Goal: Task Accomplishment & Management: Complete application form

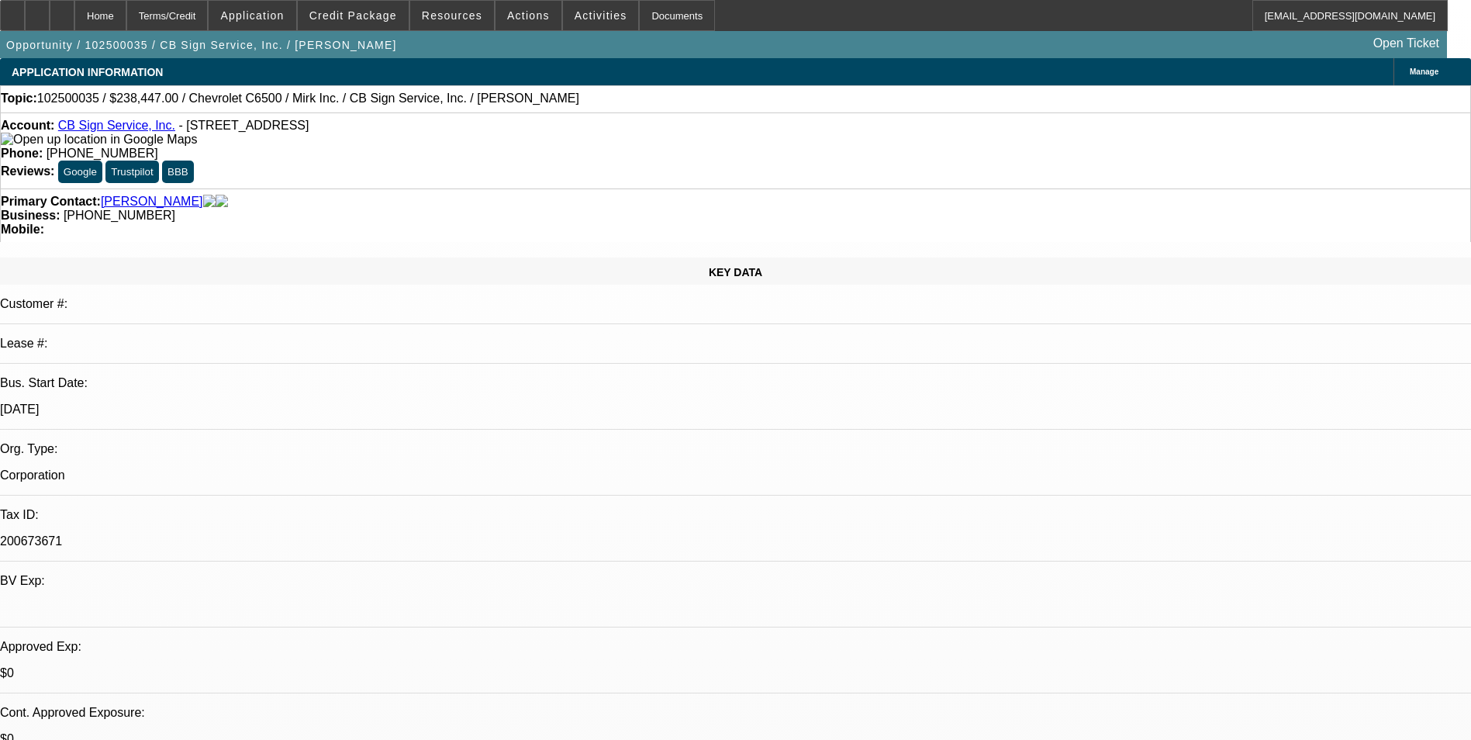
select select "0"
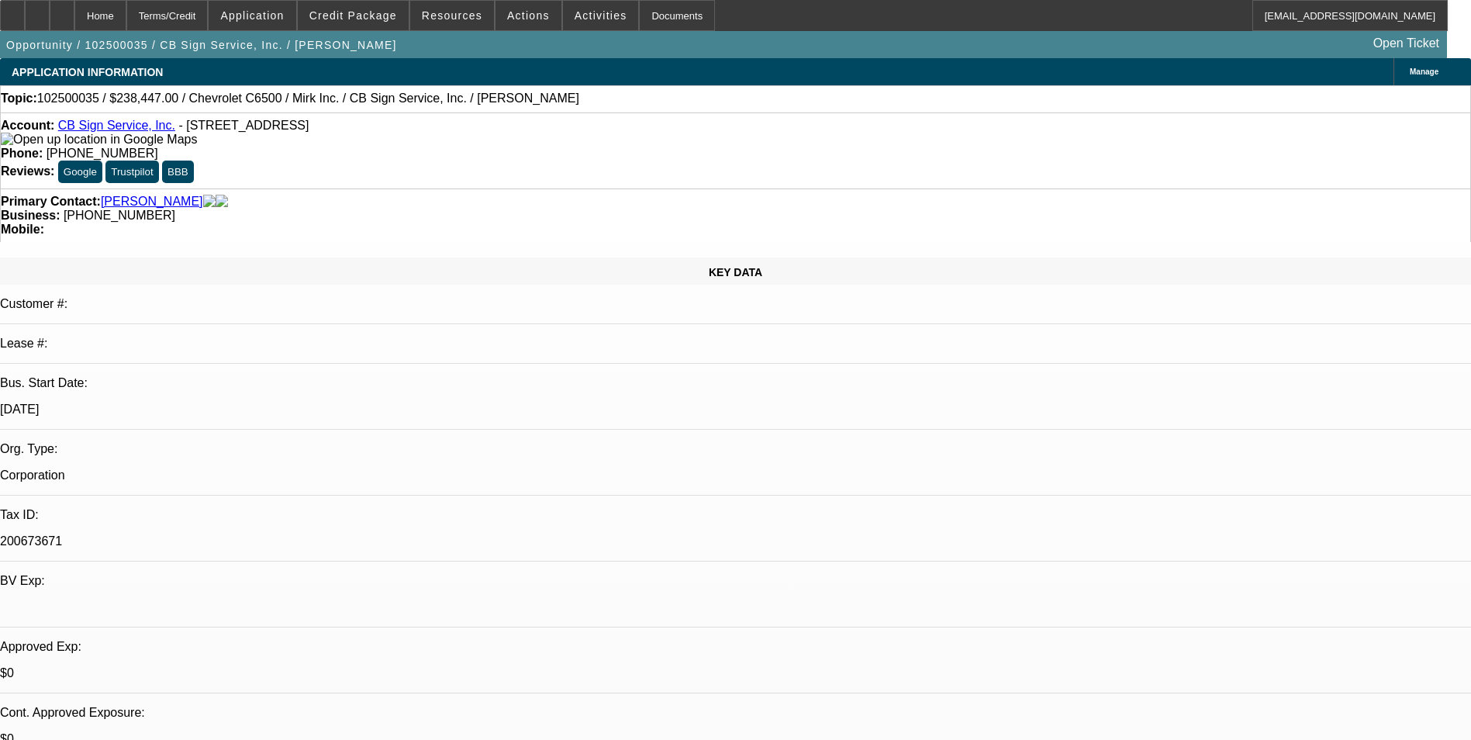
select select "0"
select select "1"
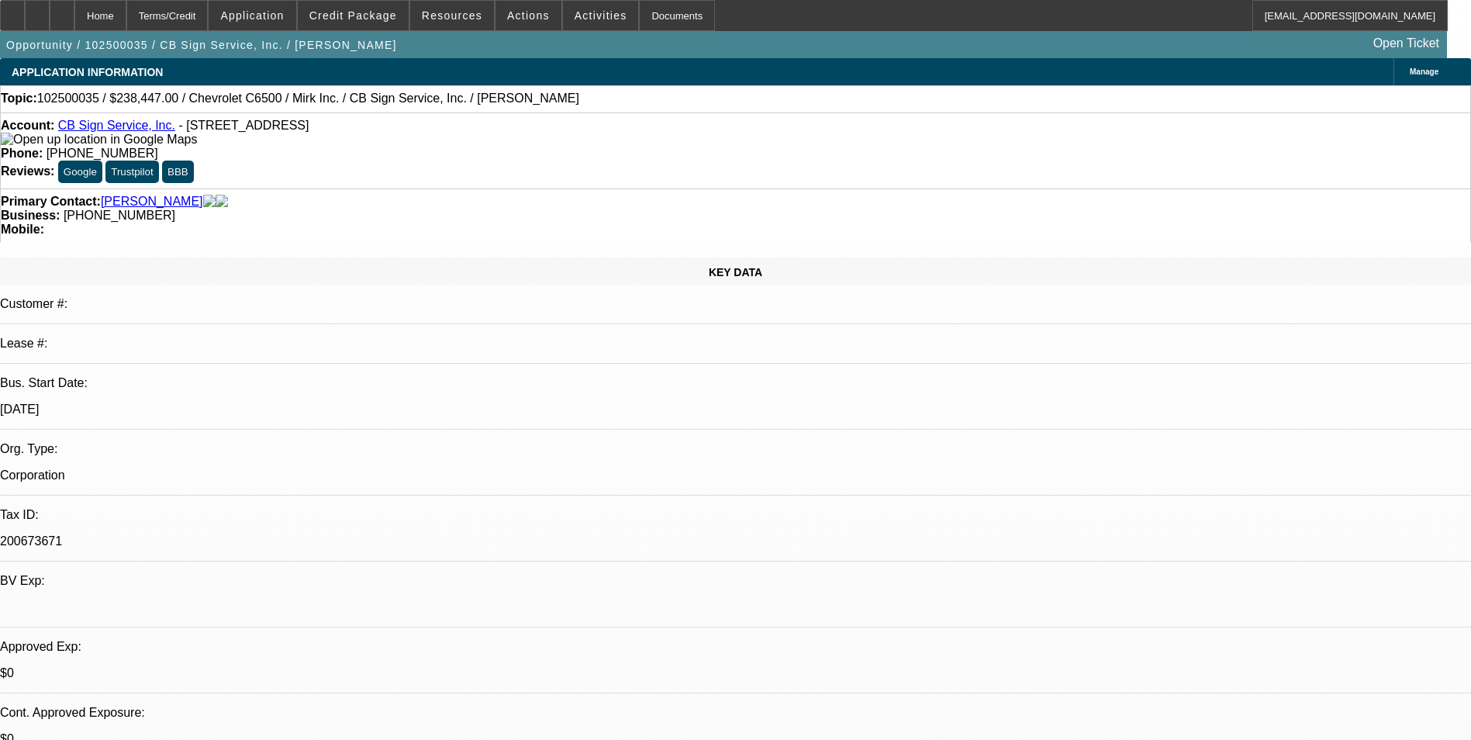
select select "3"
select select "6"
select select "1"
select select "3"
select select "6"
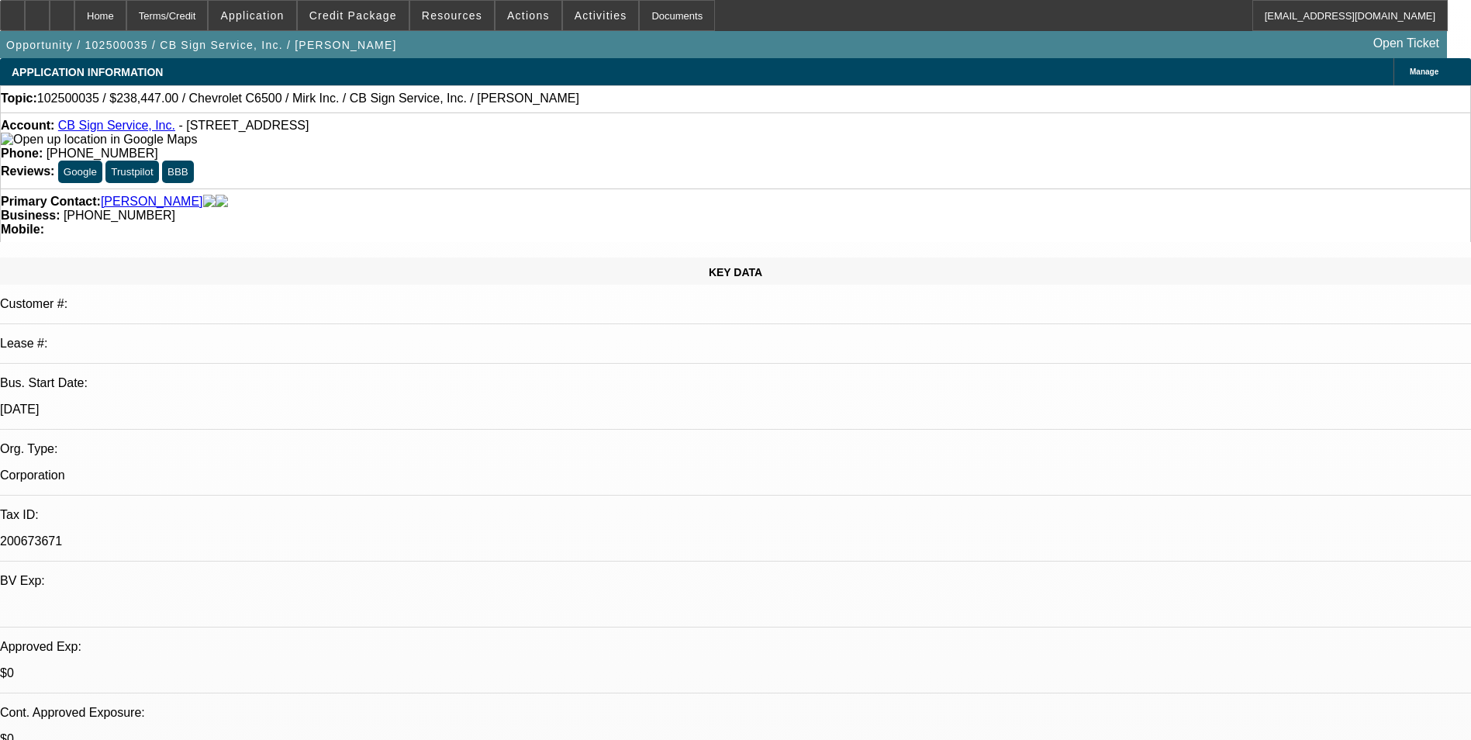
select select "1"
select select "3"
select select "6"
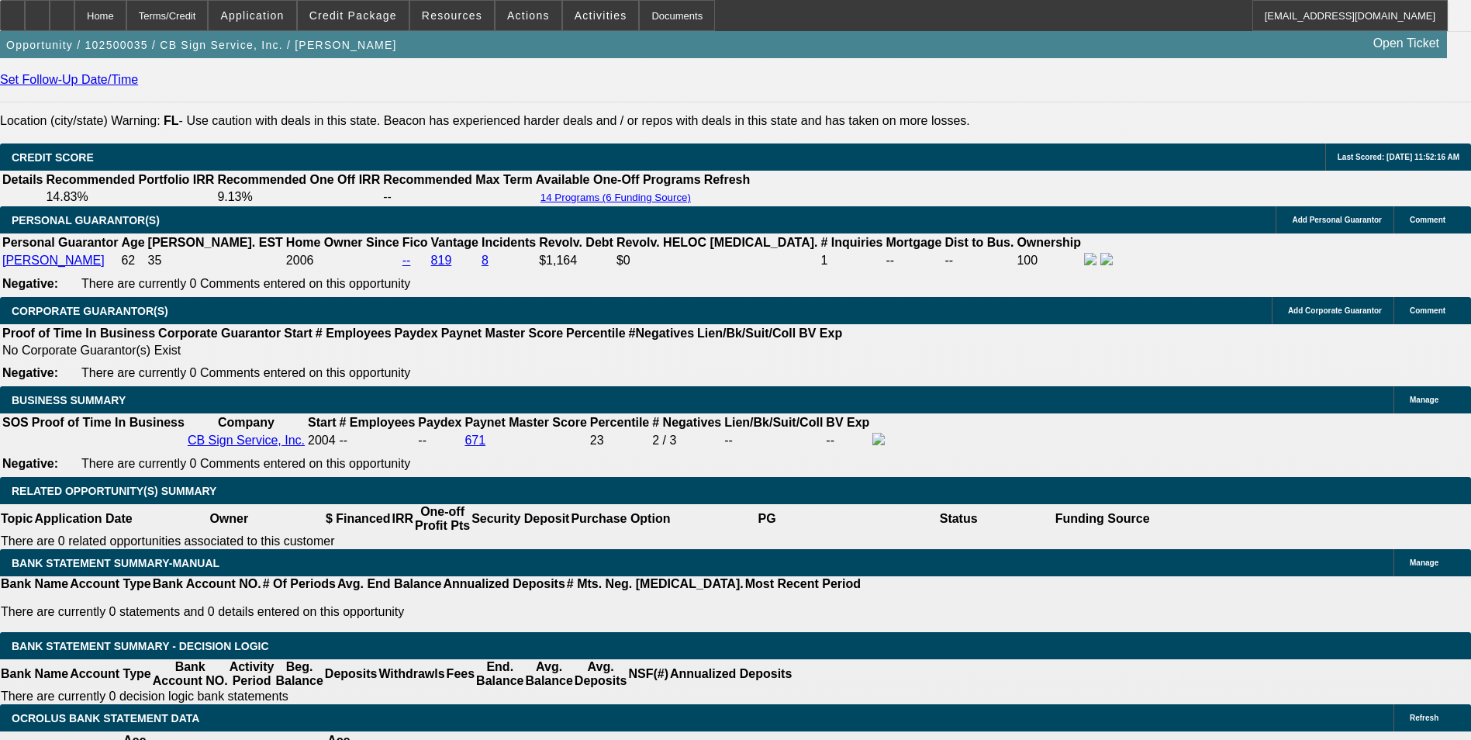
scroll to position [2403, 0]
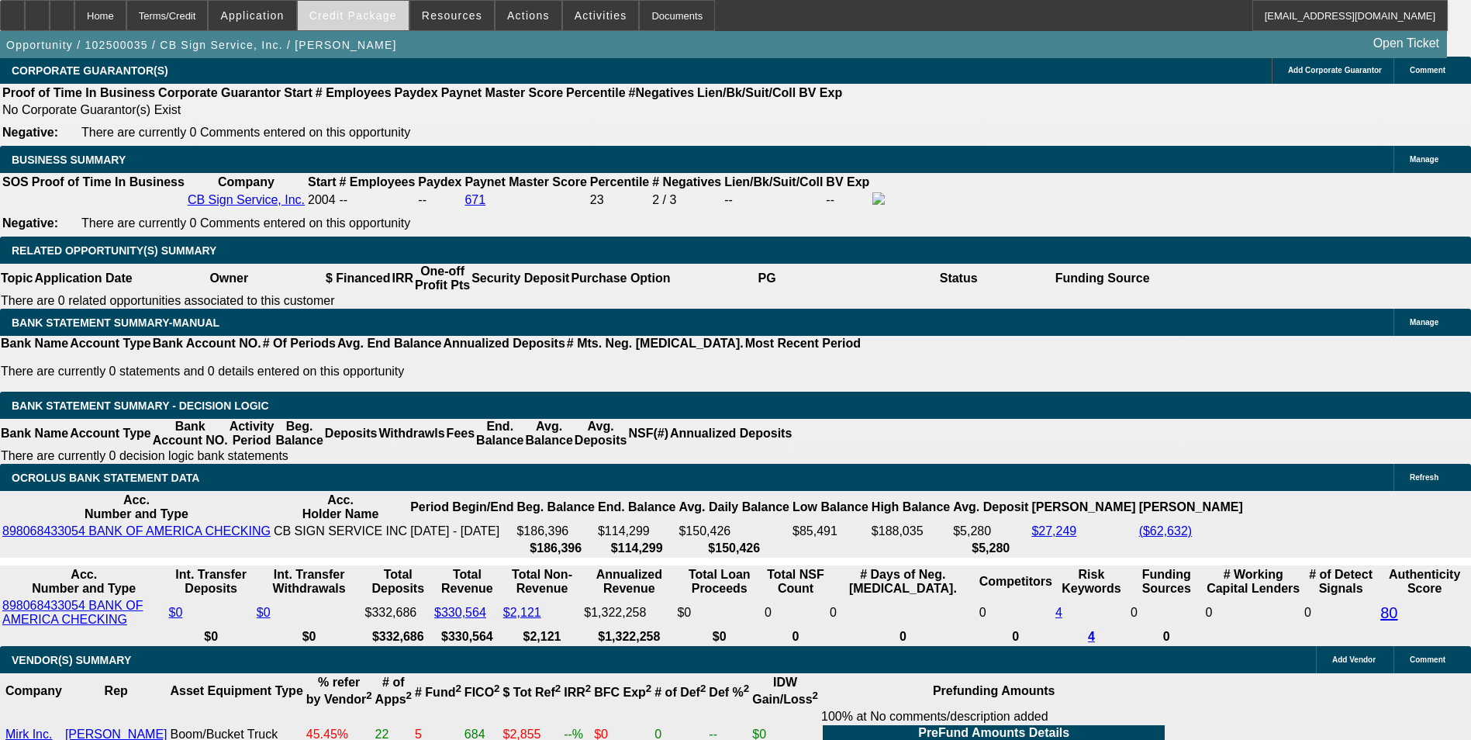
click at [368, 17] on span "Credit Package" at bounding box center [353, 15] width 88 height 12
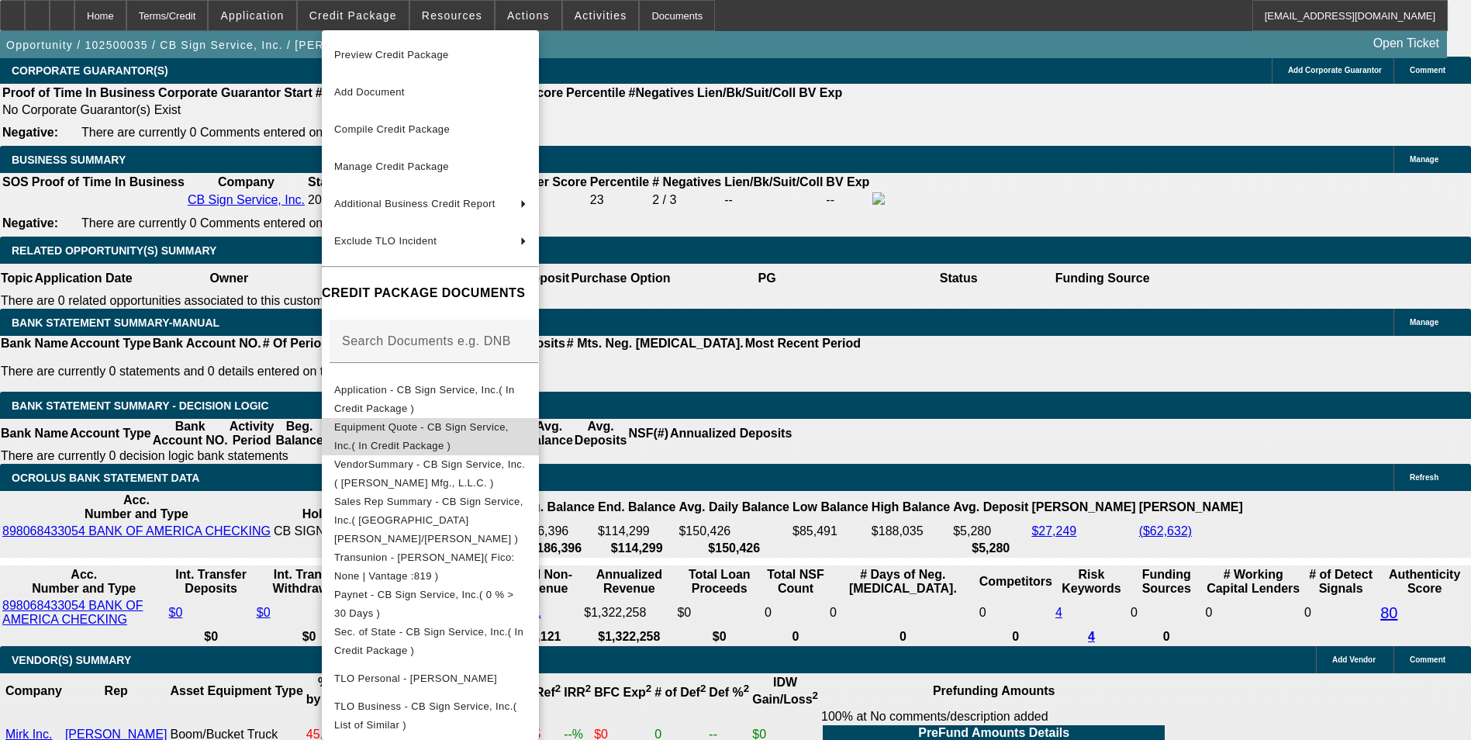
click at [421, 430] on span "Equipment Quote - CB Sign Service, Inc.( In Credit Package )" at bounding box center [421, 436] width 174 height 30
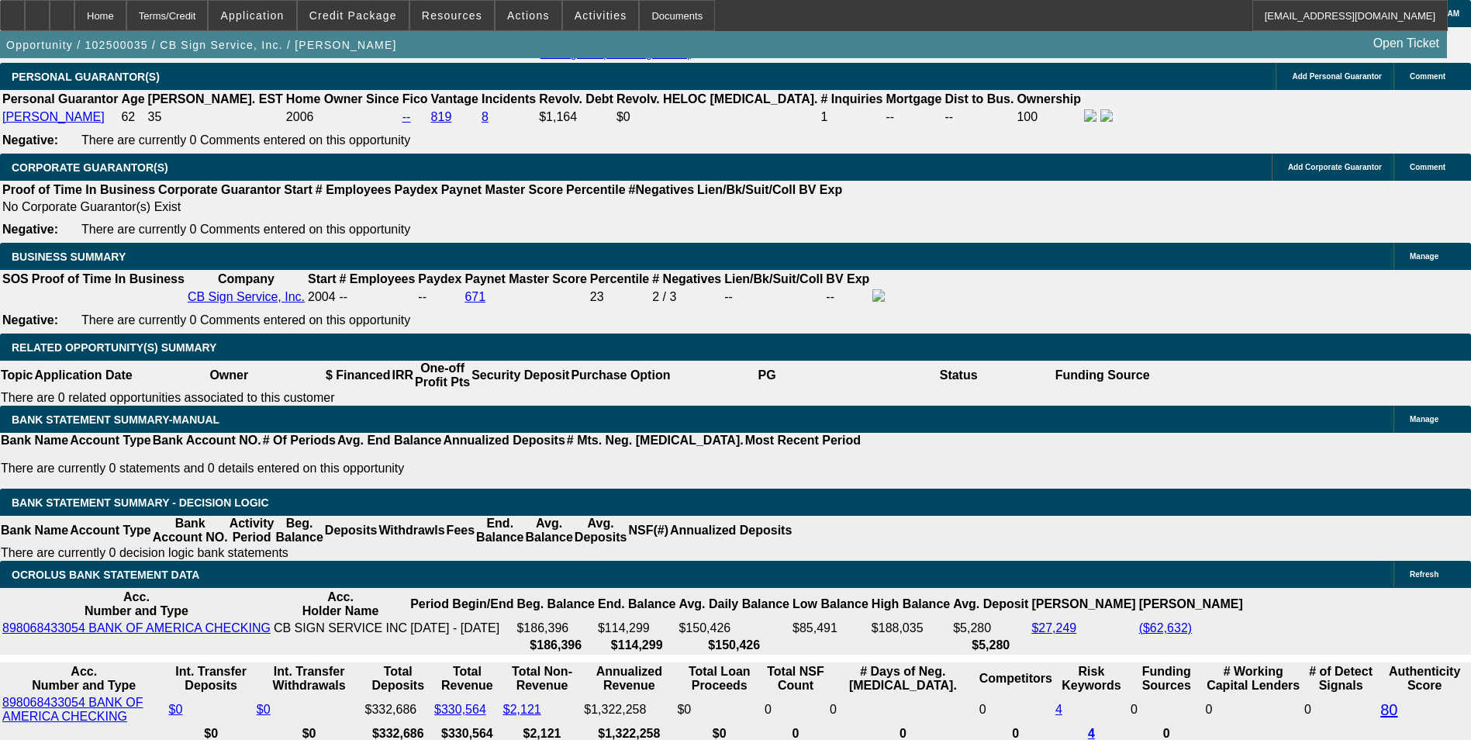
scroll to position [2015, 0]
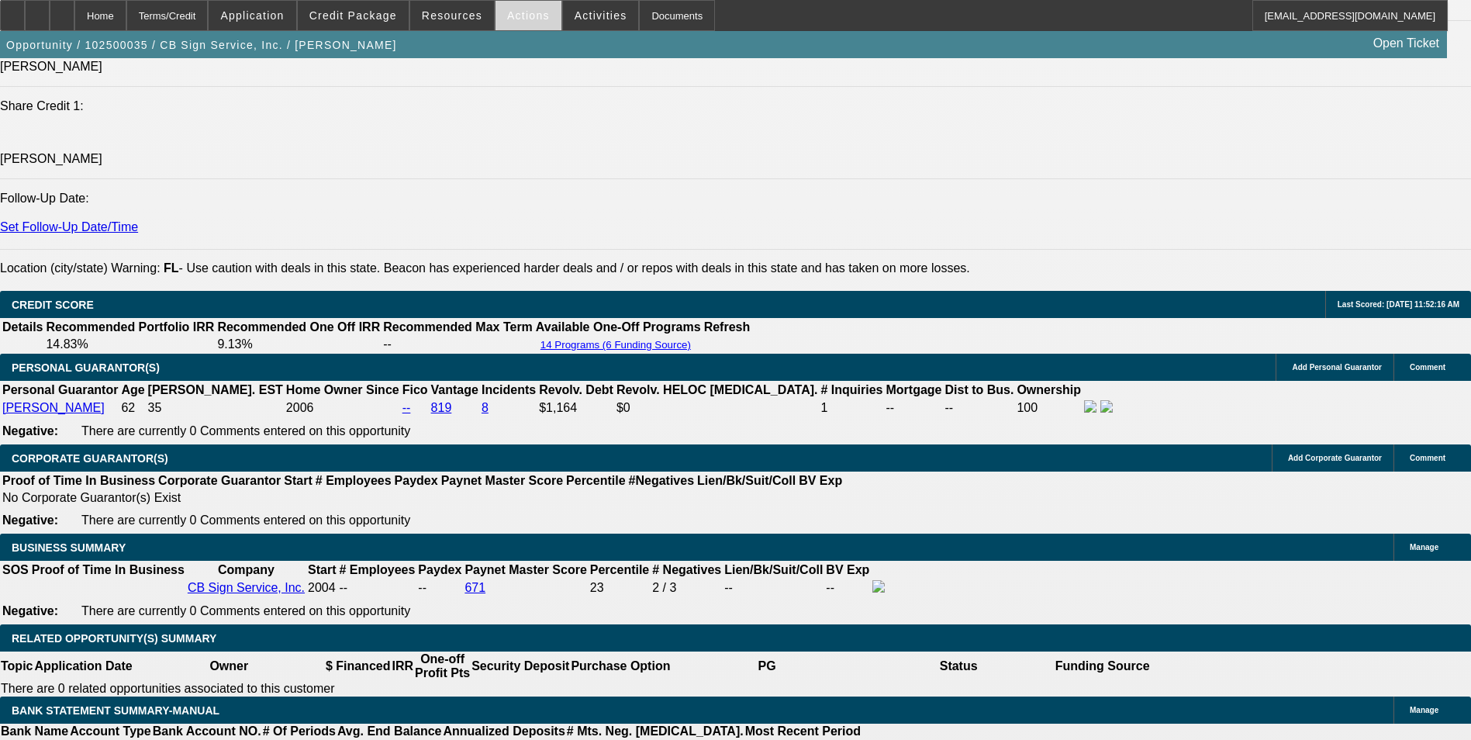
click at [513, 19] on span "Actions" at bounding box center [528, 15] width 43 height 12
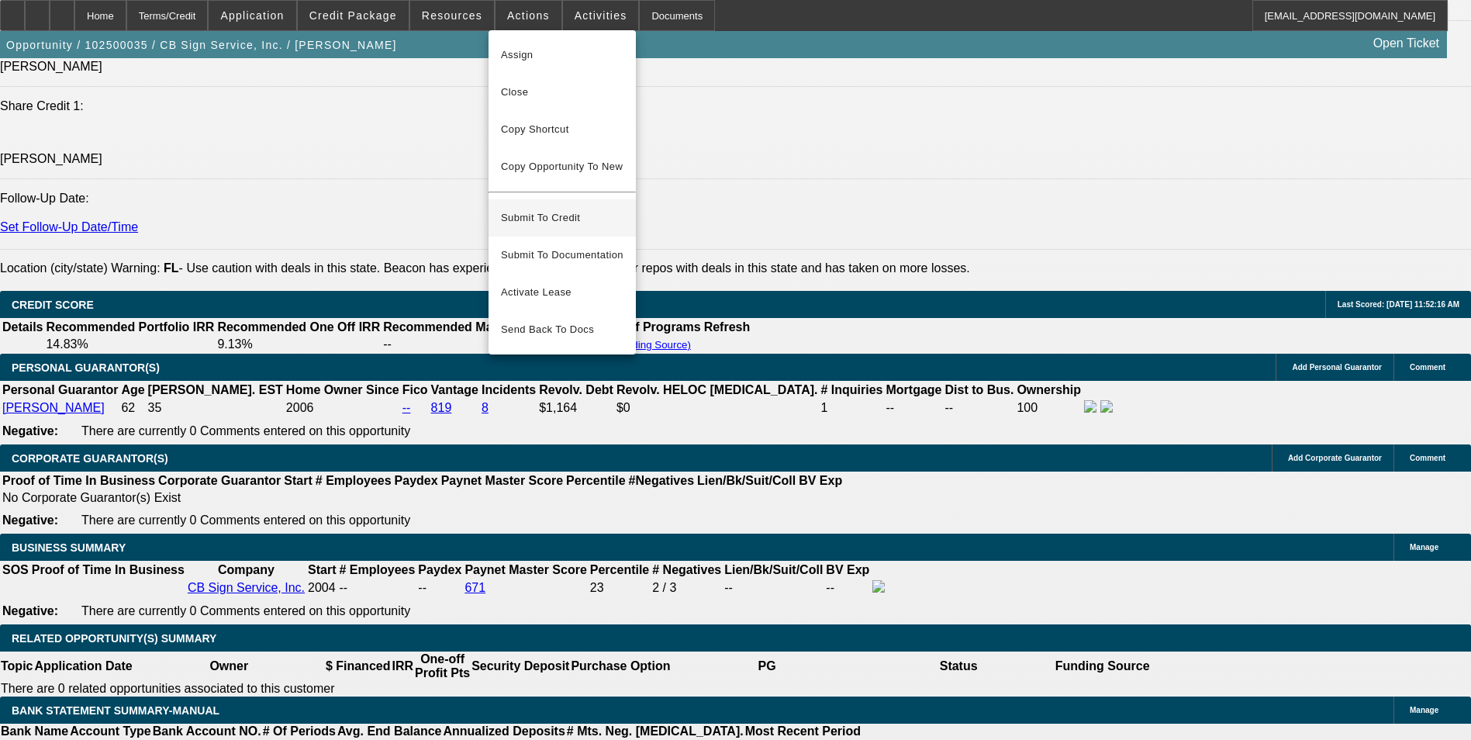
click at [560, 209] on span "Submit To Credit" at bounding box center [562, 218] width 122 height 19
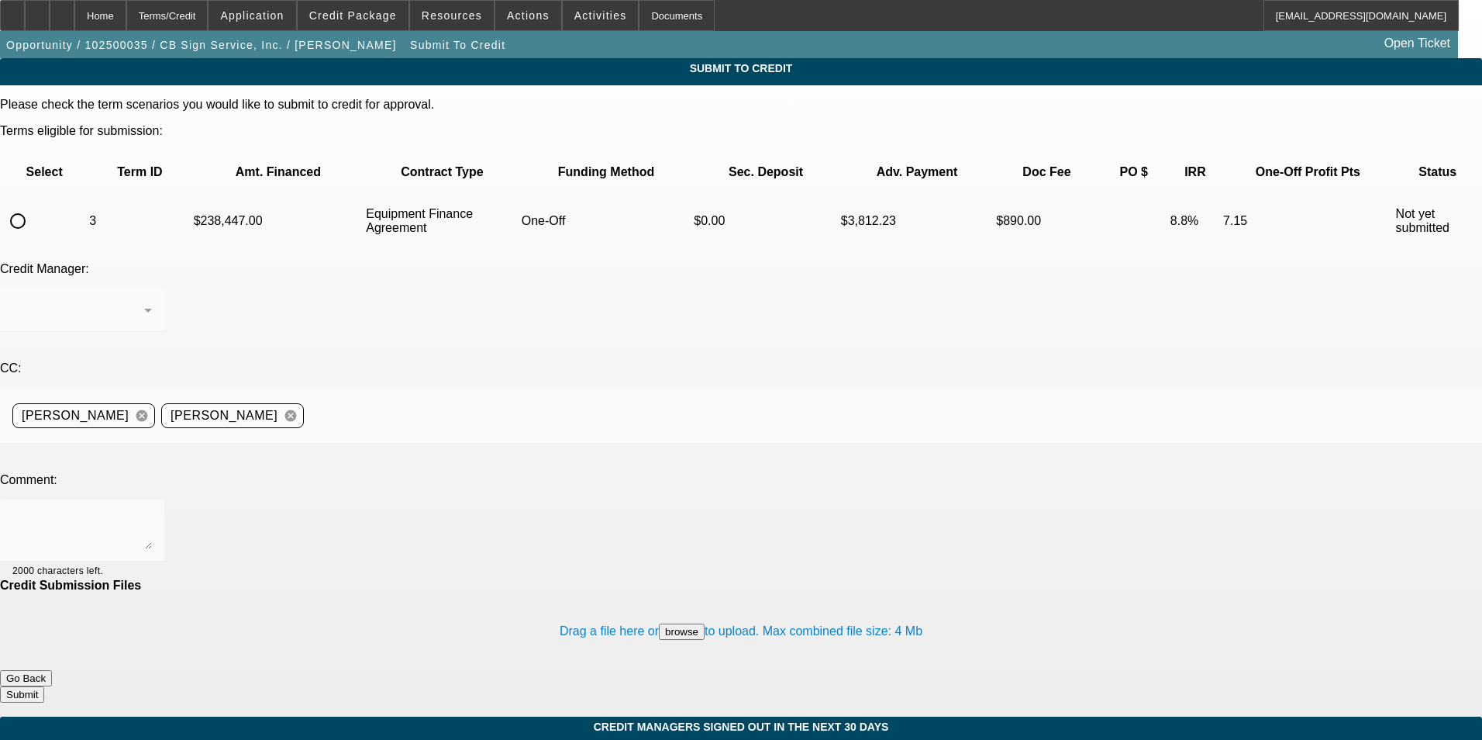
click at [33, 205] on input "radio" at bounding box center [17, 220] width 31 height 31
radio input "true"
click at [659, 623] on button "browse" at bounding box center [682, 631] width 46 height 16
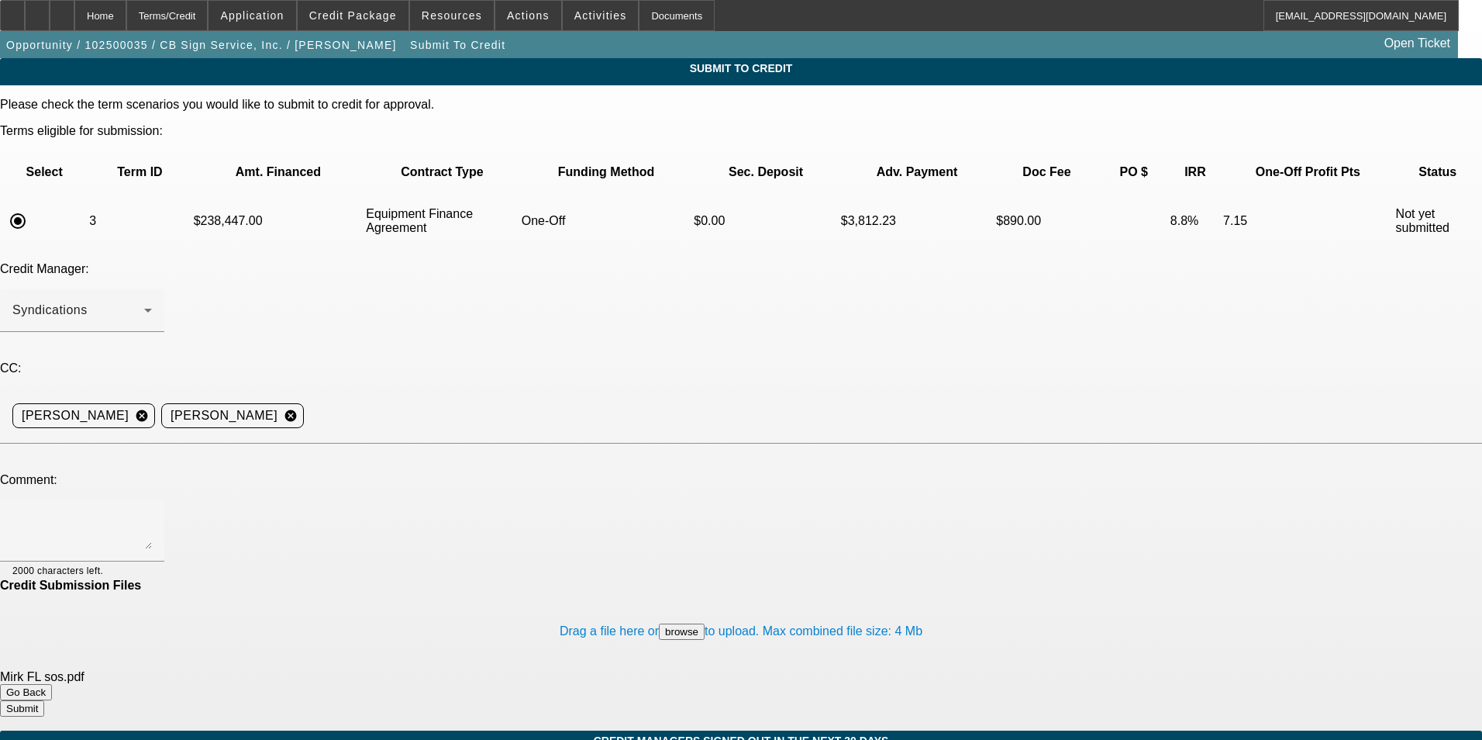
click at [659, 623] on button "browse" at bounding box center [682, 631] width 46 height 16
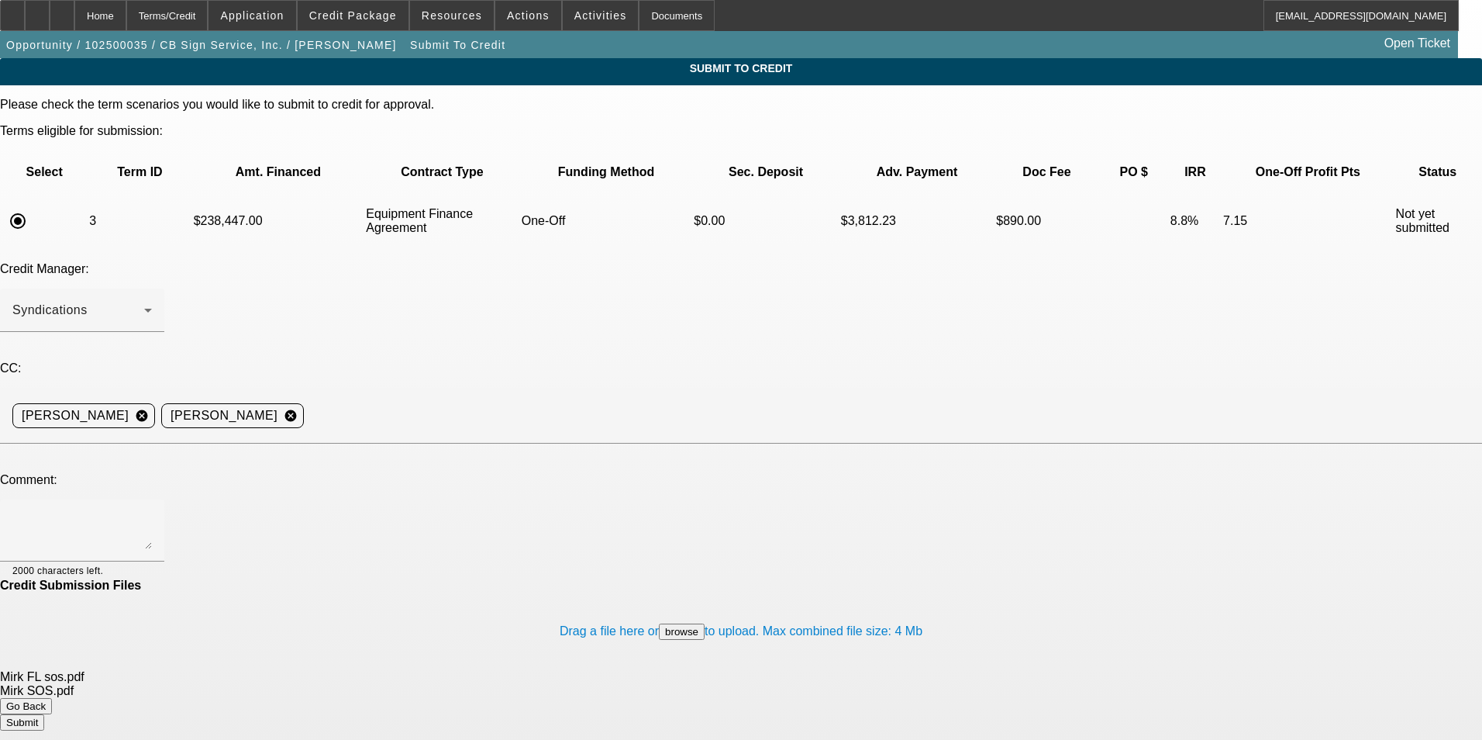
click at [659, 623] on button "browse" at bounding box center [682, 631] width 46 height 16
click at [152, 512] on textarea at bounding box center [82, 530] width 140 height 37
type textarea "M"
type textarea "Vendor info is attached: the corporate HQ is in OH. I have provided that SOS al…"
click at [44, 728] on button "Submit" at bounding box center [22, 736] width 44 height 16
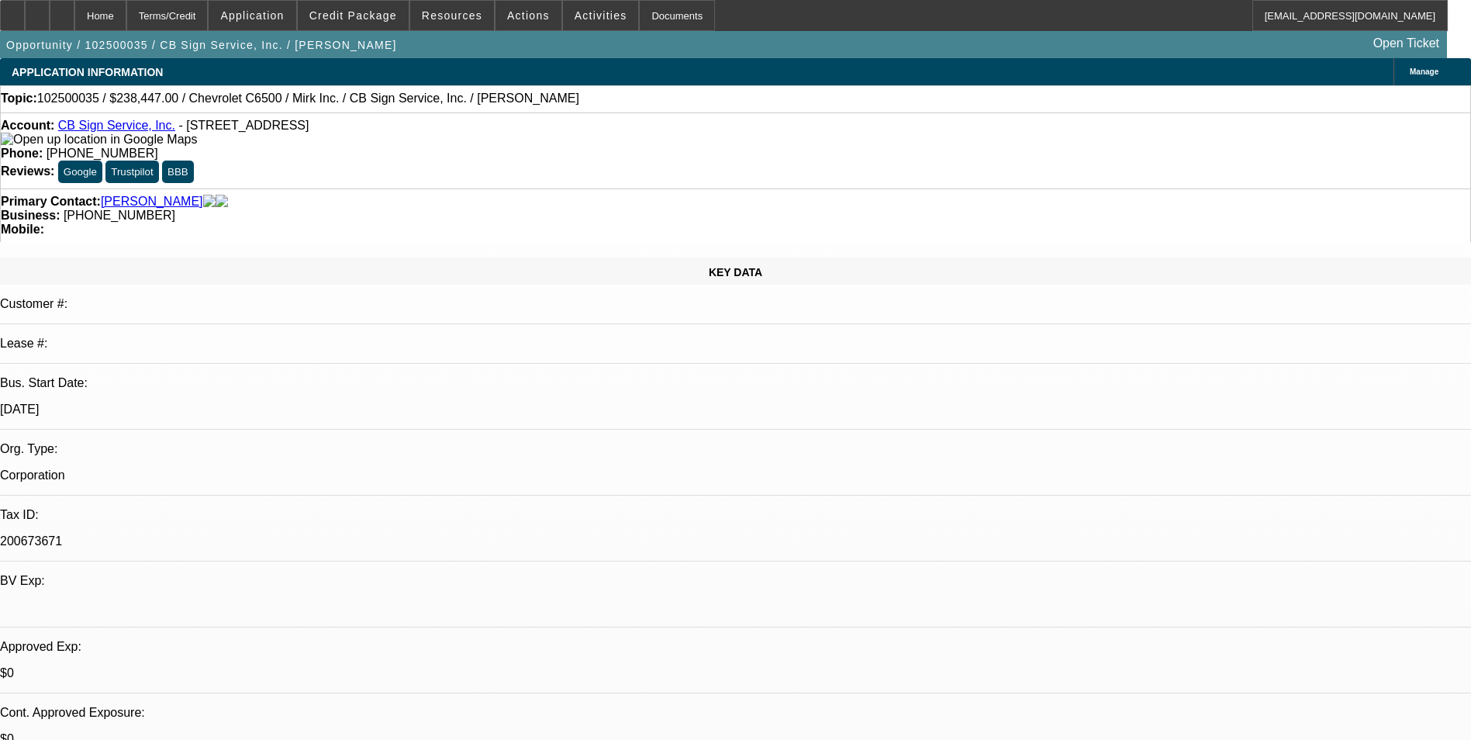
select select "0"
select select "3"
select select "0"
select select "6"
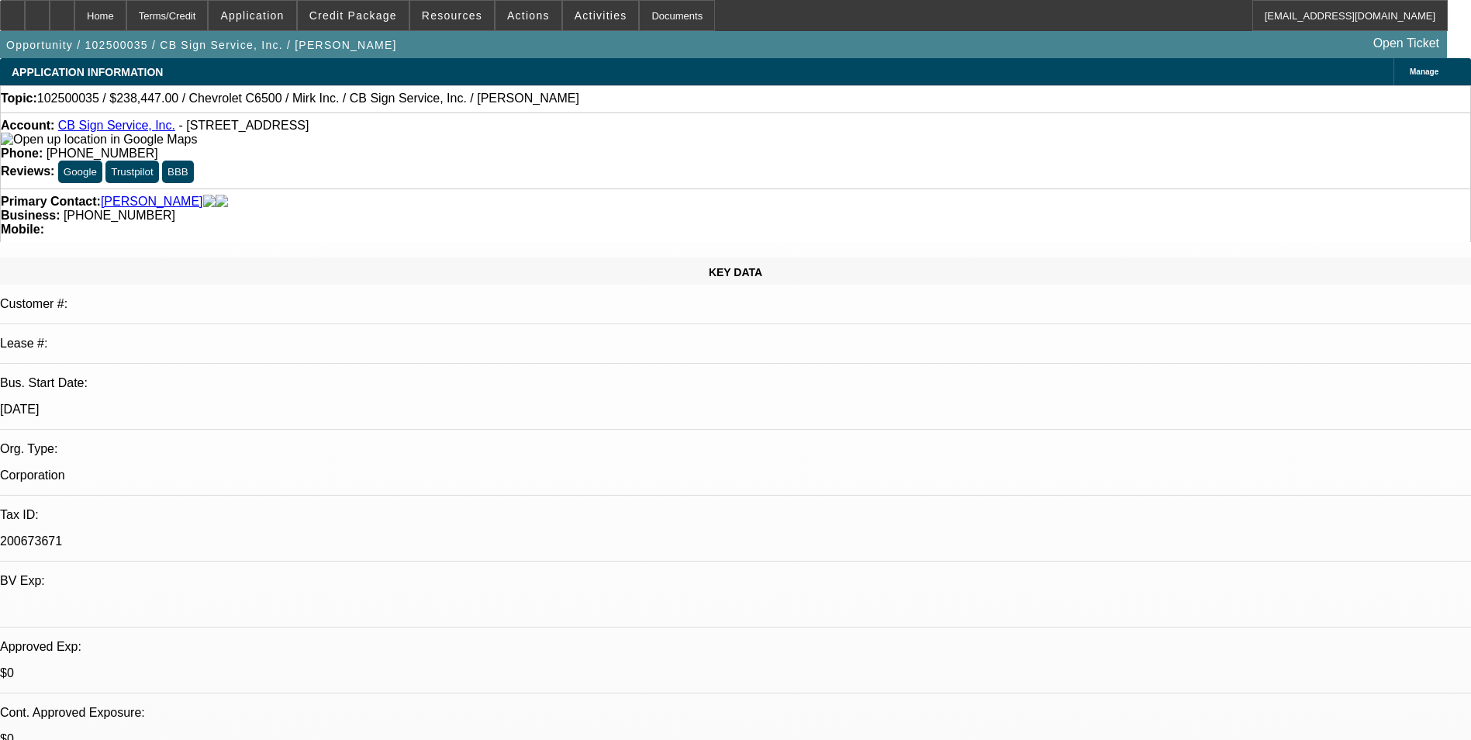
select select "0"
select select "3"
select select "0"
select select "6"
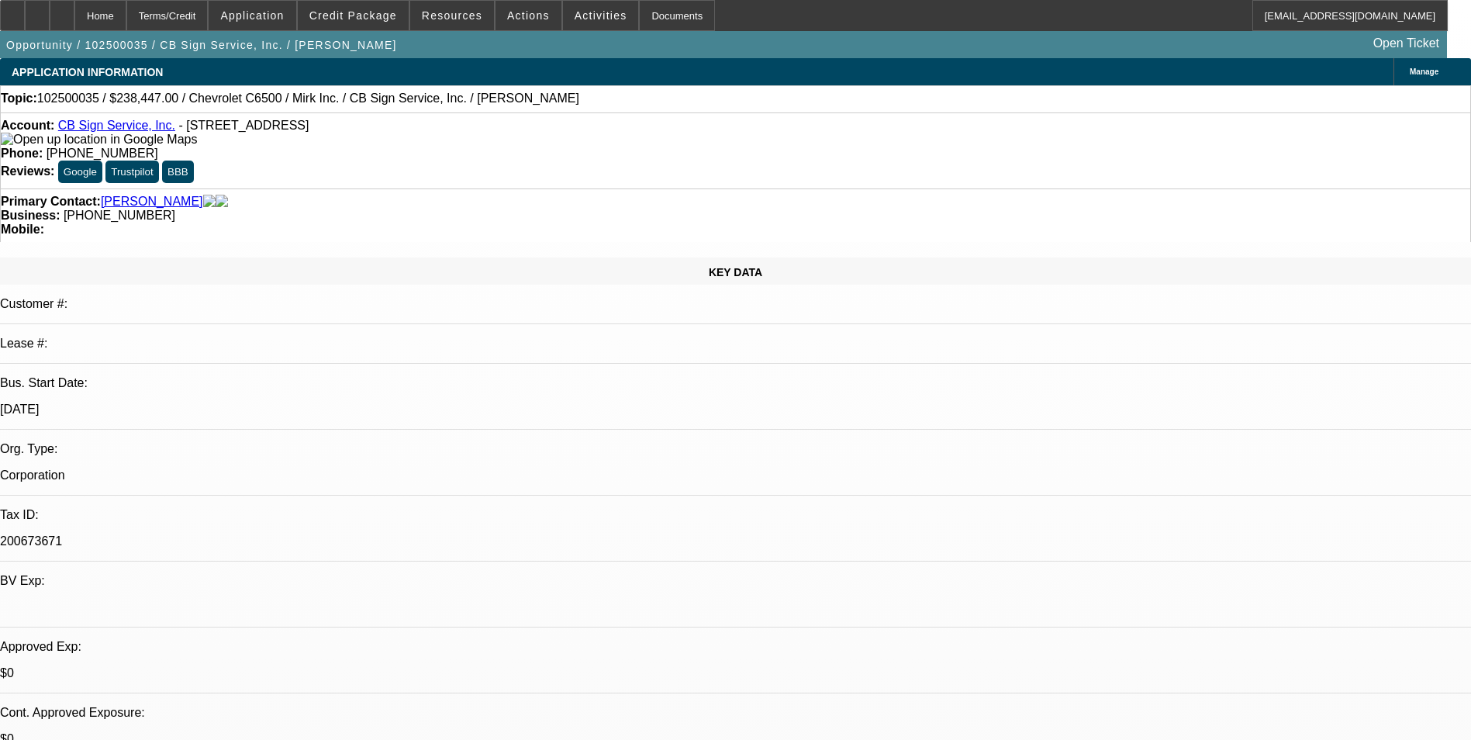
select select "0"
select select "3"
select select "0"
select select "6"
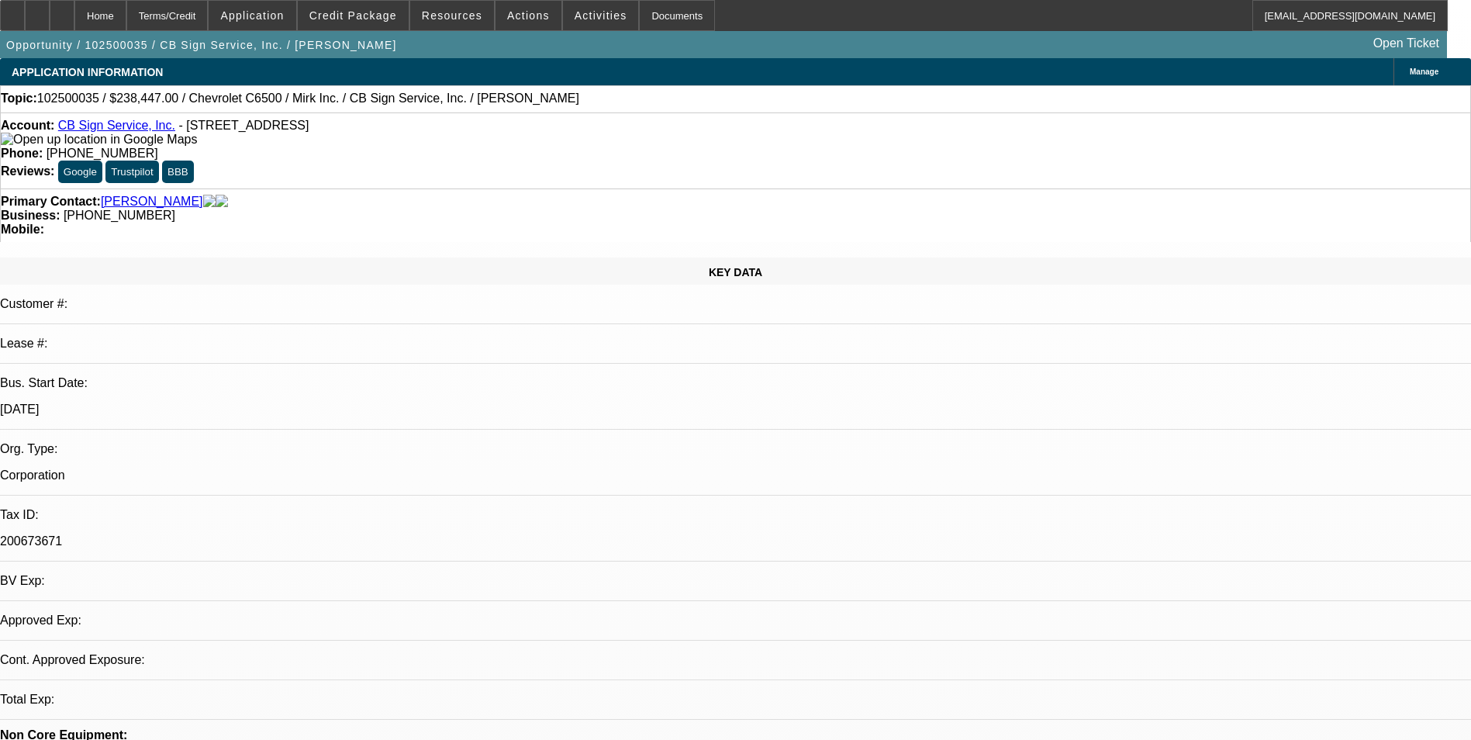
select select "0"
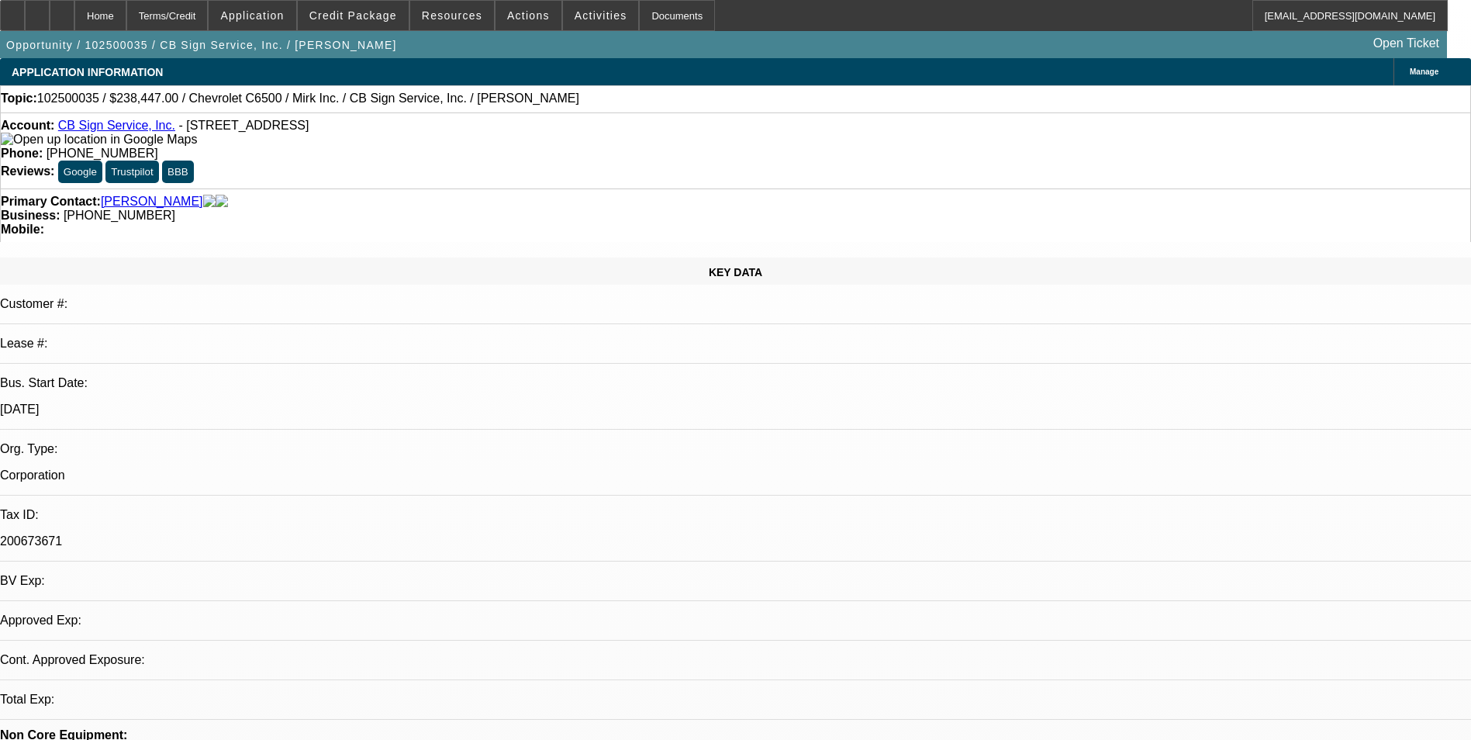
select select "0"
select select "1"
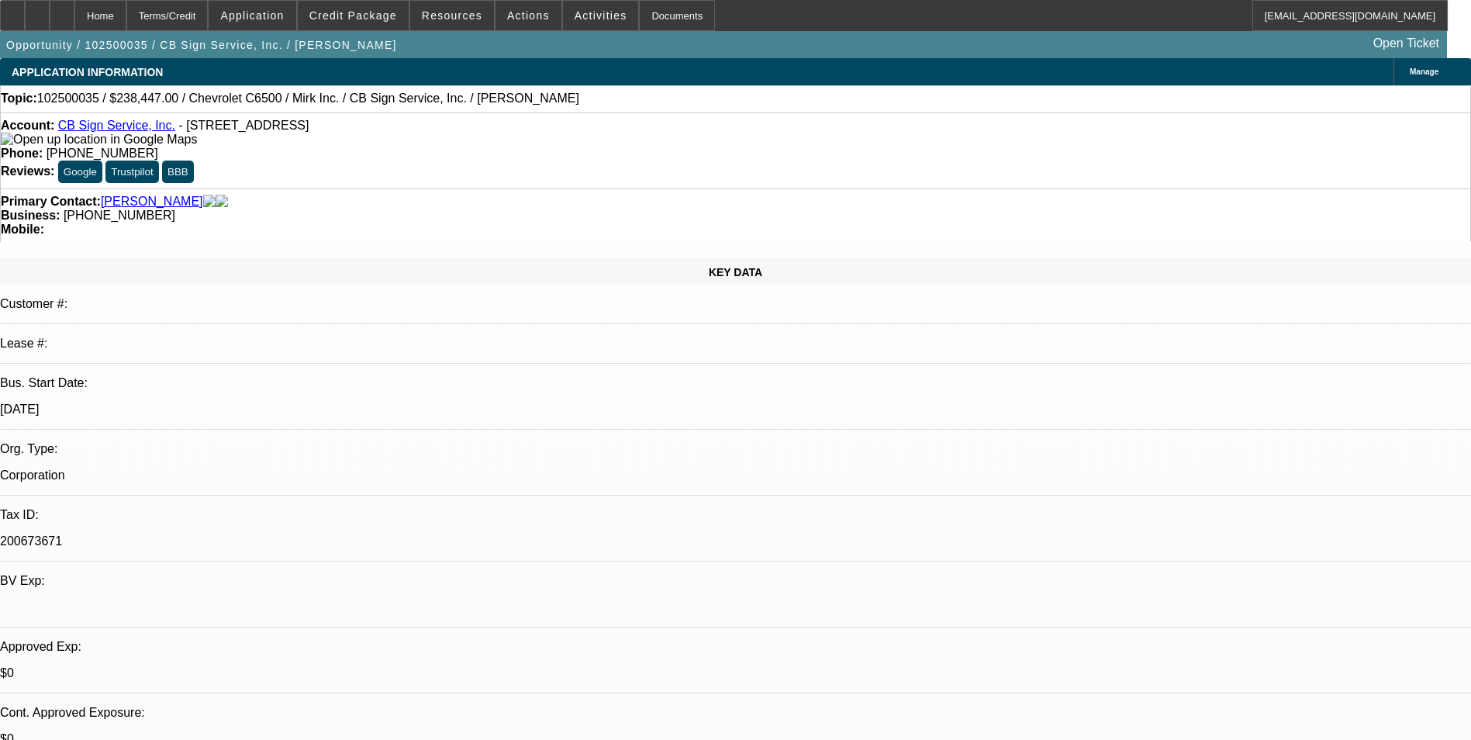
select select "3"
select select "6"
select select "1"
select select "3"
select select "6"
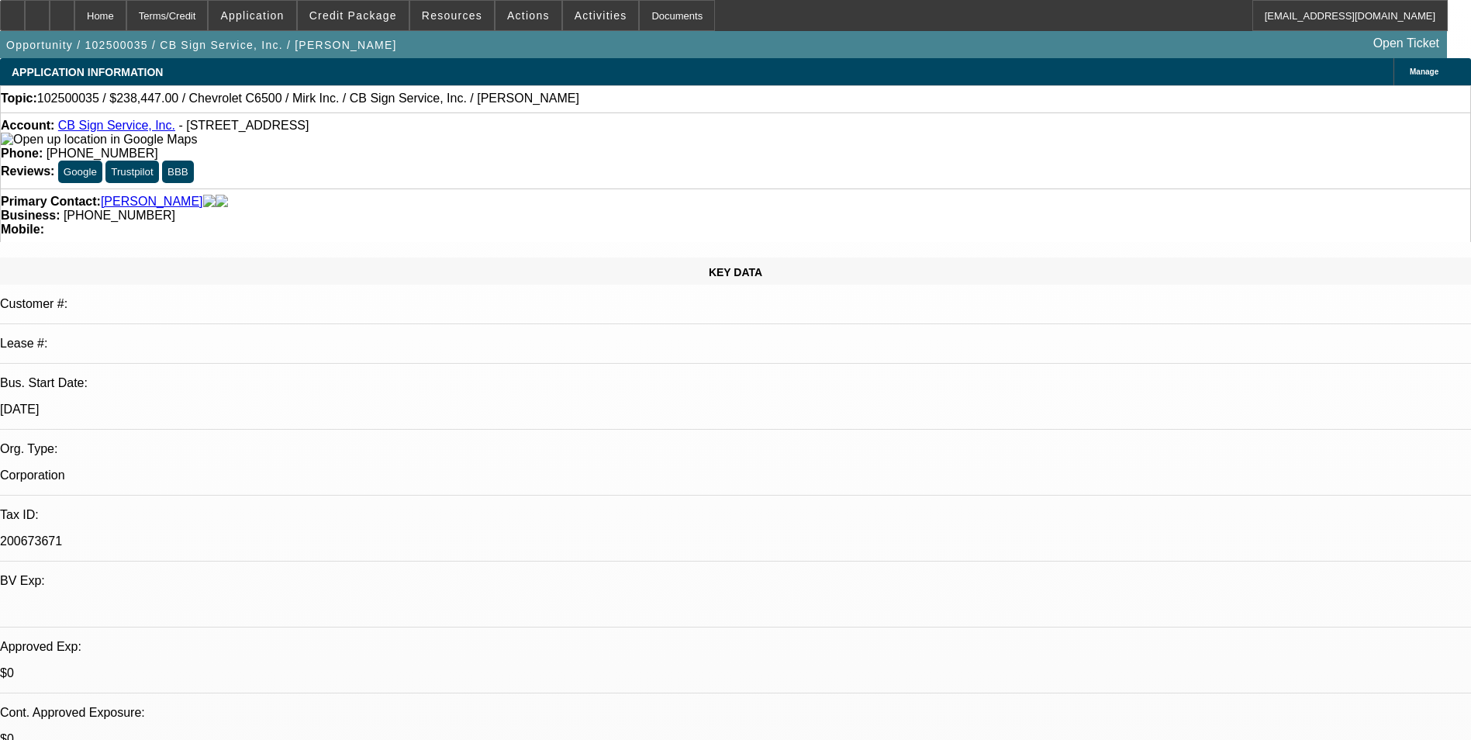
select select "1"
select select "3"
select select "6"
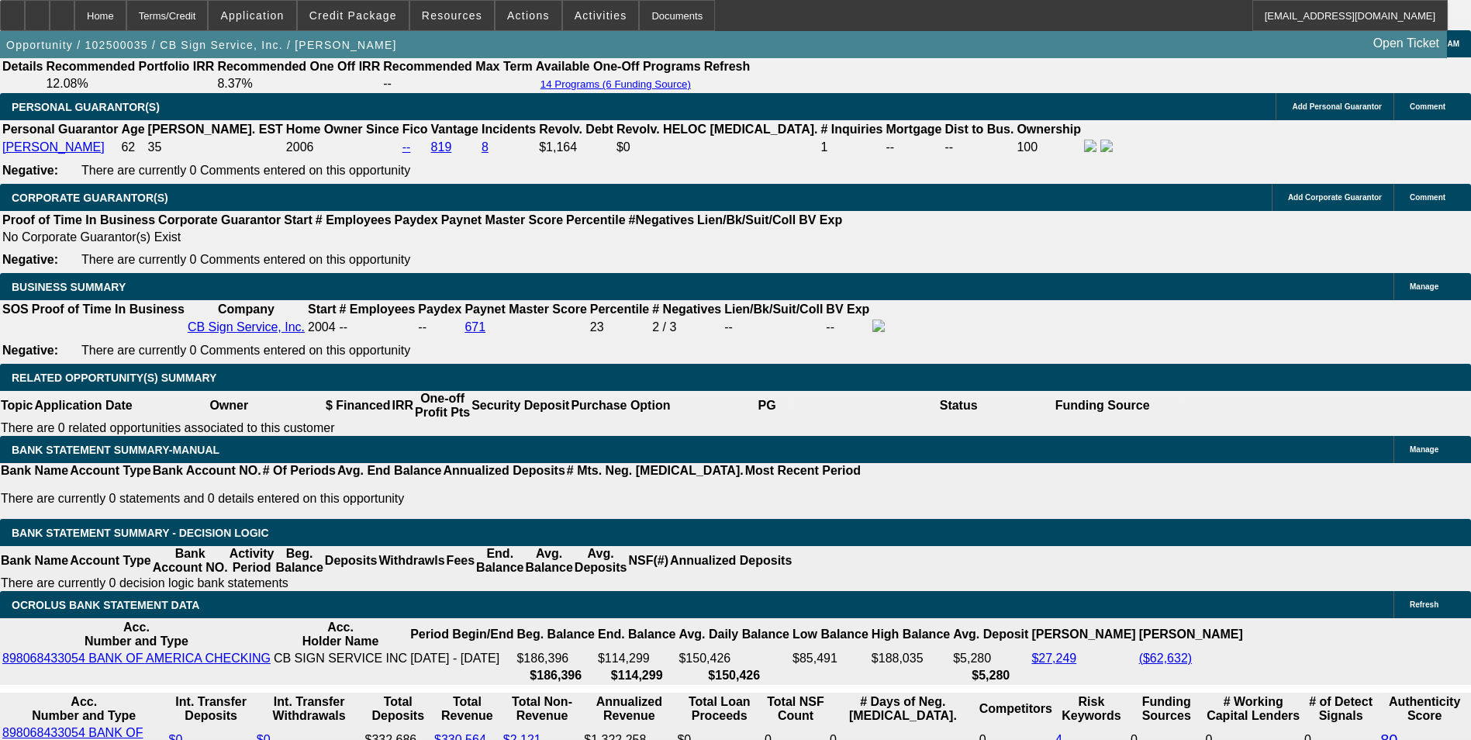
scroll to position [2570, 0]
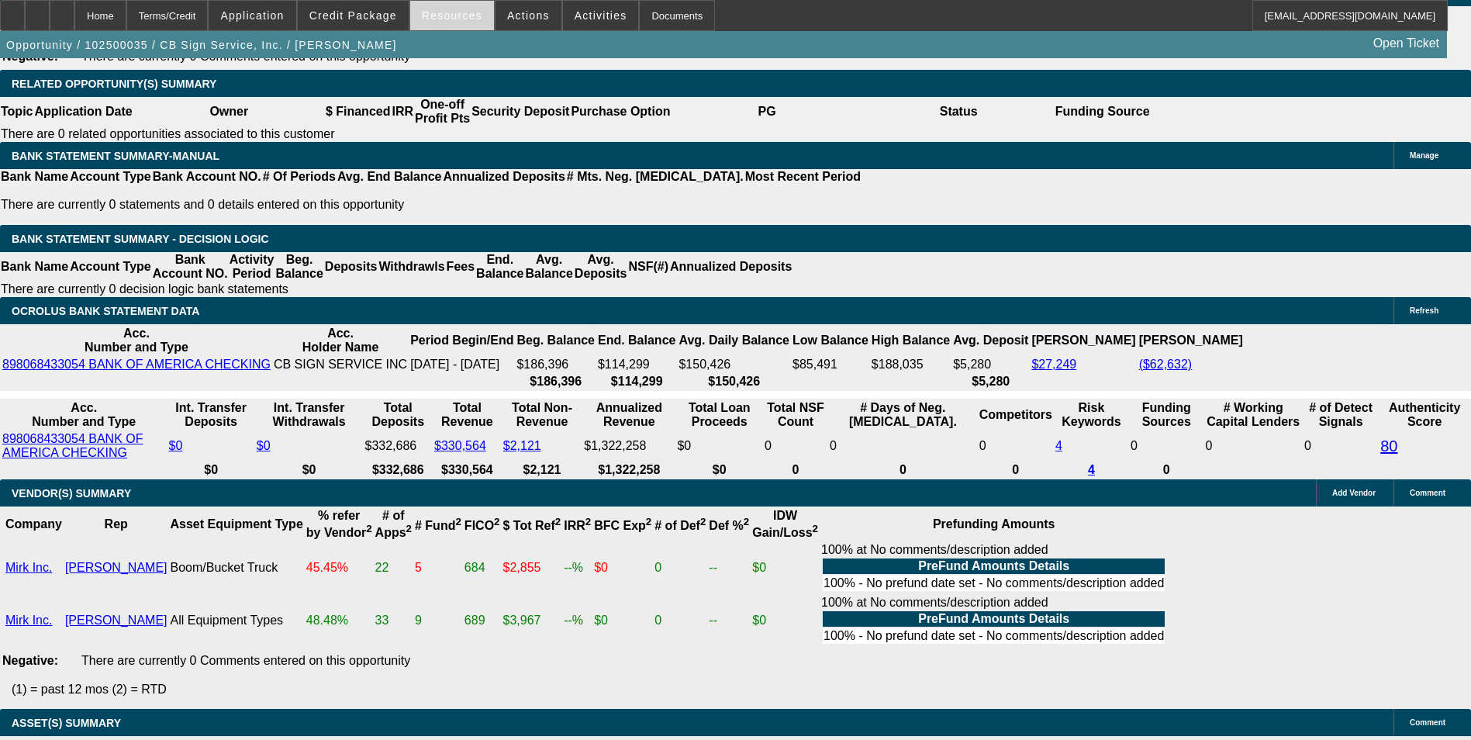
click at [464, 23] on span at bounding box center [452, 15] width 84 height 37
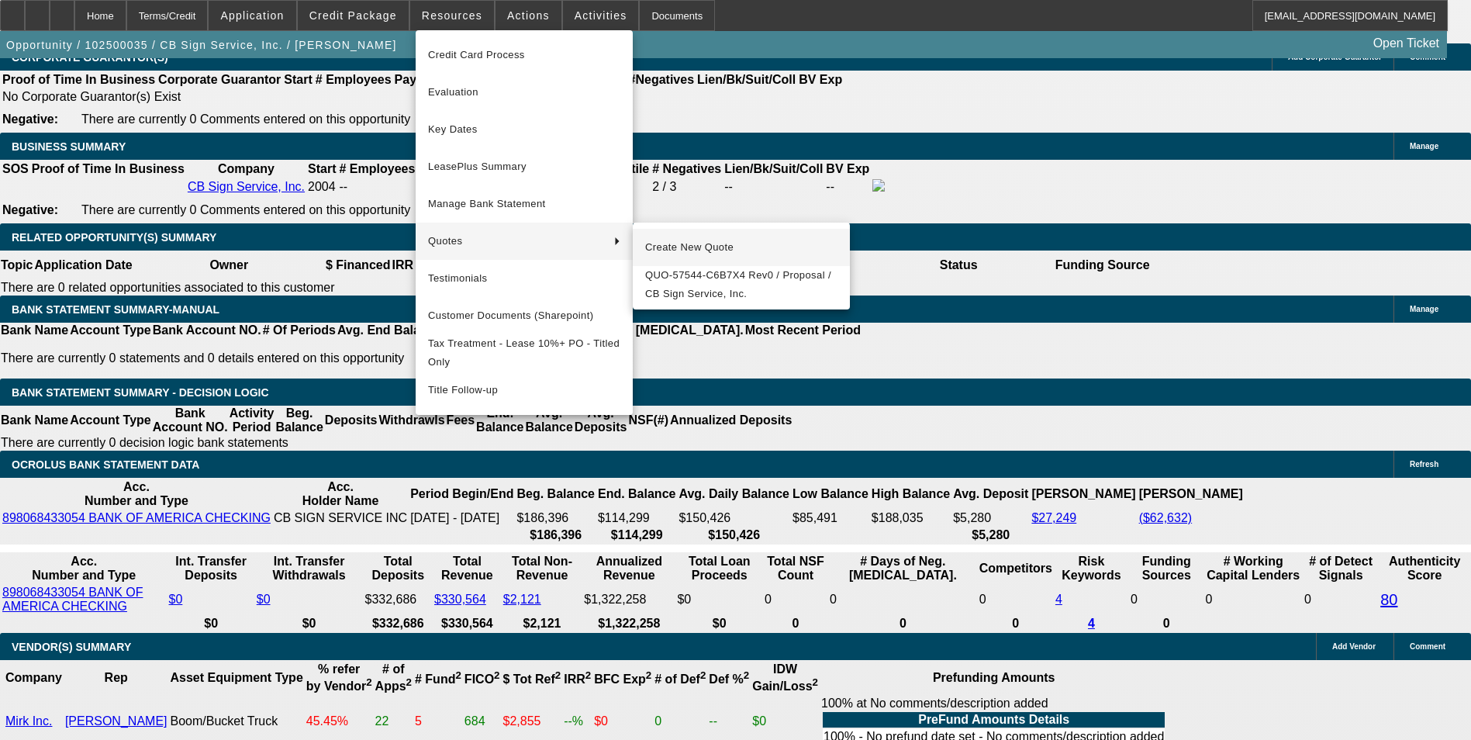
scroll to position [2415, 0]
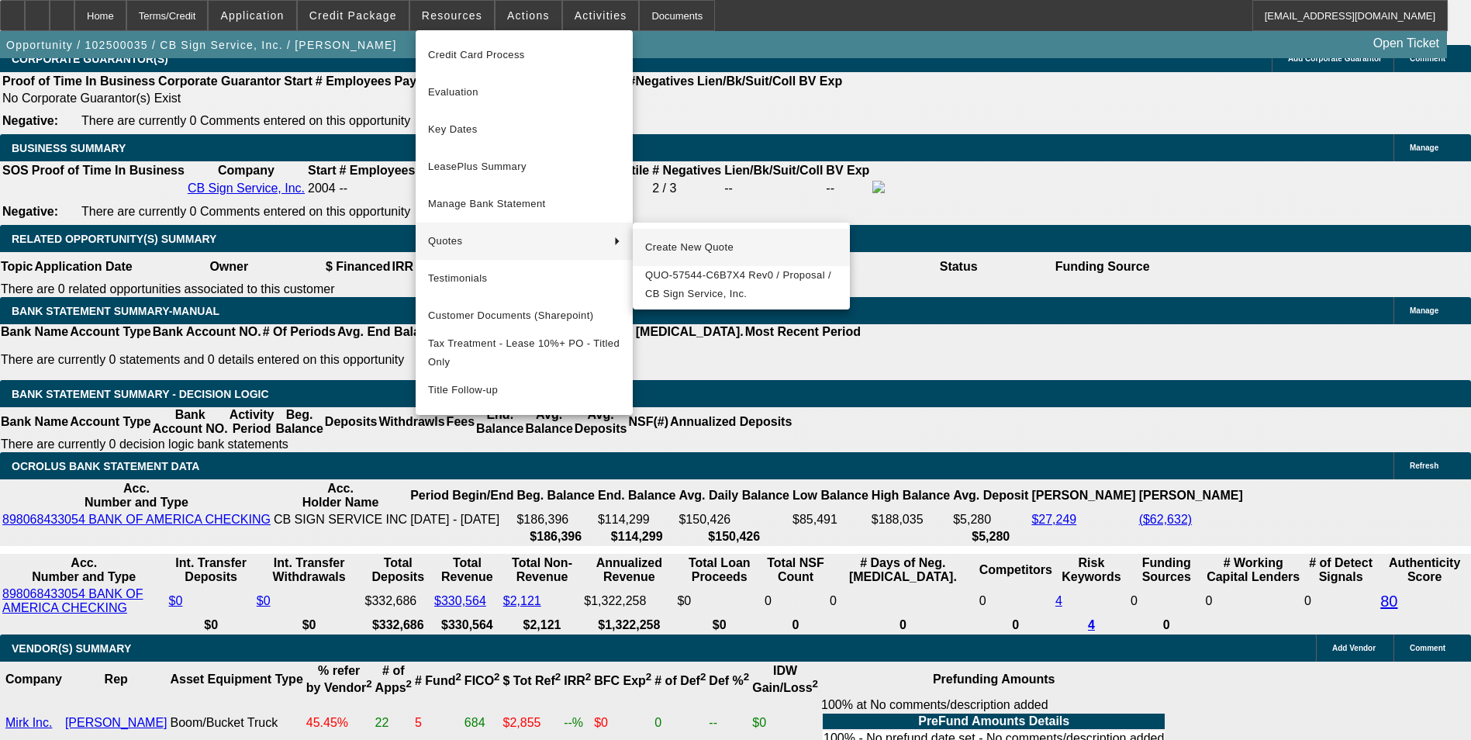
click at [684, 247] on span "Create New Quote" at bounding box center [741, 247] width 192 height 19
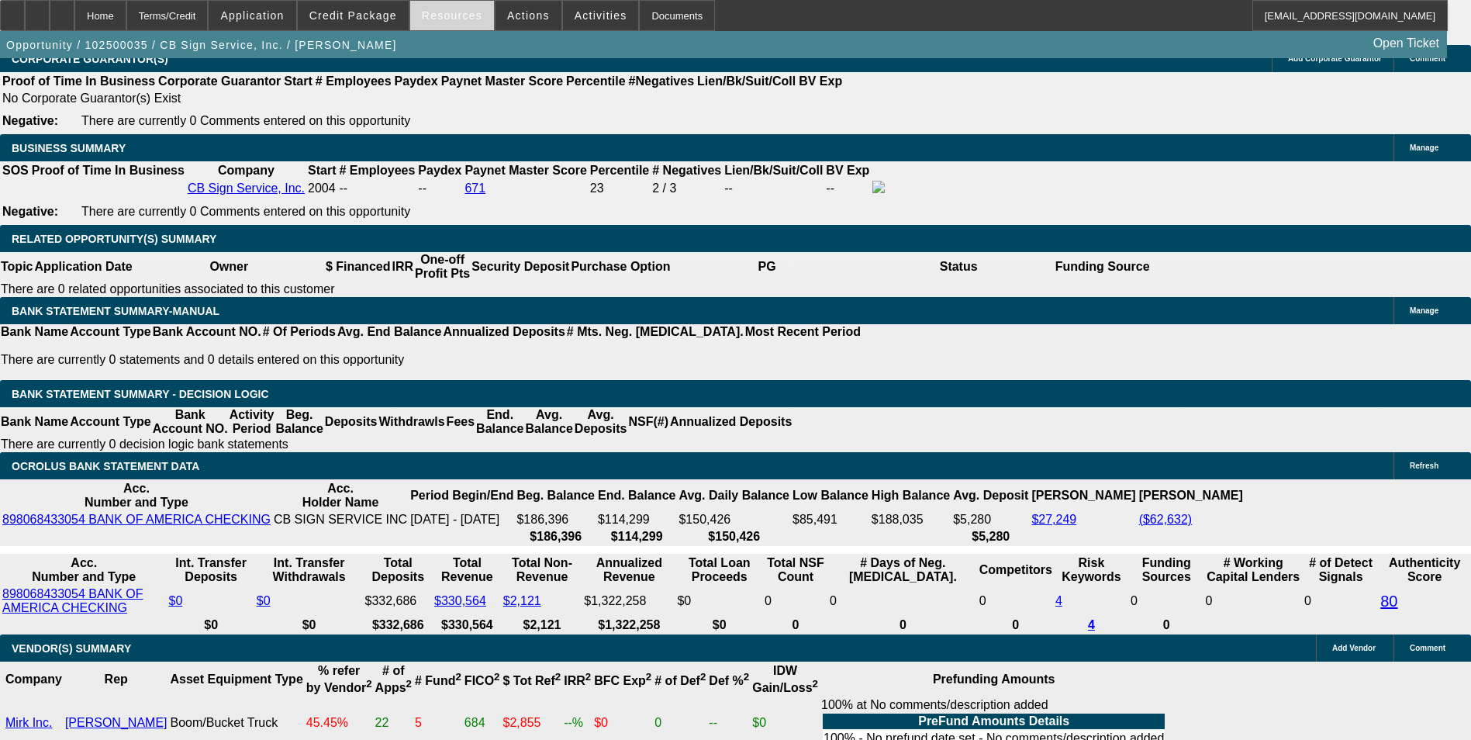
click at [451, 26] on span at bounding box center [452, 15] width 84 height 37
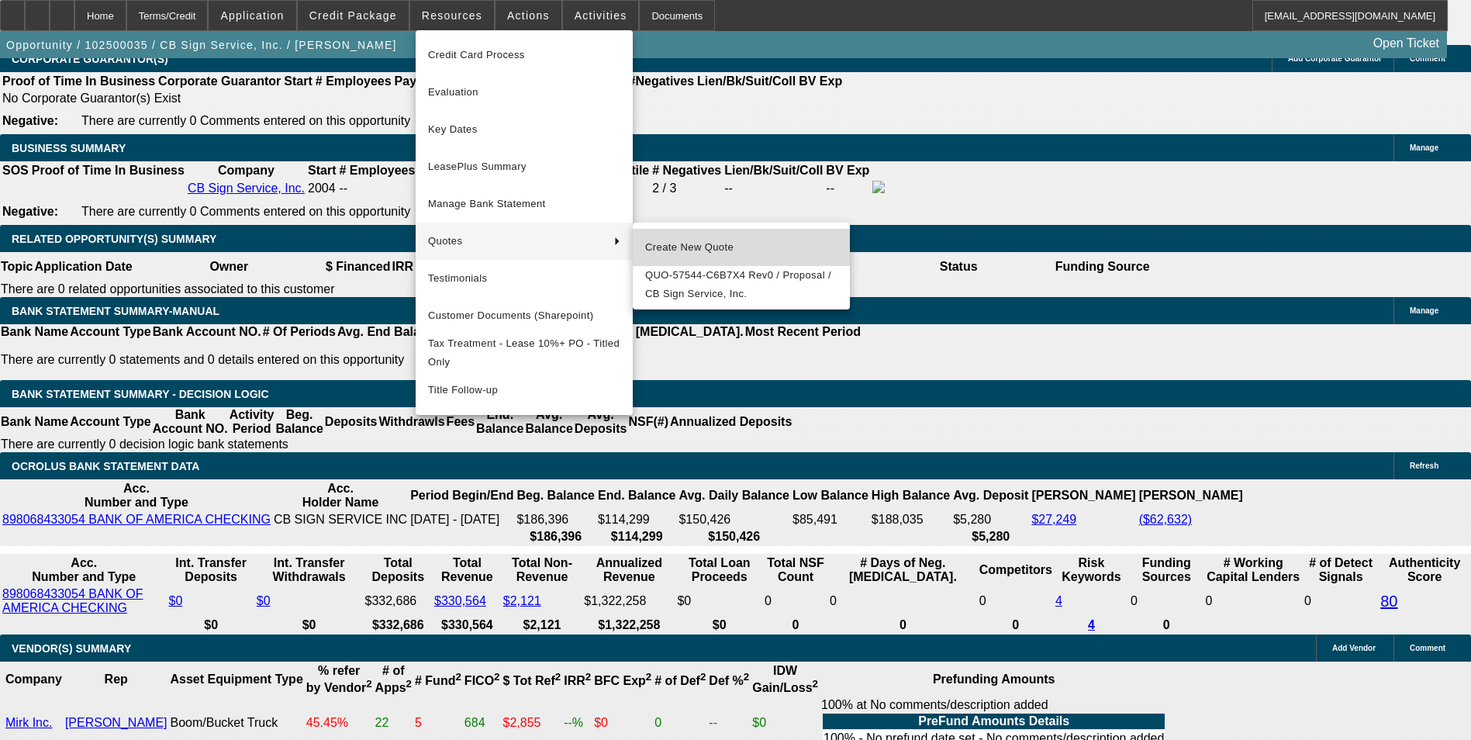
click at [687, 243] on span "Create New Quote" at bounding box center [741, 247] width 192 height 19
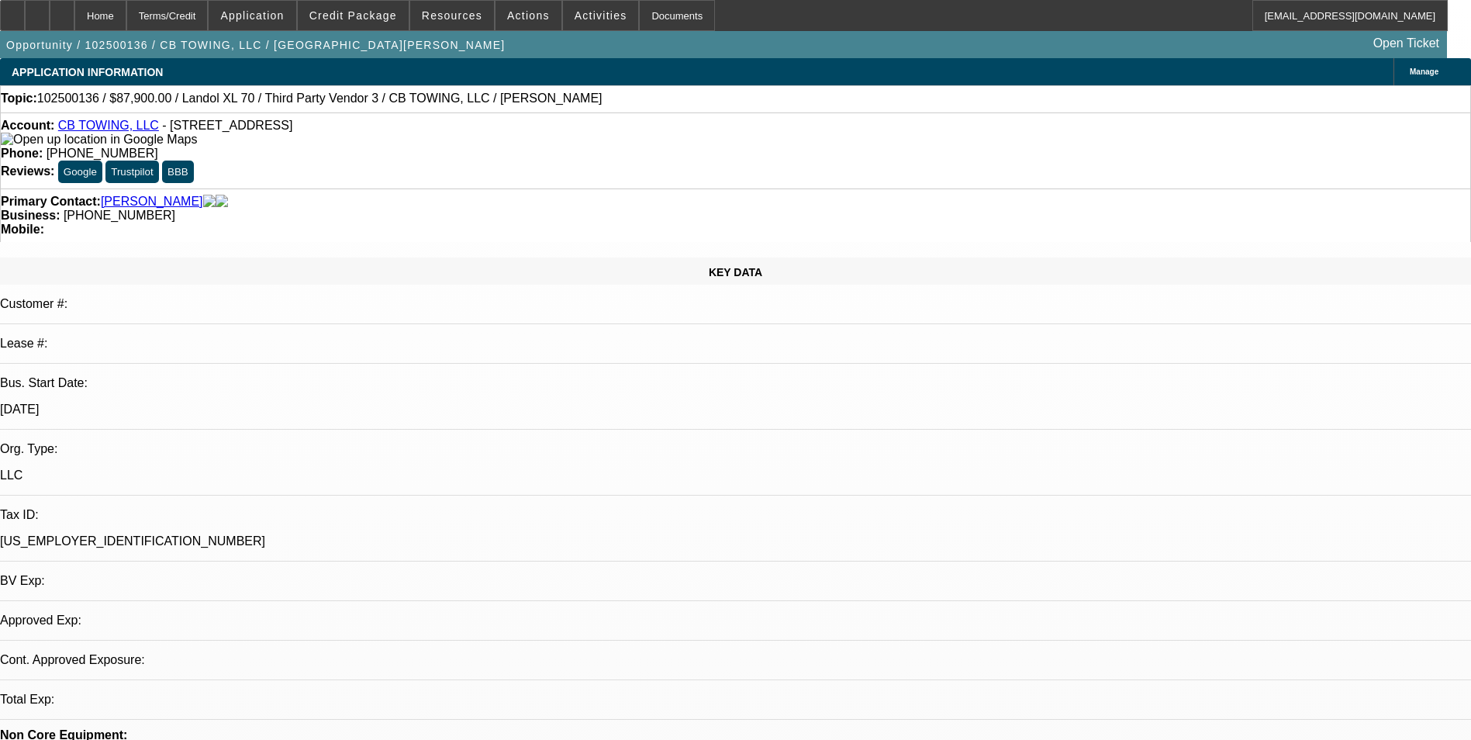
select select "0"
select select "6"
select select "0"
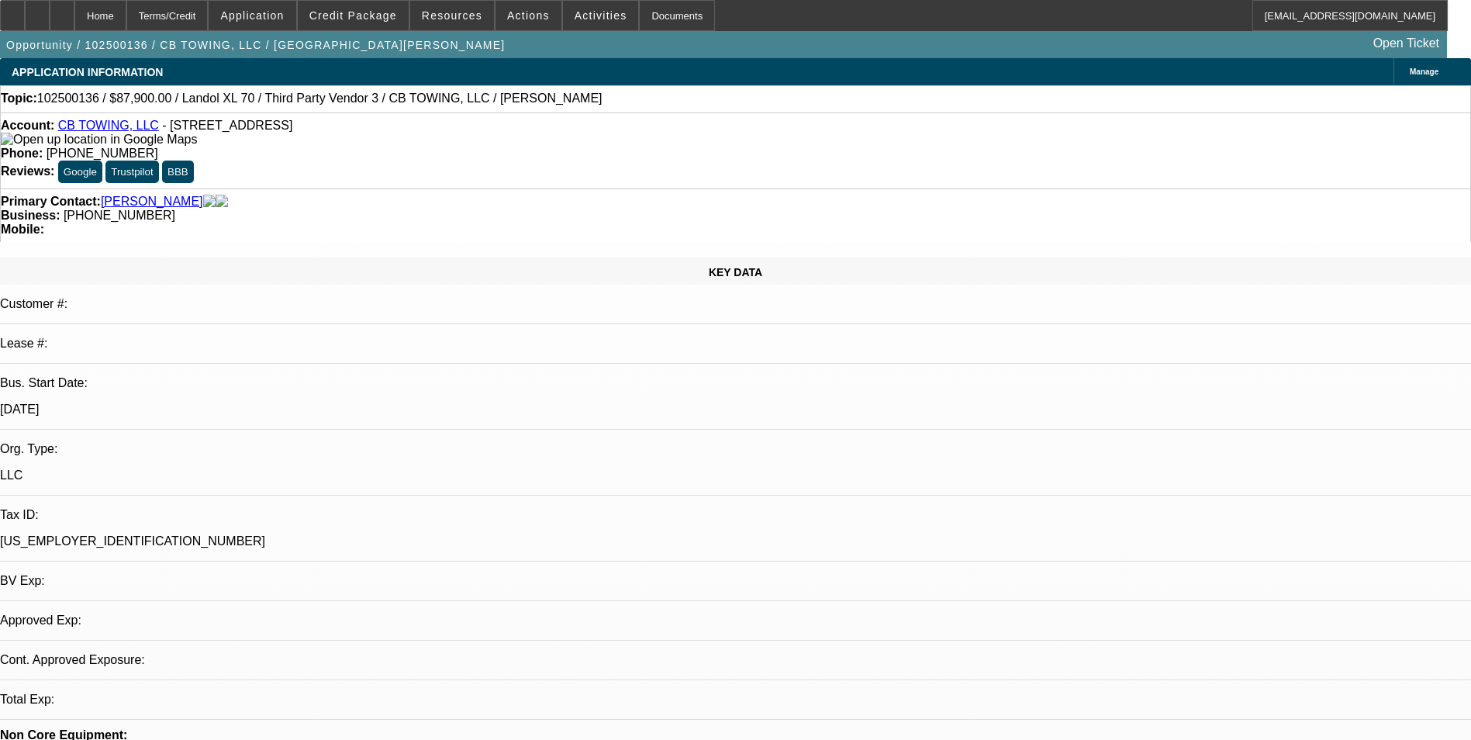
select select "0"
select select "6"
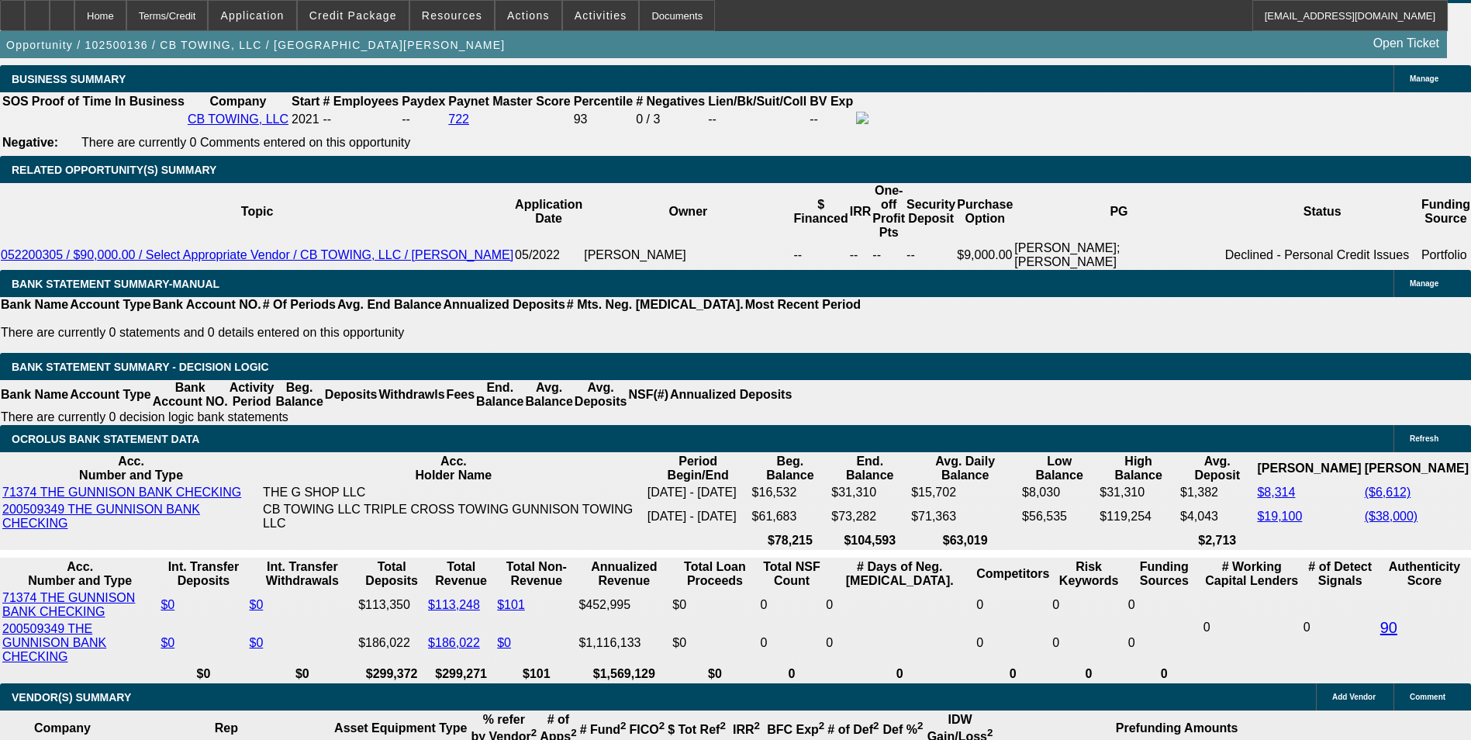
scroll to position [2644, 0]
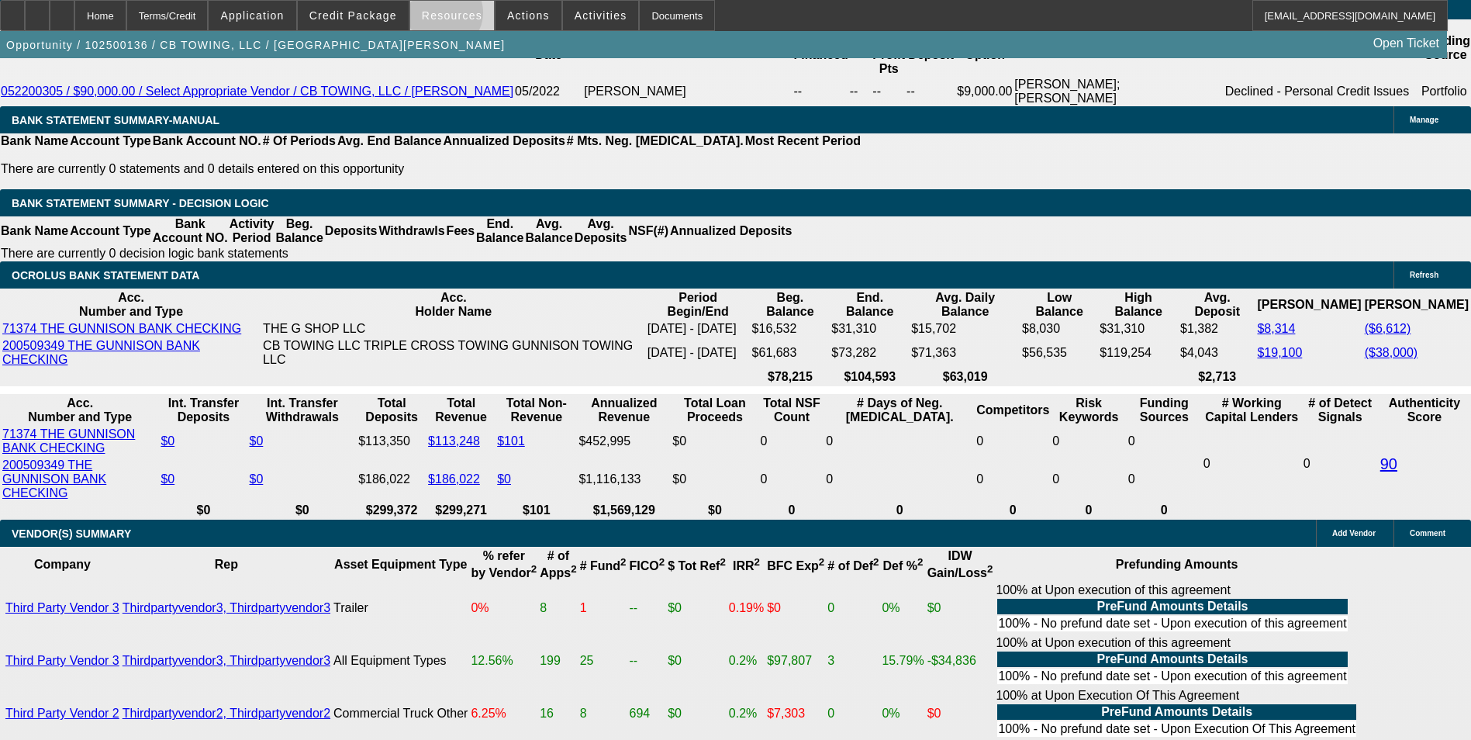
click at [448, 16] on span "Resources" at bounding box center [452, 15] width 60 height 12
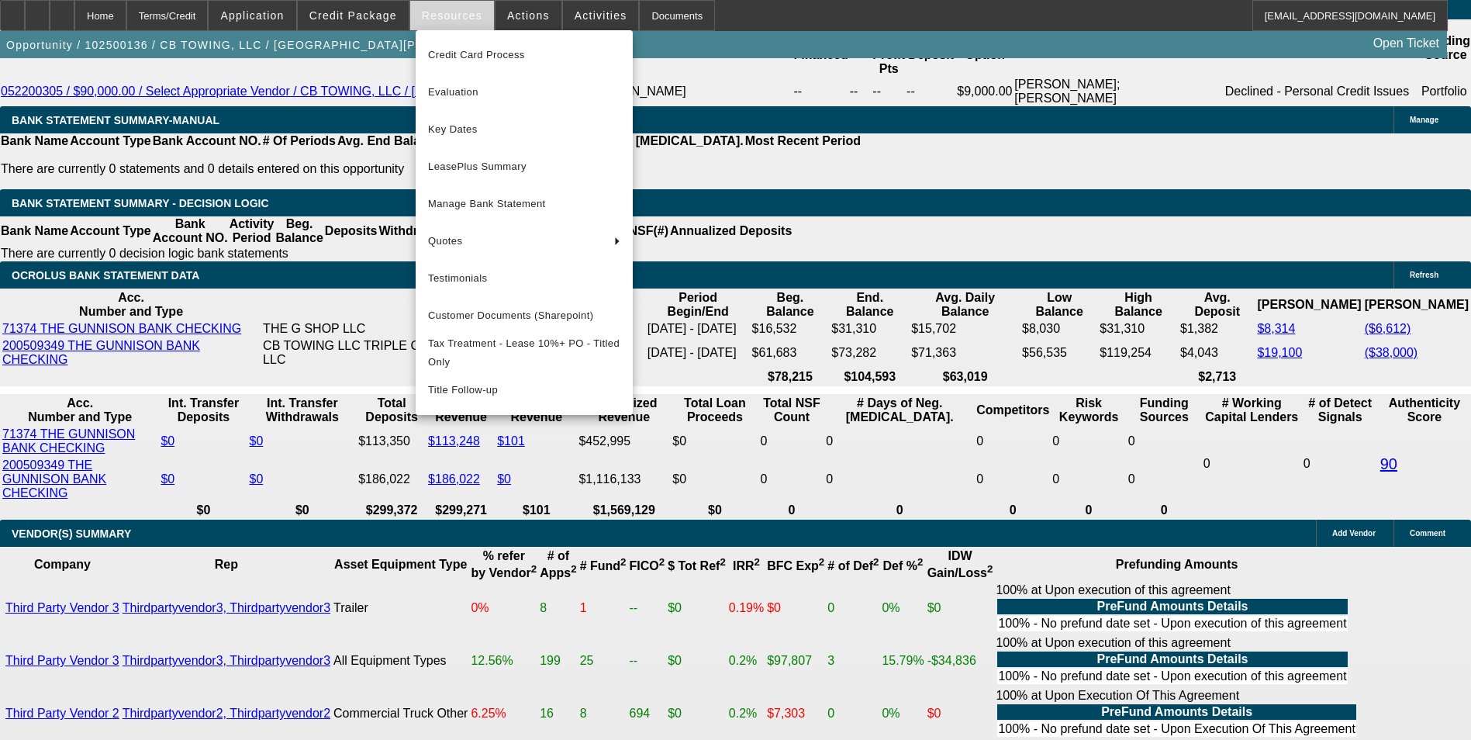
click at [448, 16] on div at bounding box center [735, 370] width 1471 height 740
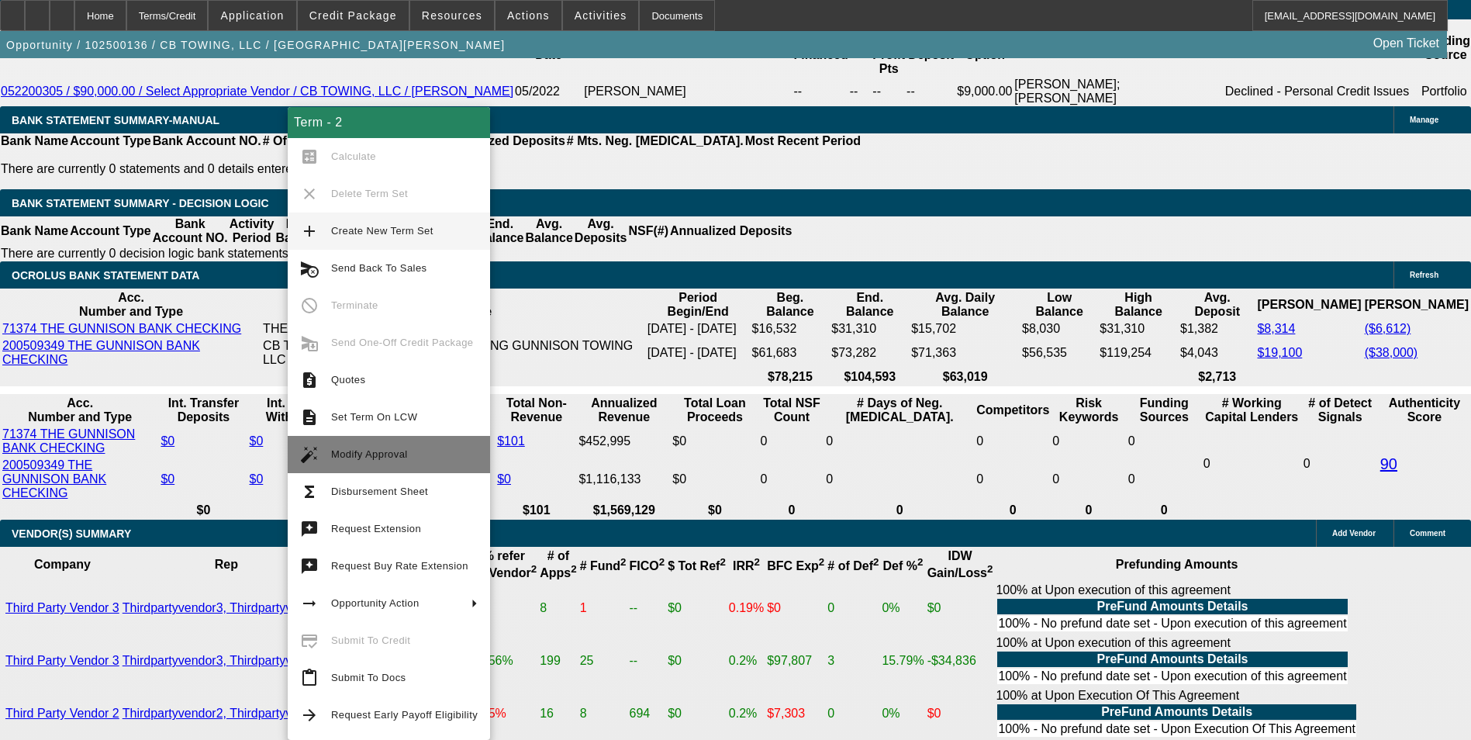
click at [406, 449] on span "Modify Approval" at bounding box center [404, 454] width 147 height 19
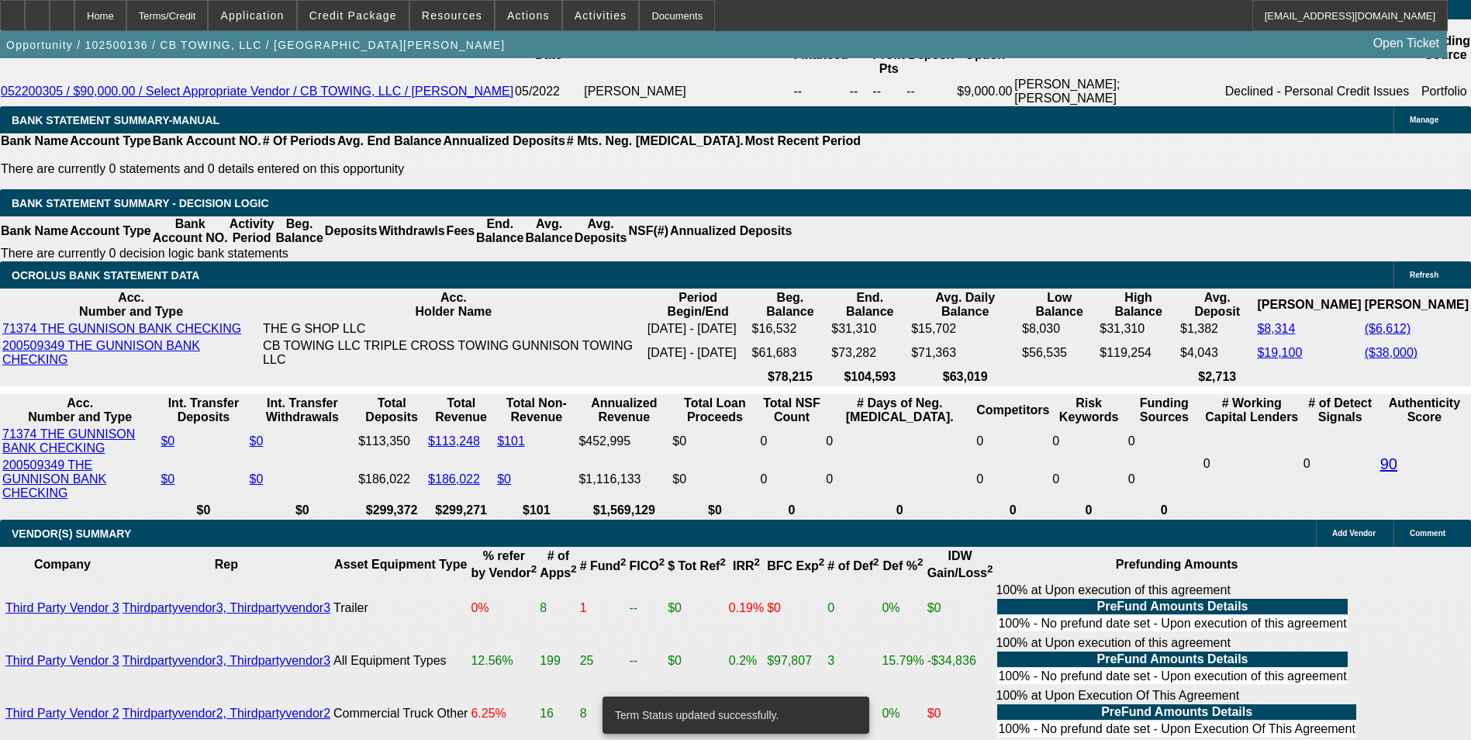
select select "0"
select select "6"
select select "0"
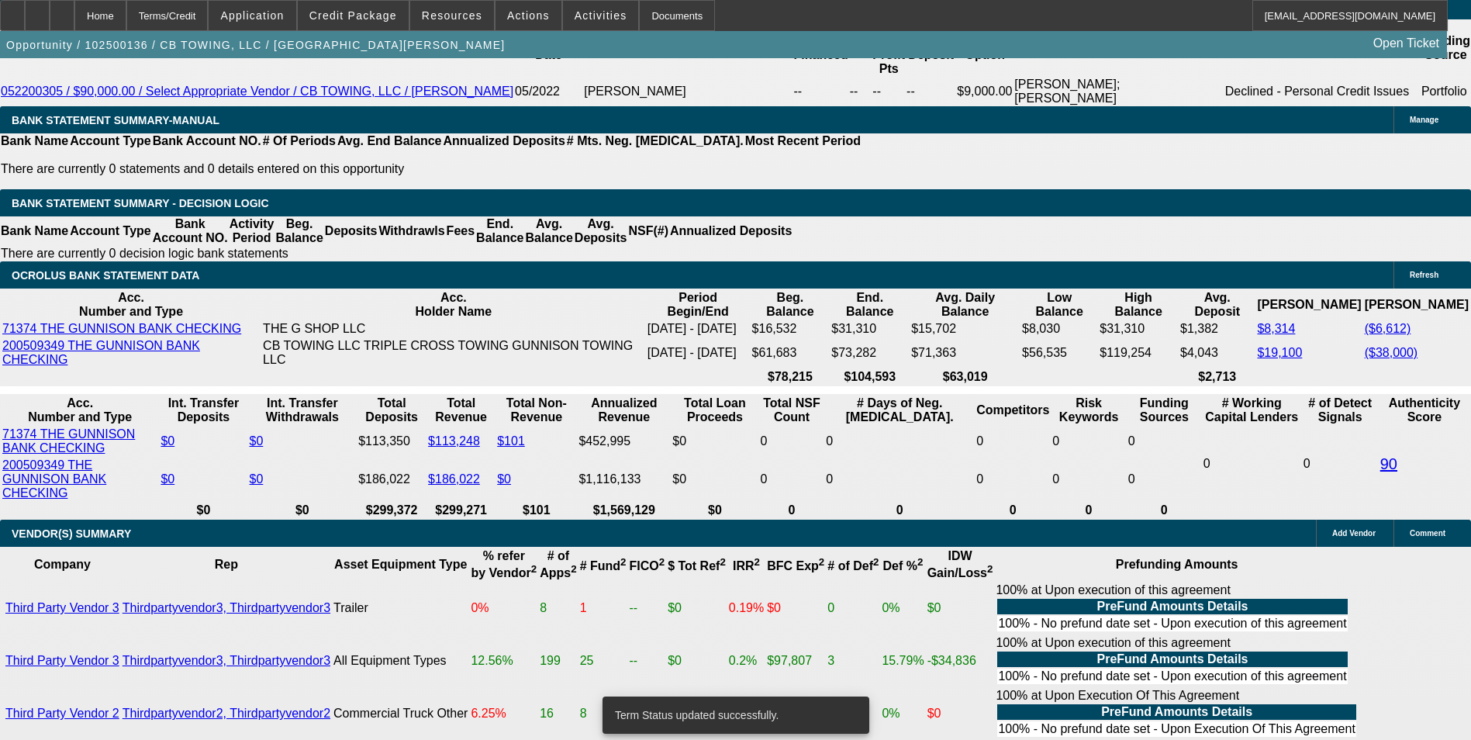
select select "0"
select select "6"
select select "0"
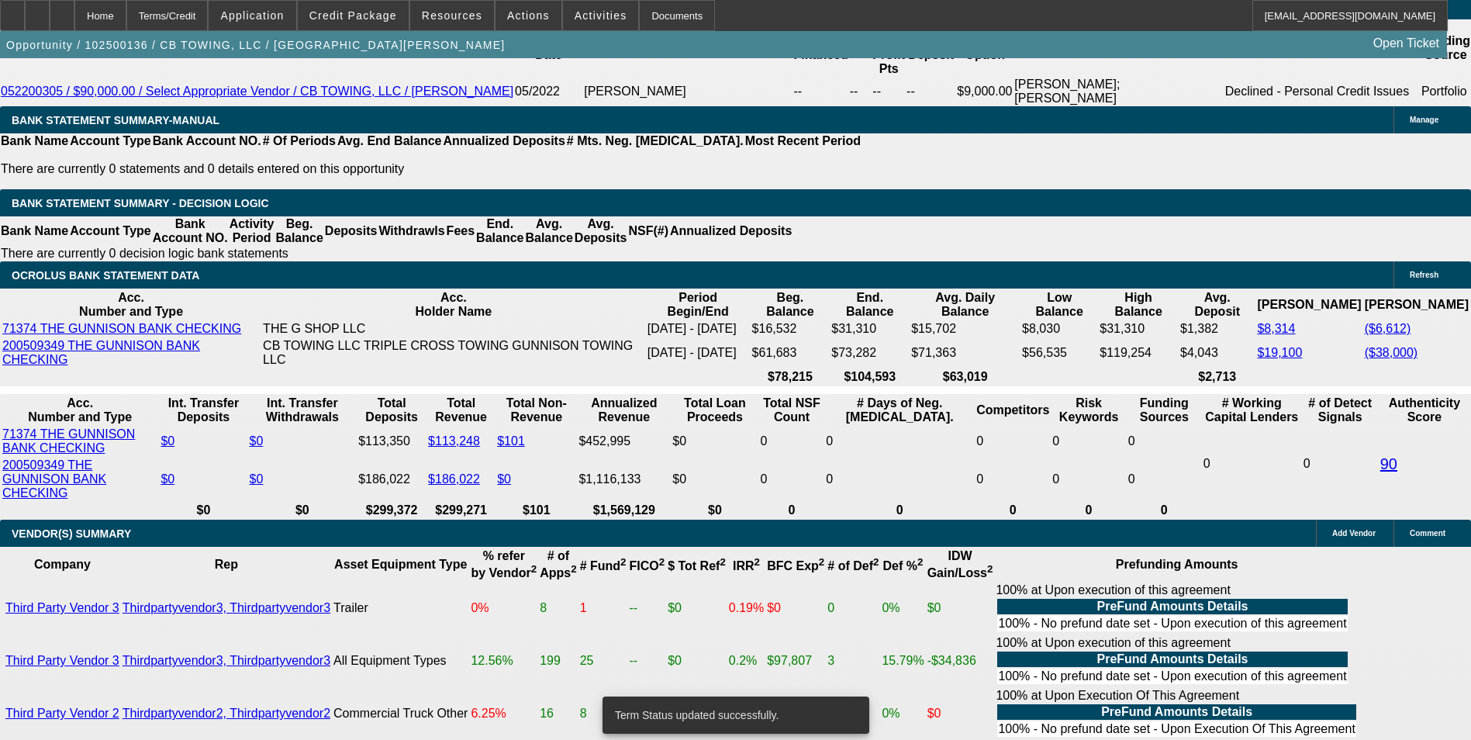
select select "0"
select select "6"
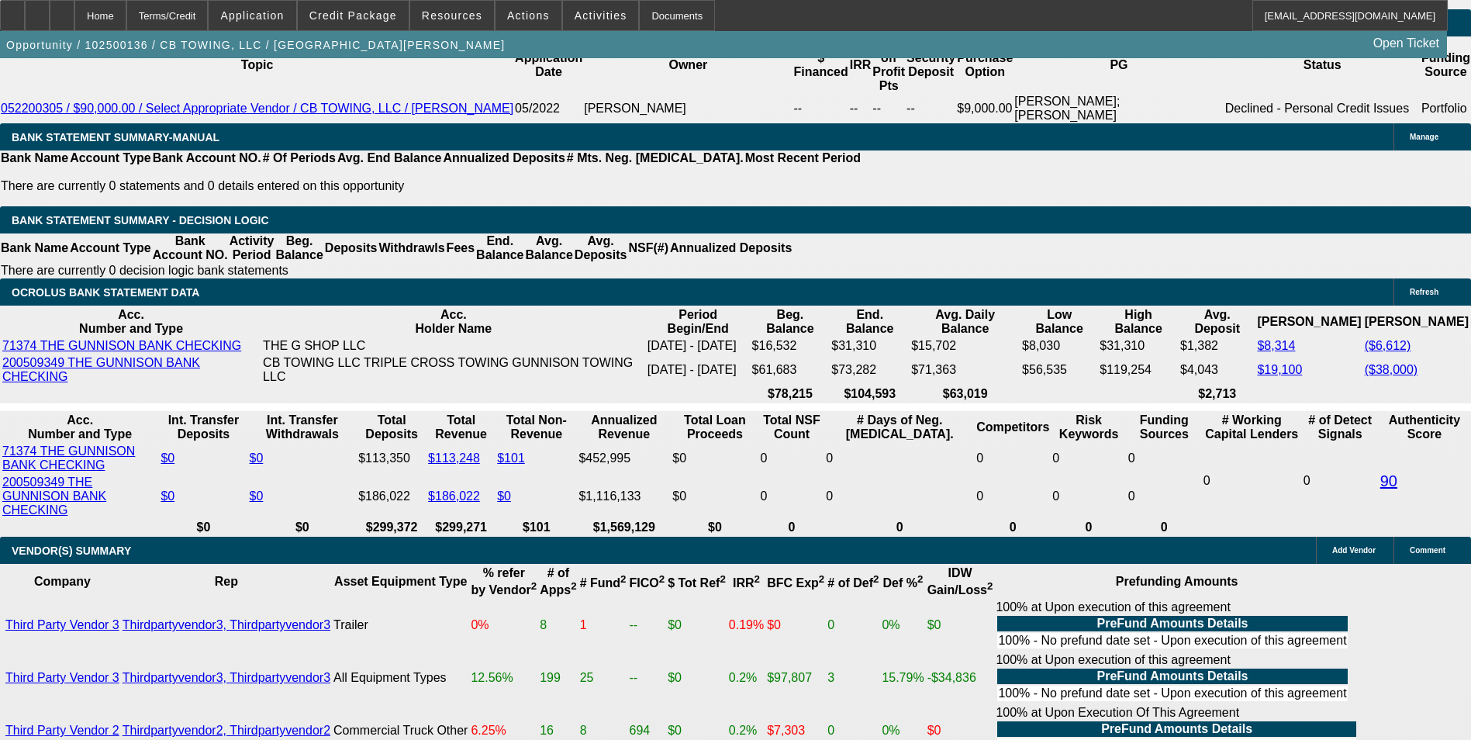
drag, startPoint x: 222, startPoint y: 357, endPoint x: 440, endPoint y: 343, distance: 218.3
type input "19"
type input "UNKNOWN"
type input "1917"
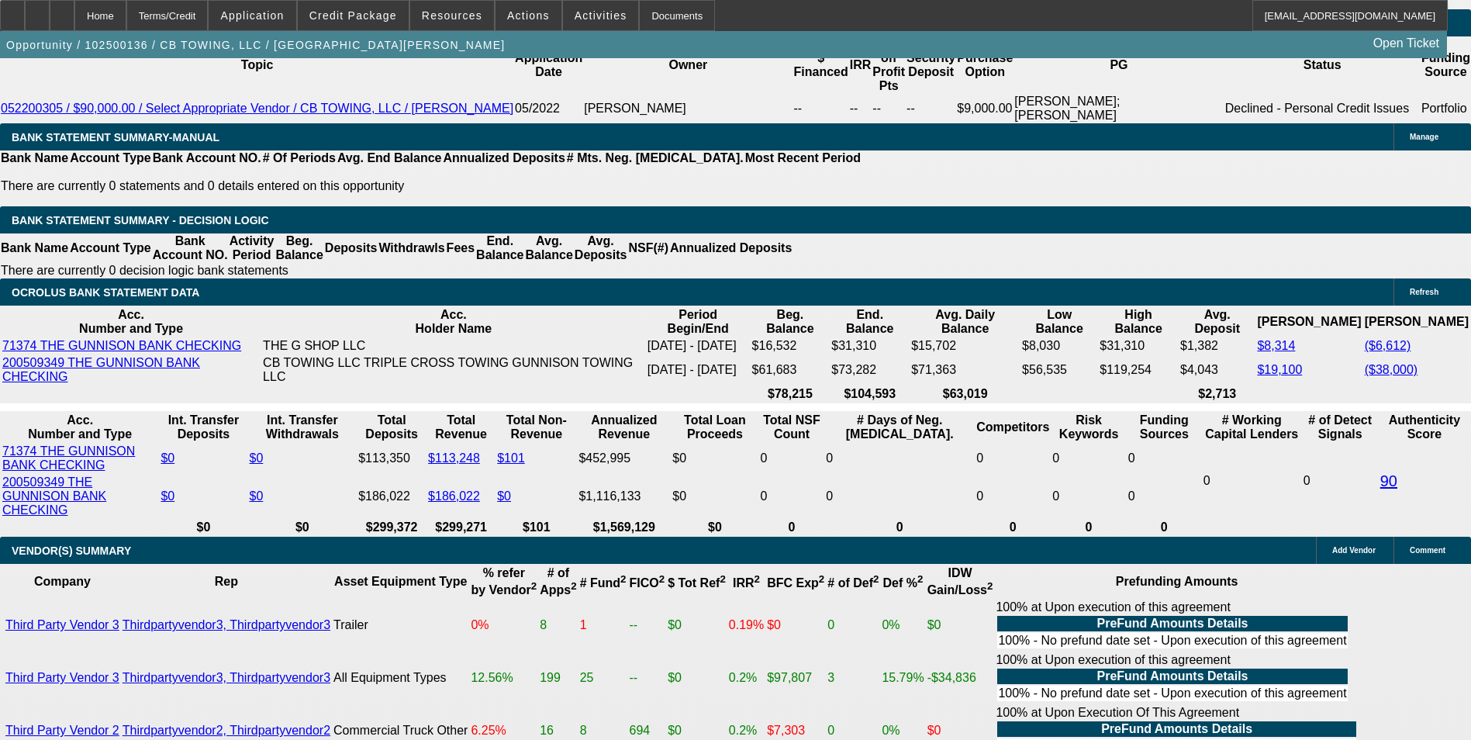
type input "11.1"
type input "$1,917.36"
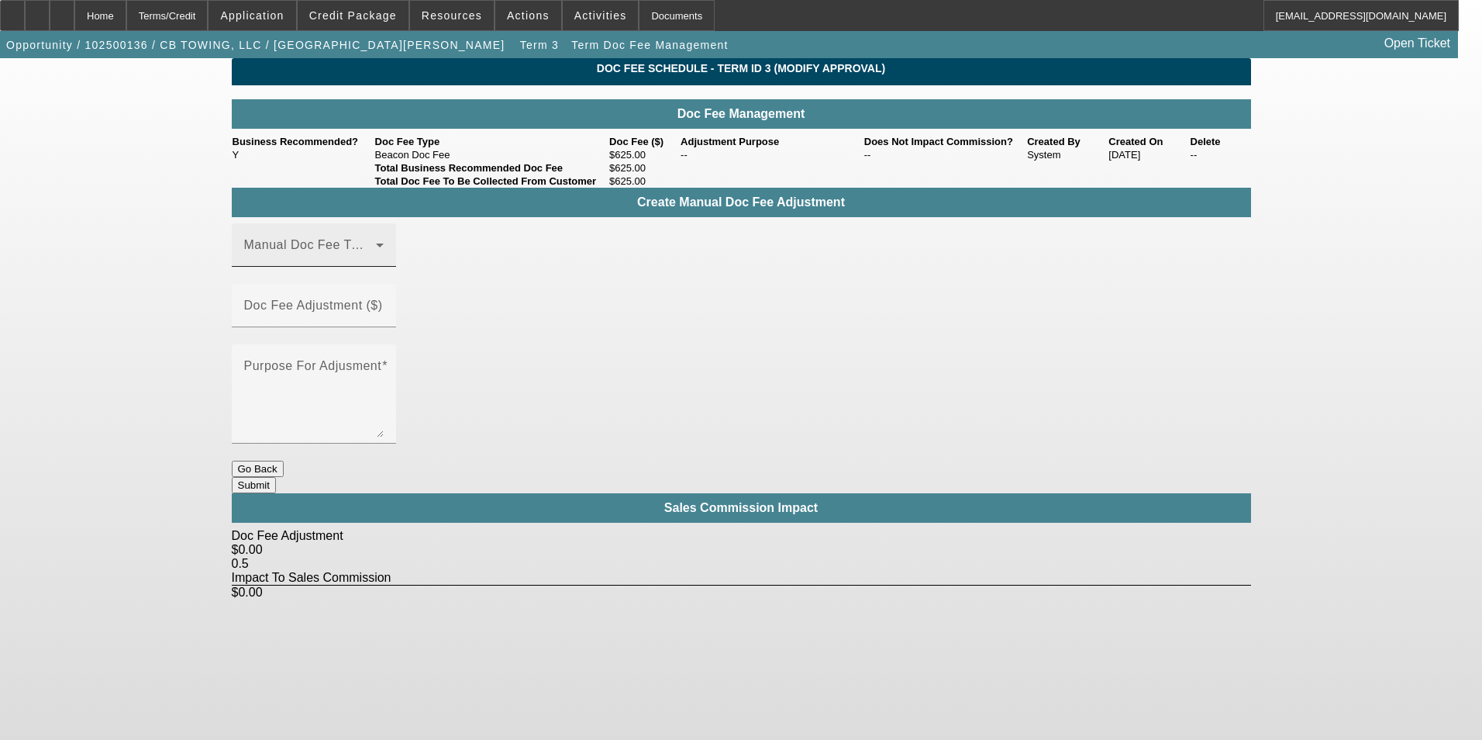
click at [379, 267] on div "Manual Doc Fee Type" at bounding box center [314, 244] width 140 height 43
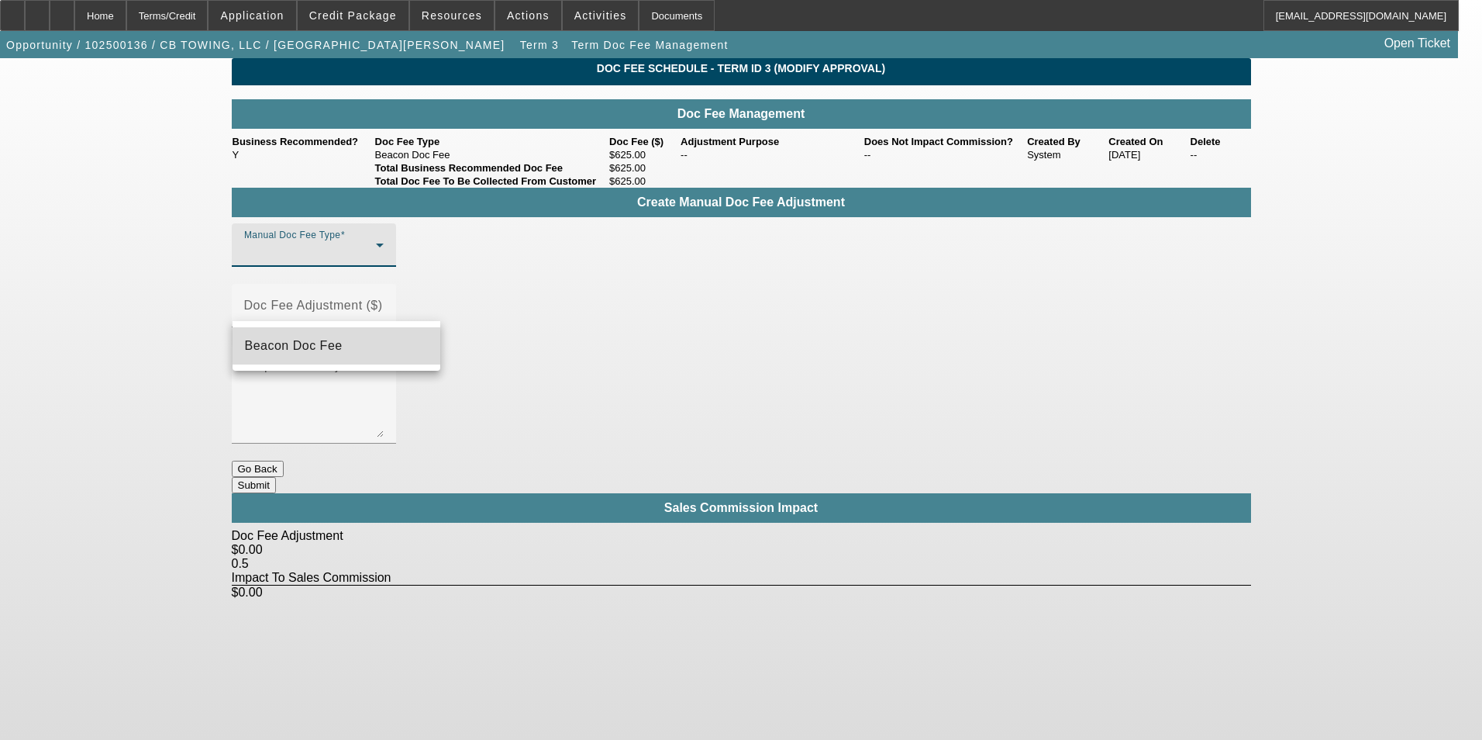
click at [367, 347] on mat-option "Beacon Doc Fee" at bounding box center [337, 345] width 208 height 37
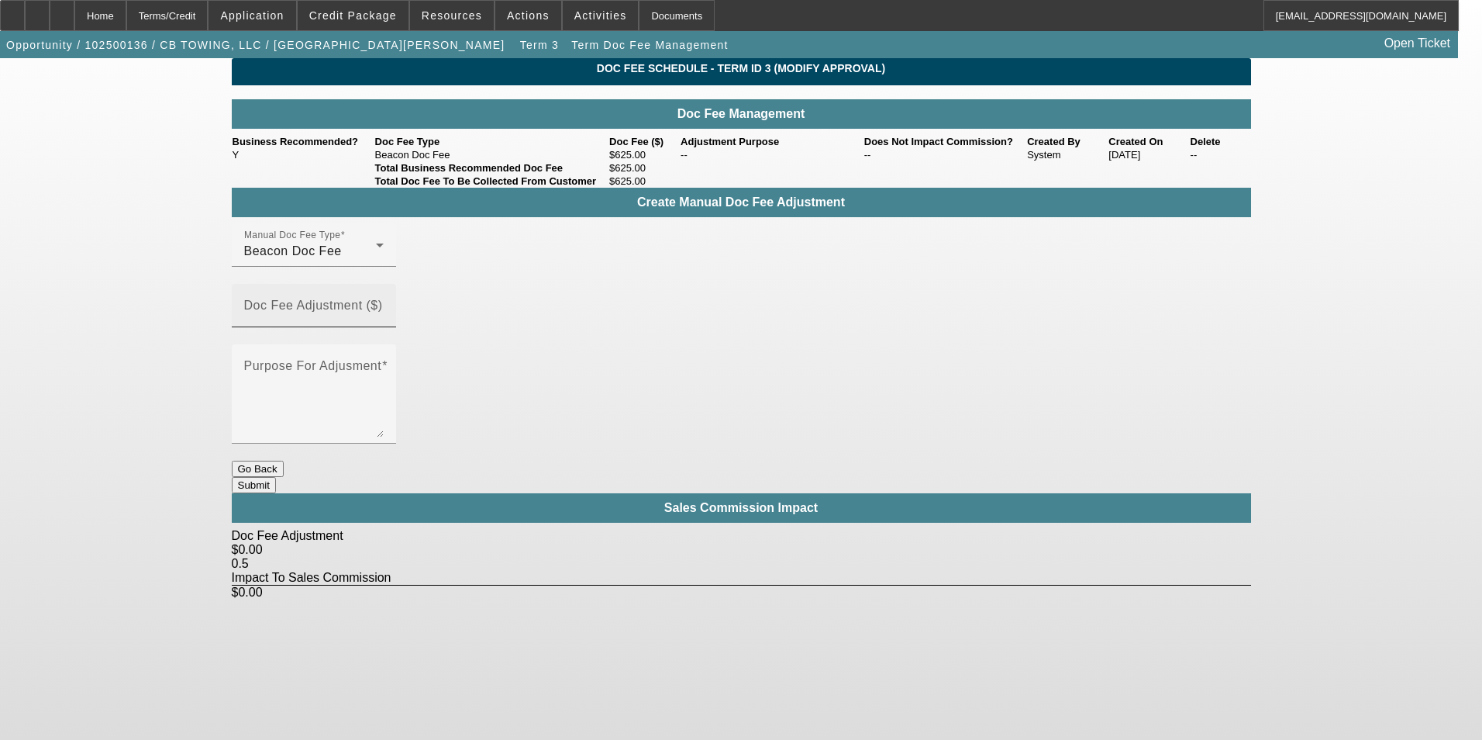
click at [383, 302] on mat-label "Doc Fee Adjustment ($)" at bounding box center [313, 304] width 139 height 13
click at [384, 302] on input "Doc Fee Adjustment ($)" at bounding box center [314, 311] width 140 height 19
type input "$175.00"
click at [691, 344] on div "Purpose For Adjusment" at bounding box center [741, 402] width 1019 height 116
click at [384, 363] on textarea "Purpose For Adjusment" at bounding box center [314, 400] width 140 height 74
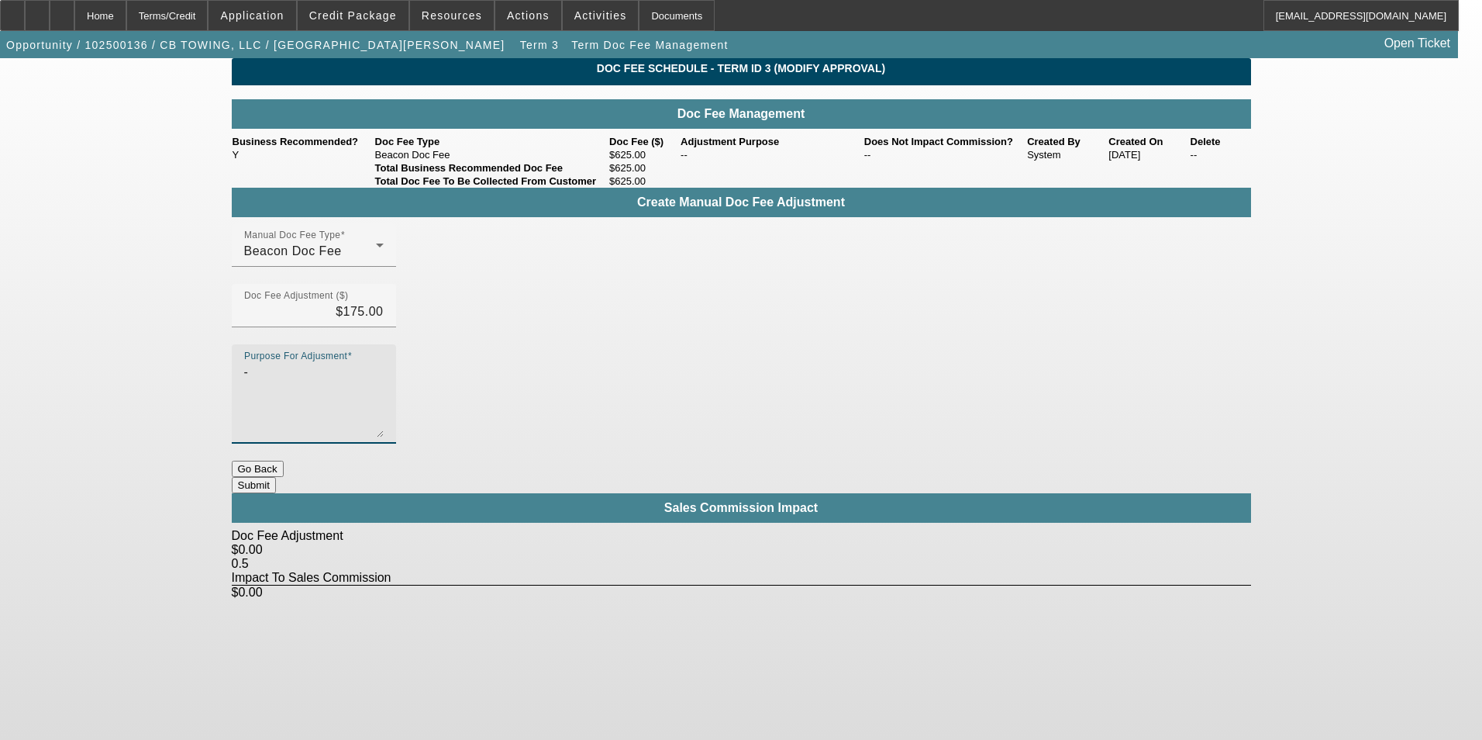
type textarea "-"
click at [276, 477] on button "Submit" at bounding box center [254, 485] width 44 height 16
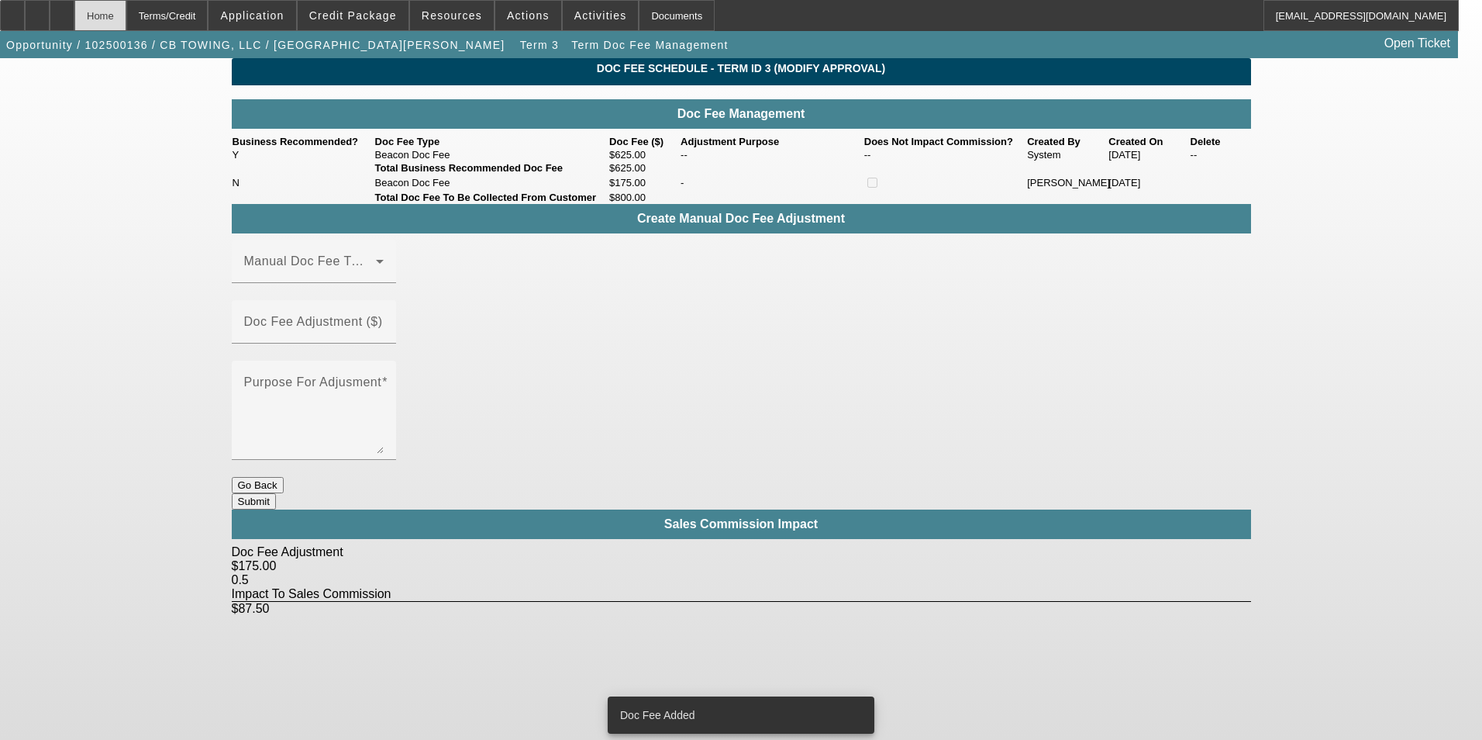
click at [119, 22] on div "Home" at bounding box center [100, 15] width 52 height 31
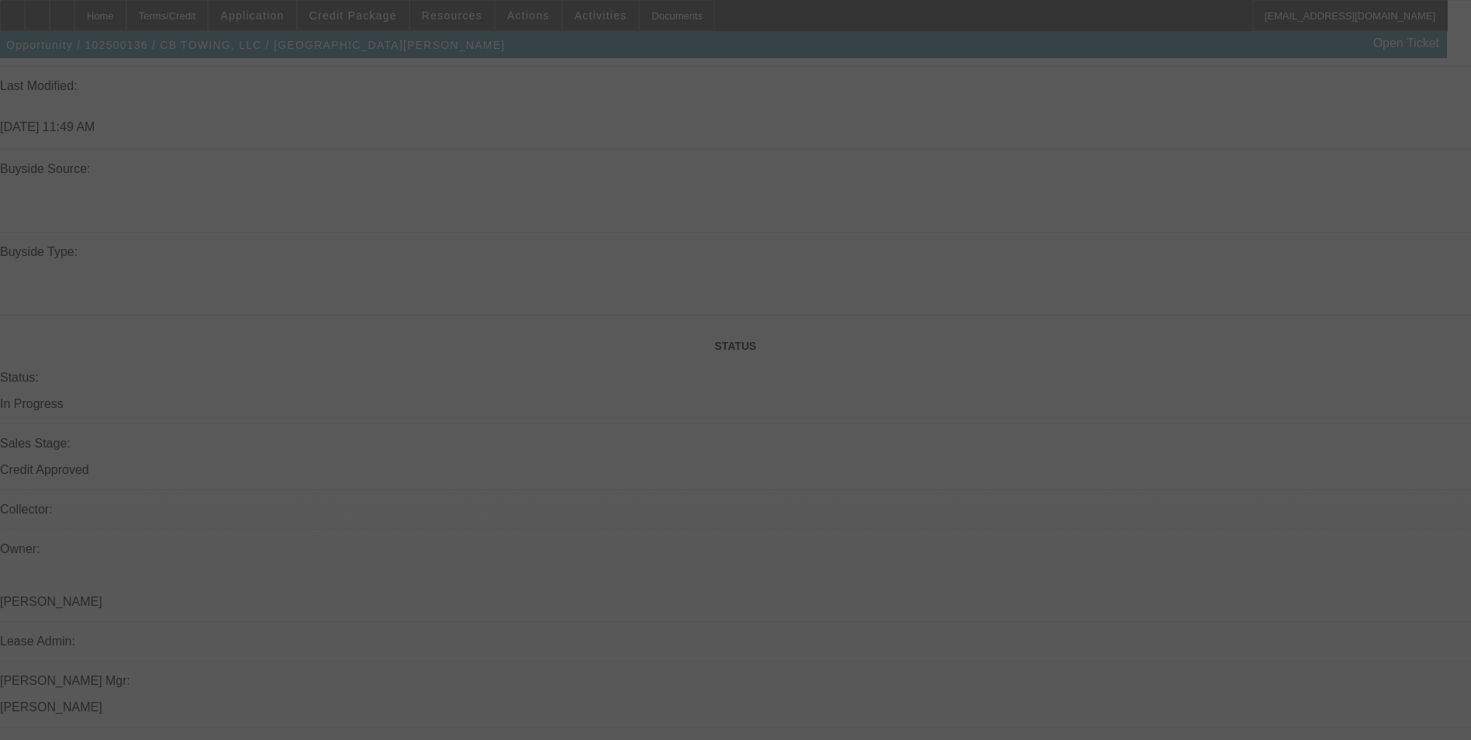
select select "0"
select select "6"
select select "0"
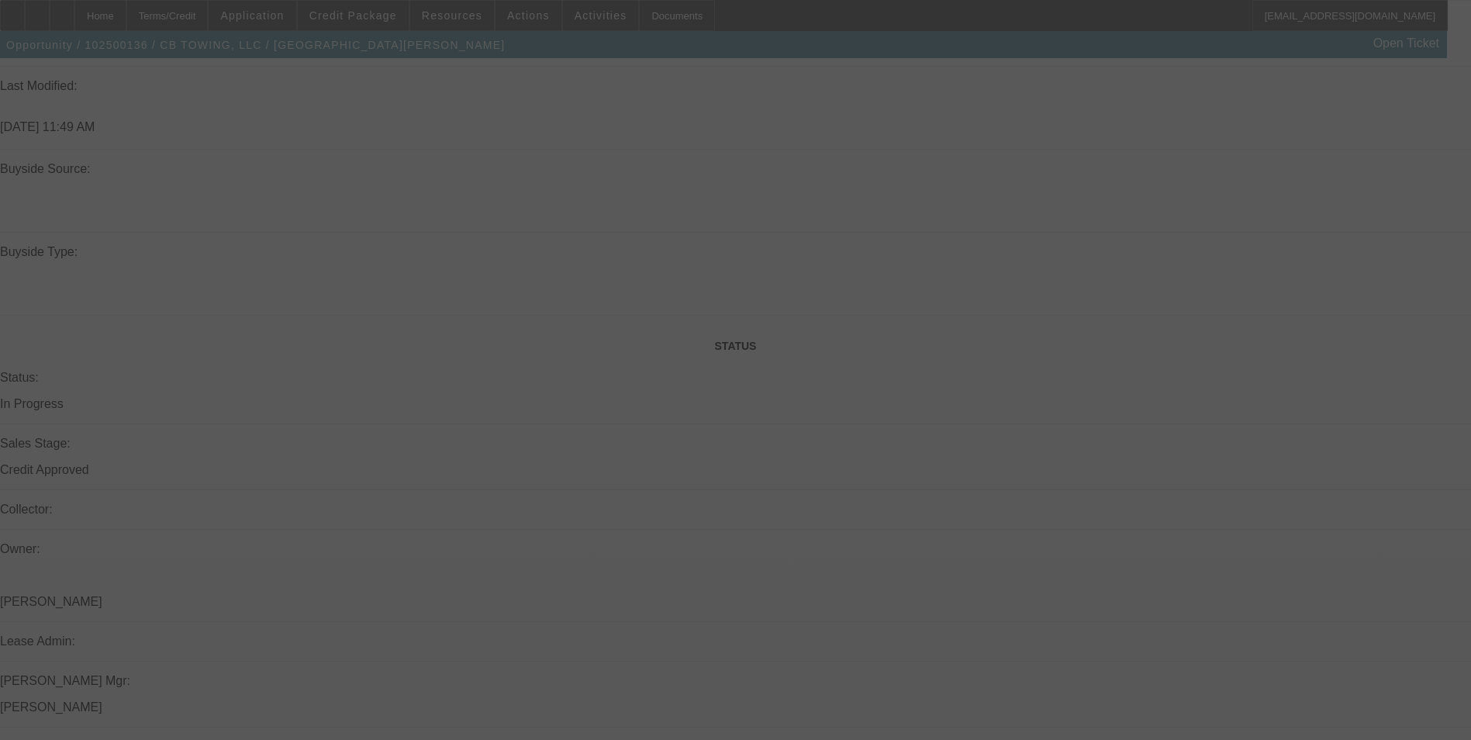
select select "0"
select select "6"
select select "0"
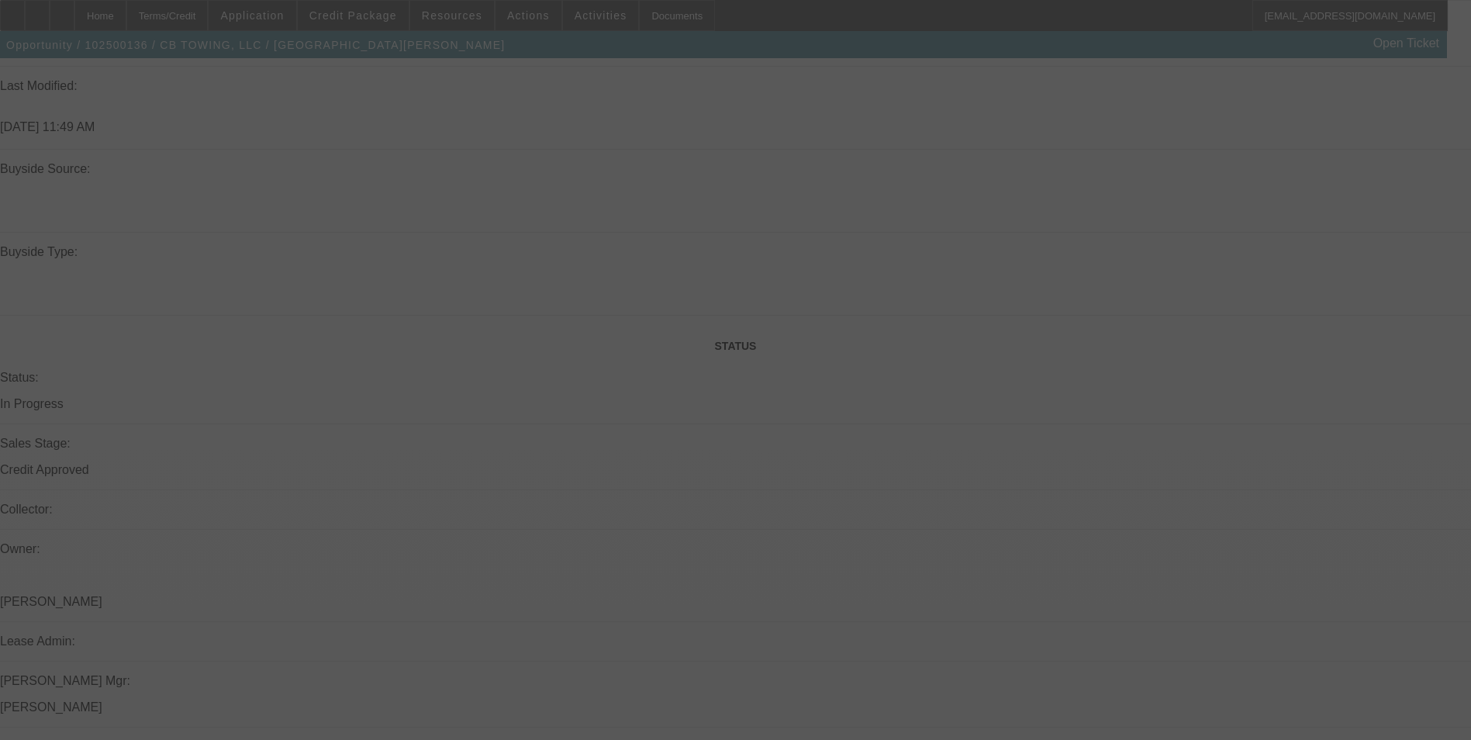
select select "0"
select select "6"
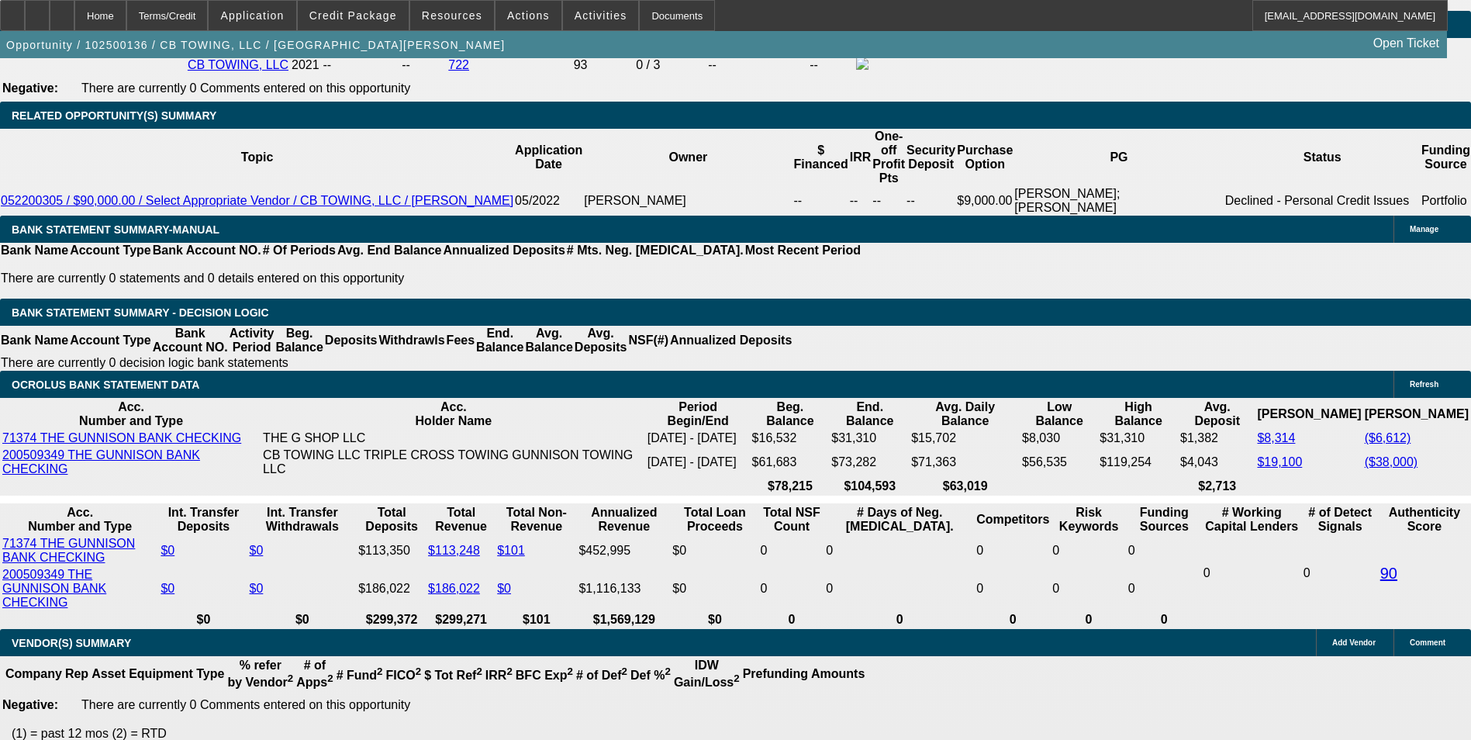
scroll to position [2552, 0]
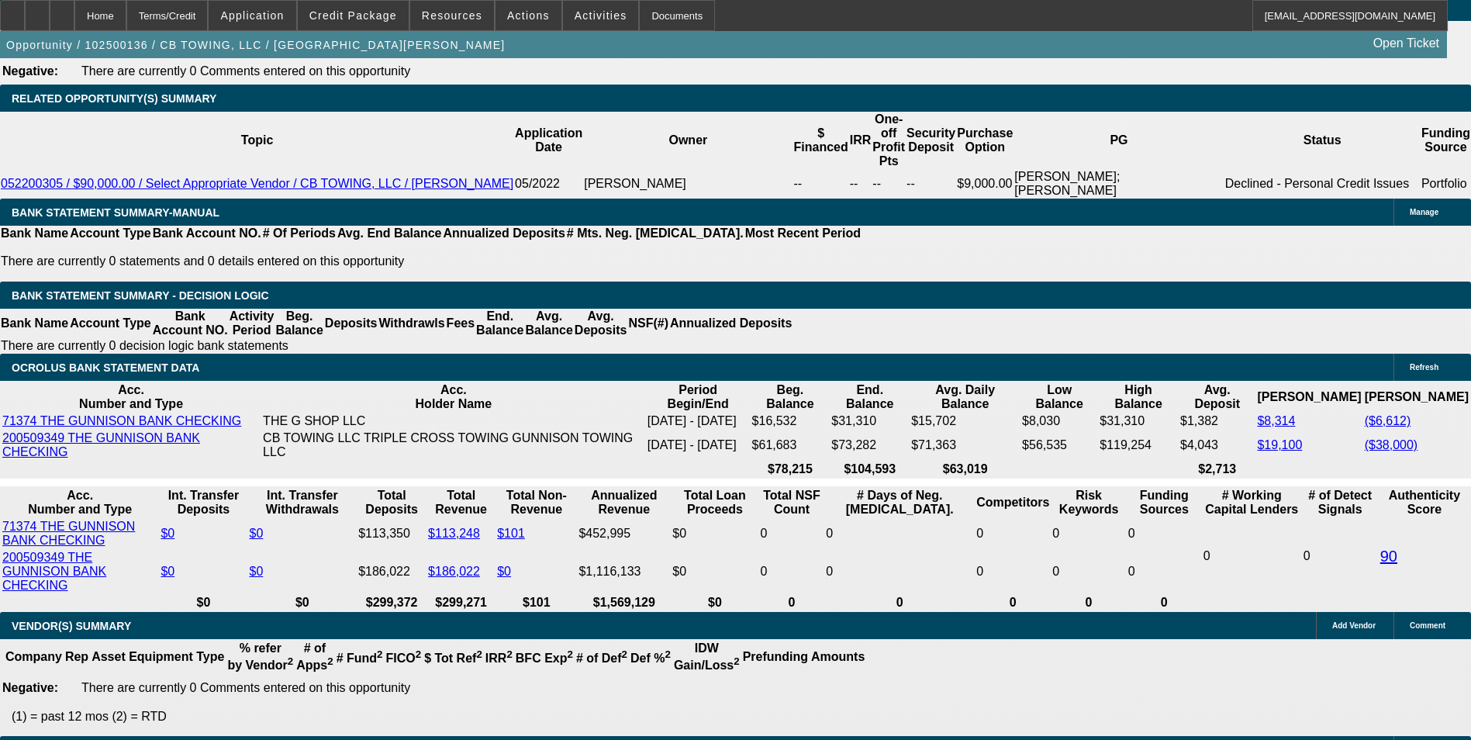
drag, startPoint x: 229, startPoint y: 268, endPoint x: 302, endPoint y: 284, distance: 73.9
type input "1"
type input "UNKNOWN"
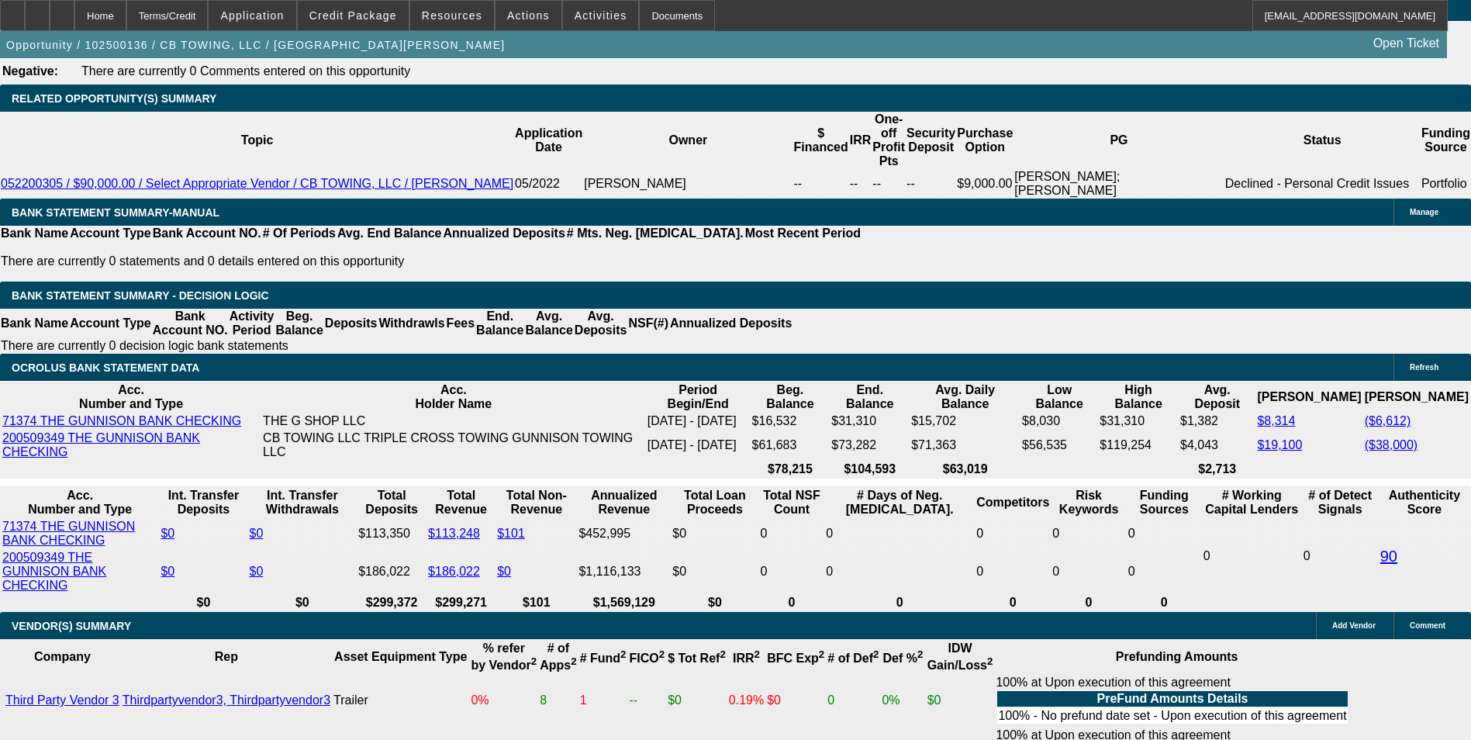
scroll to position [2715, 0]
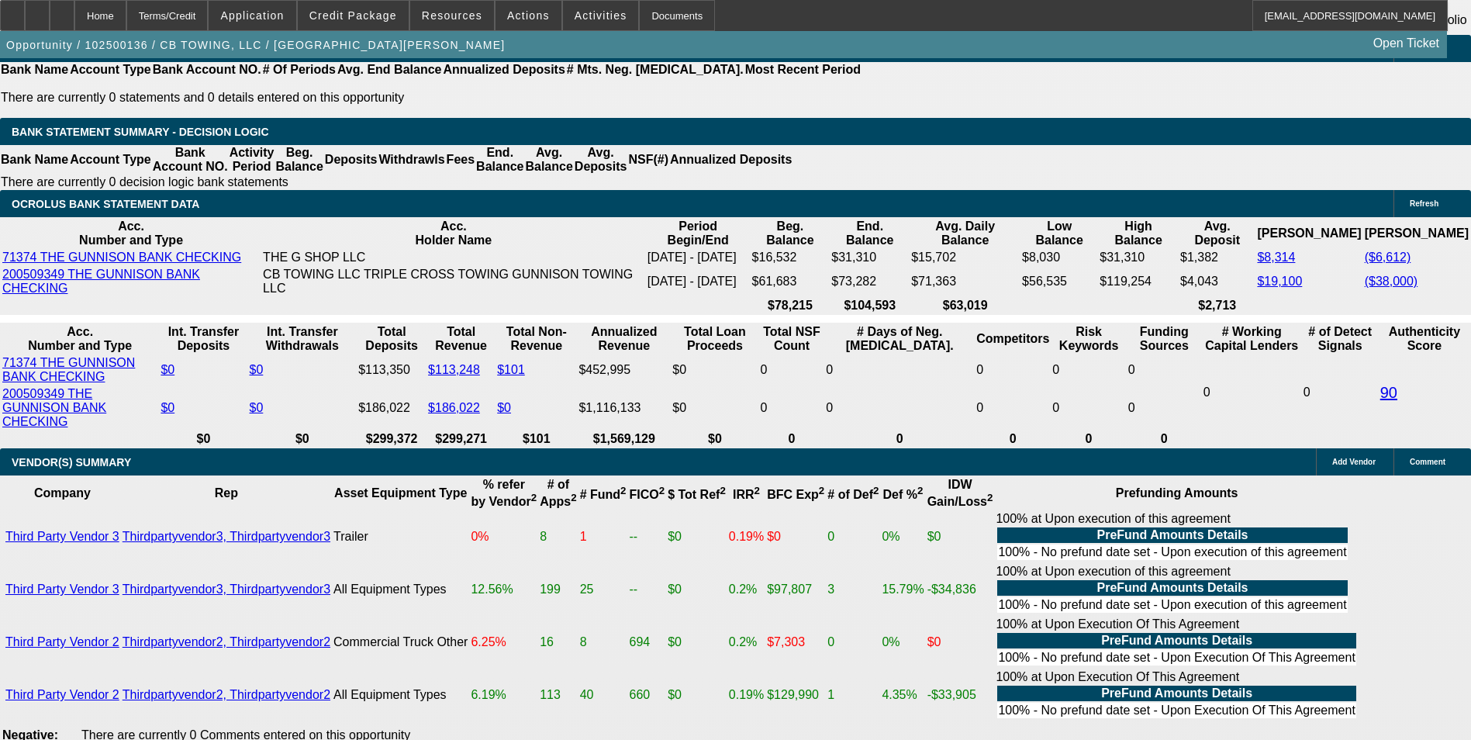
type input "1922"
type input "11.2"
type input "1922.45"
type input "11.3"
type input "$1,922.45"
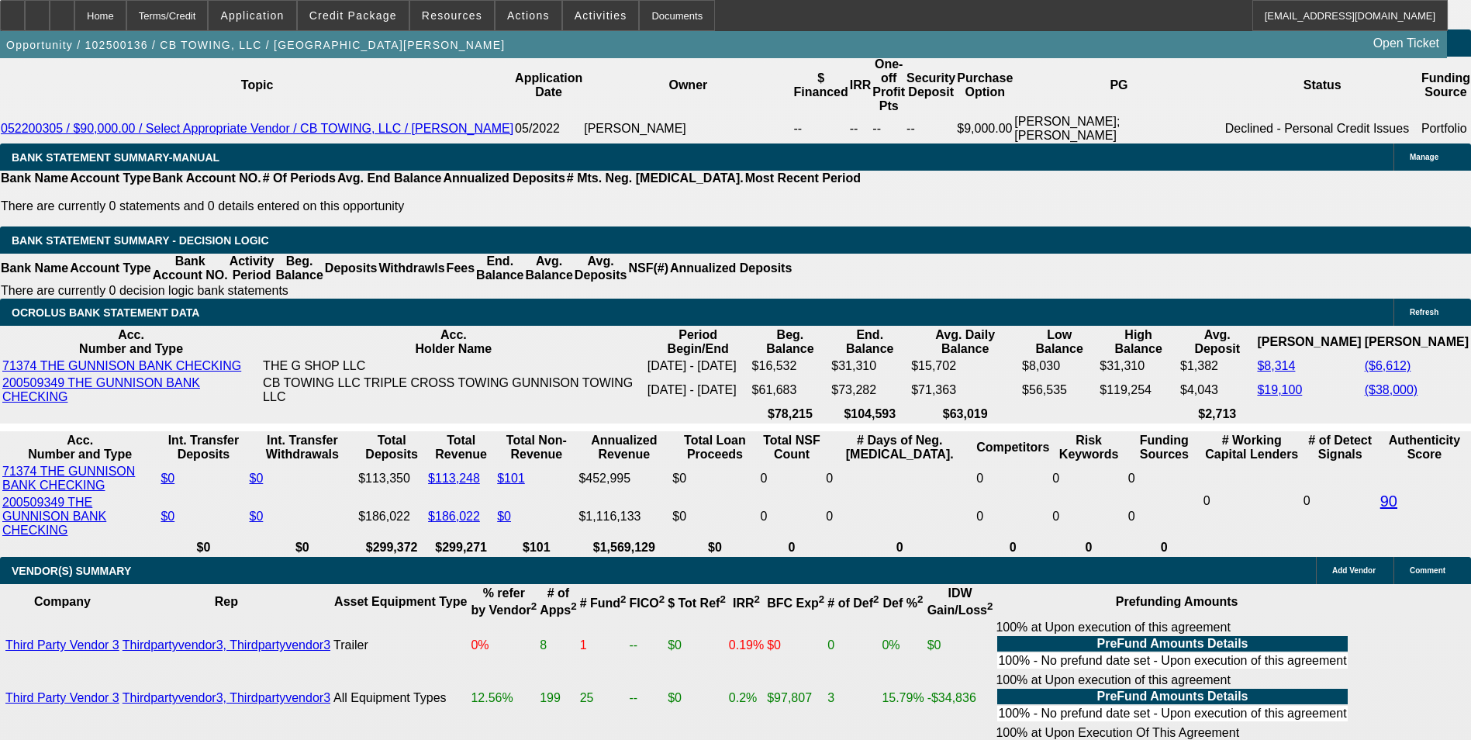
scroll to position [2483, 0]
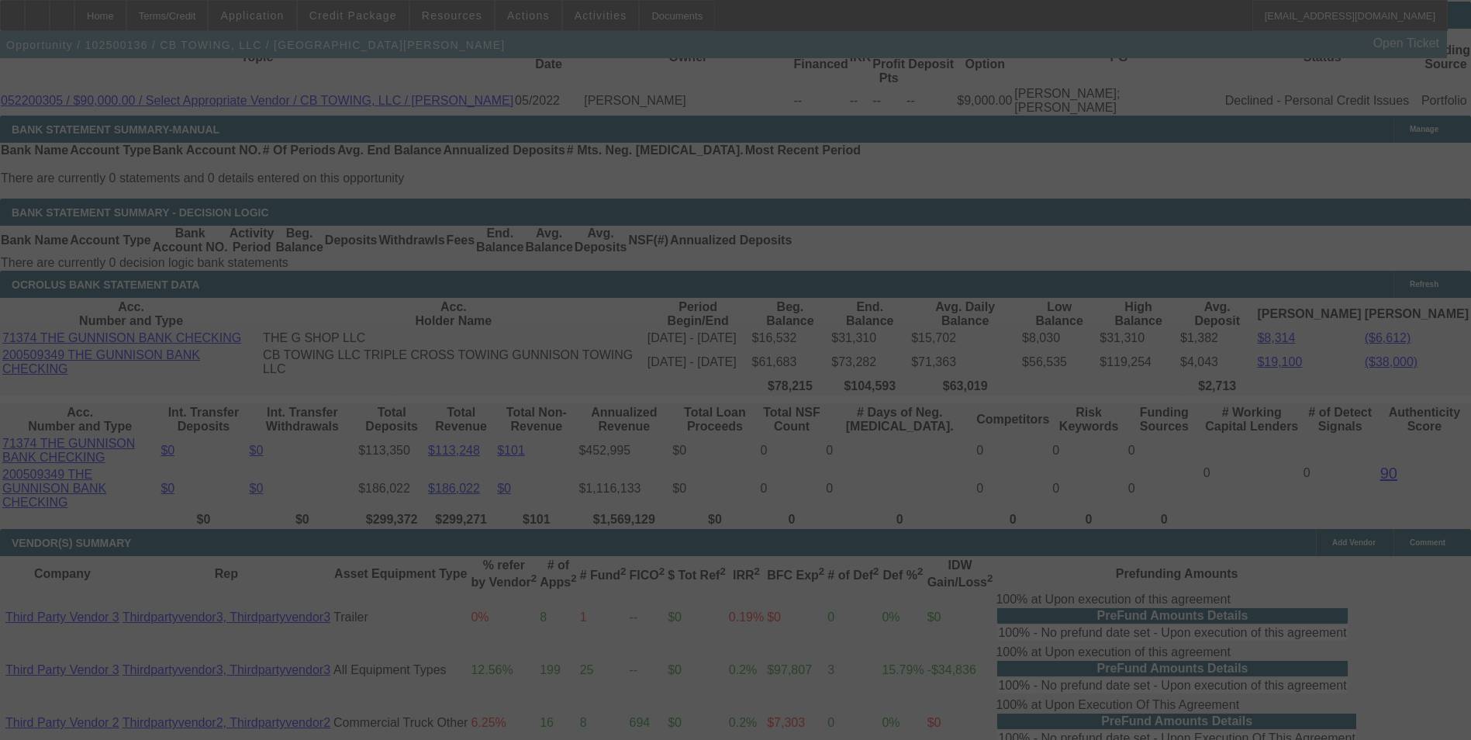
scroll to position [2638, 0]
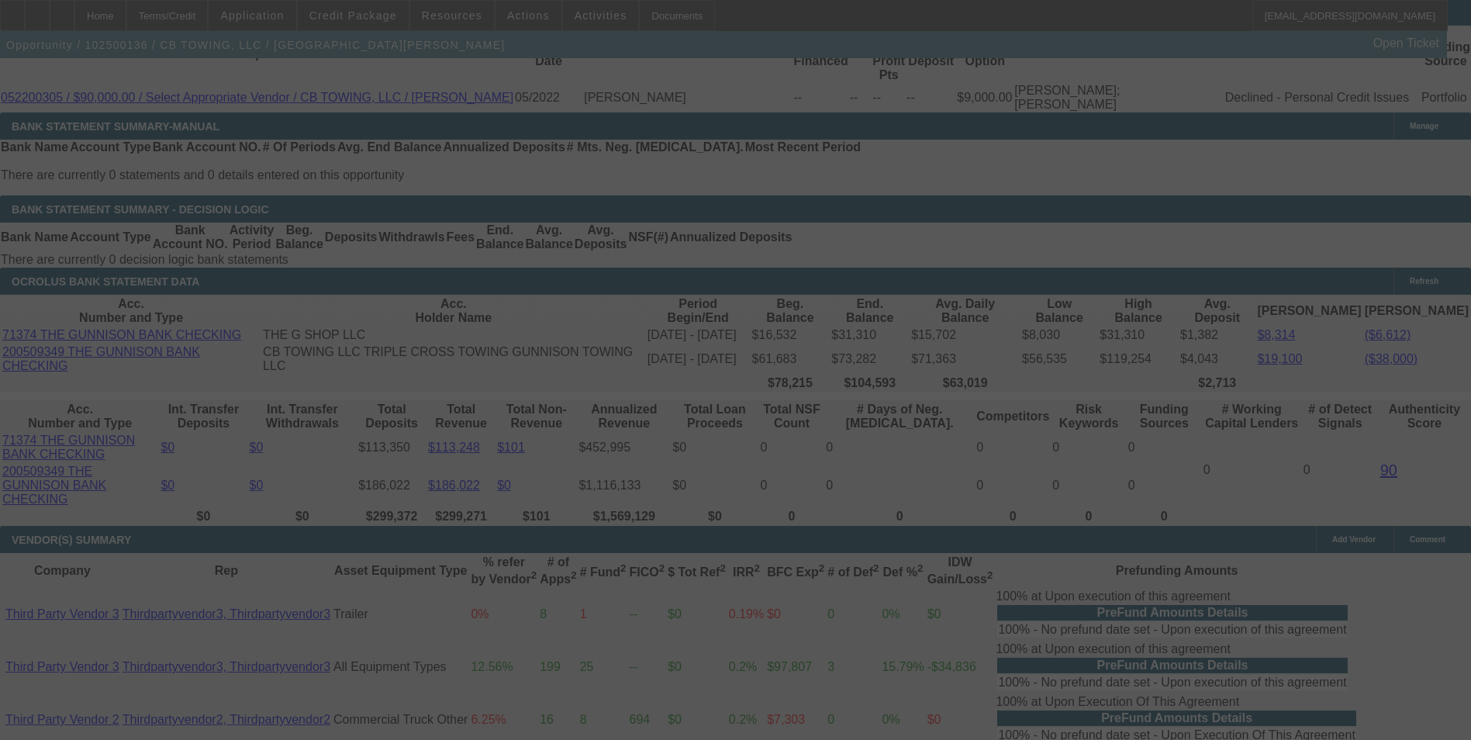
select select "0"
select select "6"
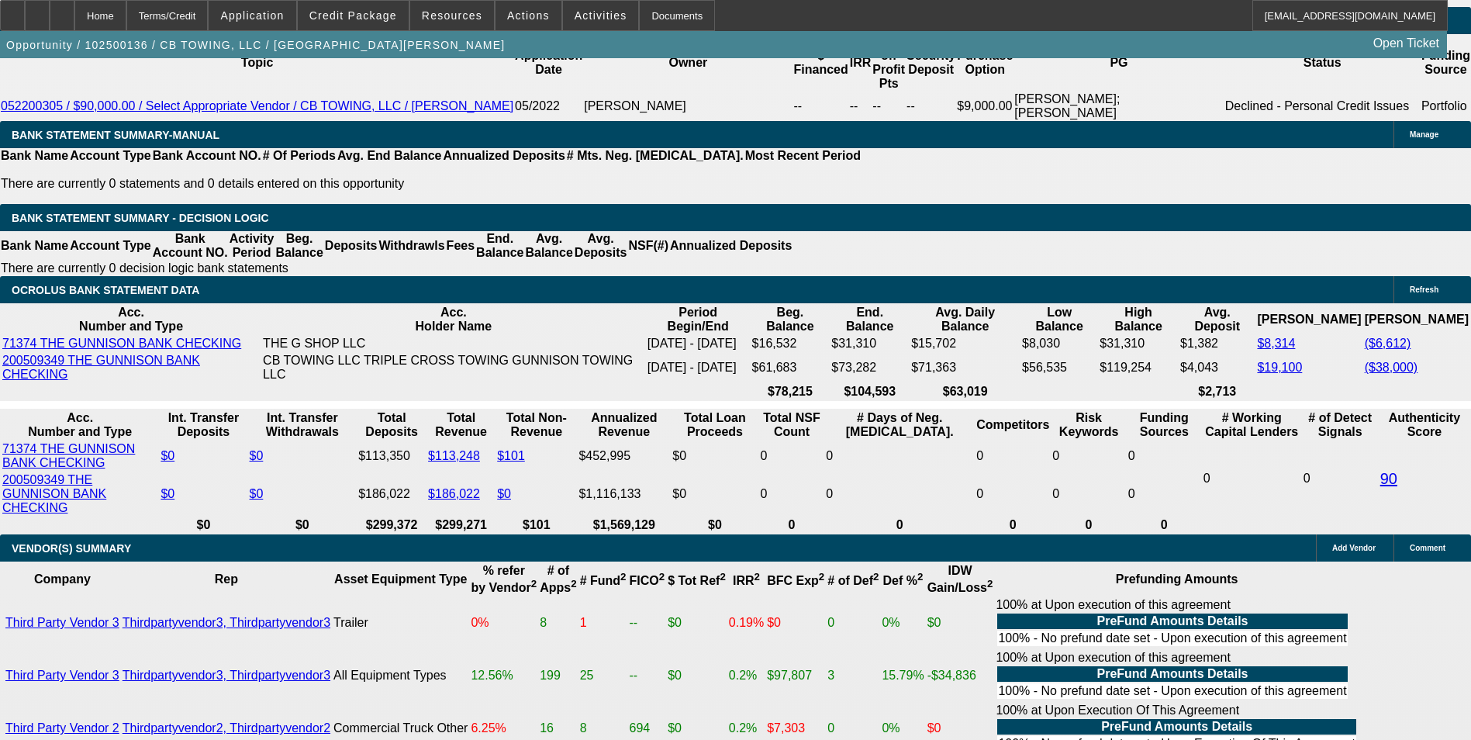
drag, startPoint x: 331, startPoint y: 352, endPoint x: 405, endPoint y: 364, distance: 74.6
type input "UNKNOWN"
type input "11"
type input "$1,911.16"
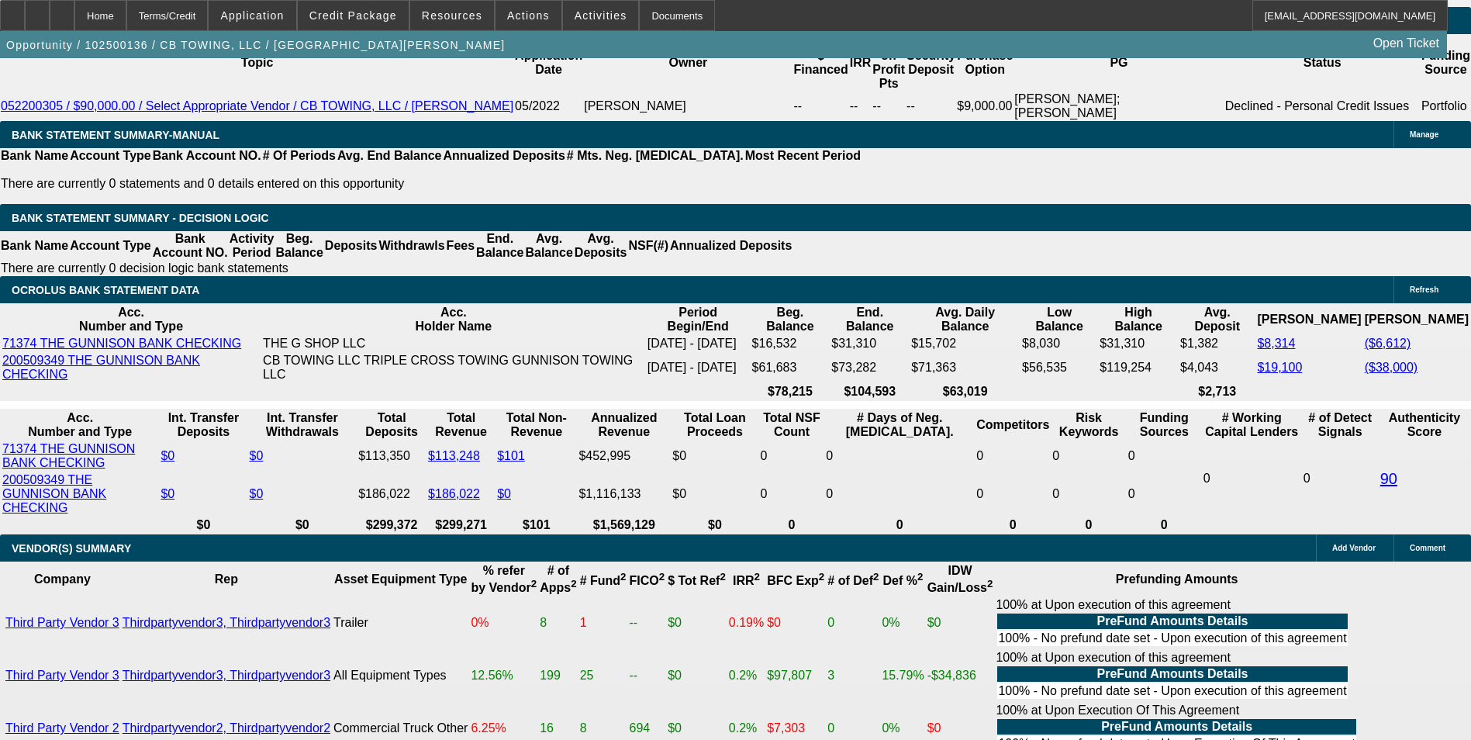
type input "11.4"
type input "$1,928.74"
type input "11.4"
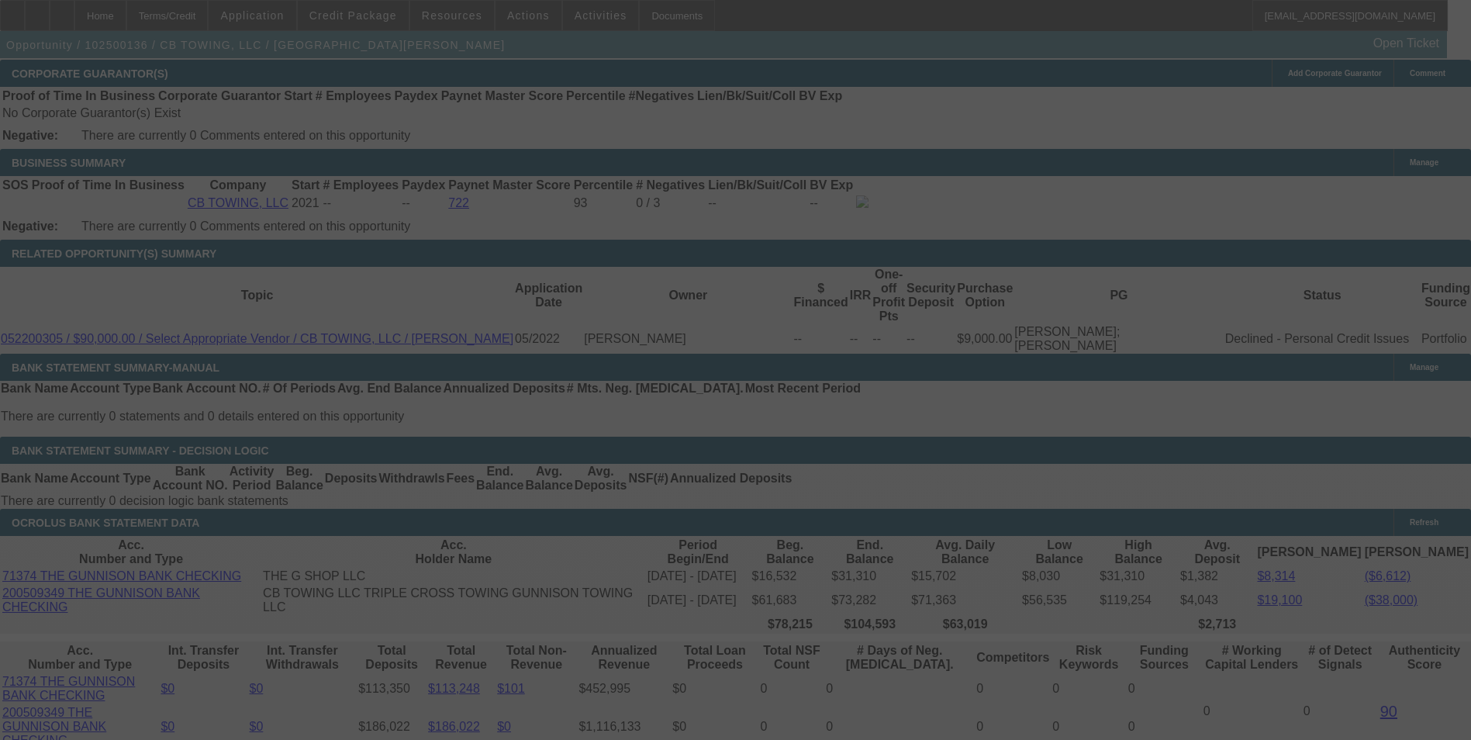
select select "0"
select select "6"
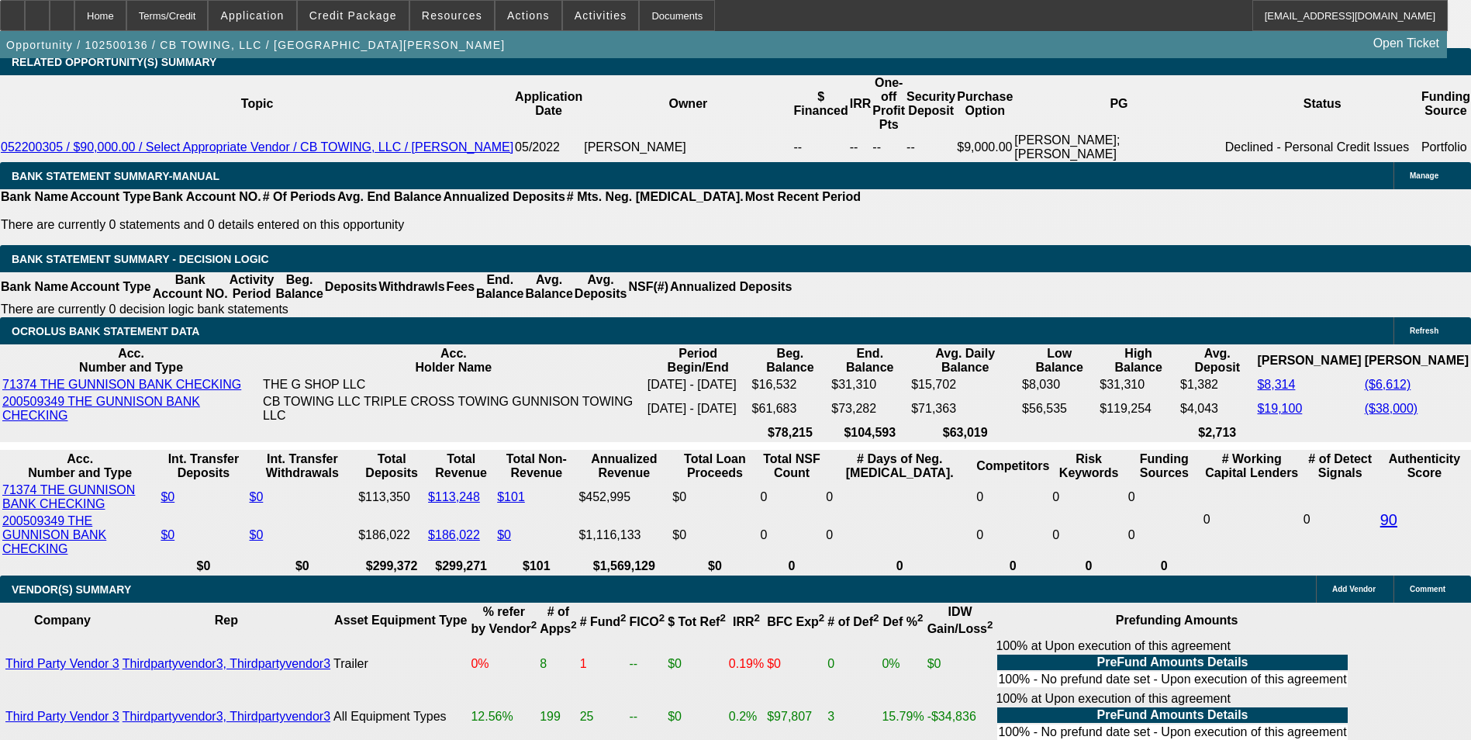
scroll to position [2629, 0]
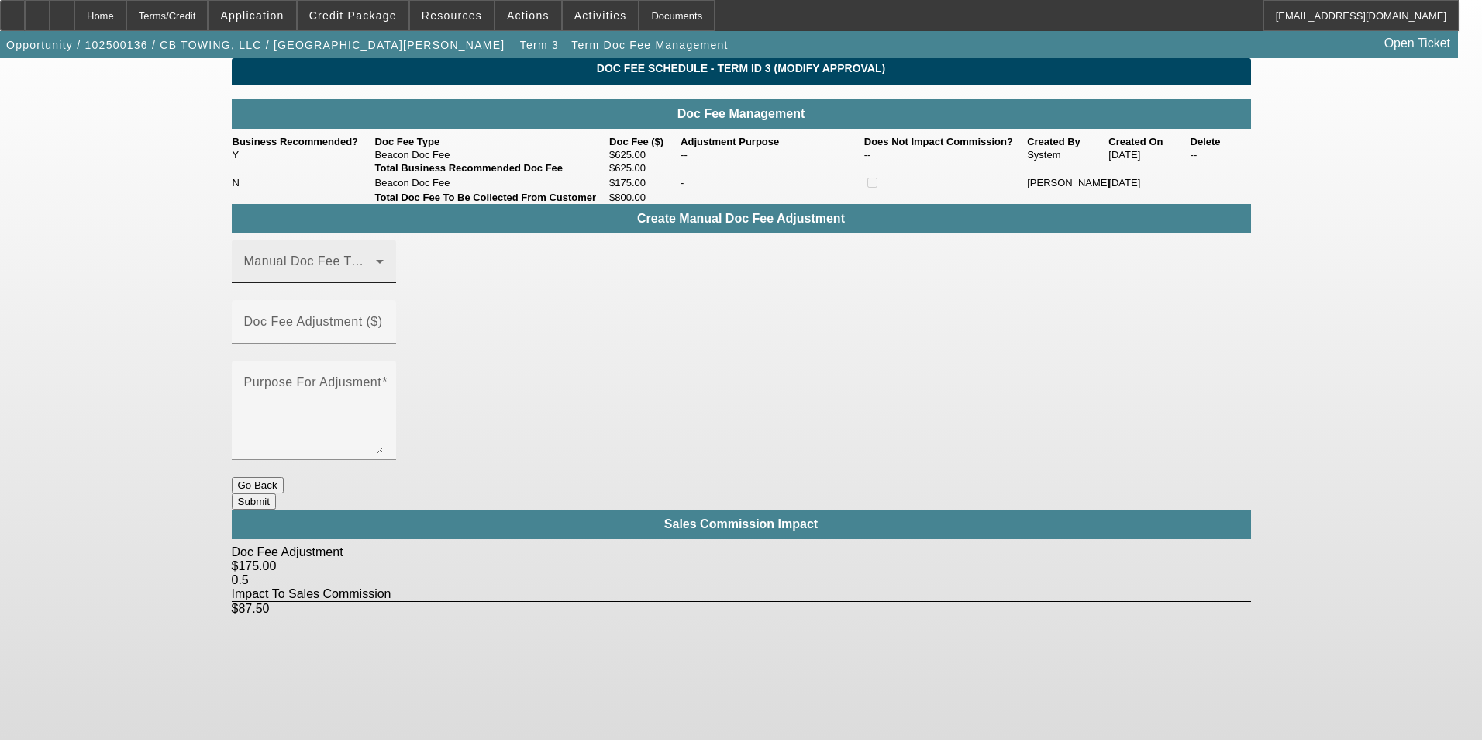
click at [384, 283] on div "Manual Doc Fee Type" at bounding box center [314, 261] width 140 height 43
click at [388, 365] on mat-option "Beacon Doc Fee" at bounding box center [337, 368] width 208 height 37
drag, startPoint x: 548, startPoint y: 316, endPoint x: 623, endPoint y: 315, distance: 75.2
click at [383, 317] on mat-label "Doc Fee Adjustment ($)" at bounding box center [313, 321] width 139 height 13
click at [384, 319] on input "Doc Fee Adjustment ($)" at bounding box center [314, 328] width 140 height 19
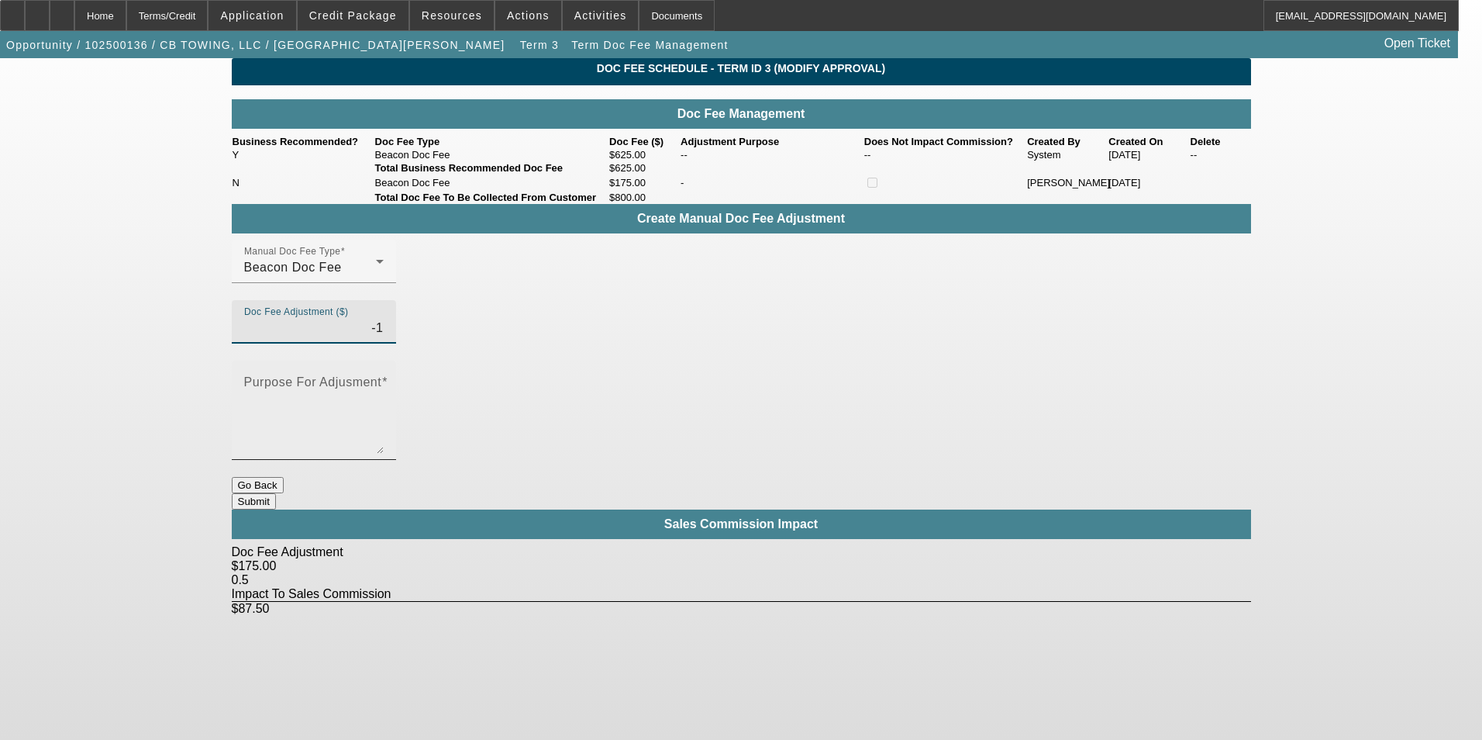
type input "($1.00)"
click at [384, 379] on textarea "Purpose For Adjusment" at bounding box center [314, 416] width 140 height 74
type textarea "-"
click at [276, 493] on button "Submit" at bounding box center [254, 501] width 44 height 16
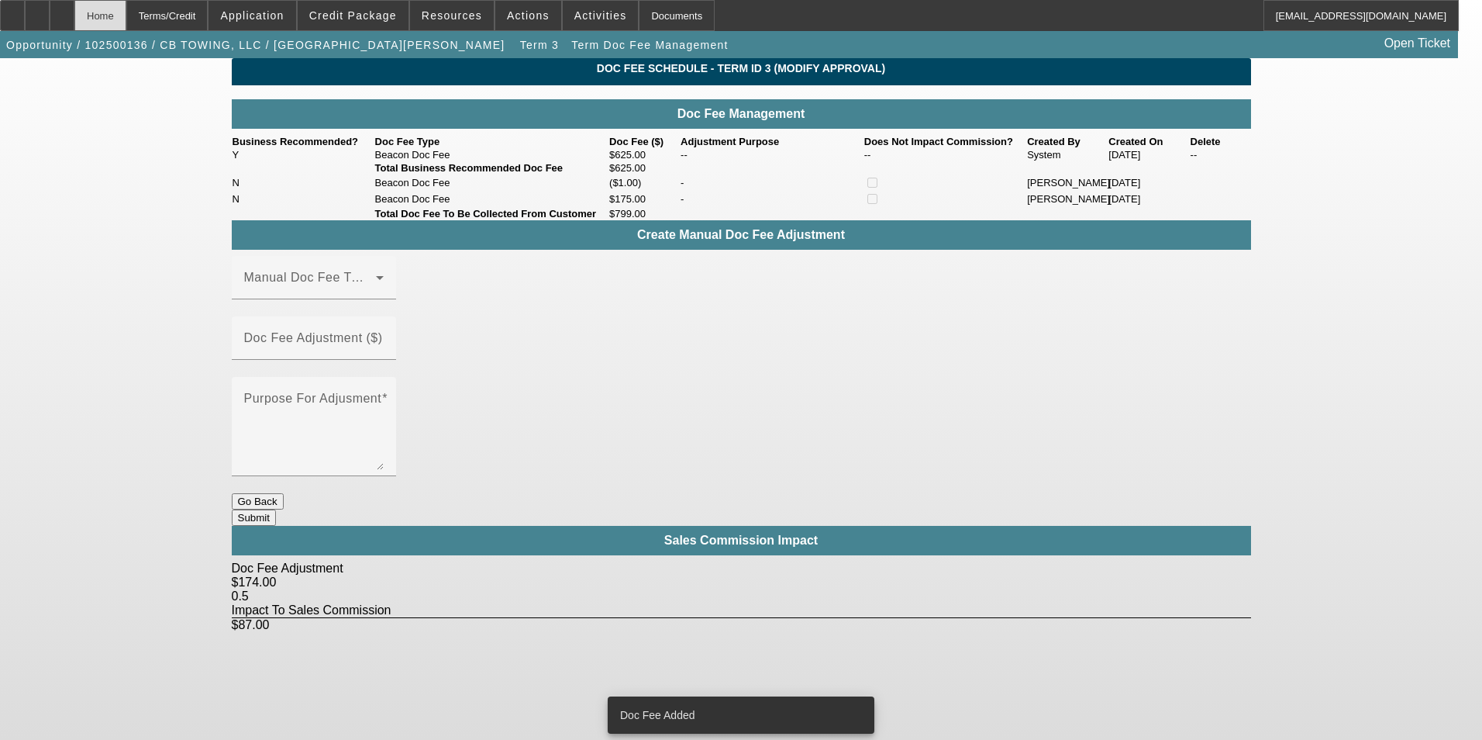
click at [126, 22] on div "Home" at bounding box center [100, 15] width 52 height 31
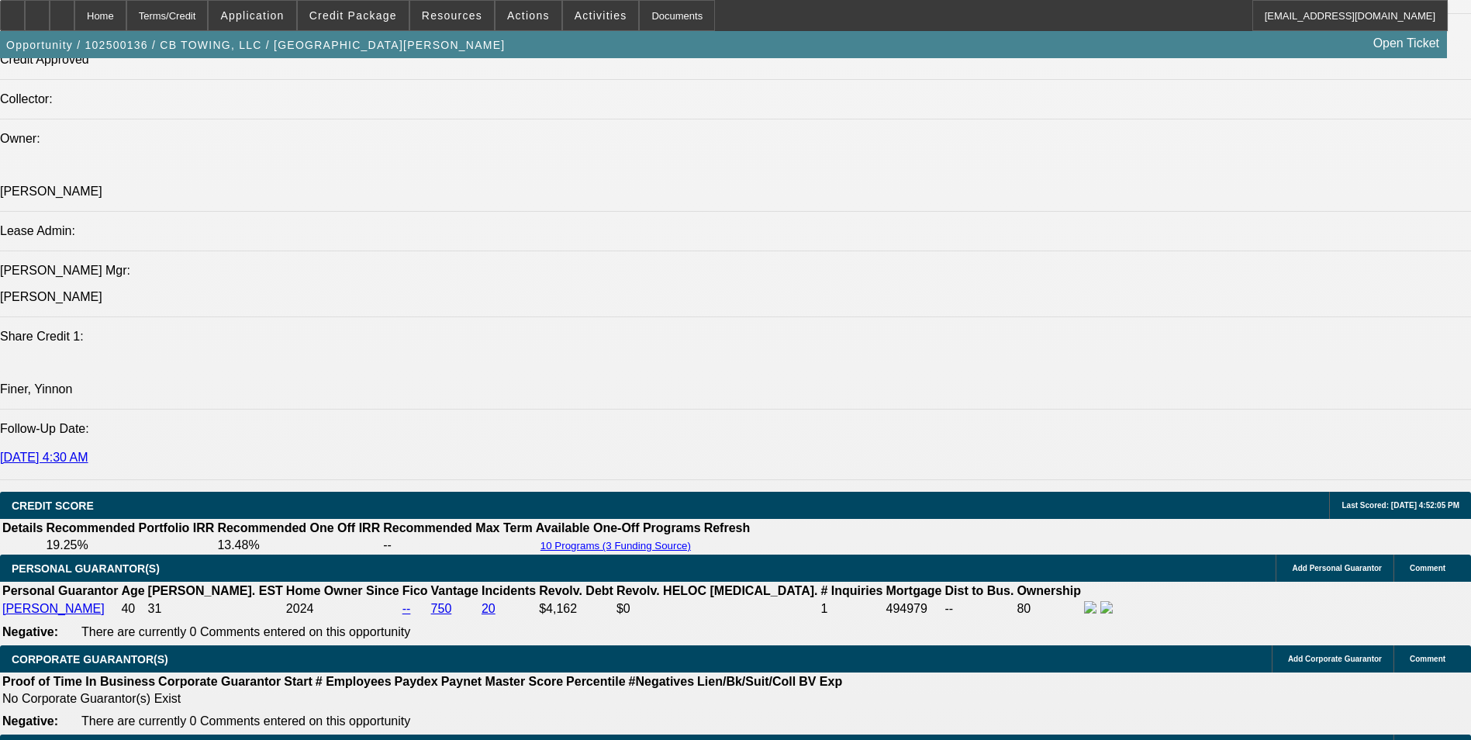
select select "0"
select select "6"
select select "0"
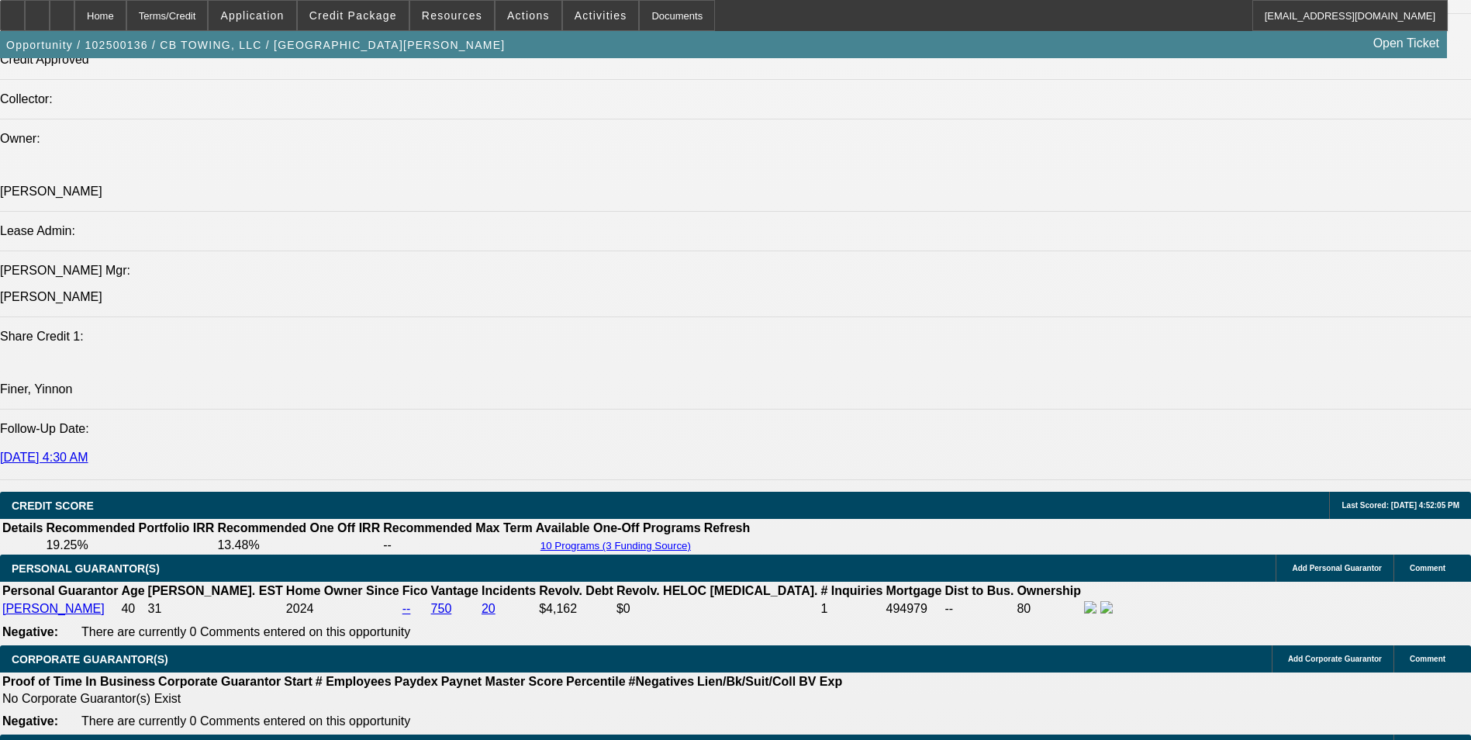
select select "0"
select select "6"
select select "0"
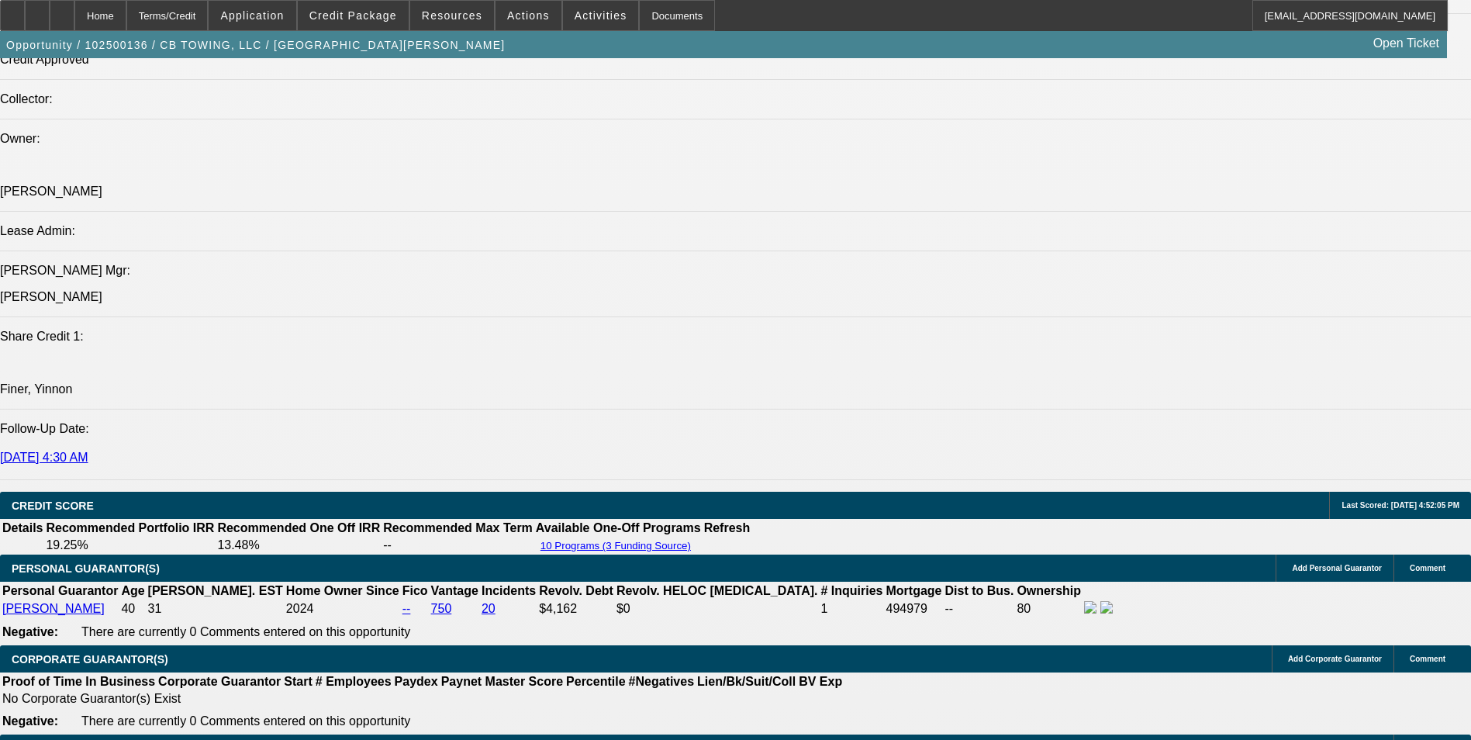
select select "0"
select select "6"
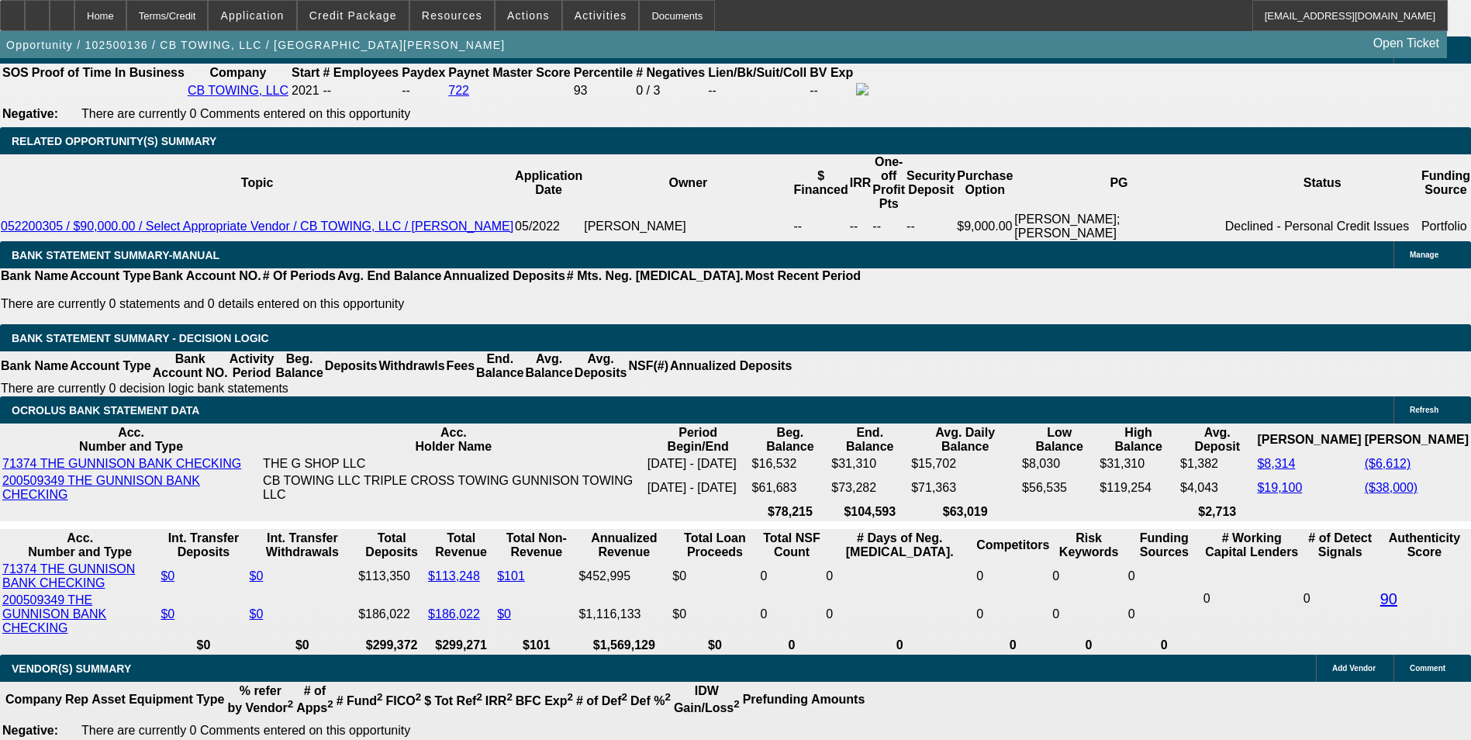
scroll to position [2673, 0]
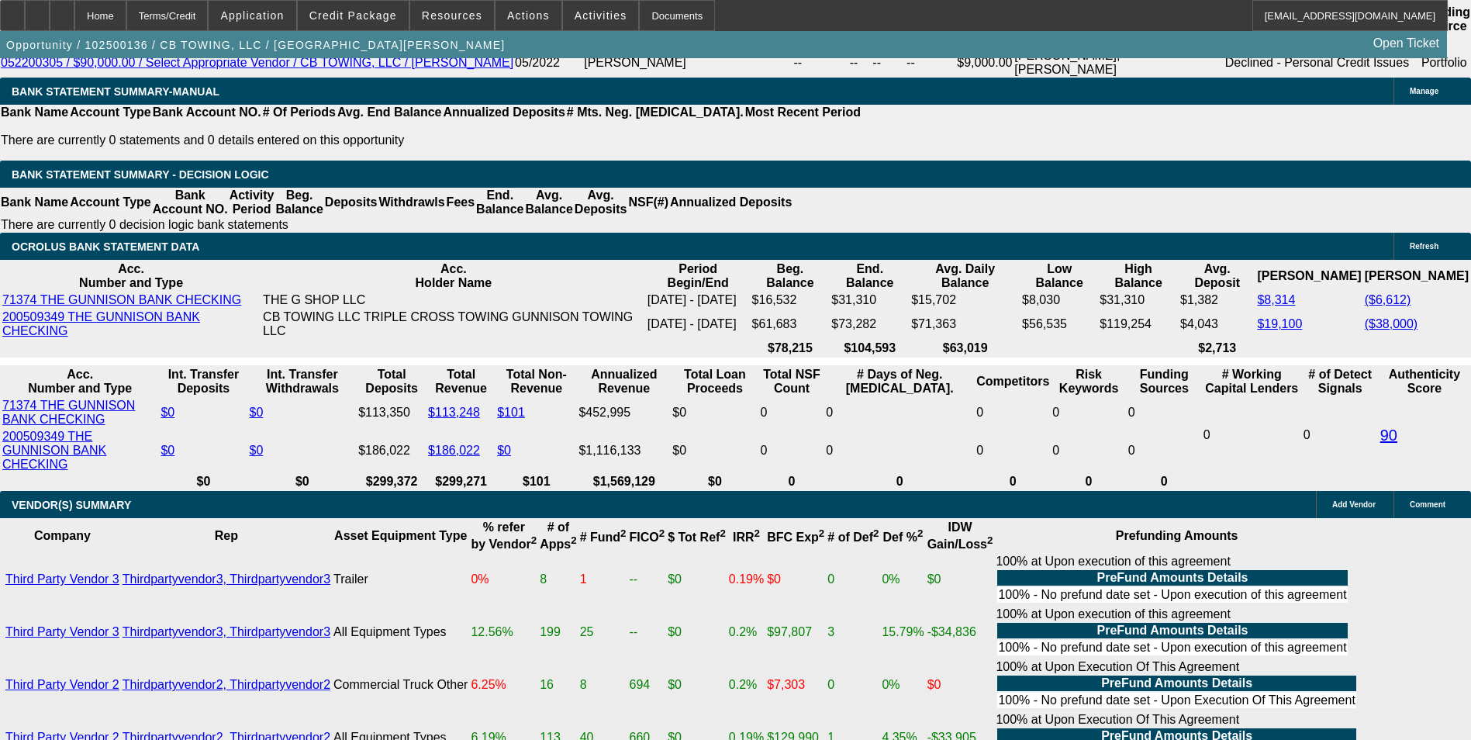
drag, startPoint x: 333, startPoint y: 313, endPoint x: 403, endPoint y: 318, distance: 69.9
type input "1"
type input "UNKNOWN"
type input "11"
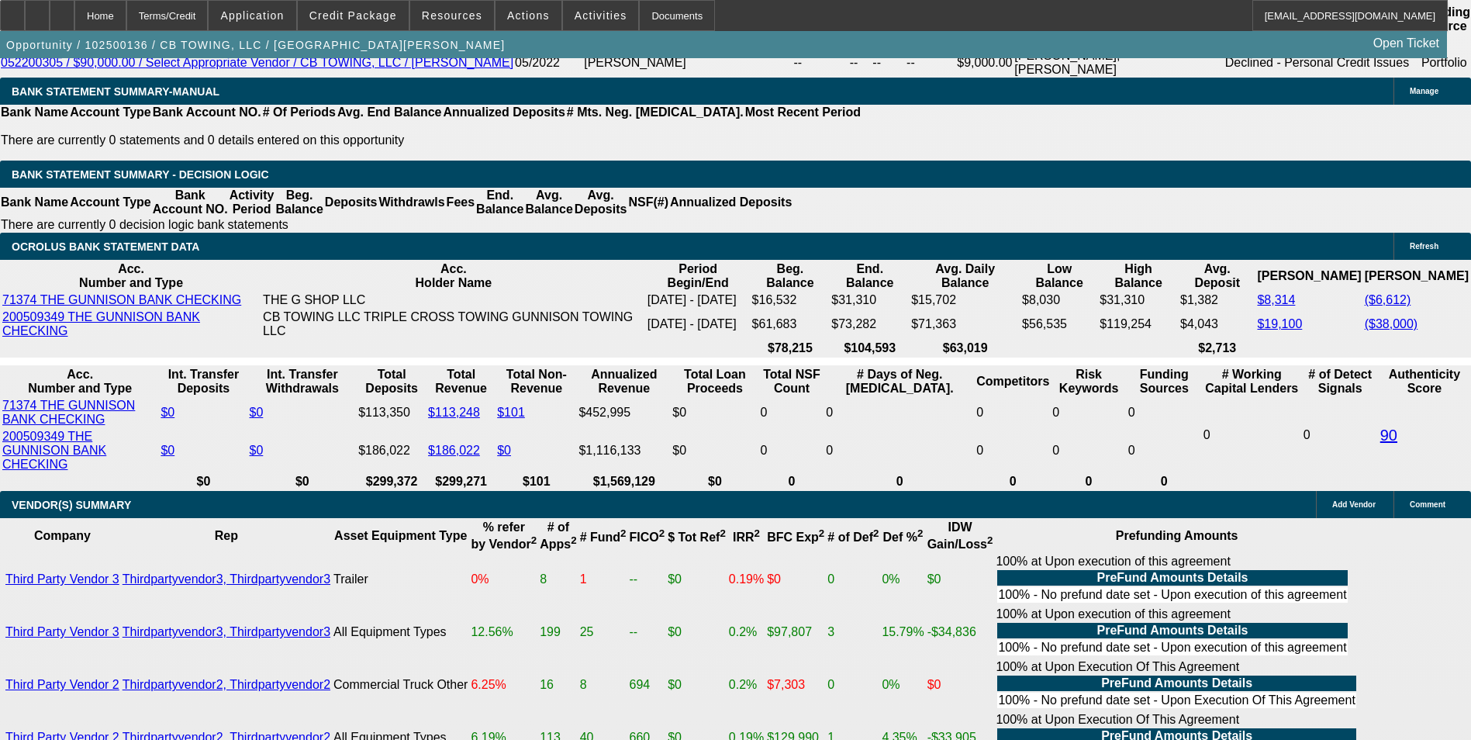
type input "$1,911.16"
type input "11.45"
type input "$1,930.94"
type input "11.45"
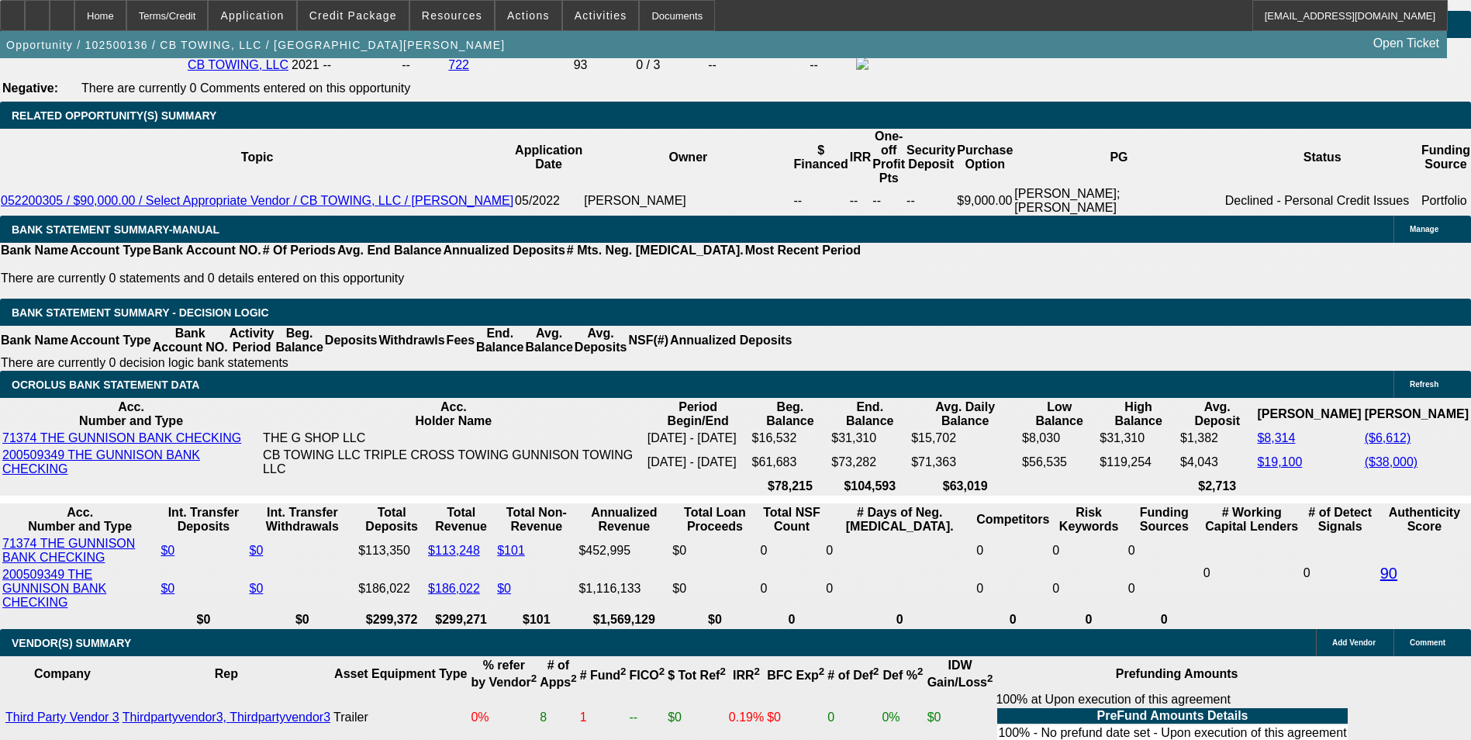
scroll to position [2363, 0]
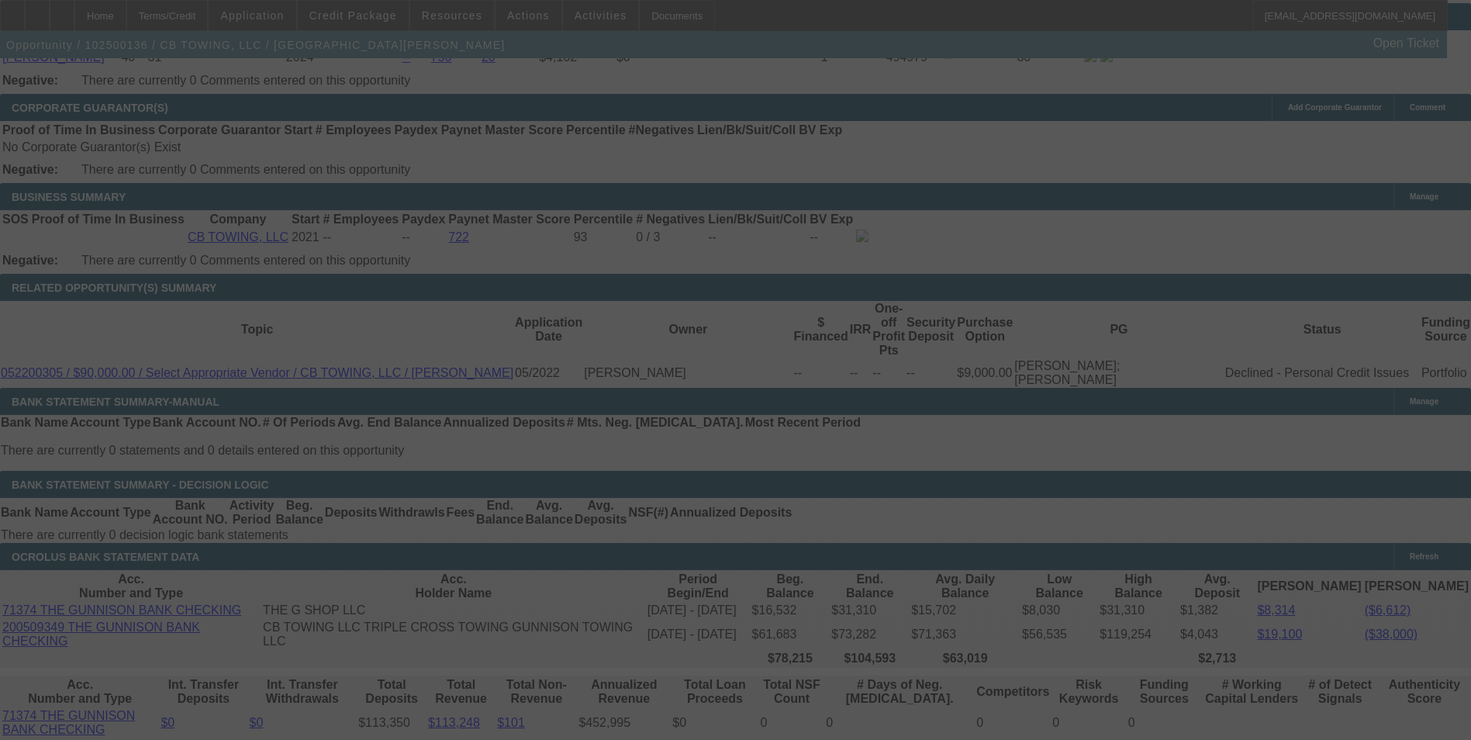
select select "0"
select select "6"
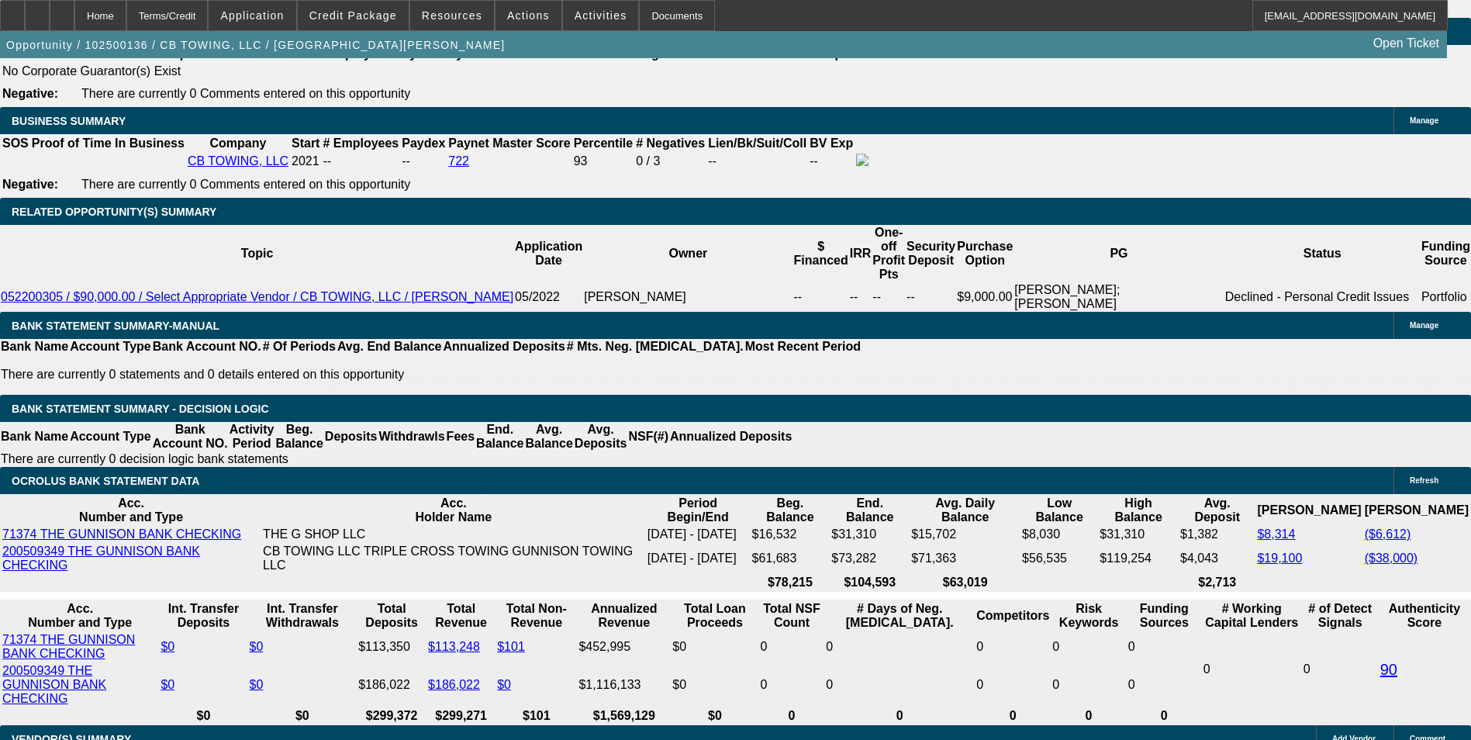
scroll to position [2673, 0]
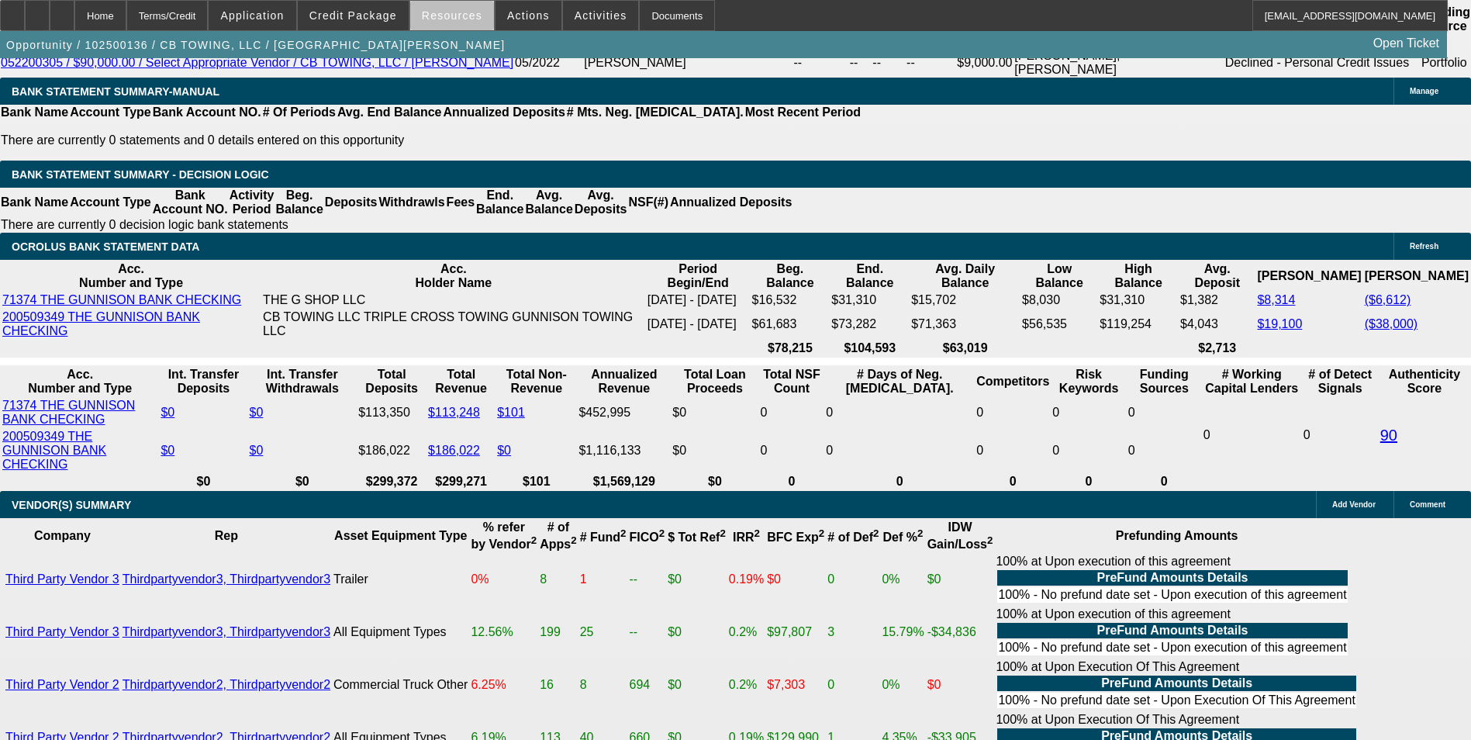
click at [477, 19] on span at bounding box center [452, 15] width 84 height 37
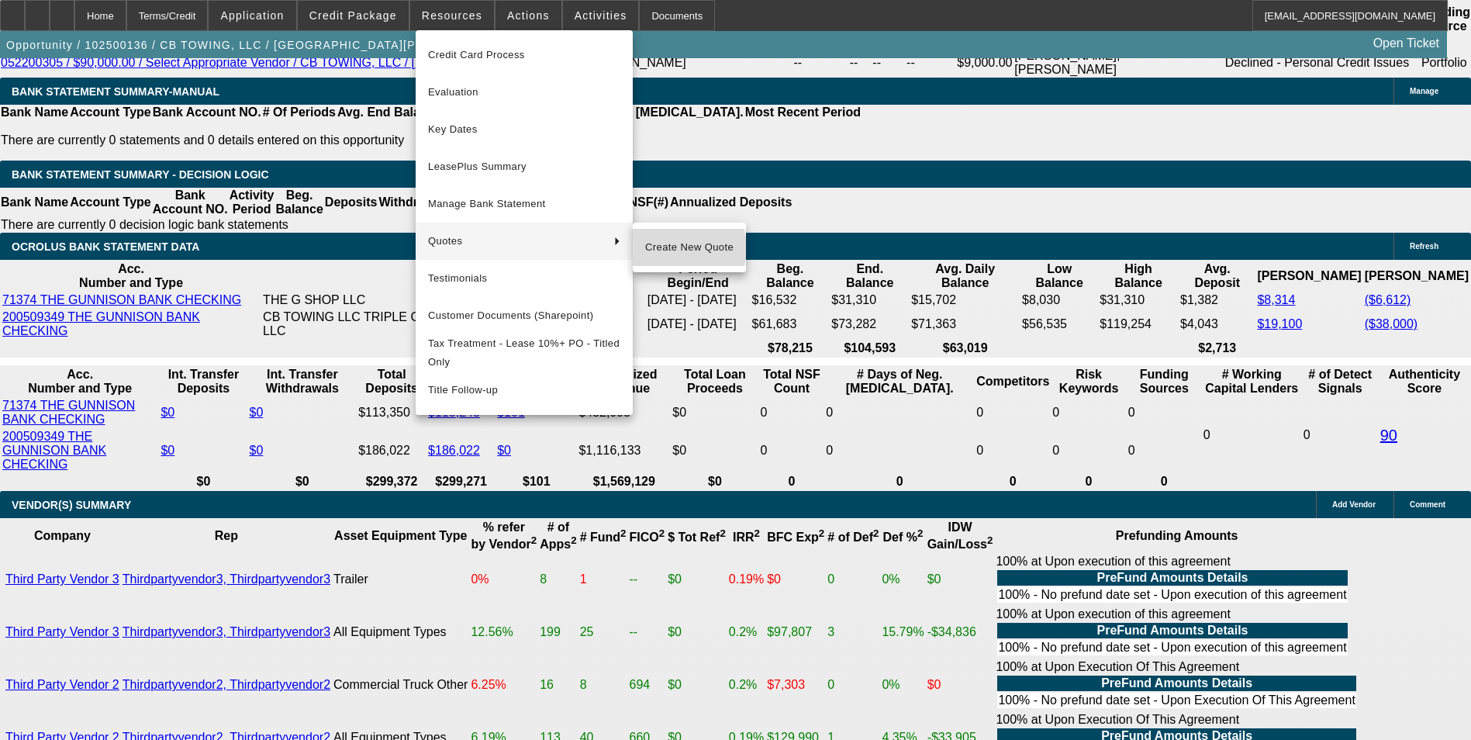
click at [682, 248] on span "Create New Quote" at bounding box center [689, 247] width 88 height 19
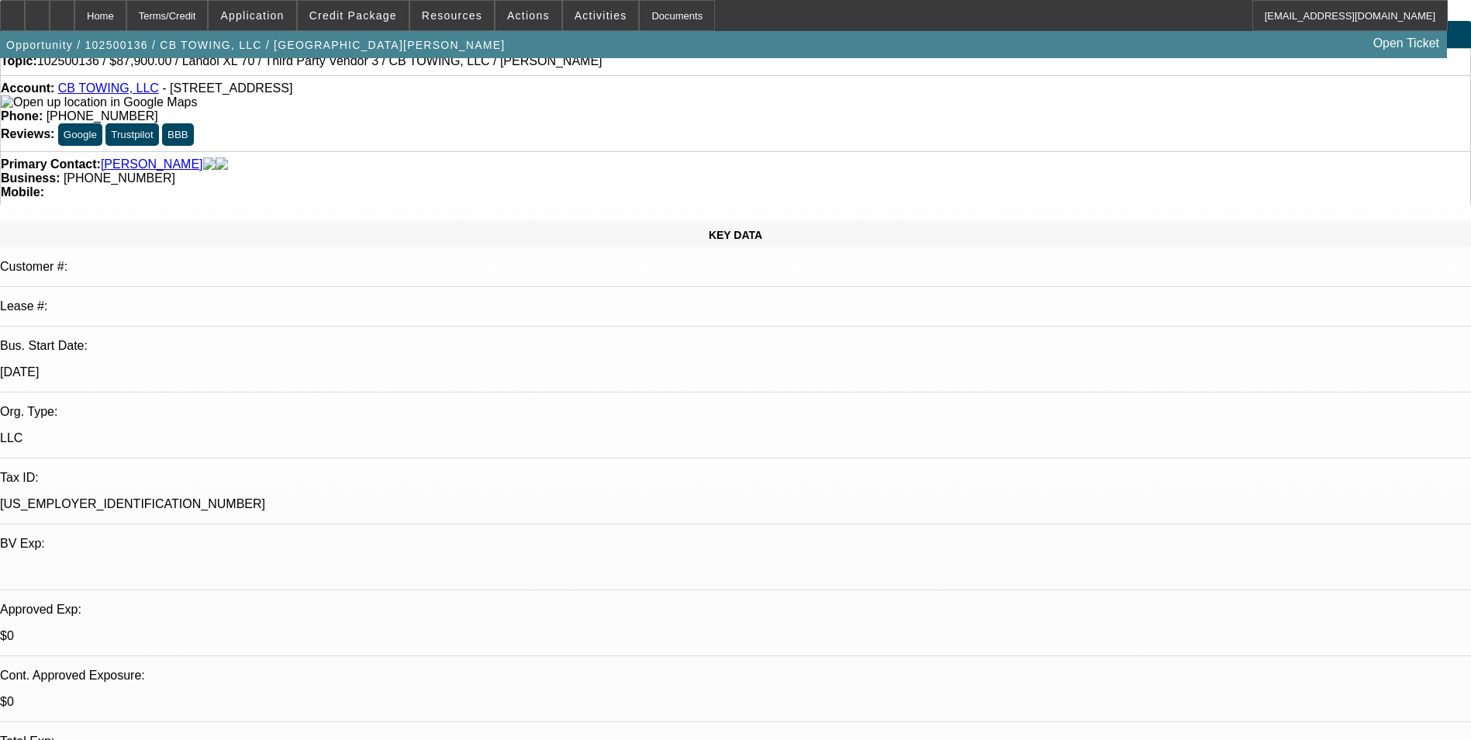
scroll to position [0, 0]
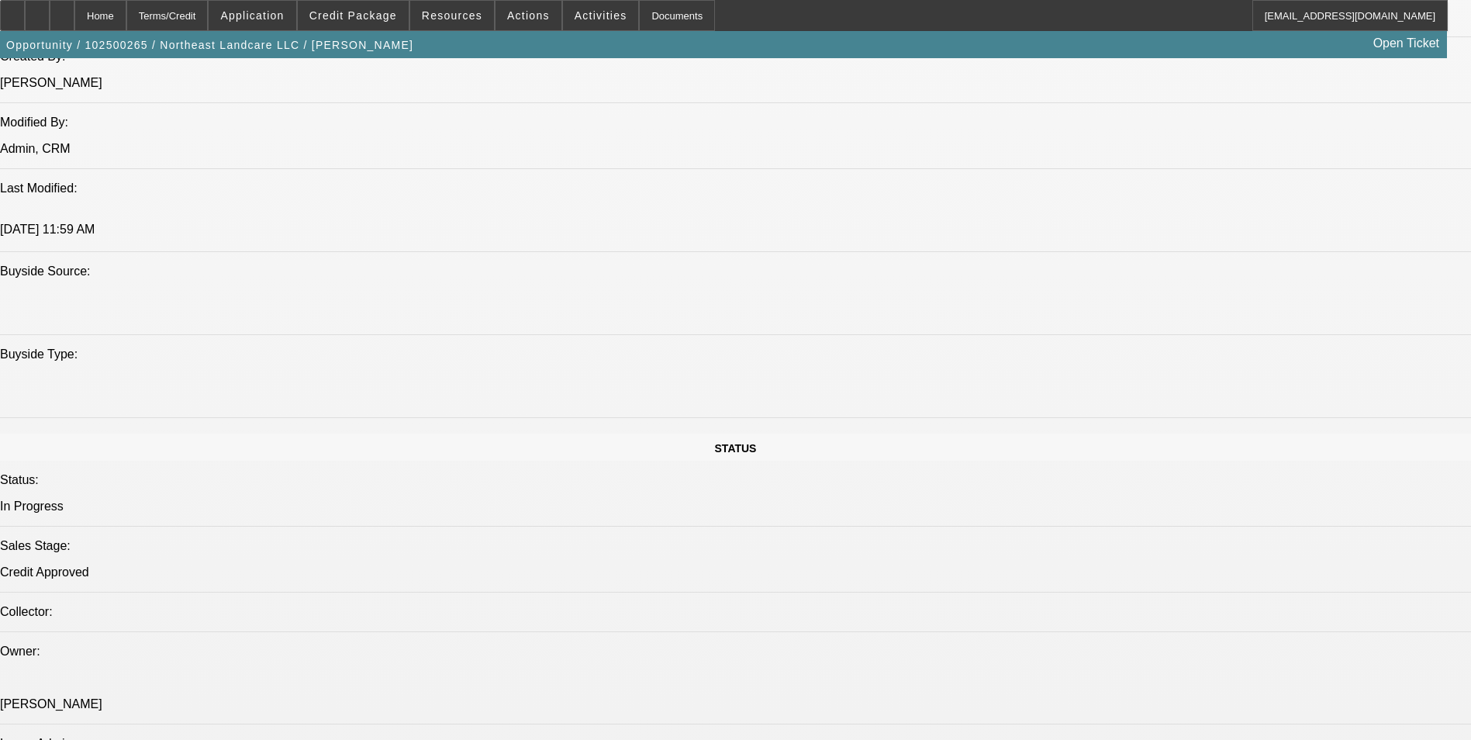
select select "0"
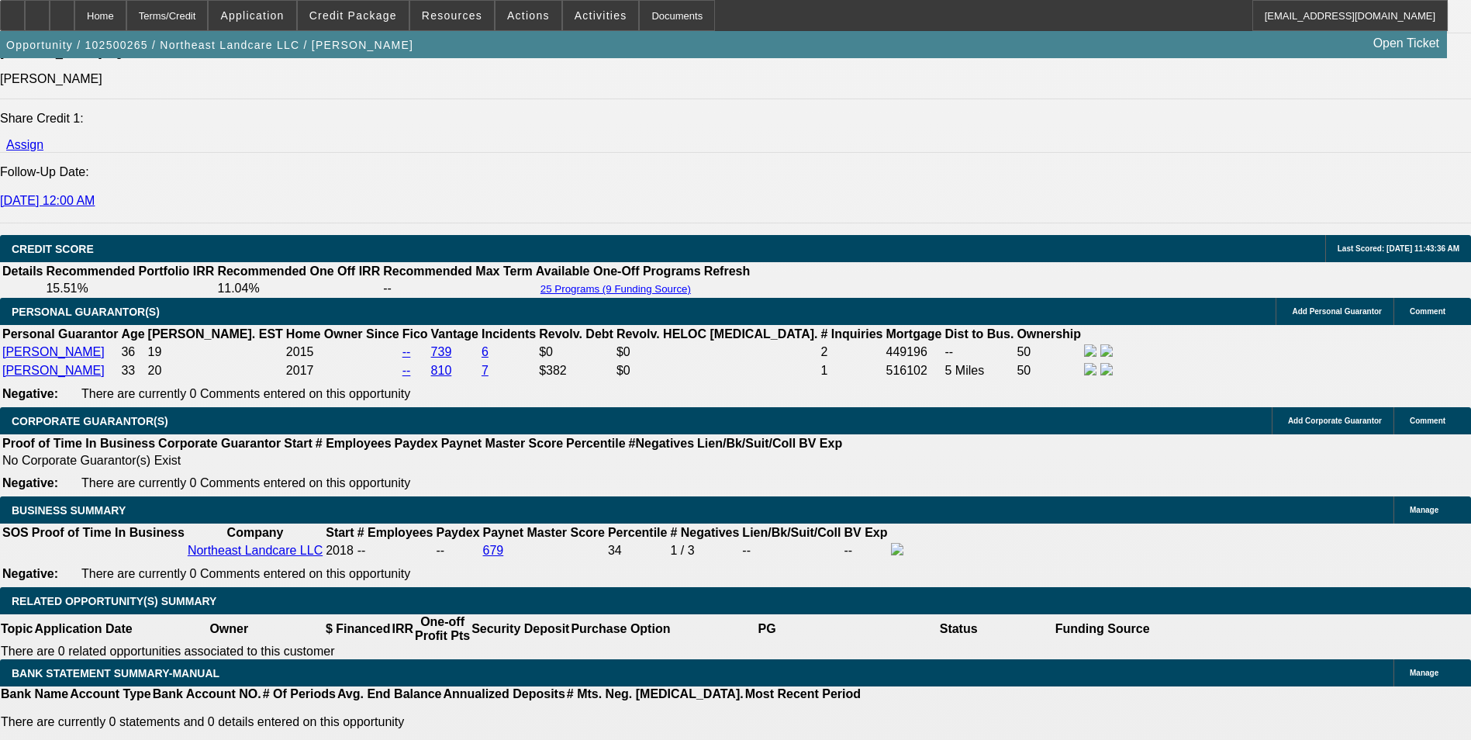
select select "1"
select select "2"
select select "6"
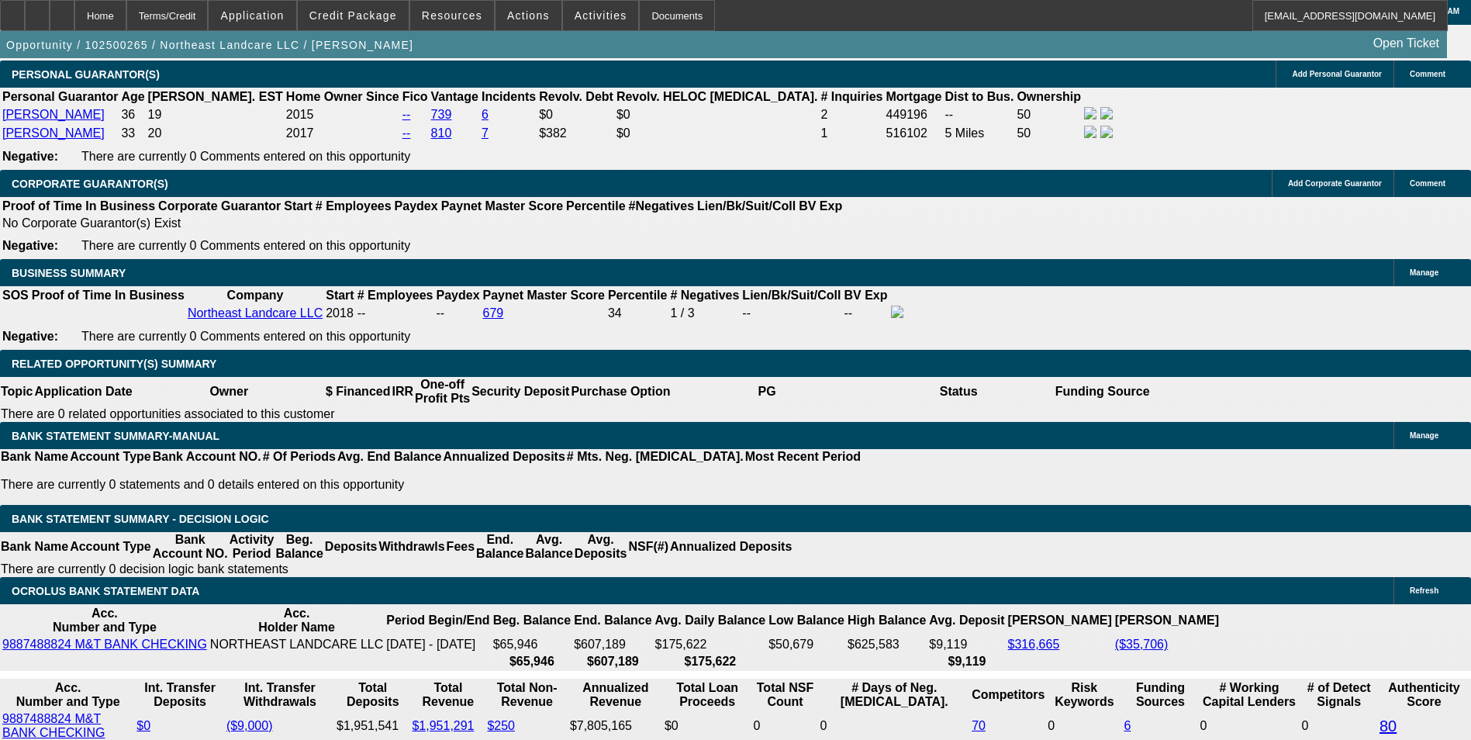
scroll to position [2467, 0]
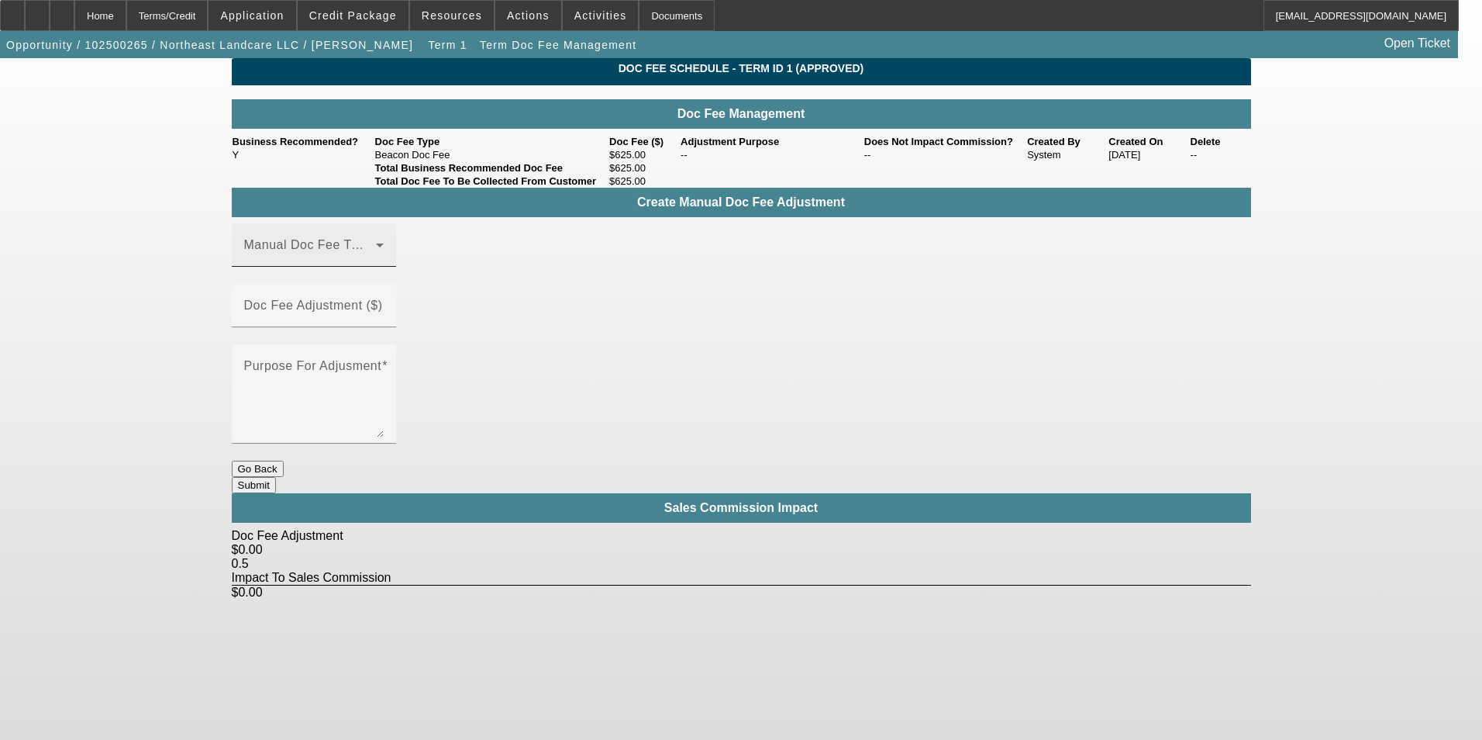
click at [313, 251] on mat-label "Manual Doc Fee Type" at bounding box center [308, 244] width 129 height 13
click at [322, 350] on span "Beacon Doc Fee" at bounding box center [294, 345] width 98 height 19
click at [383, 304] on mat-label "Doc Fee Adjustment ($)" at bounding box center [313, 304] width 139 height 13
click at [384, 304] on input "Doc Fee Adjustment ($)" at bounding box center [314, 311] width 140 height 19
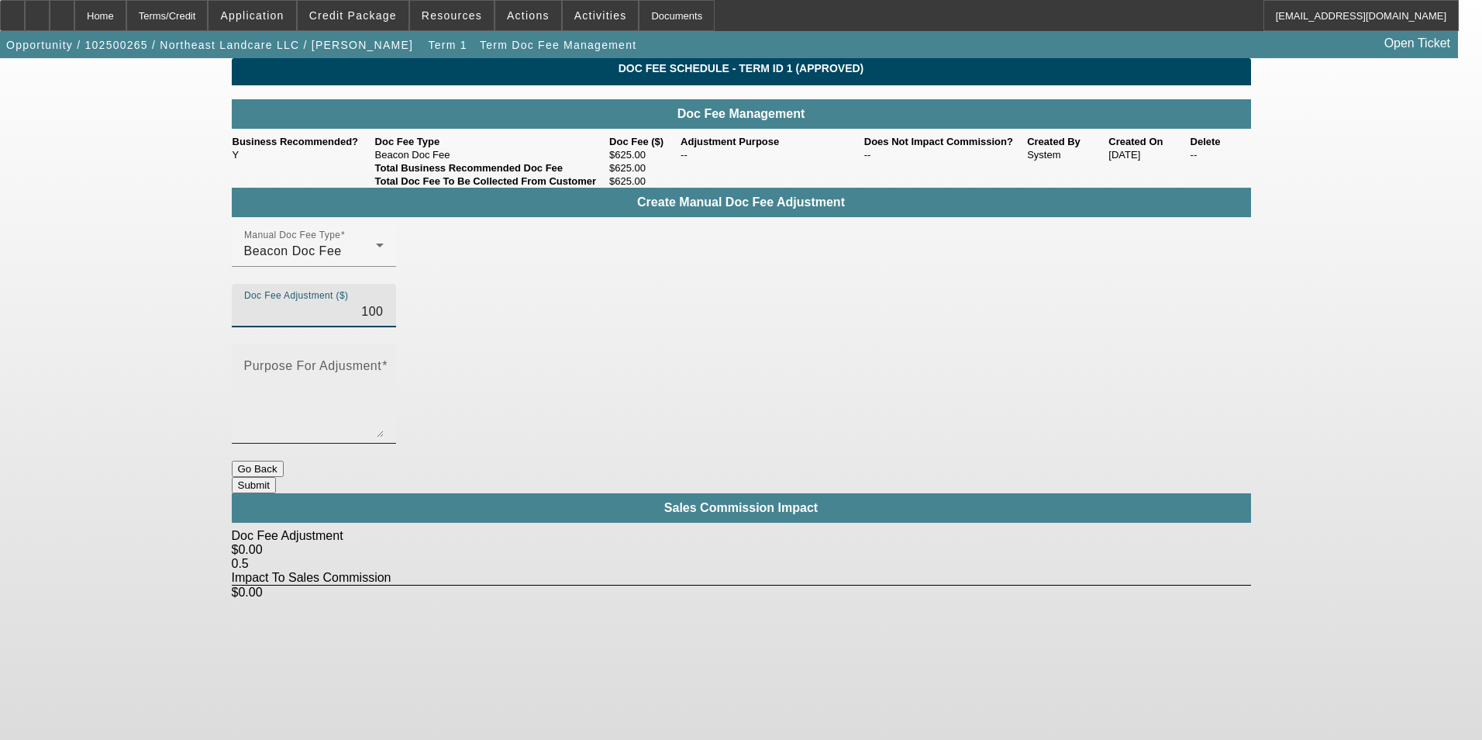
type input "$100.00"
click at [384, 363] on textarea "Purpose For Adjusment" at bounding box center [314, 400] width 140 height 74
type textarea "-"
click at [276, 477] on button "Submit" at bounding box center [254, 485] width 44 height 16
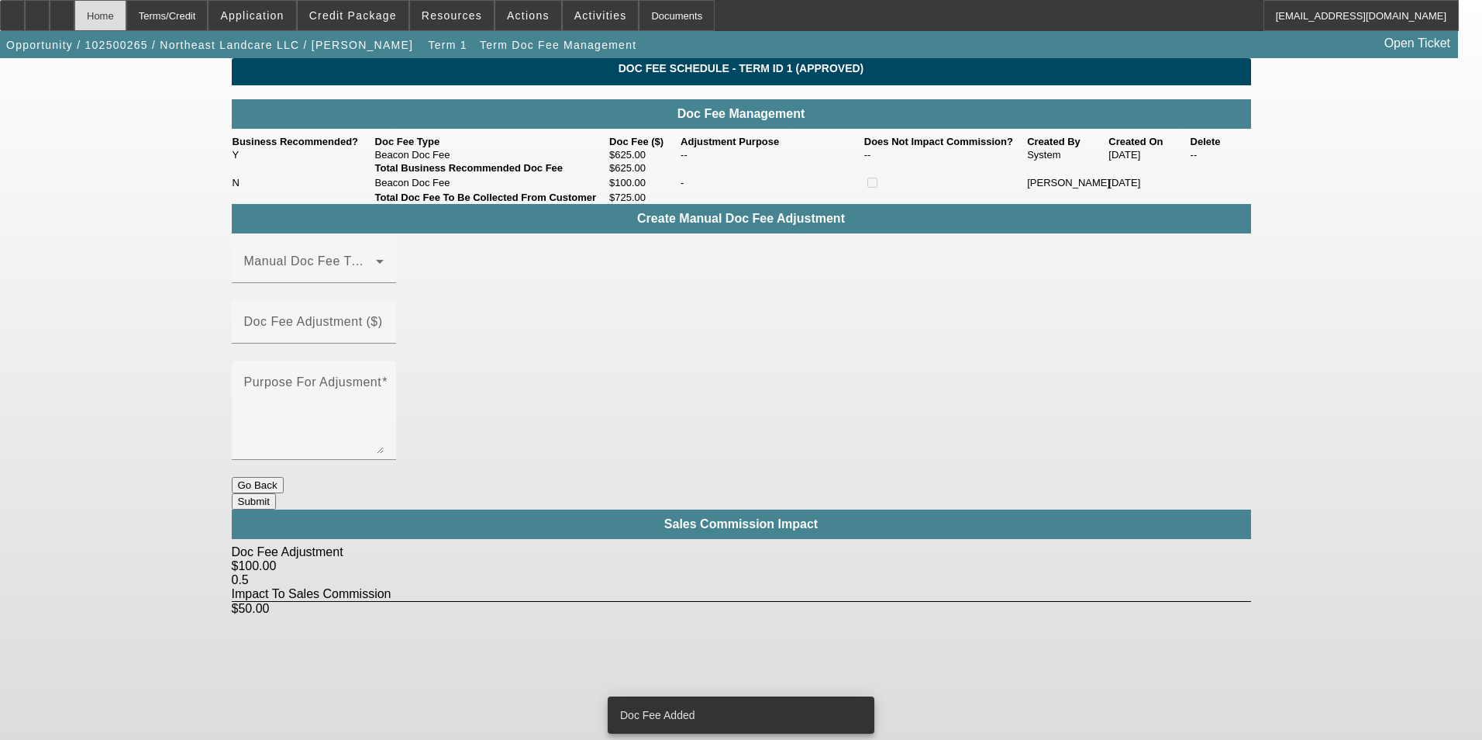
click at [126, 22] on div "Home" at bounding box center [100, 15] width 52 height 31
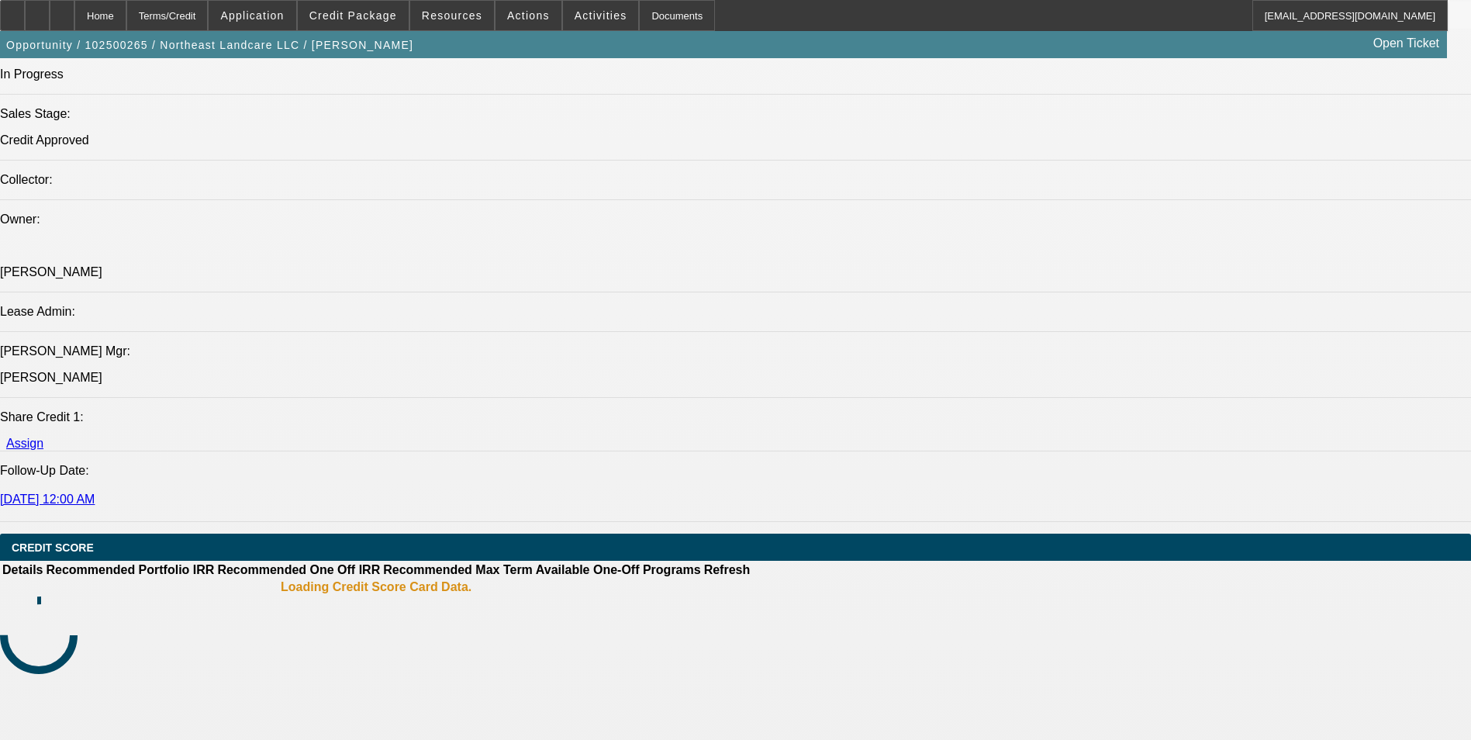
select select "0"
select select "2"
select select "0"
select select "6"
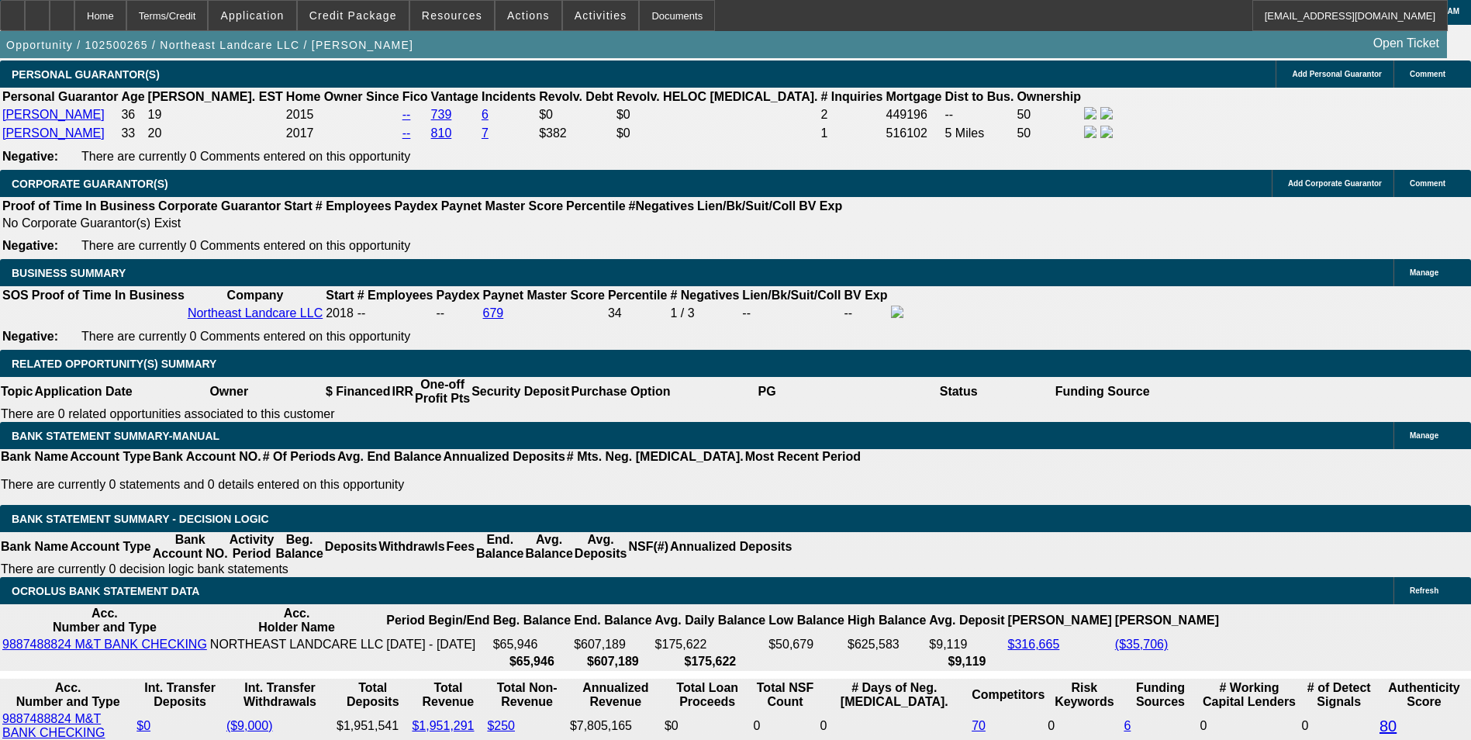
scroll to position [2467, 0]
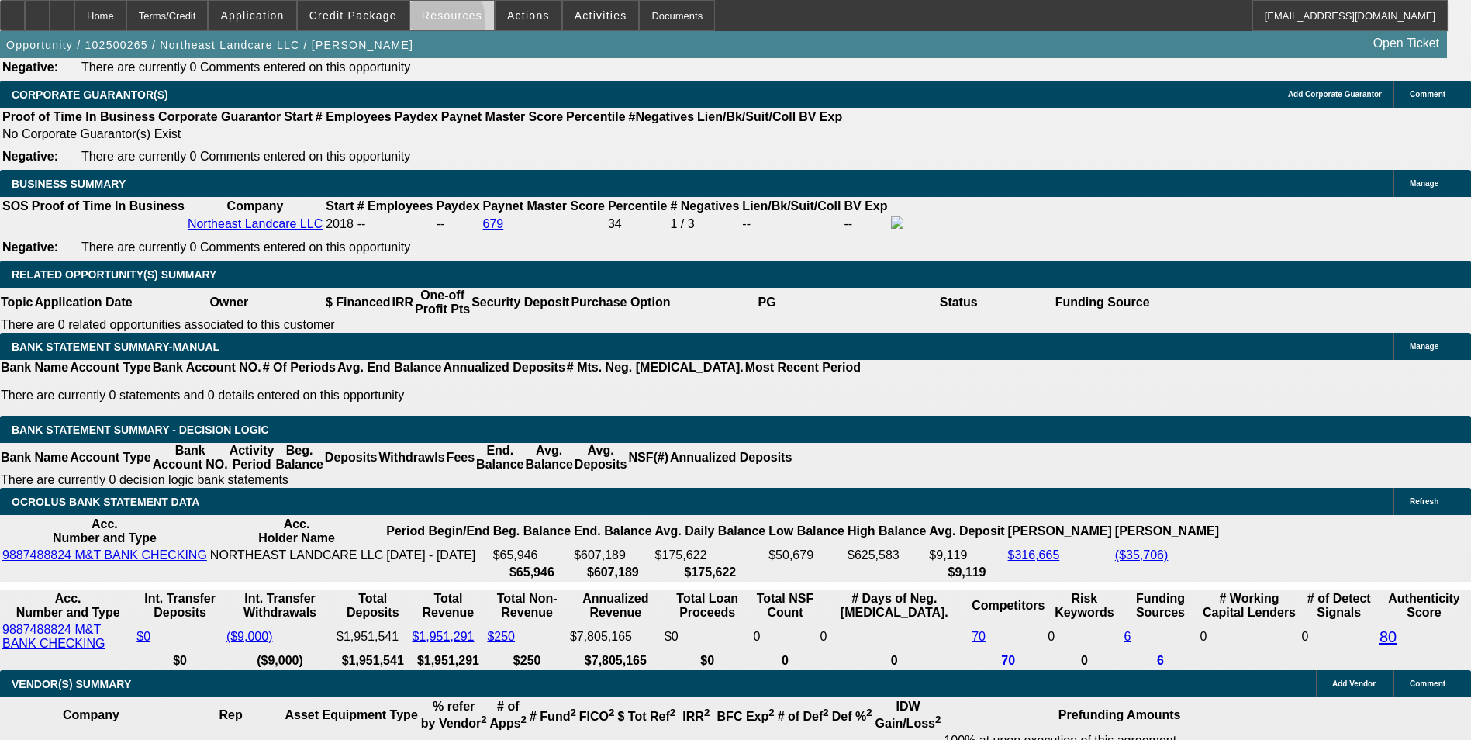
click at [437, 25] on span at bounding box center [452, 15] width 84 height 37
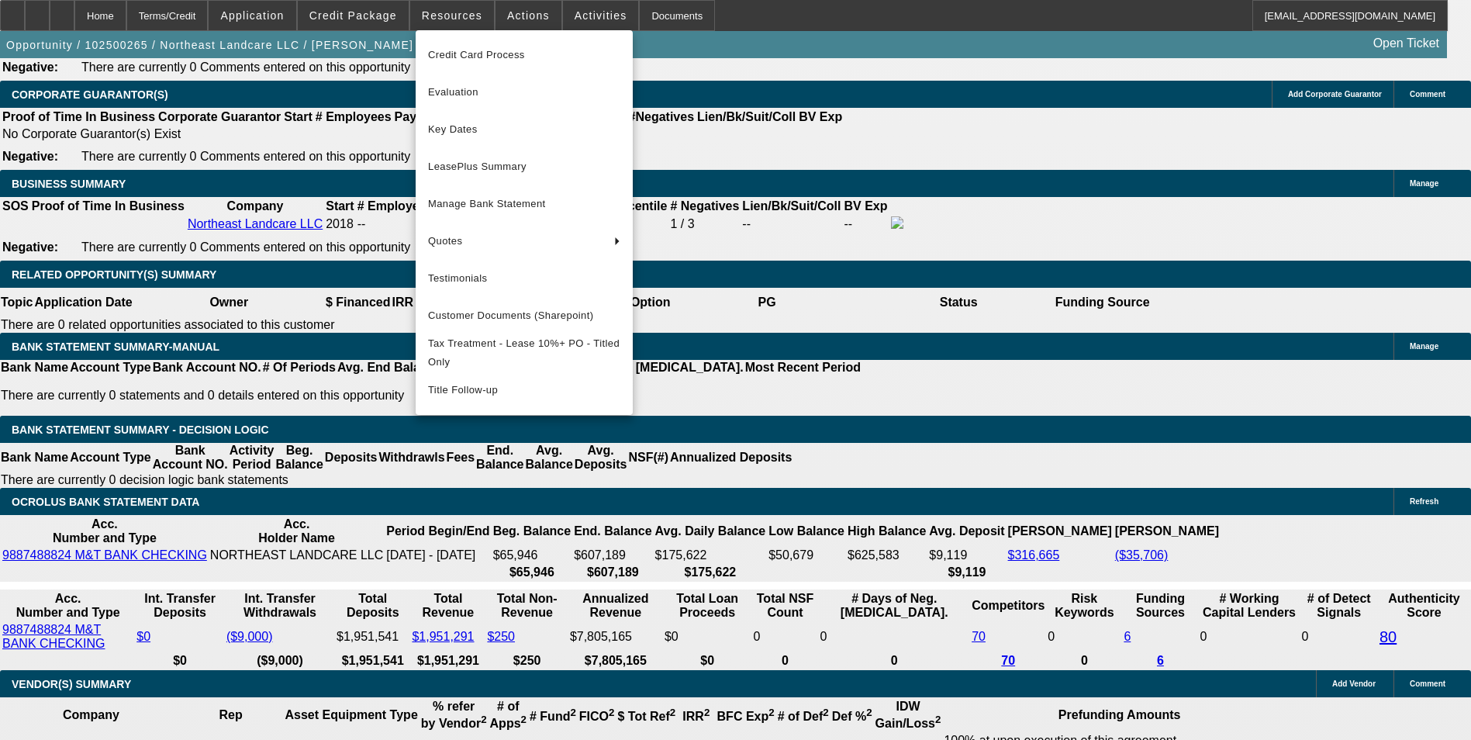
click at [437, 17] on div at bounding box center [735, 370] width 1471 height 740
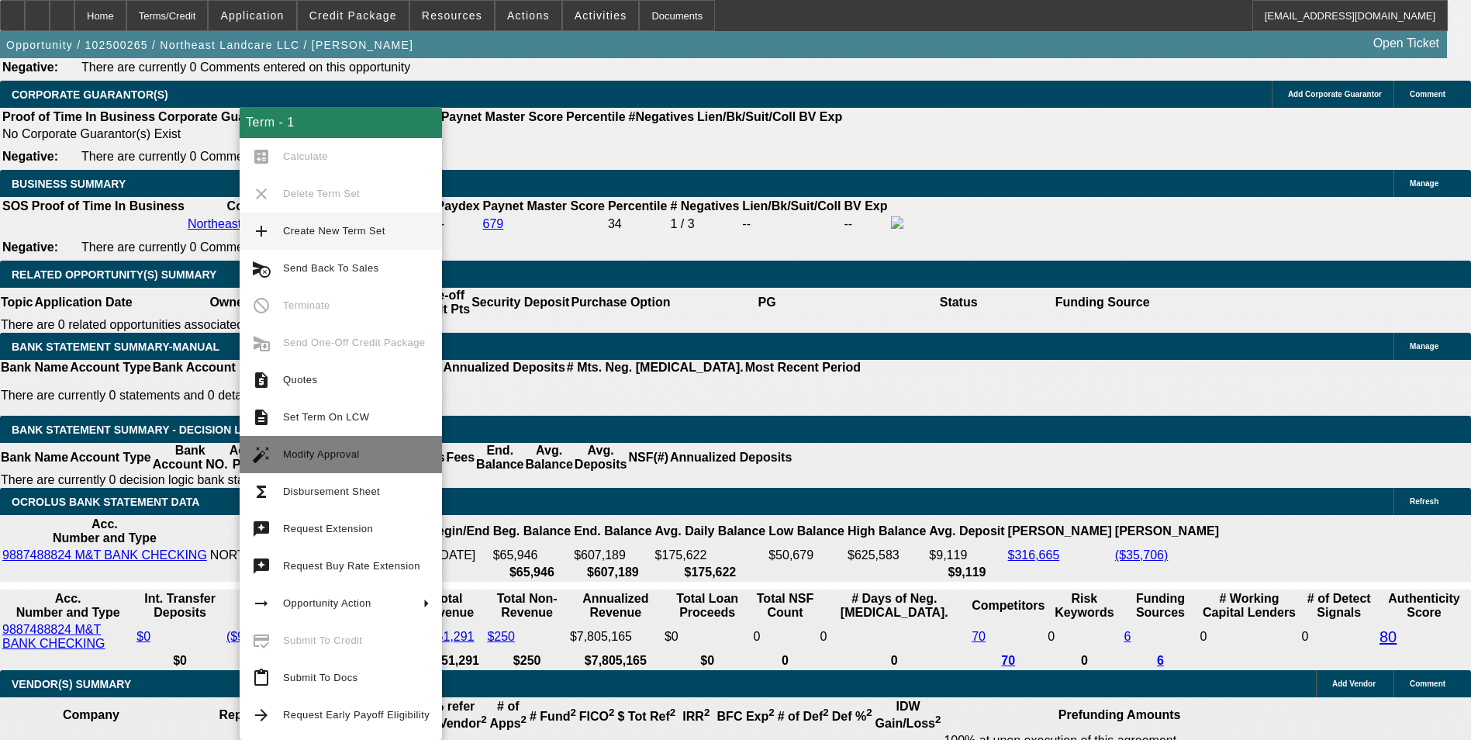
click at [373, 455] on span "Modify Approval" at bounding box center [356, 454] width 147 height 19
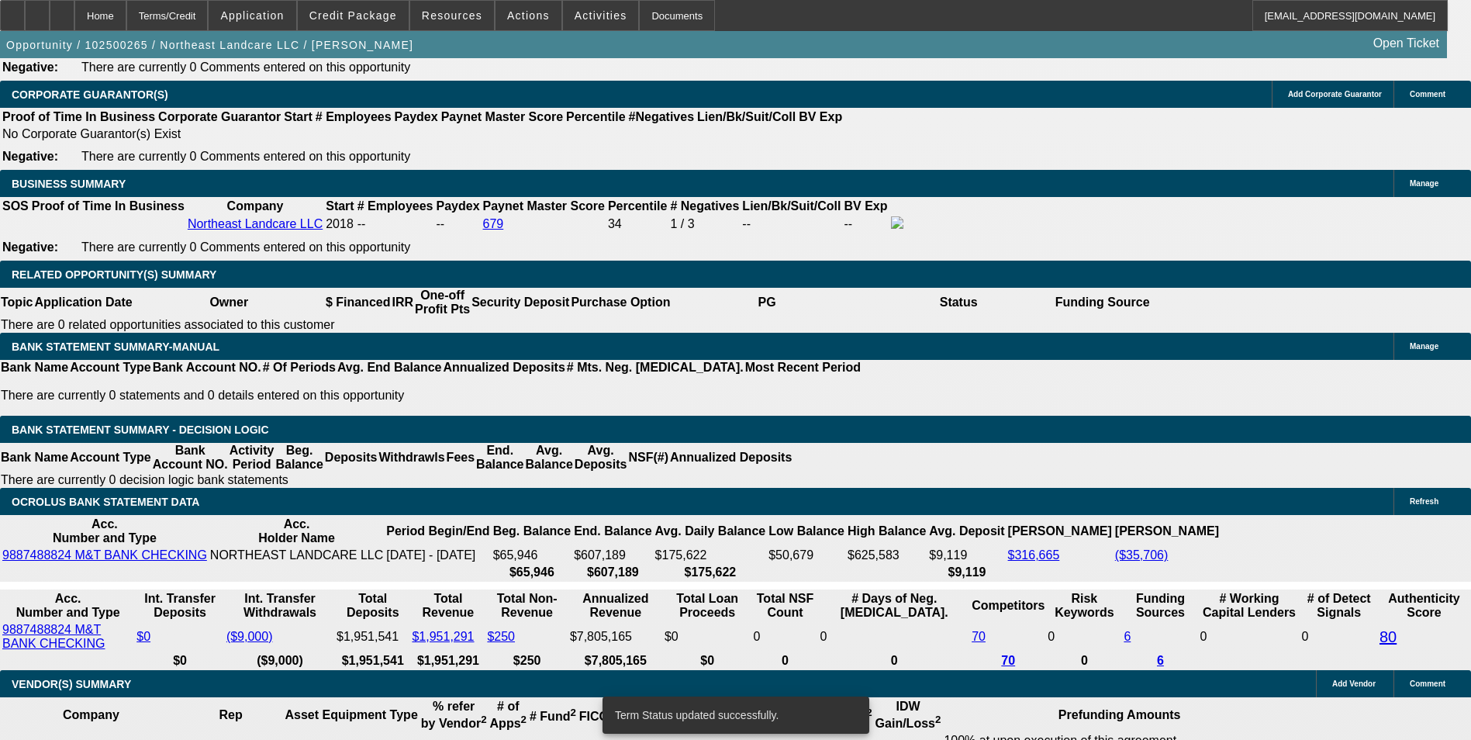
select select "0"
select select "2"
select select "0"
select select "6"
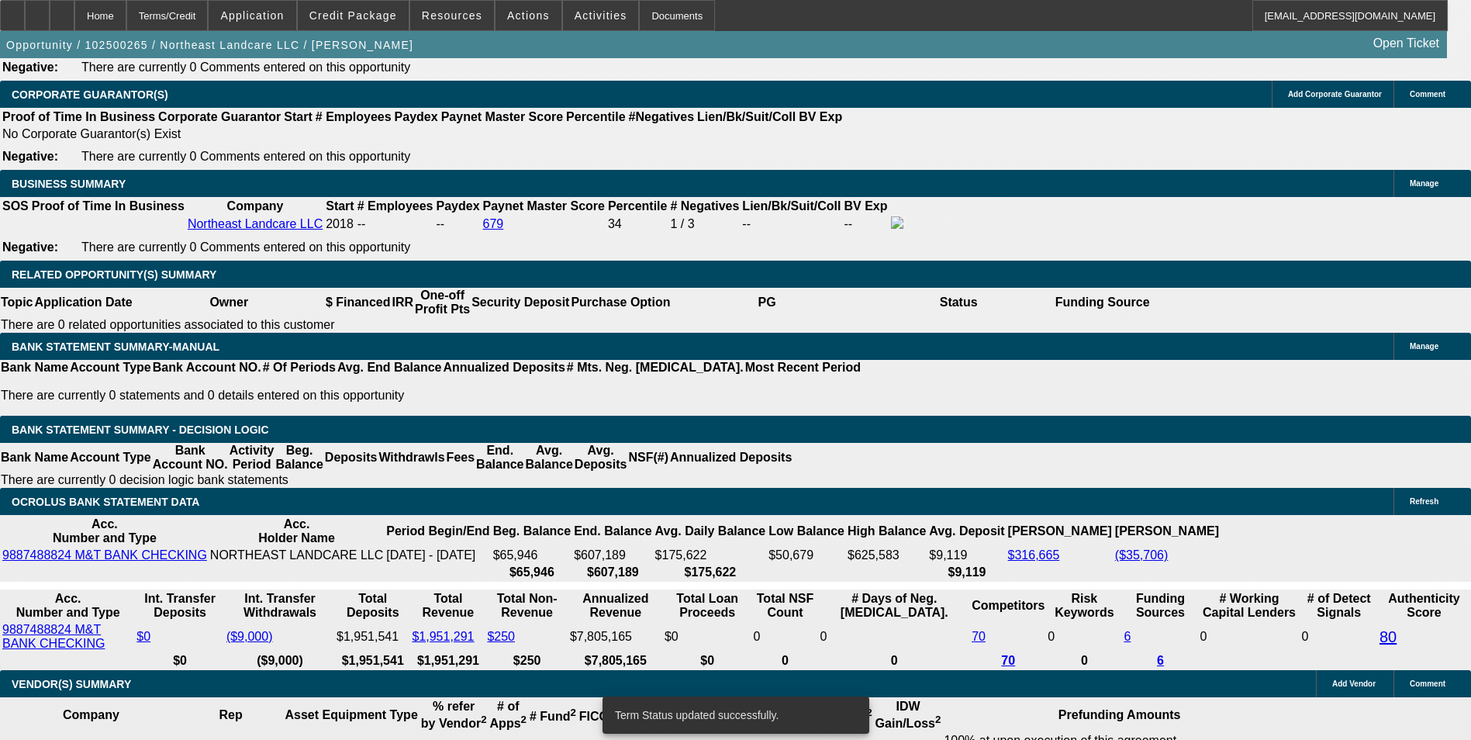
select select "0"
select select "2"
select select "0"
select select "6"
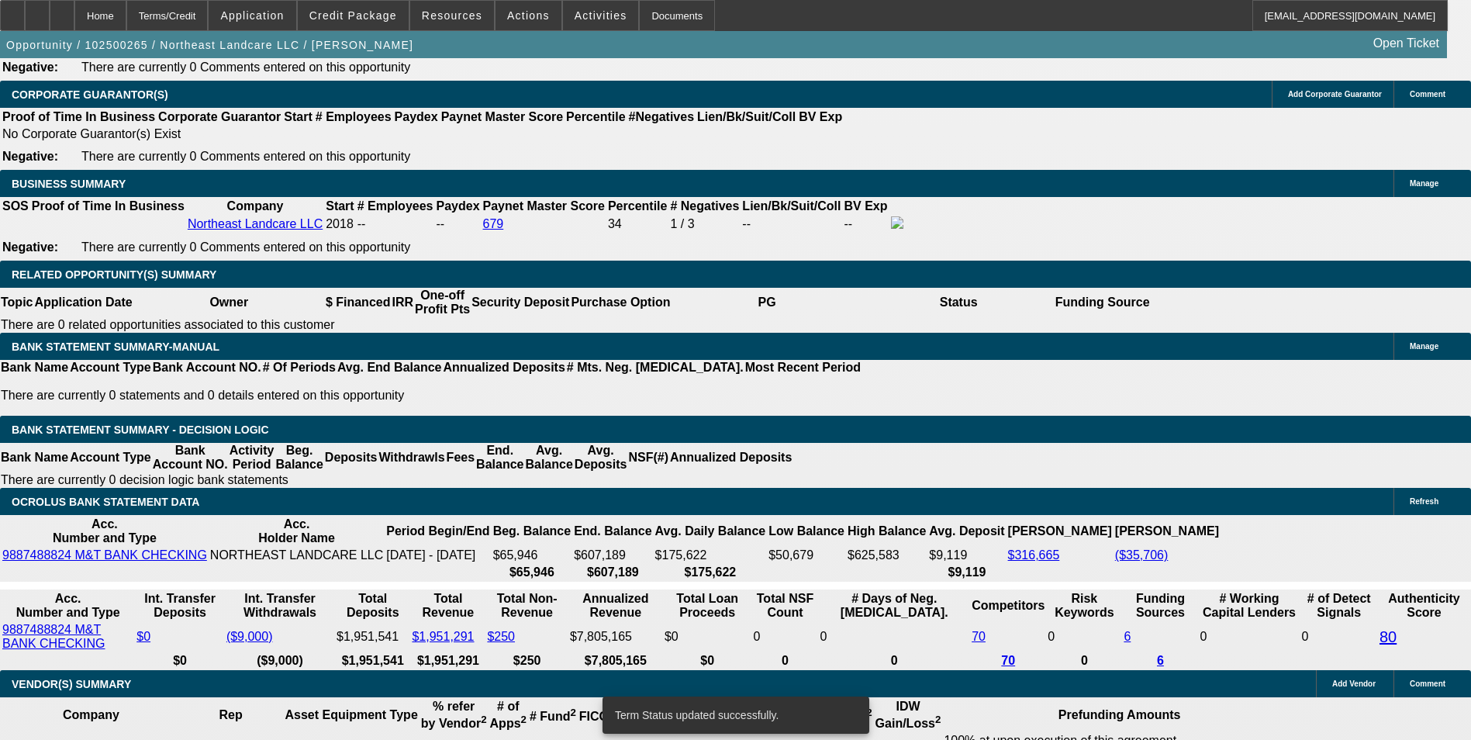
scroll to position [2450, 0]
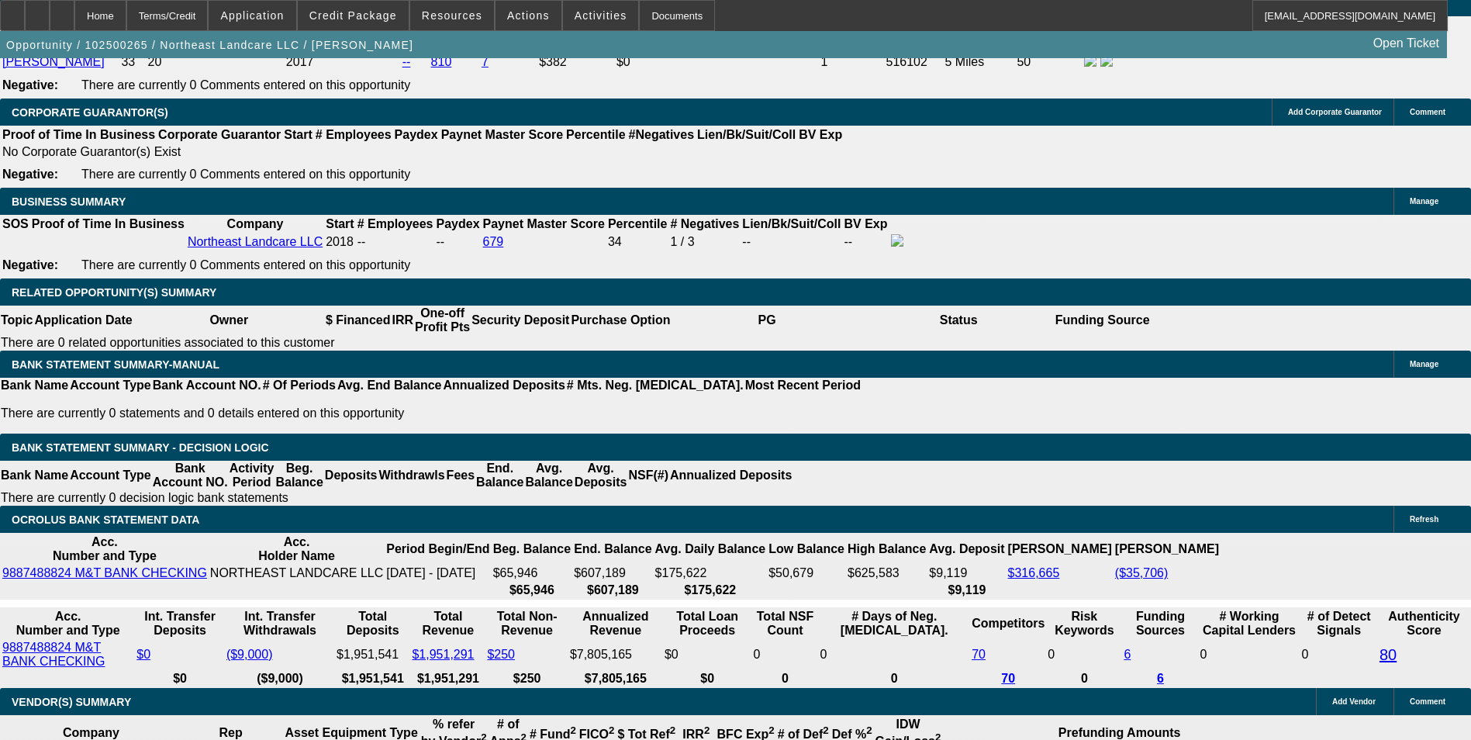
drag, startPoint x: 217, startPoint y: 432, endPoint x: 378, endPoint y: 423, distance: 160.7
type input "1"
type input "UNKNOWN"
type input "1652"
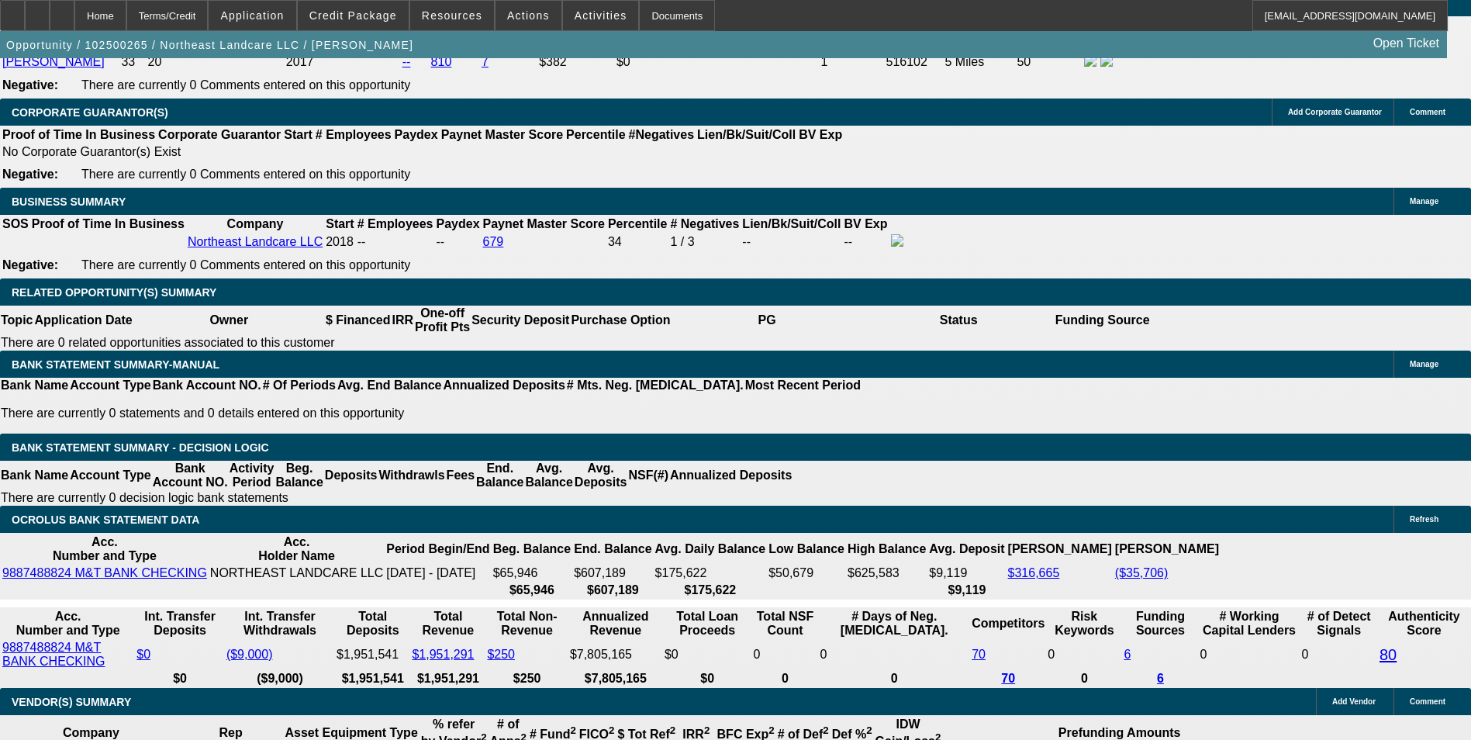
type input "9.6"
type input "$1,652.13"
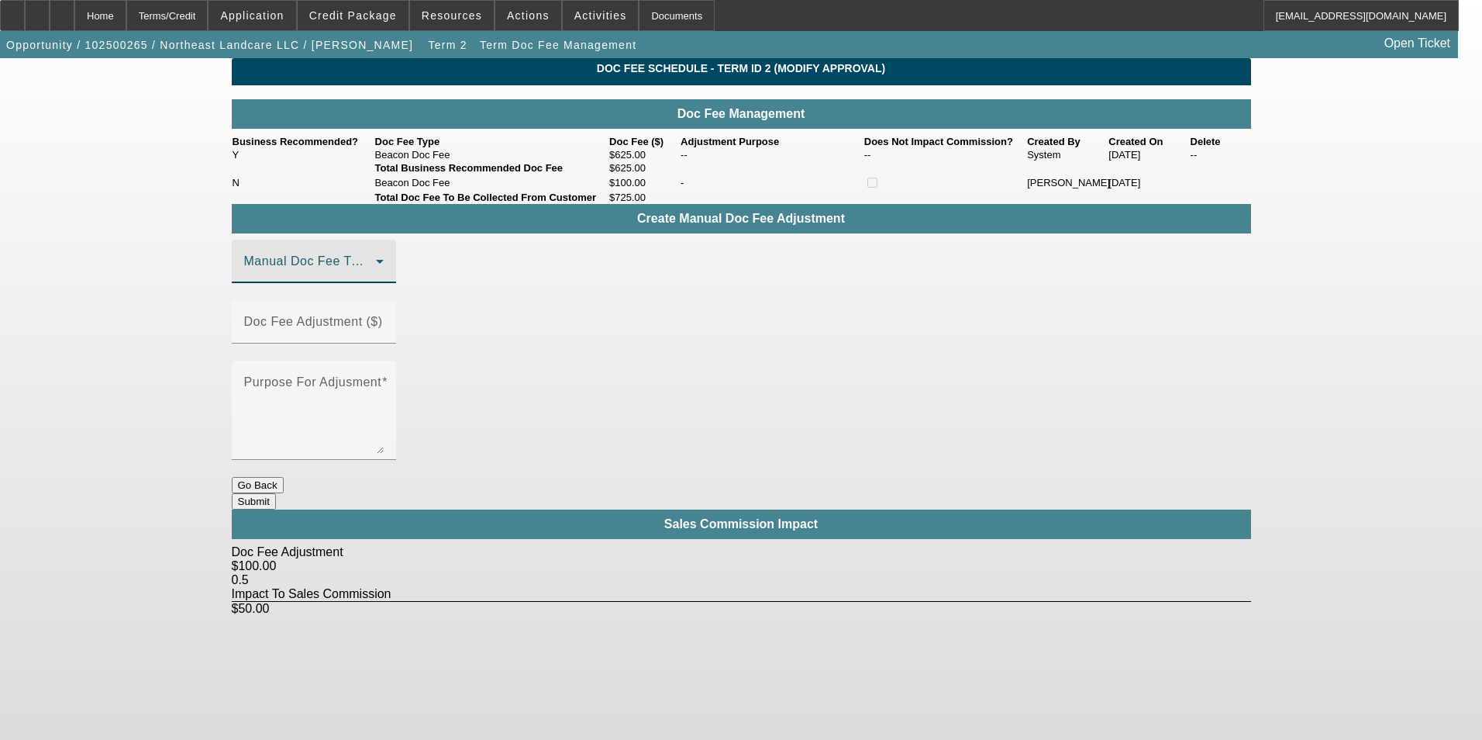
click at [376, 277] on span at bounding box center [310, 267] width 132 height 19
click at [387, 368] on mat-option "Beacon Doc Fee" at bounding box center [337, 368] width 208 height 37
click at [384, 330] on input "Doc Fee Adjustment ($)" at bounding box center [314, 328] width 140 height 19
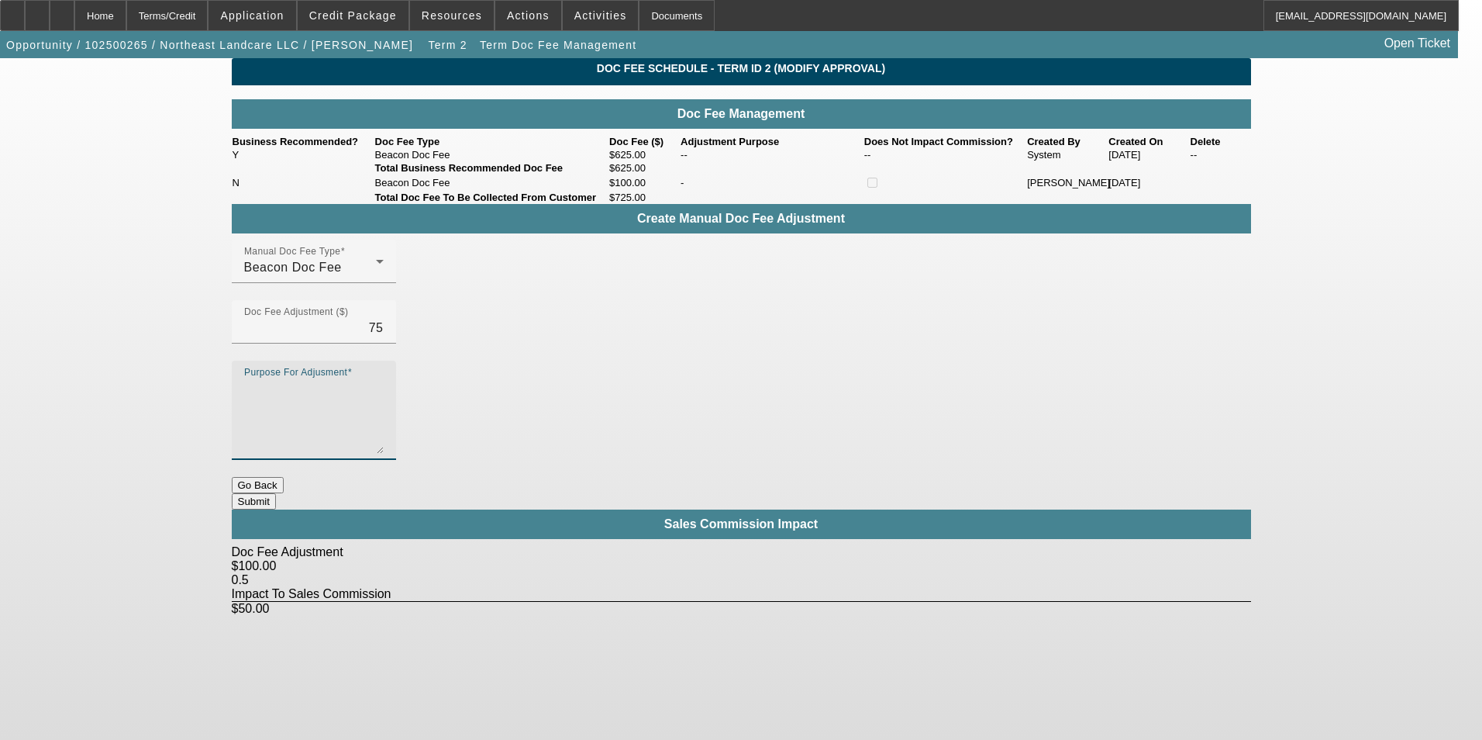
type input "$75.00"
click at [384, 379] on textarea "Purpose For Adjusment" at bounding box center [314, 416] width 140 height 74
type textarea "-"
click at [276, 493] on button "Submit" at bounding box center [254, 501] width 44 height 16
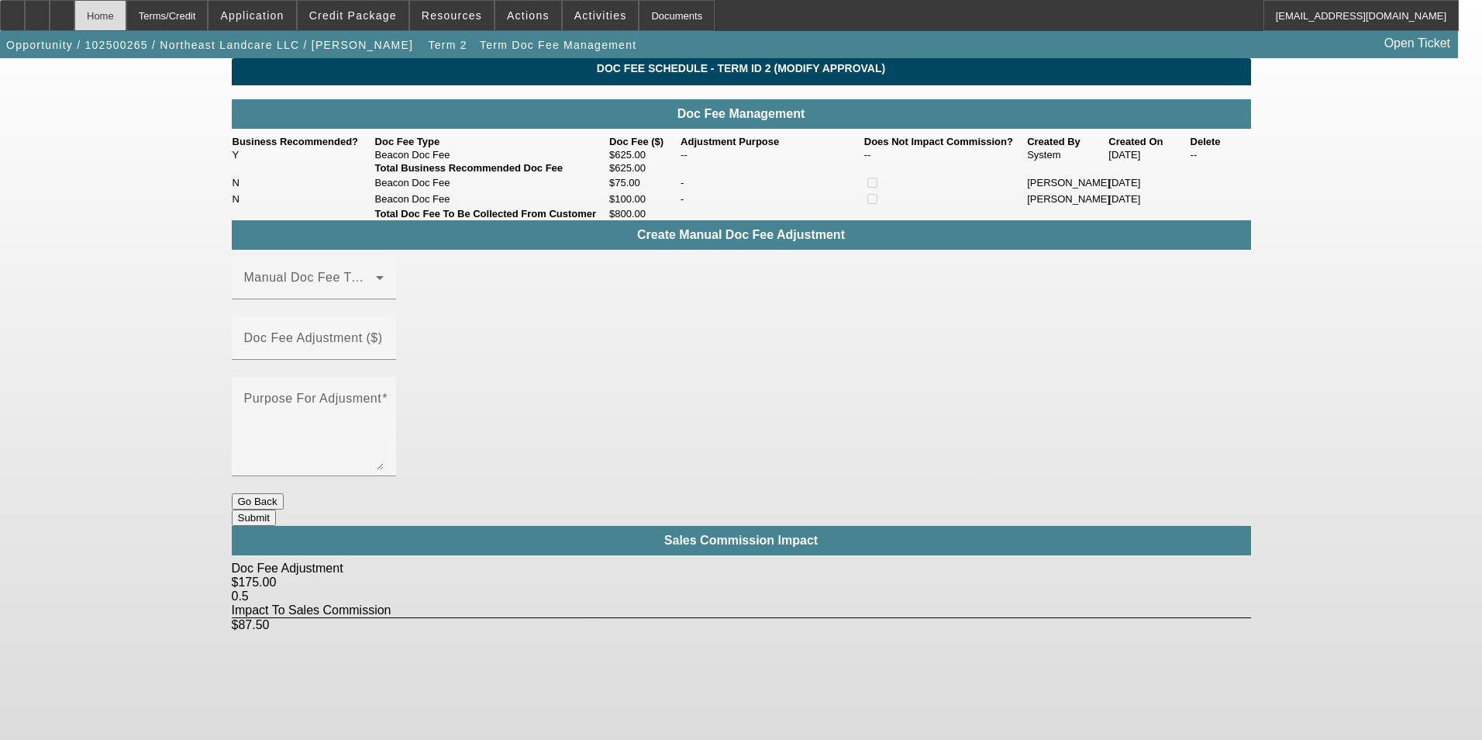
click at [126, 17] on div "Home" at bounding box center [100, 15] width 52 height 31
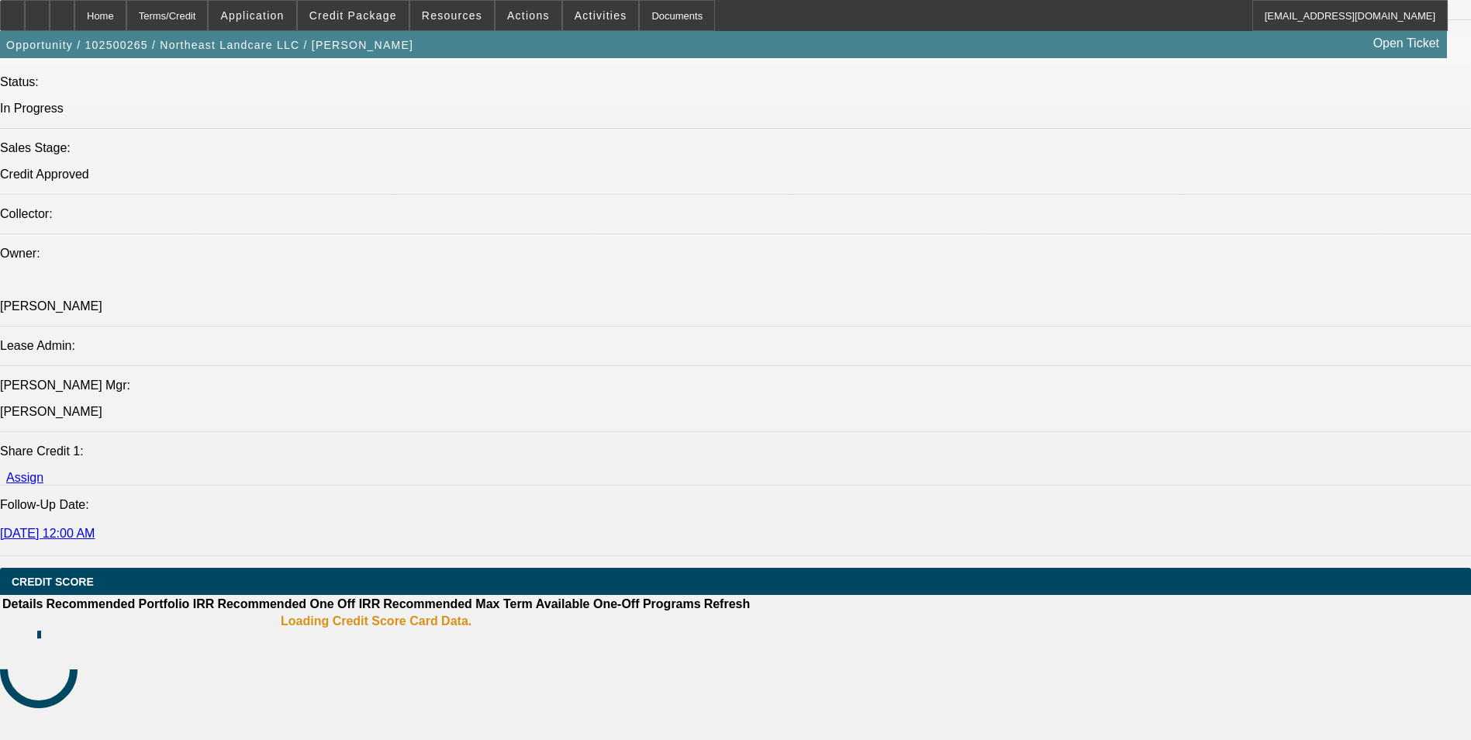
select select "0"
select select "2"
select select "0"
select select "6"
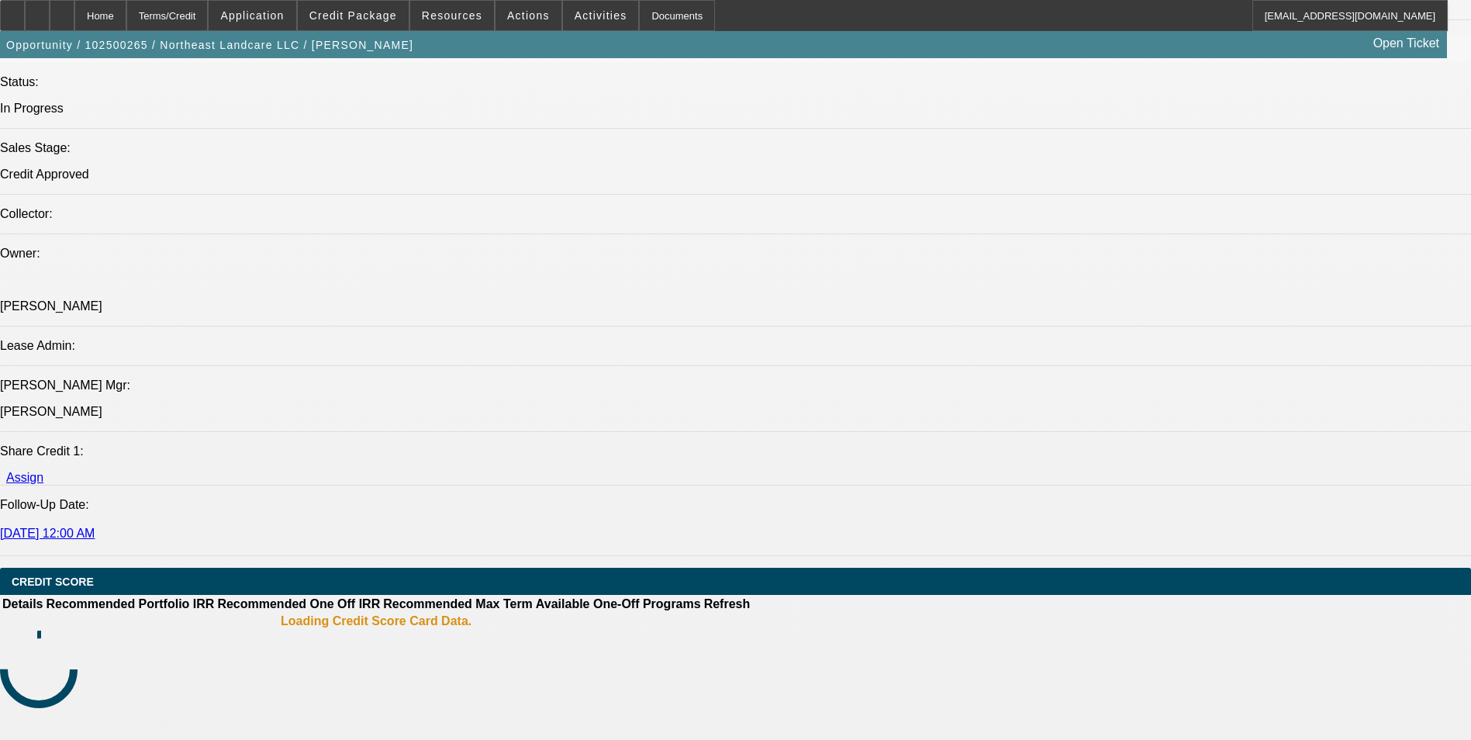
select select "0"
select select "2"
select select "0"
select select "6"
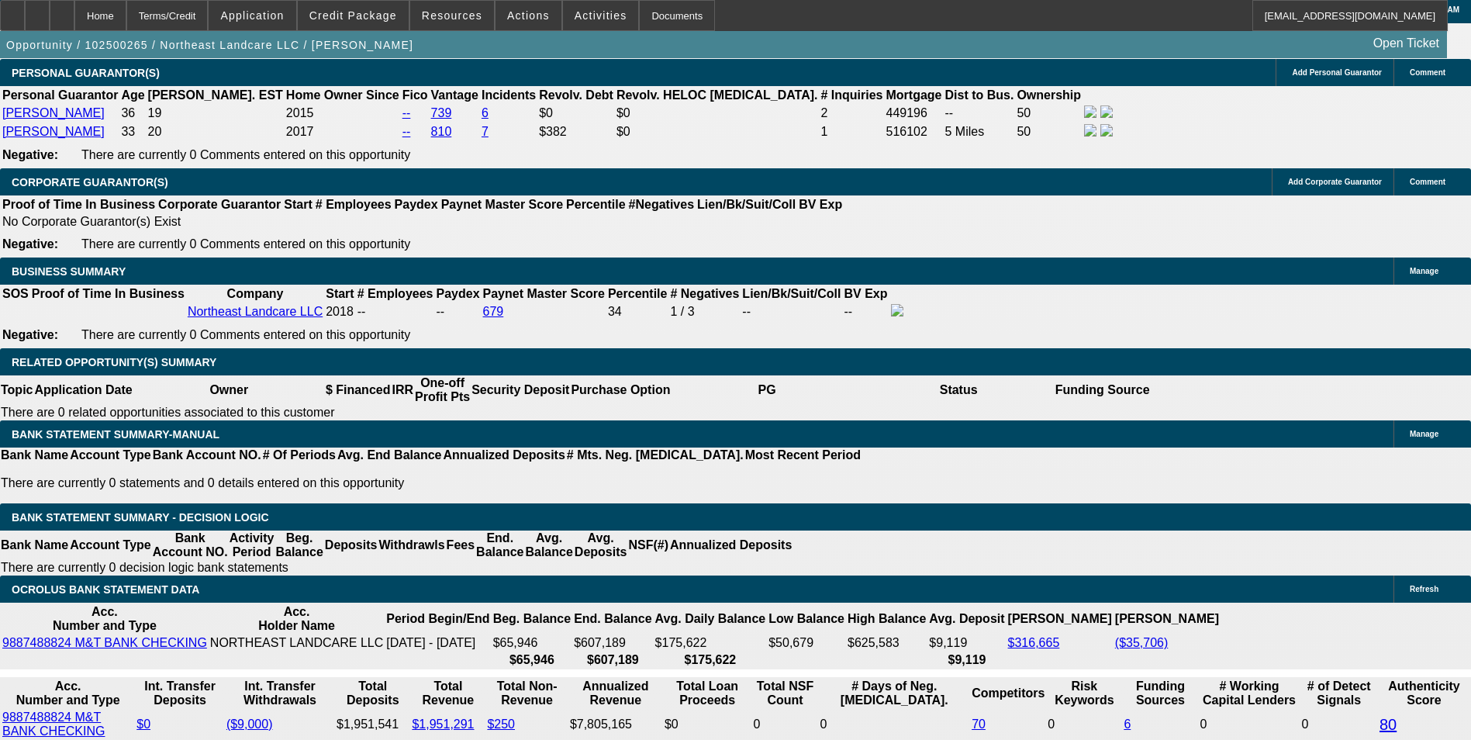
scroll to position [2469, 0]
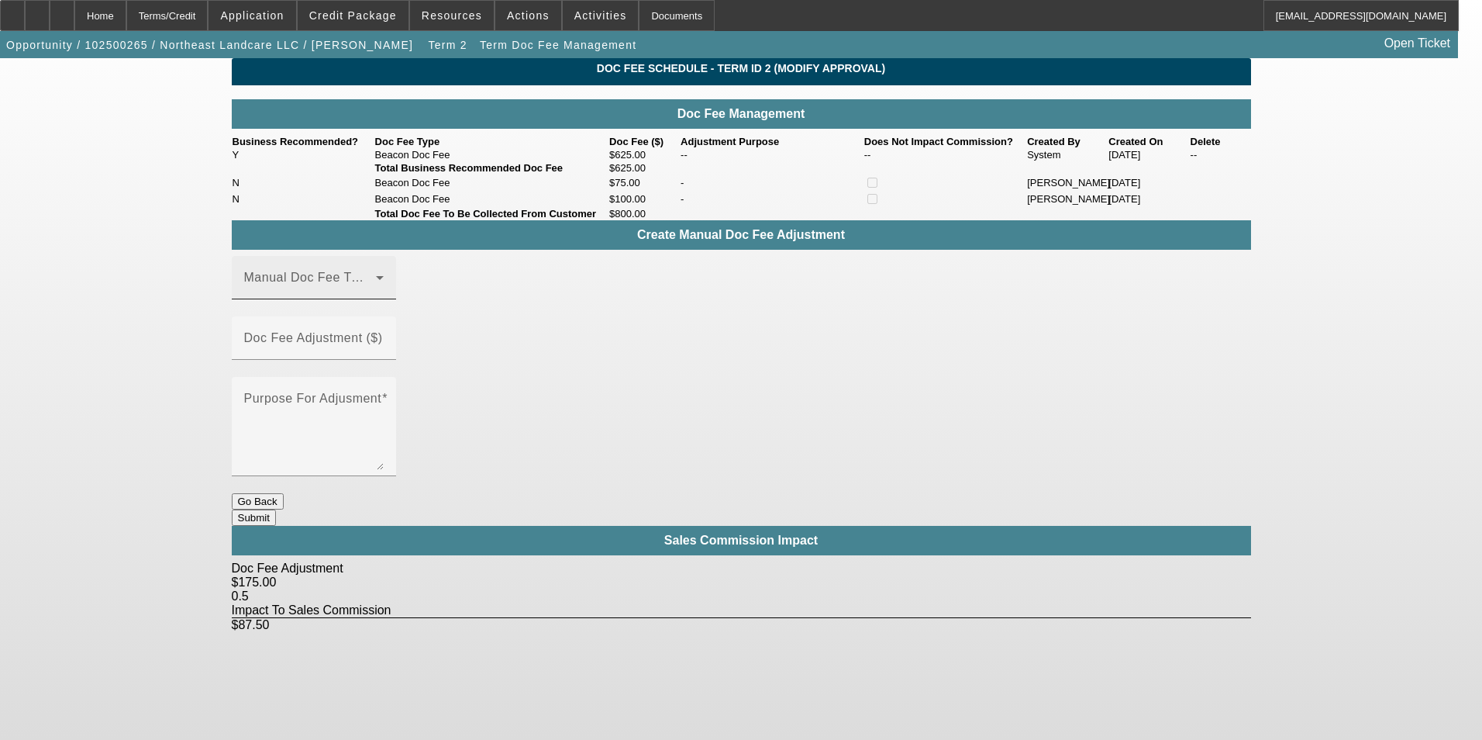
click at [384, 299] on div "Manual Doc Fee Type" at bounding box center [314, 277] width 140 height 43
click at [378, 393] on mat-option "Beacon Doc Fee" at bounding box center [337, 391] width 208 height 37
click at [383, 344] on mat-label "Doc Fee Adjustment ($)" at bounding box center [313, 337] width 139 height 13
click at [384, 344] on input "Doc Fee Adjustment ($)" at bounding box center [314, 344] width 140 height 19
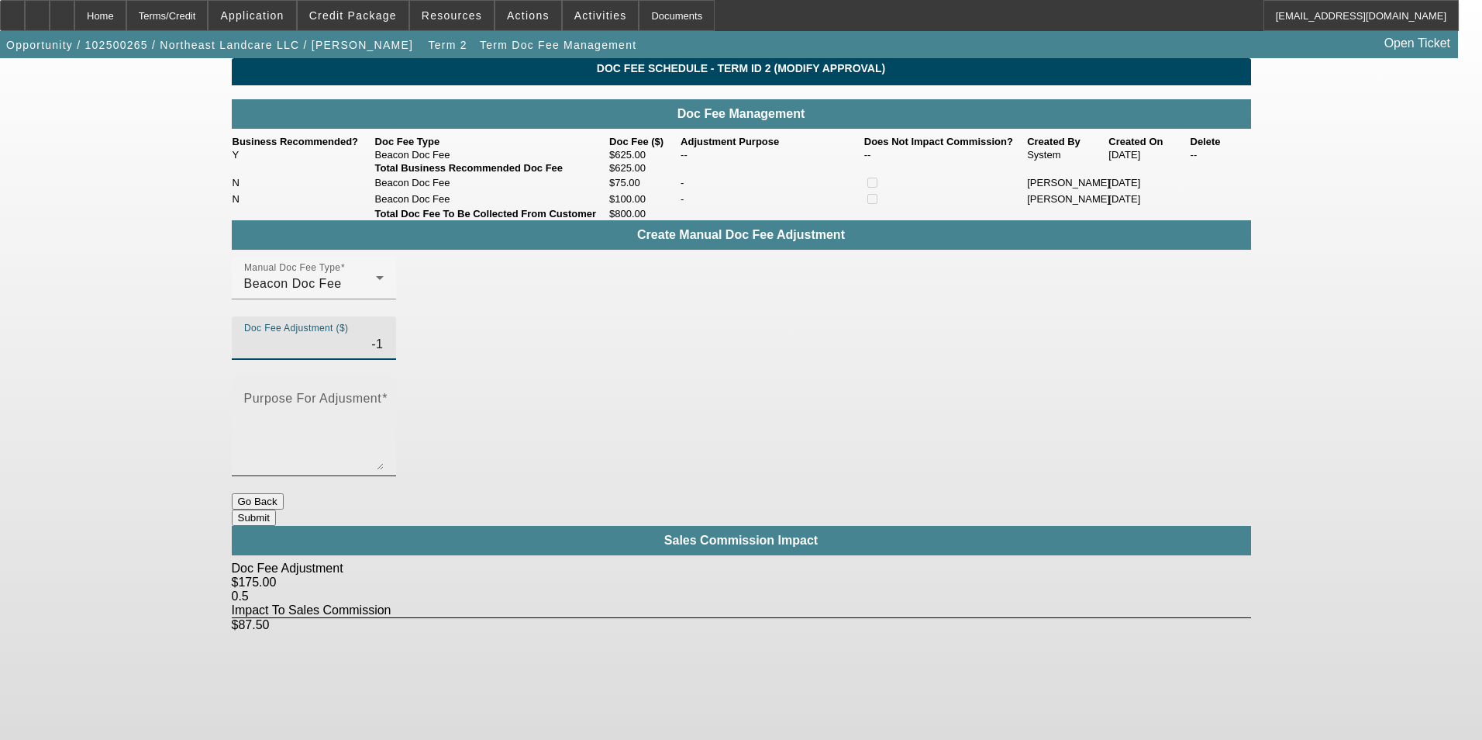
type input "($1.00)"
click at [384, 395] on textarea "Purpose For Adjusment" at bounding box center [314, 432] width 140 height 74
type textarea "-"
click at [276, 509] on button "Submit" at bounding box center [254, 517] width 44 height 16
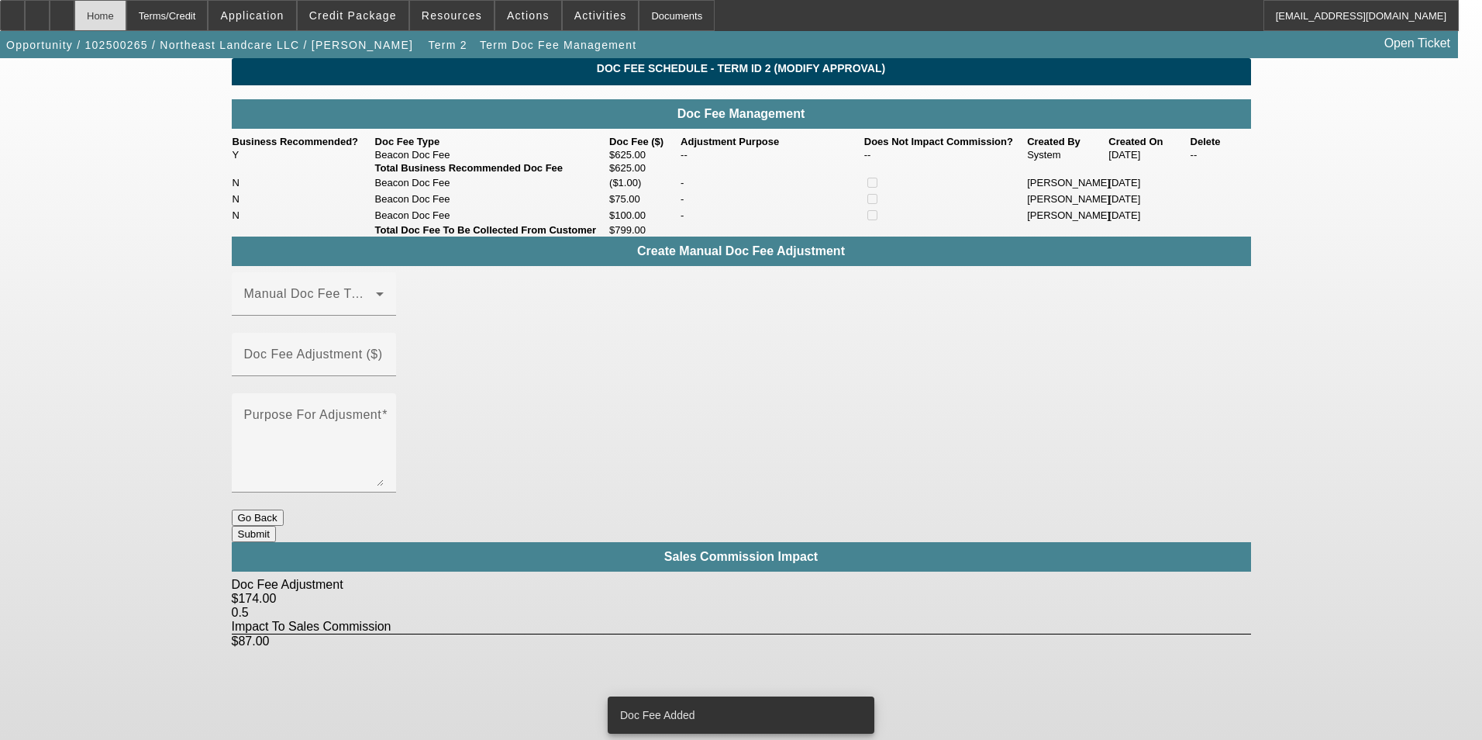
click at [126, 17] on div "Home" at bounding box center [100, 15] width 52 height 31
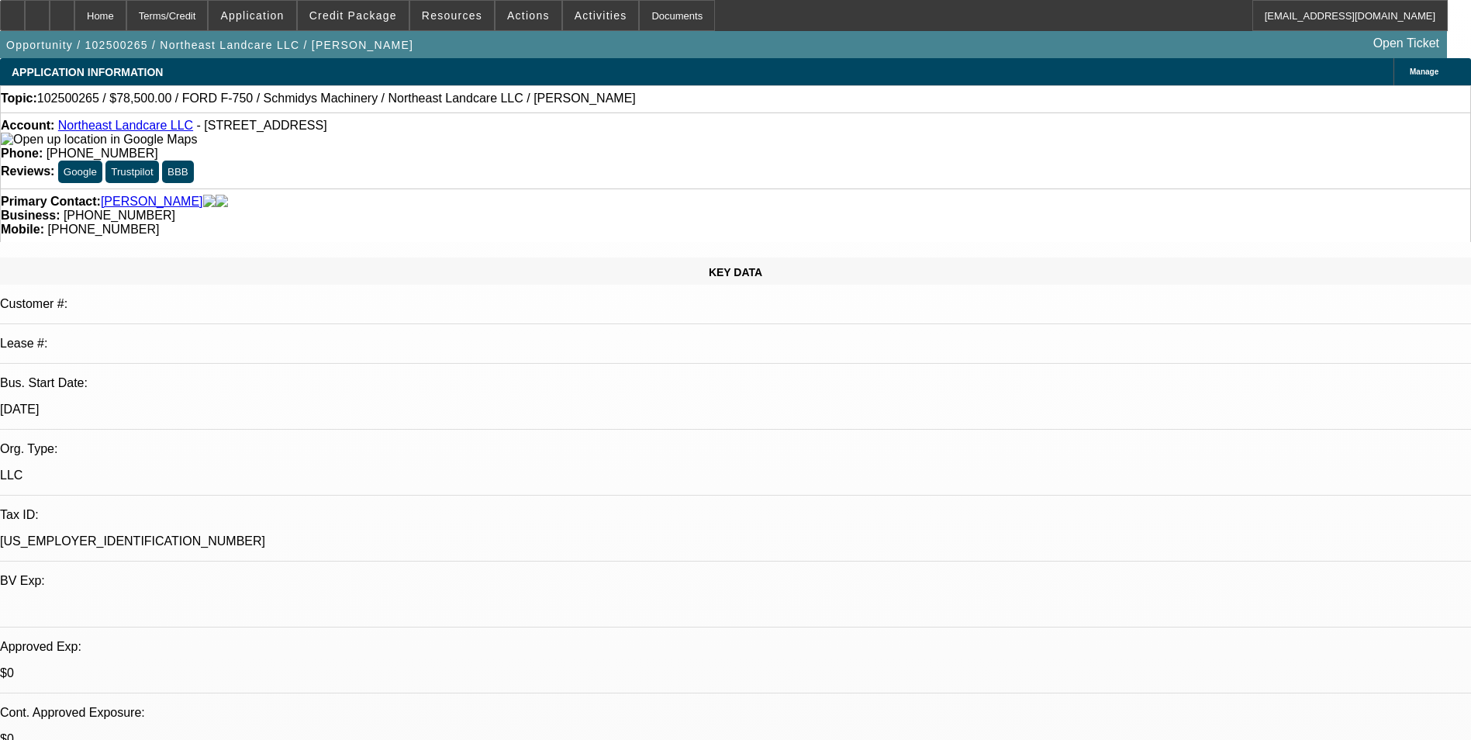
select select "0"
select select "2"
select select "0"
select select "6"
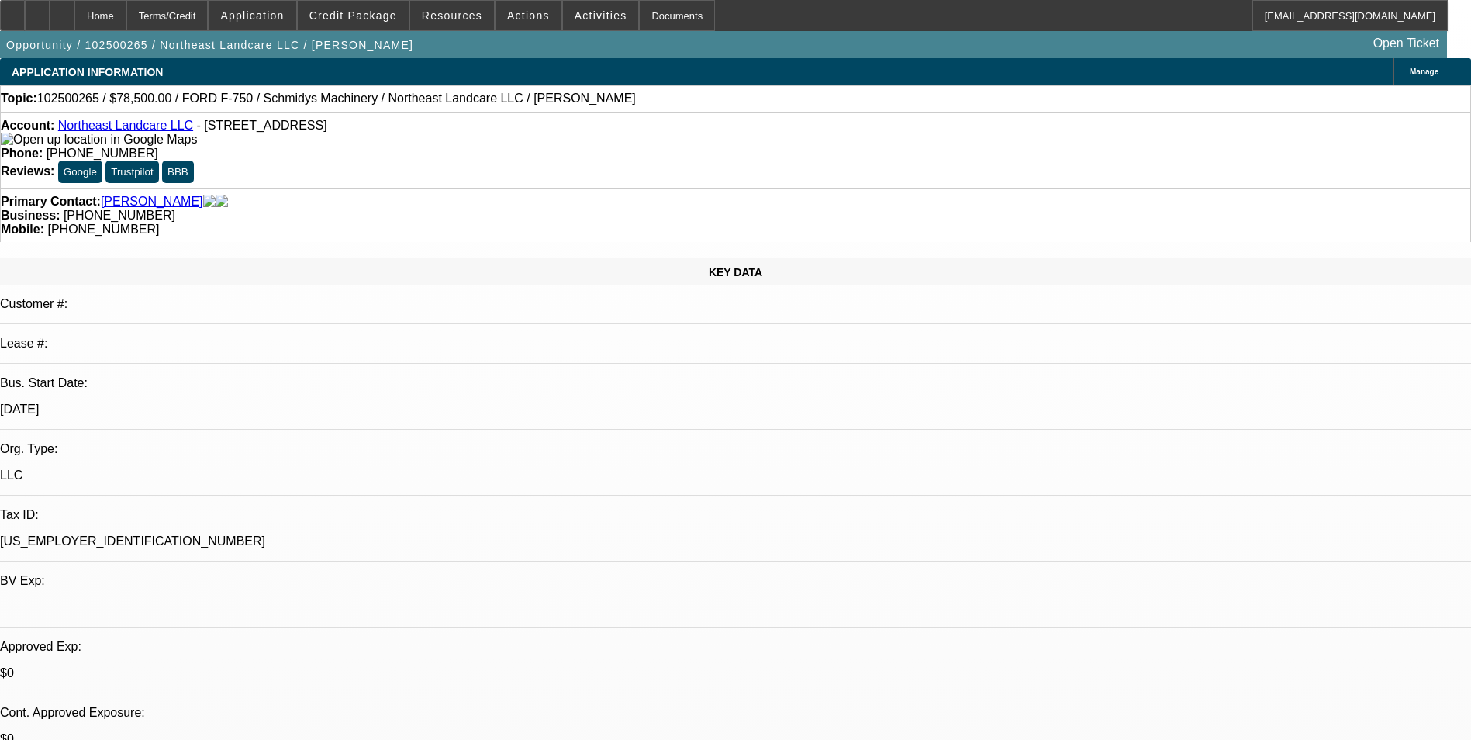
select select "0"
select select "2"
select select "0"
select select "6"
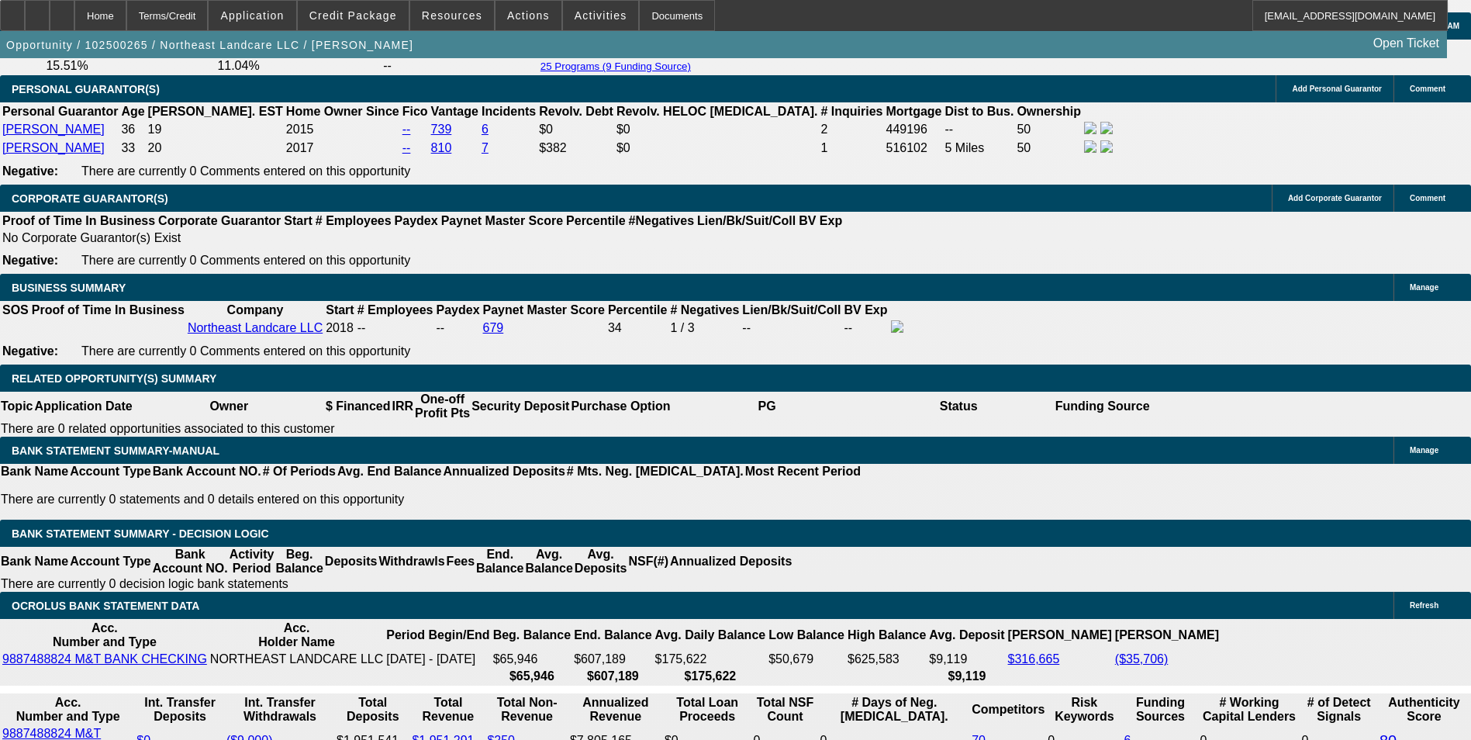
scroll to position [2636, 0]
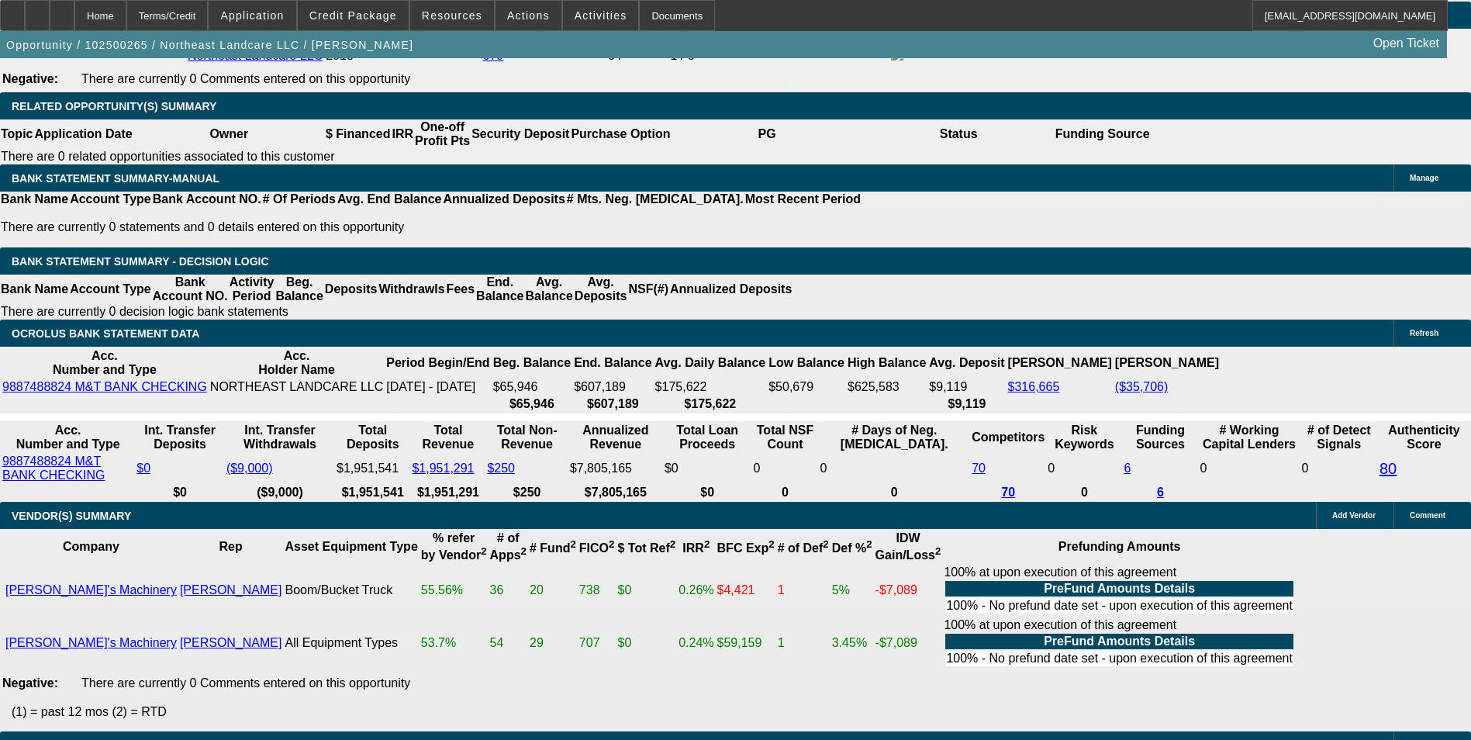
drag, startPoint x: 221, startPoint y: 244, endPoint x: 523, endPoint y: 229, distance: 302.7
type input "1"
type input "UNKNOWN"
type input "1653"
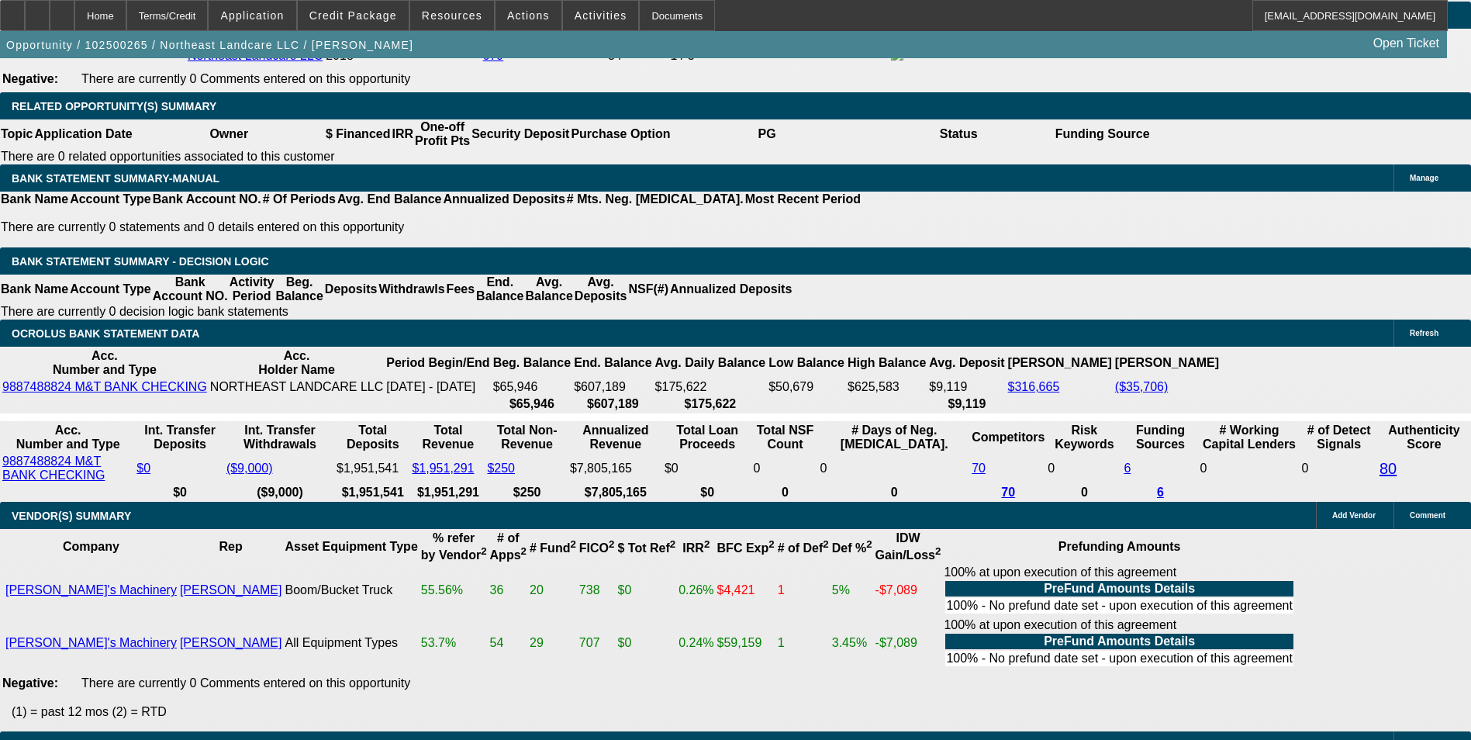
type input "9.6"
type input "$1,653.12"
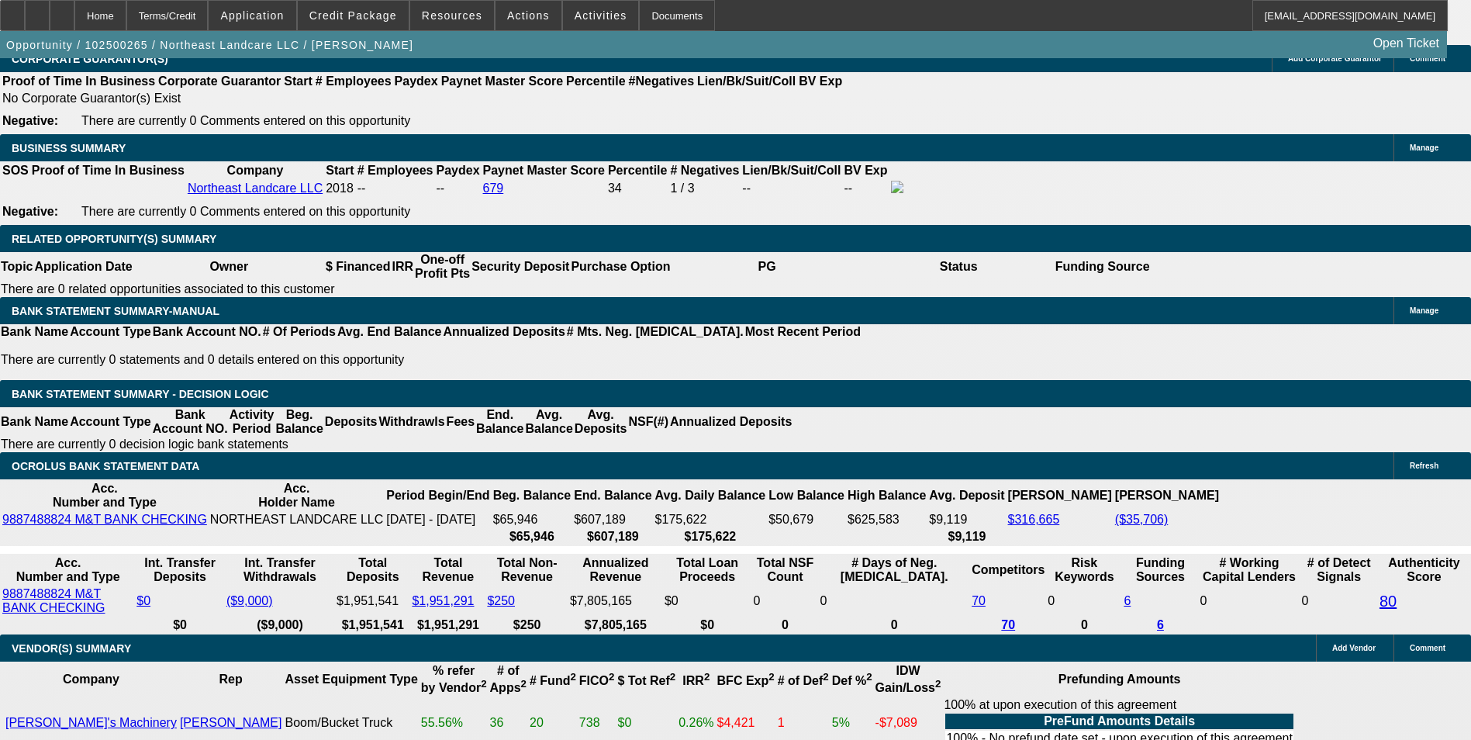
scroll to position [2326, 0]
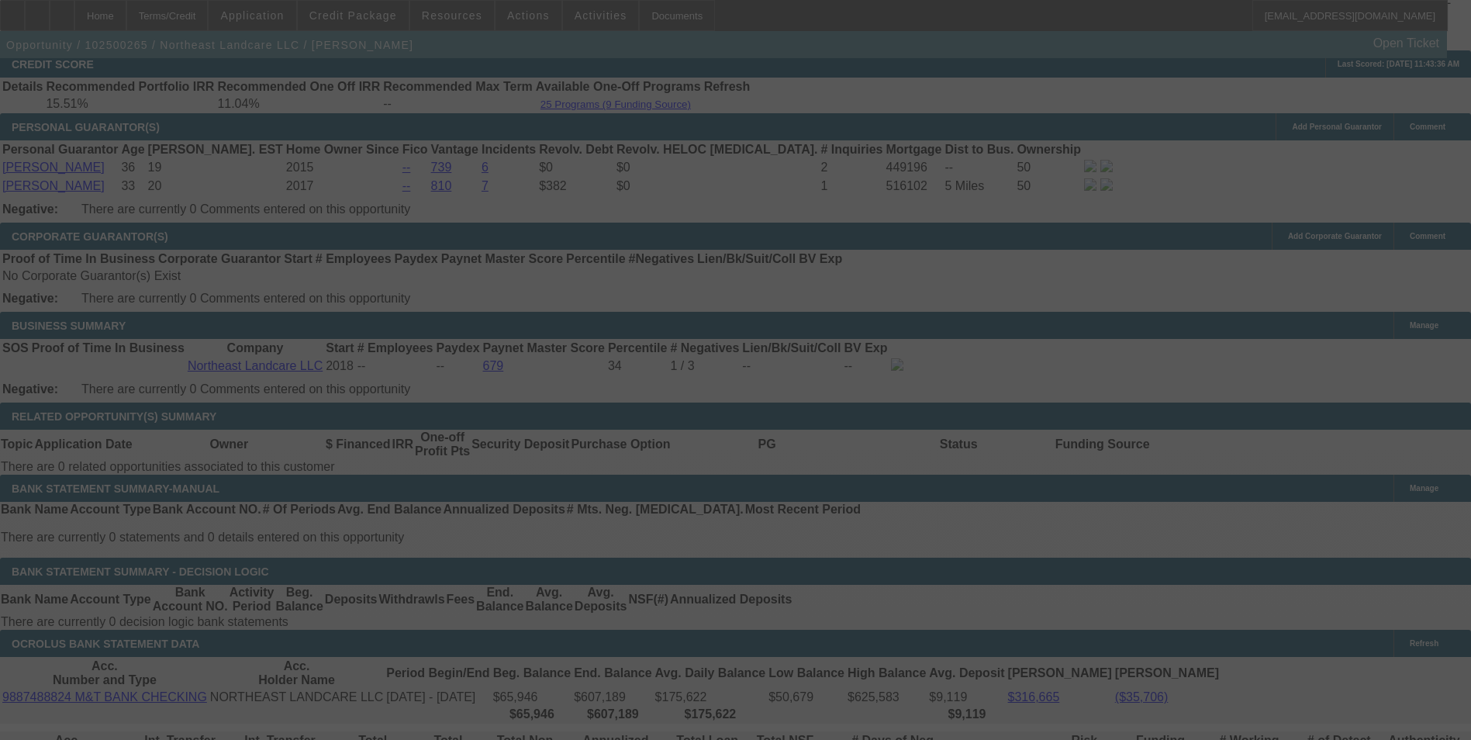
select select "0"
select select "2"
select select "0"
select select "6"
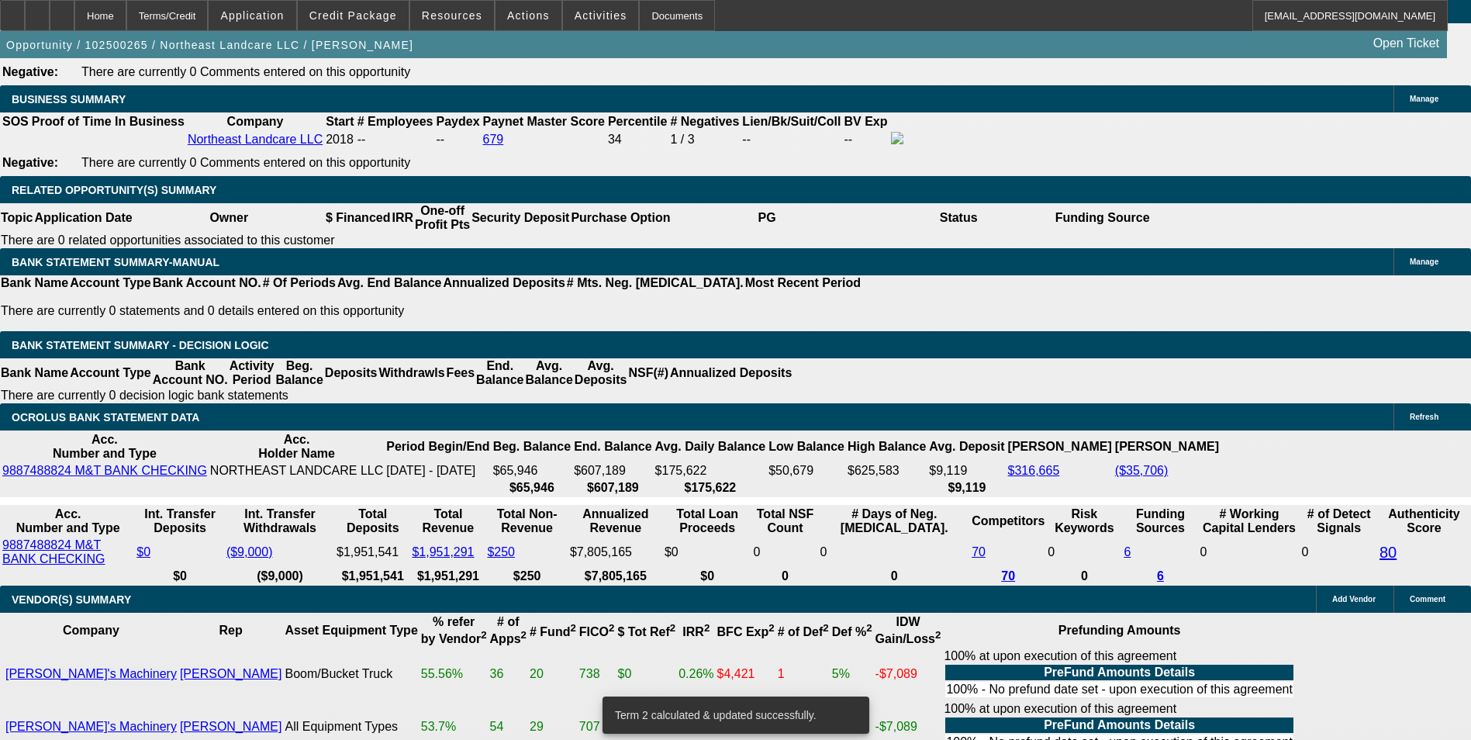
scroll to position [2558, 0]
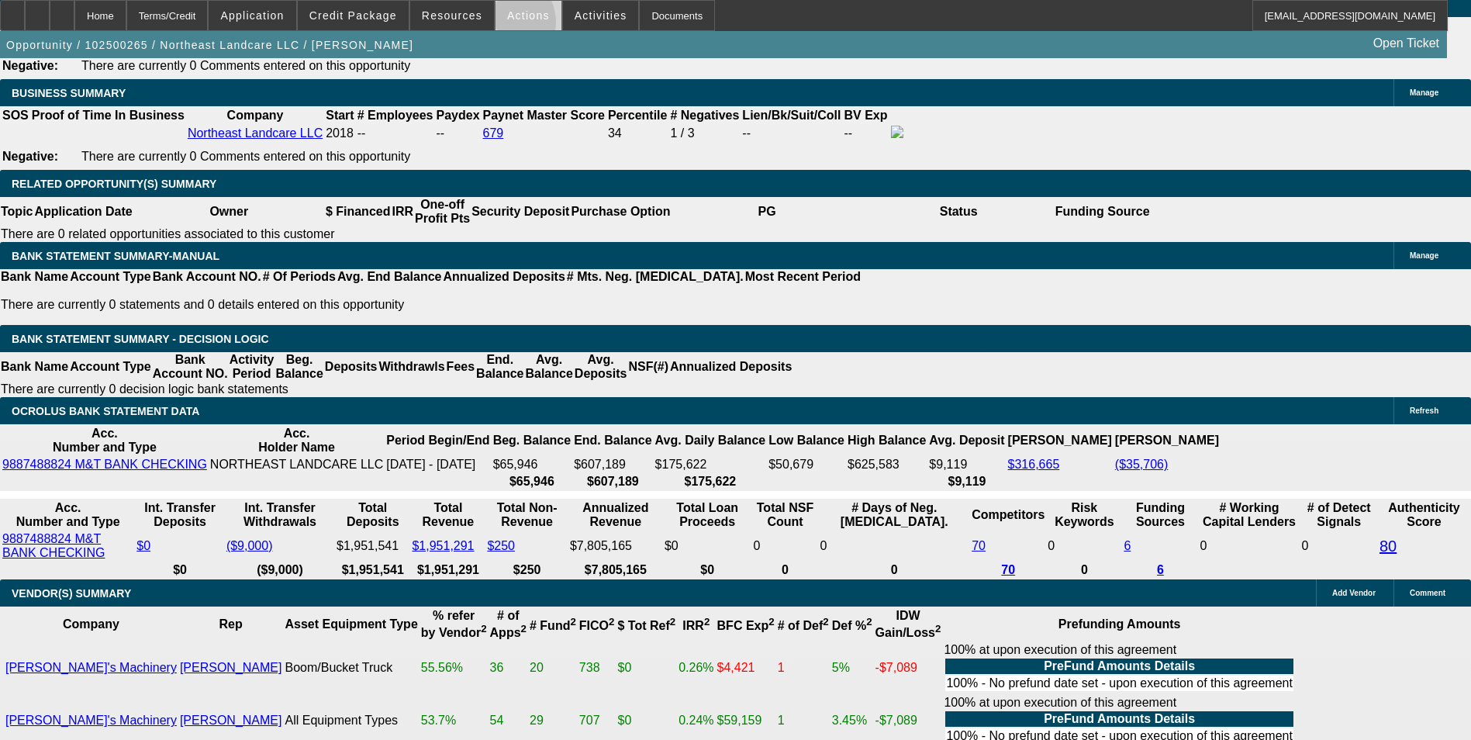
click at [496, 26] on span at bounding box center [528, 15] width 66 height 37
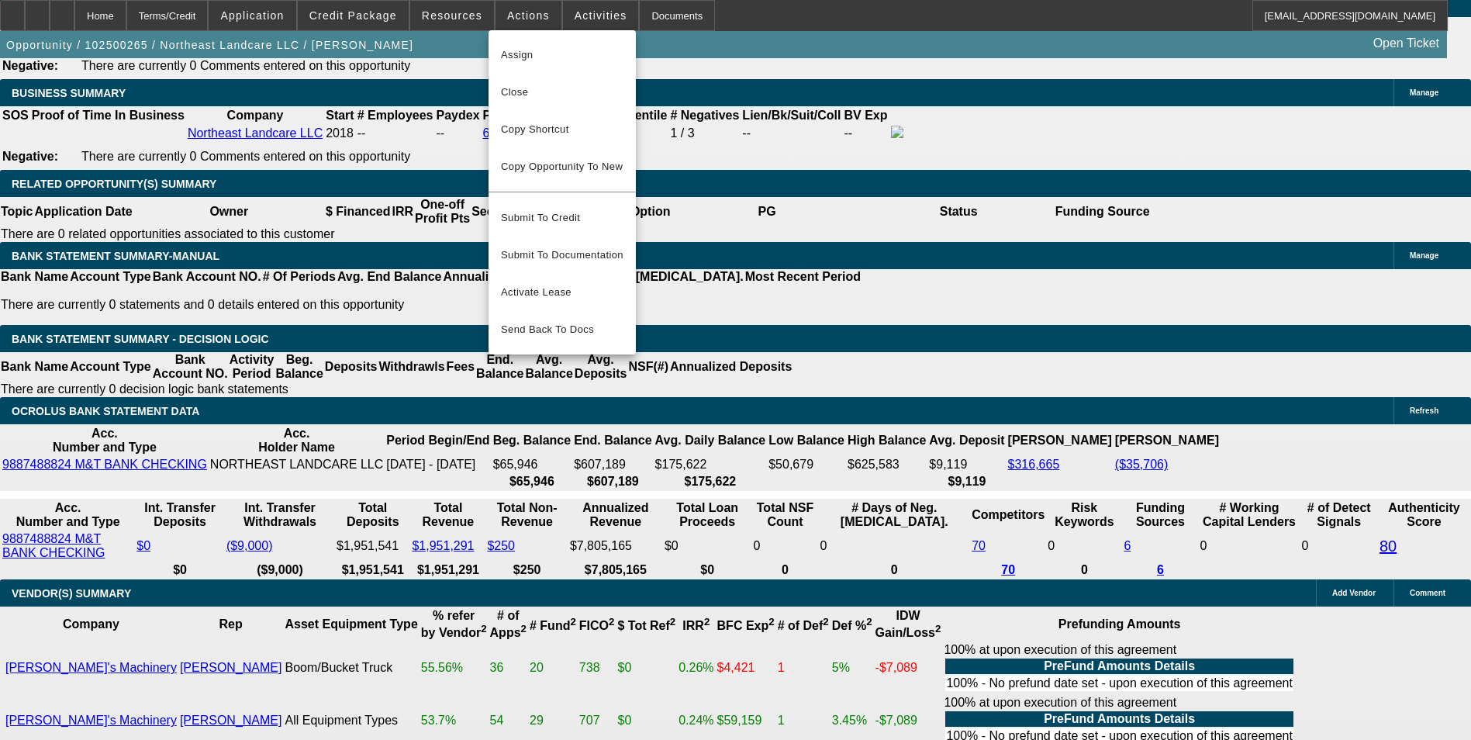
click at [588, 16] on div at bounding box center [735, 370] width 1471 height 740
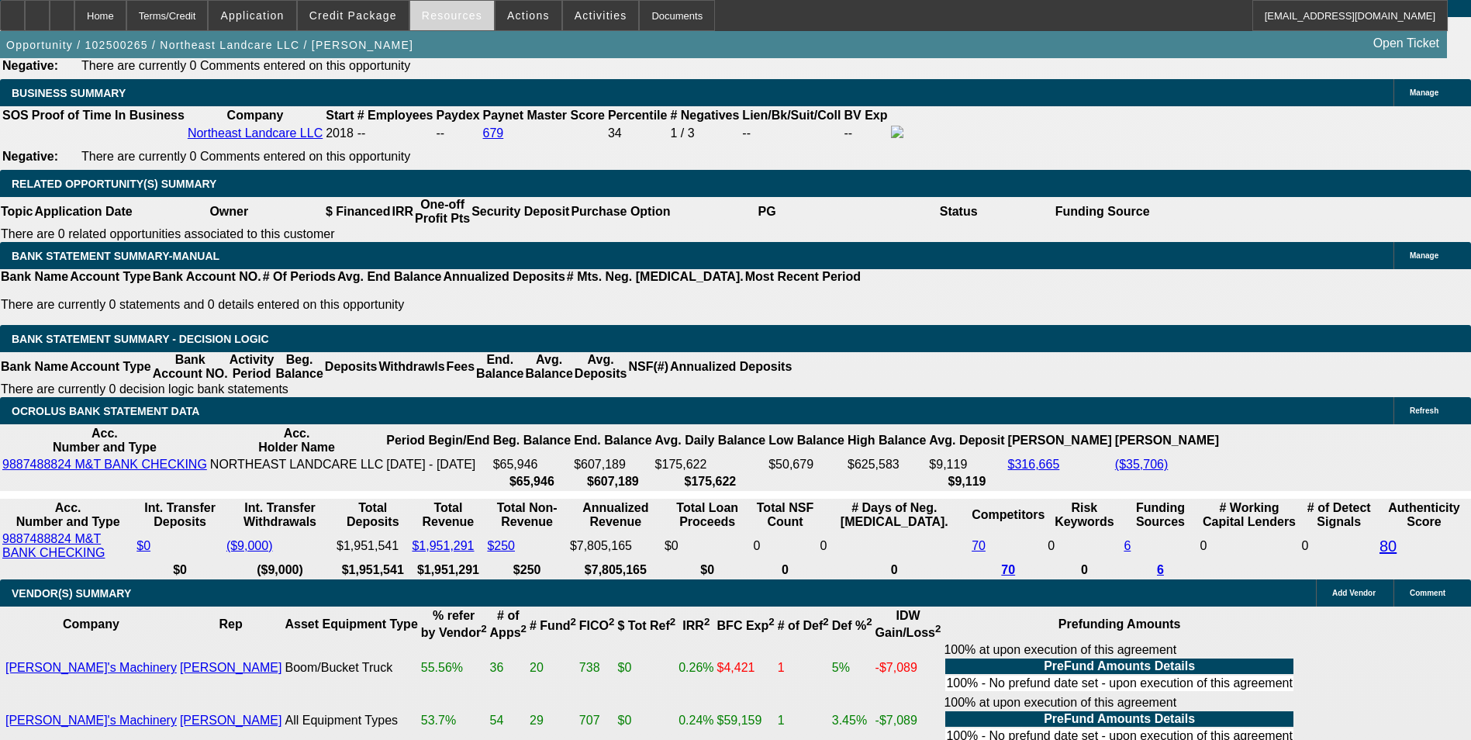
click at [478, 15] on span at bounding box center [452, 15] width 84 height 37
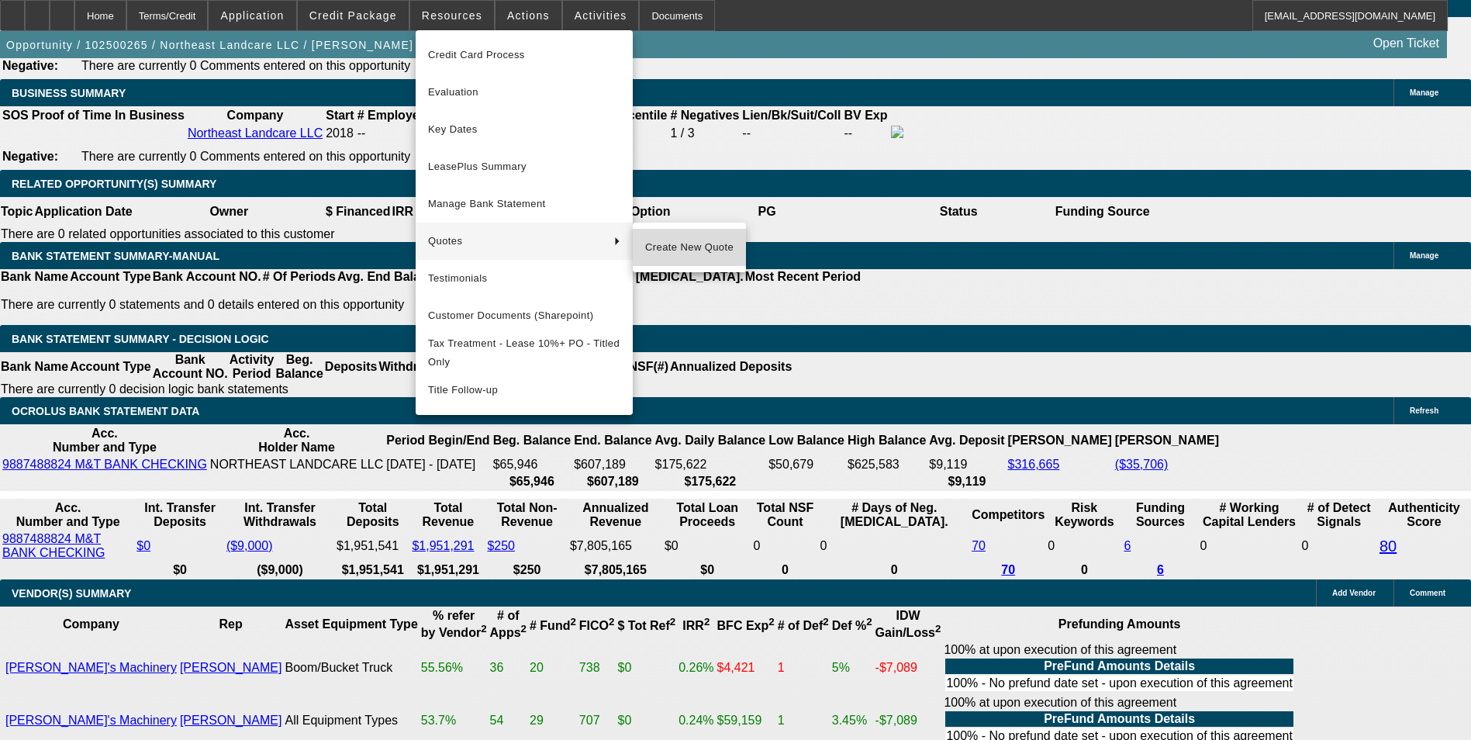
click at [692, 248] on span "Create New Quote" at bounding box center [689, 247] width 88 height 19
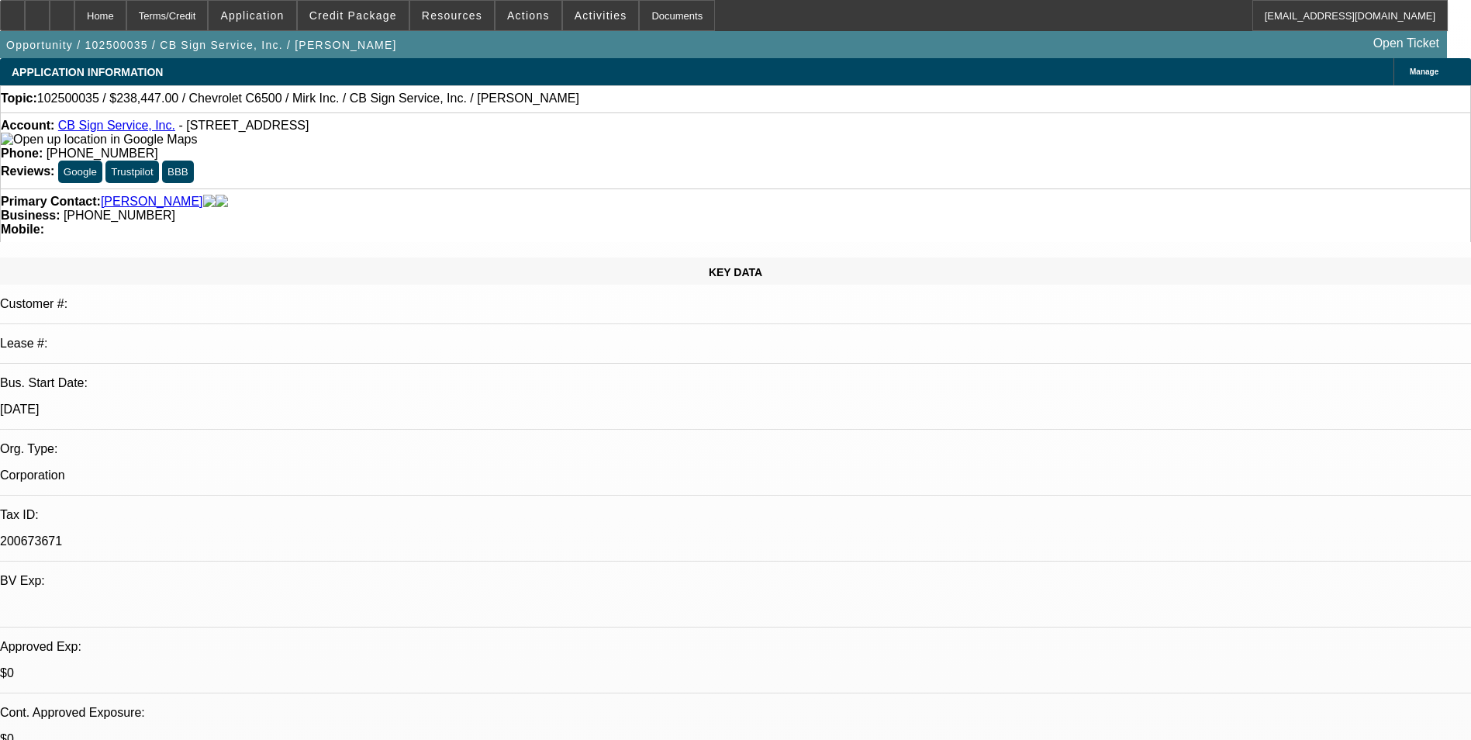
select select "0"
select select "3"
select select "0"
select select "6"
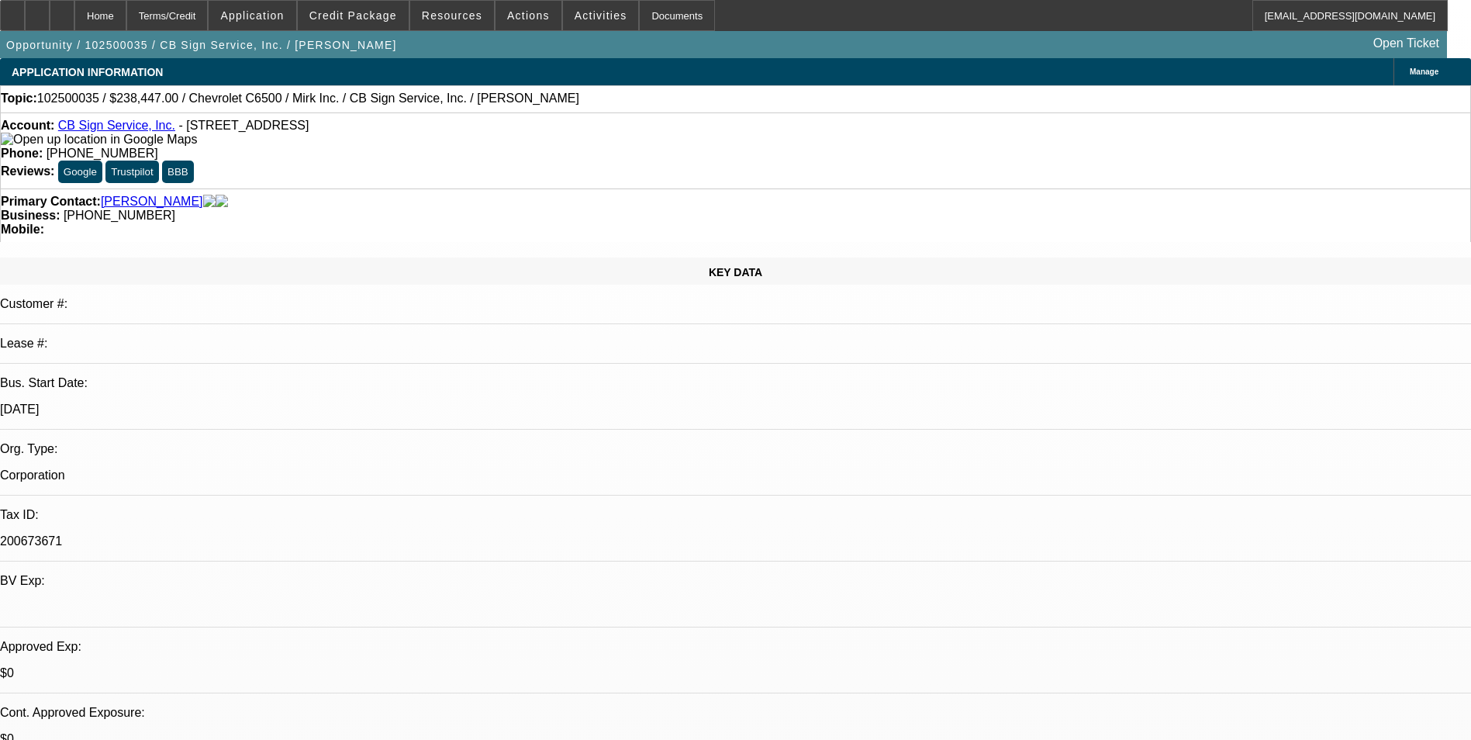
select select "0"
select select "3"
select select "0"
select select "6"
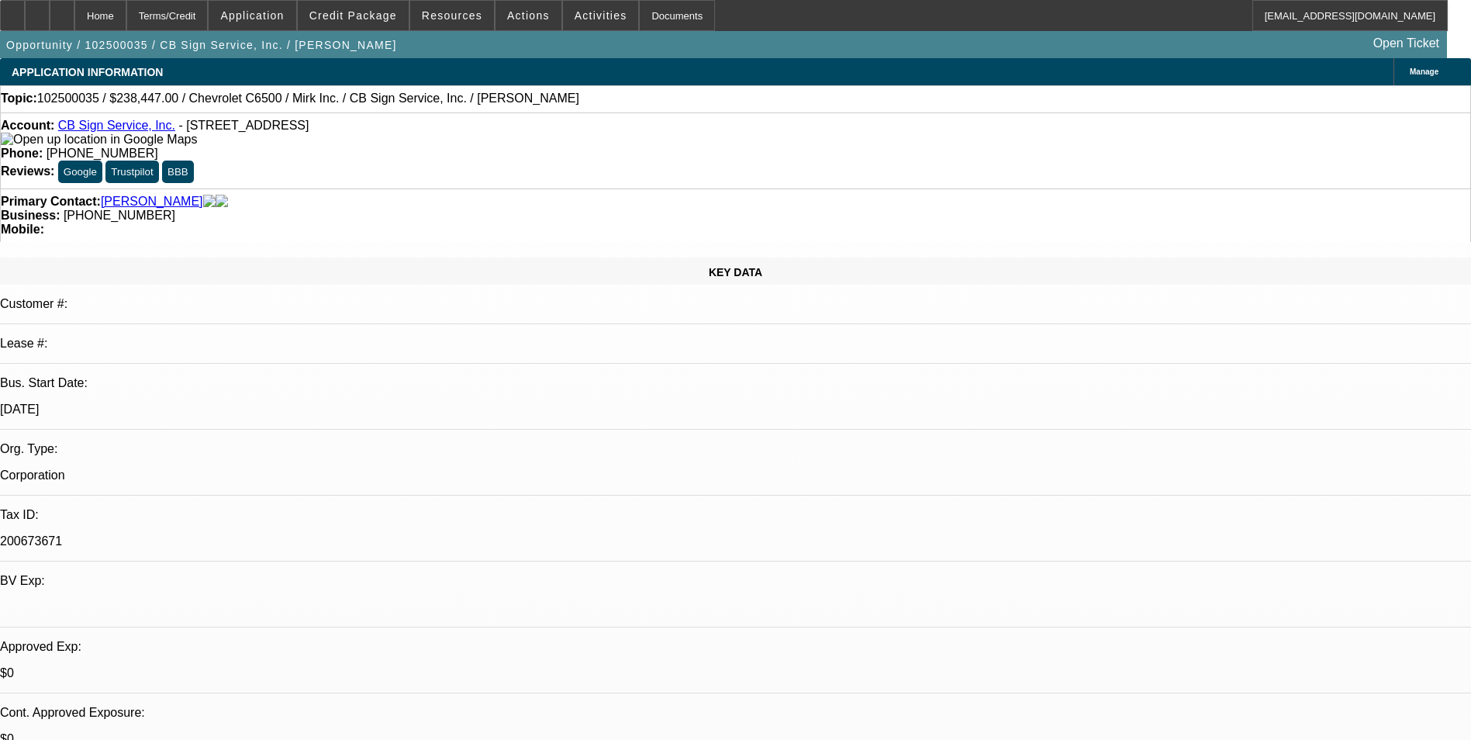
select select "0"
select select "3"
select select "0"
select select "6"
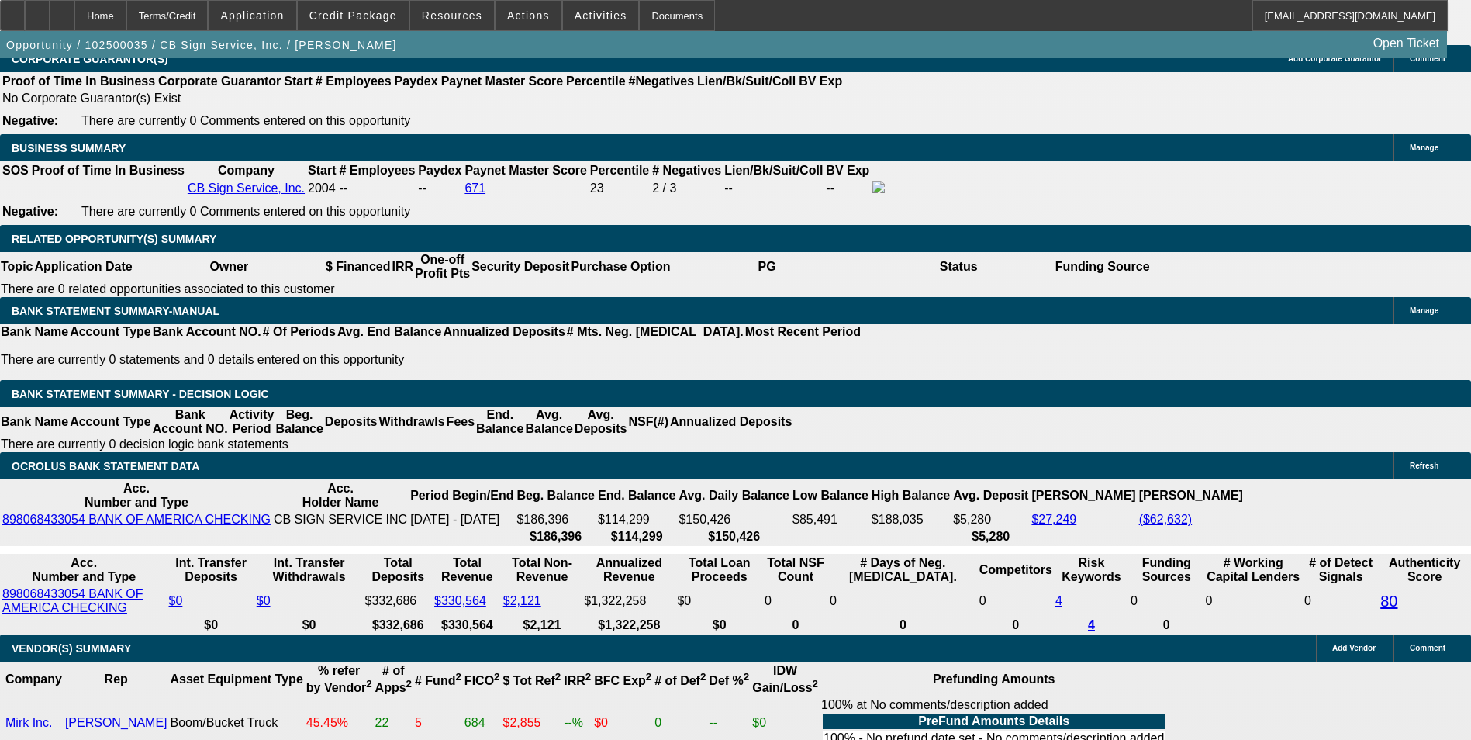
scroll to position [2182, 0]
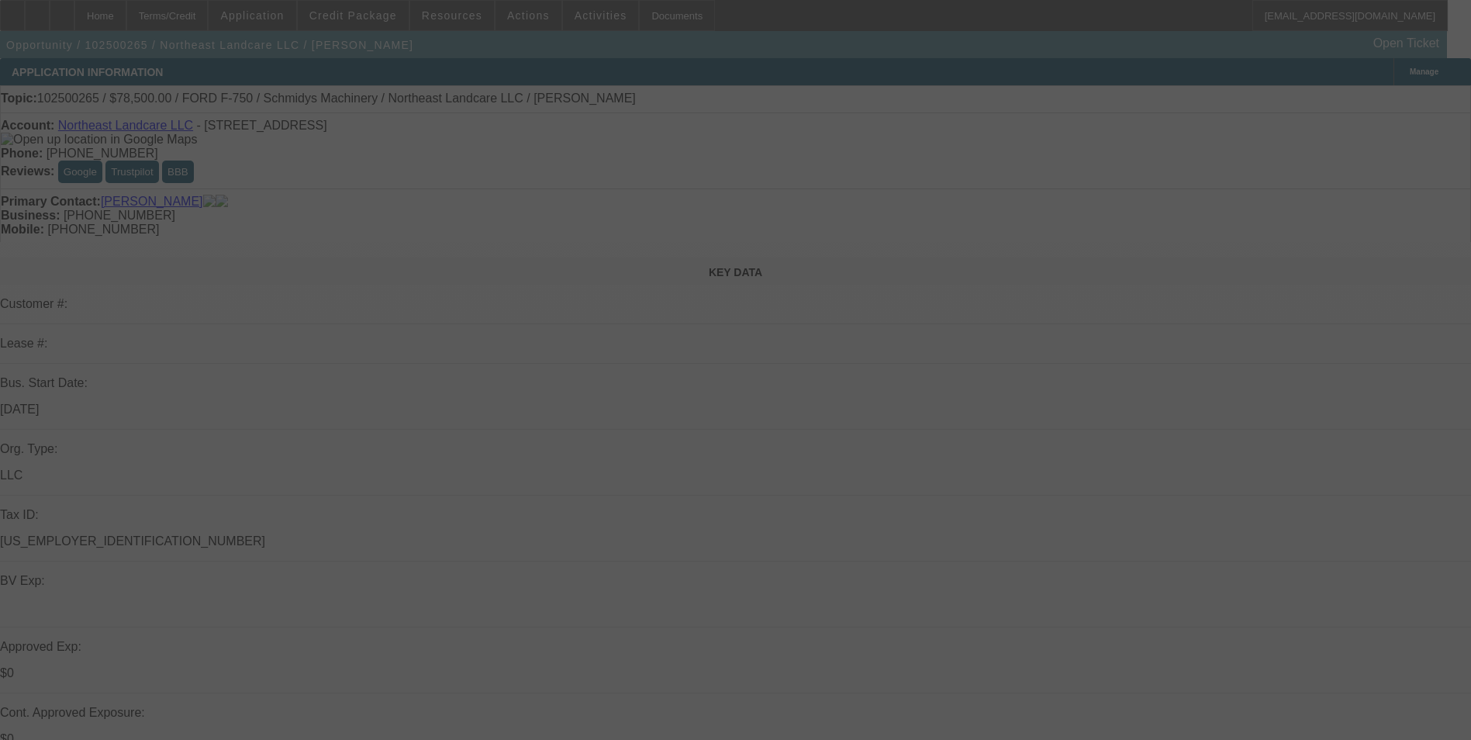
click at [371, 19] on div at bounding box center [735, 370] width 1471 height 740
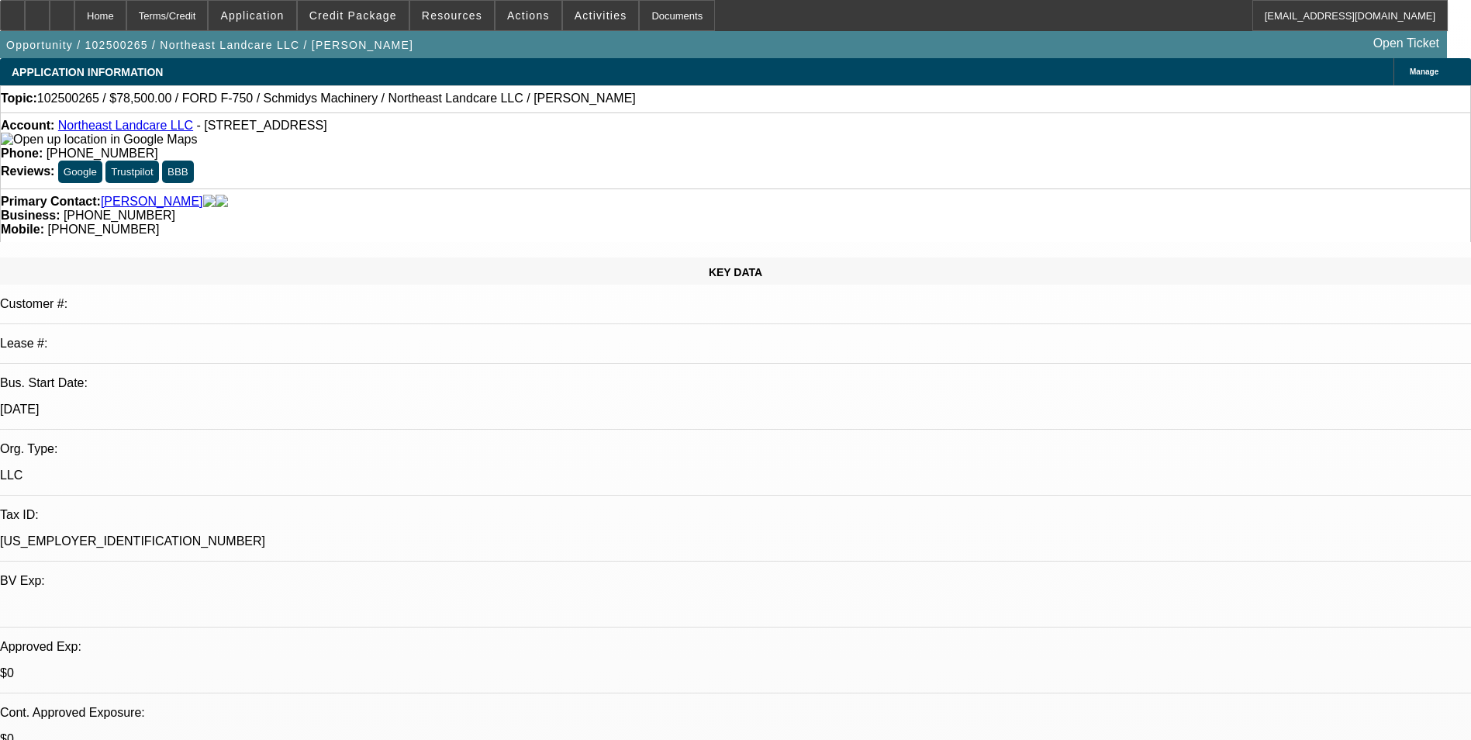
select select "0"
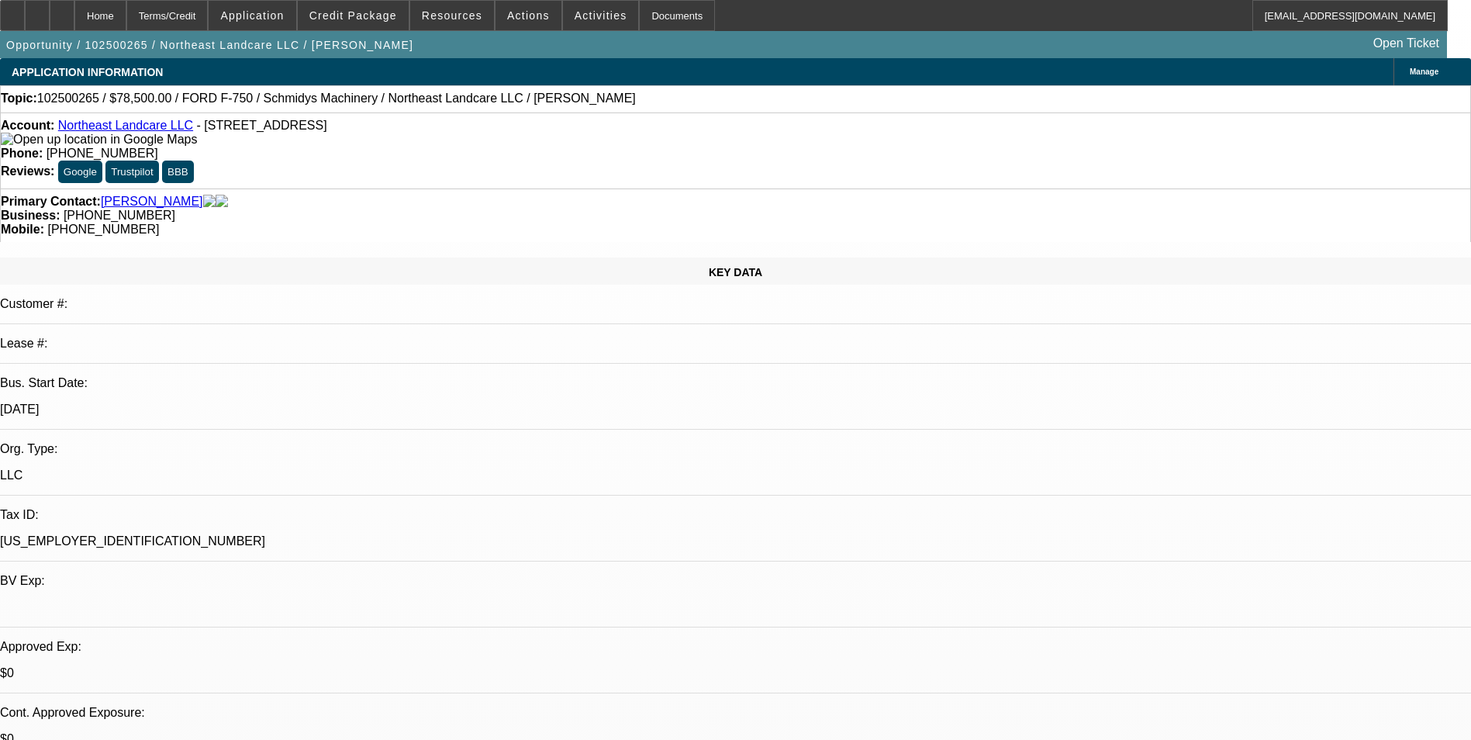
select select "0"
select select "1"
select select "2"
select select "6"
select select "1"
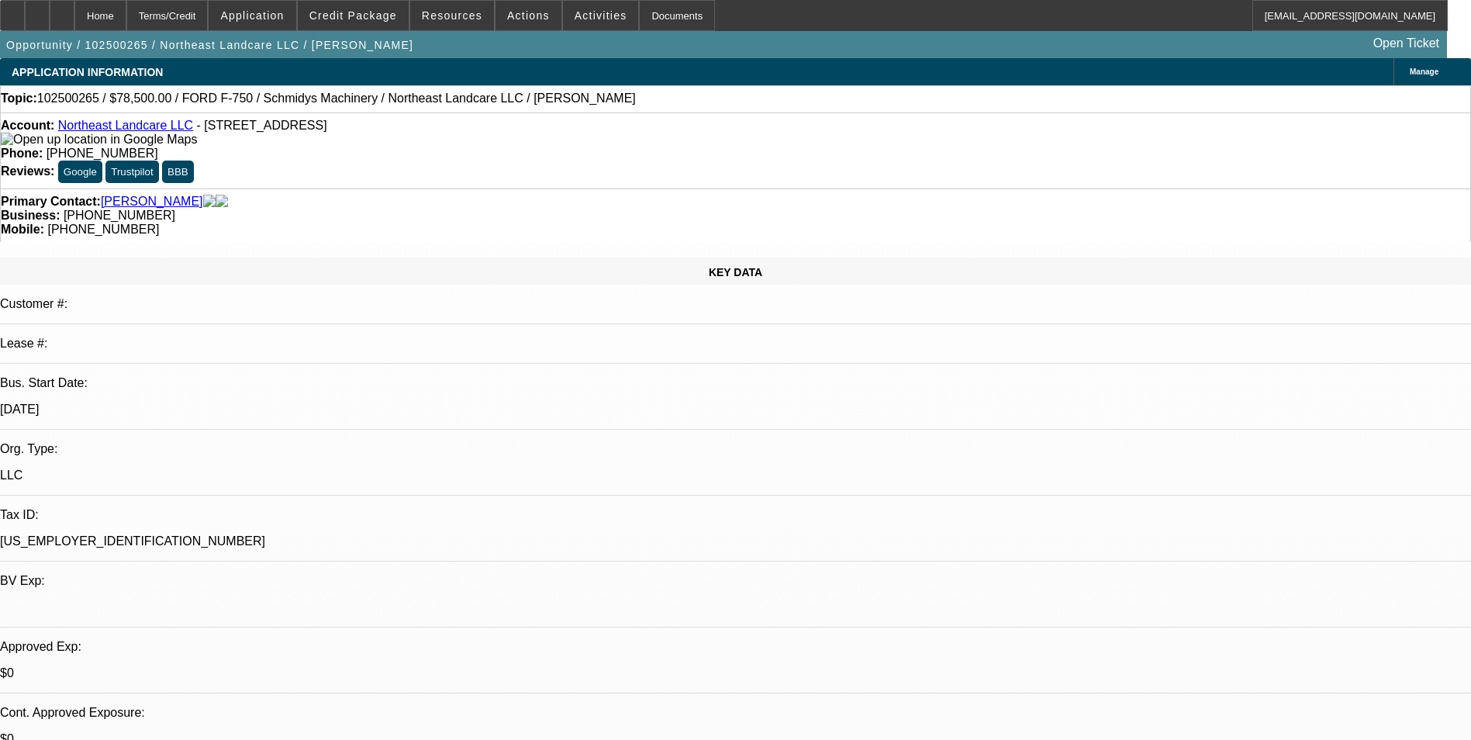
select select "2"
select select "6"
click at [371, 19] on span "Credit Package" at bounding box center [353, 15] width 88 height 12
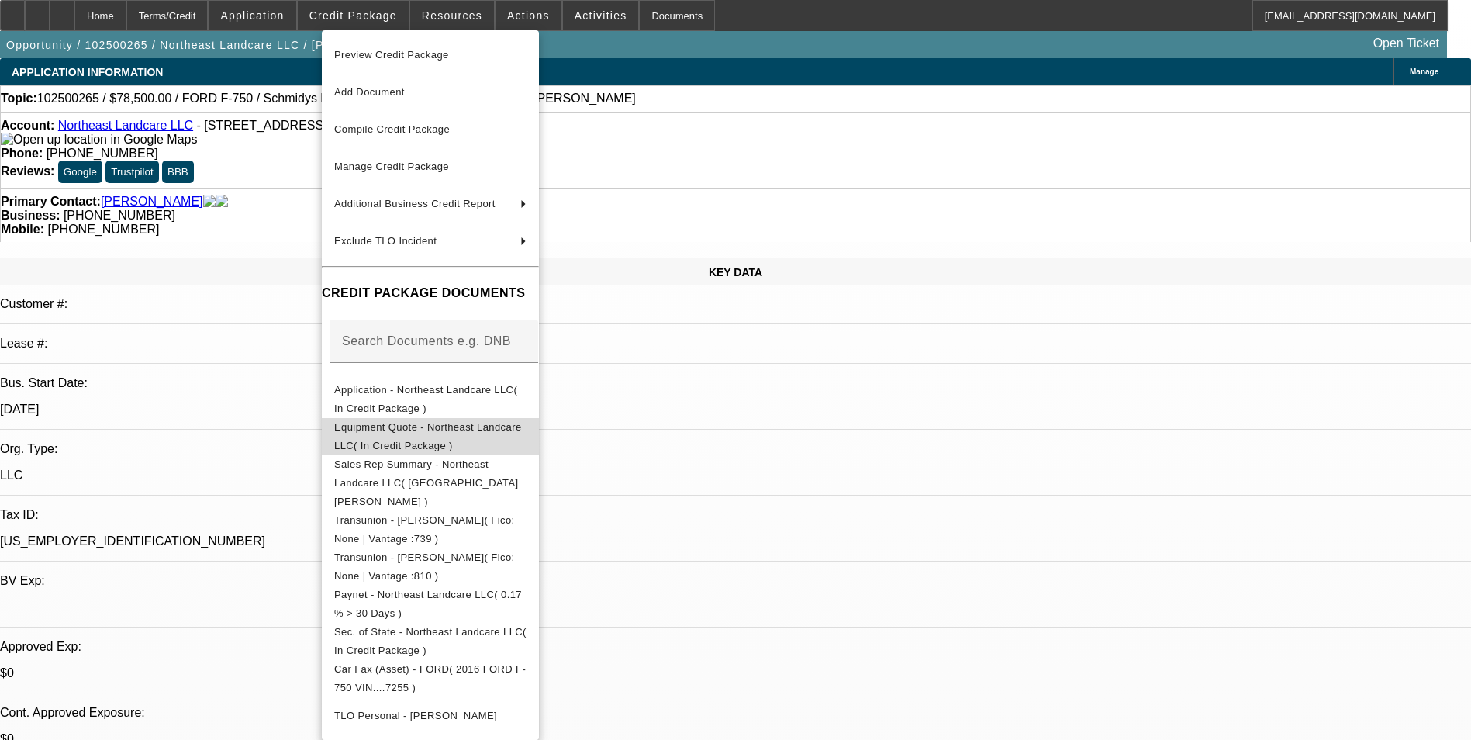
click at [505, 428] on span "Equipment Quote - Northeast Landcare LLC( In Credit Package )" at bounding box center [428, 436] width 188 height 30
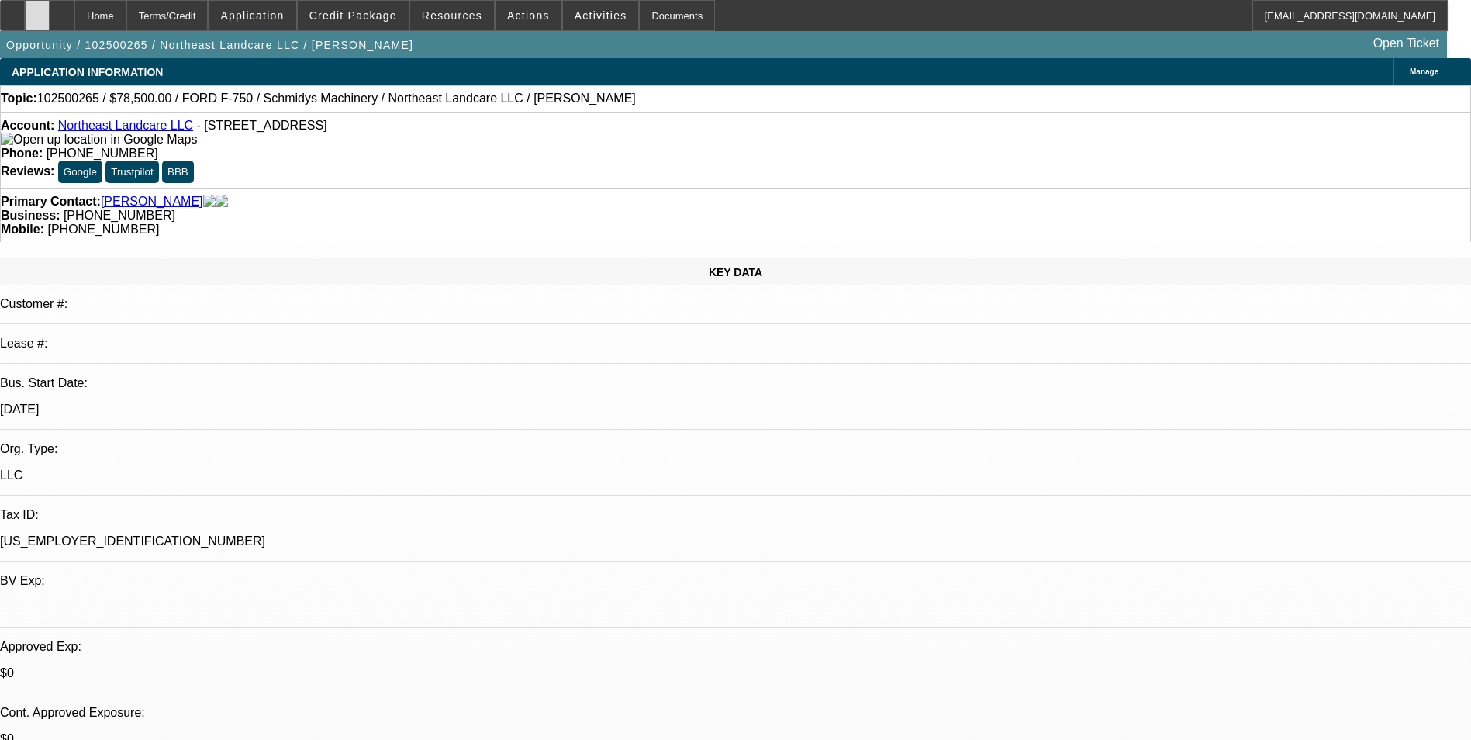
click at [50, 26] on div at bounding box center [37, 15] width 25 height 31
click at [377, 18] on span "Credit Package" at bounding box center [353, 15] width 88 height 12
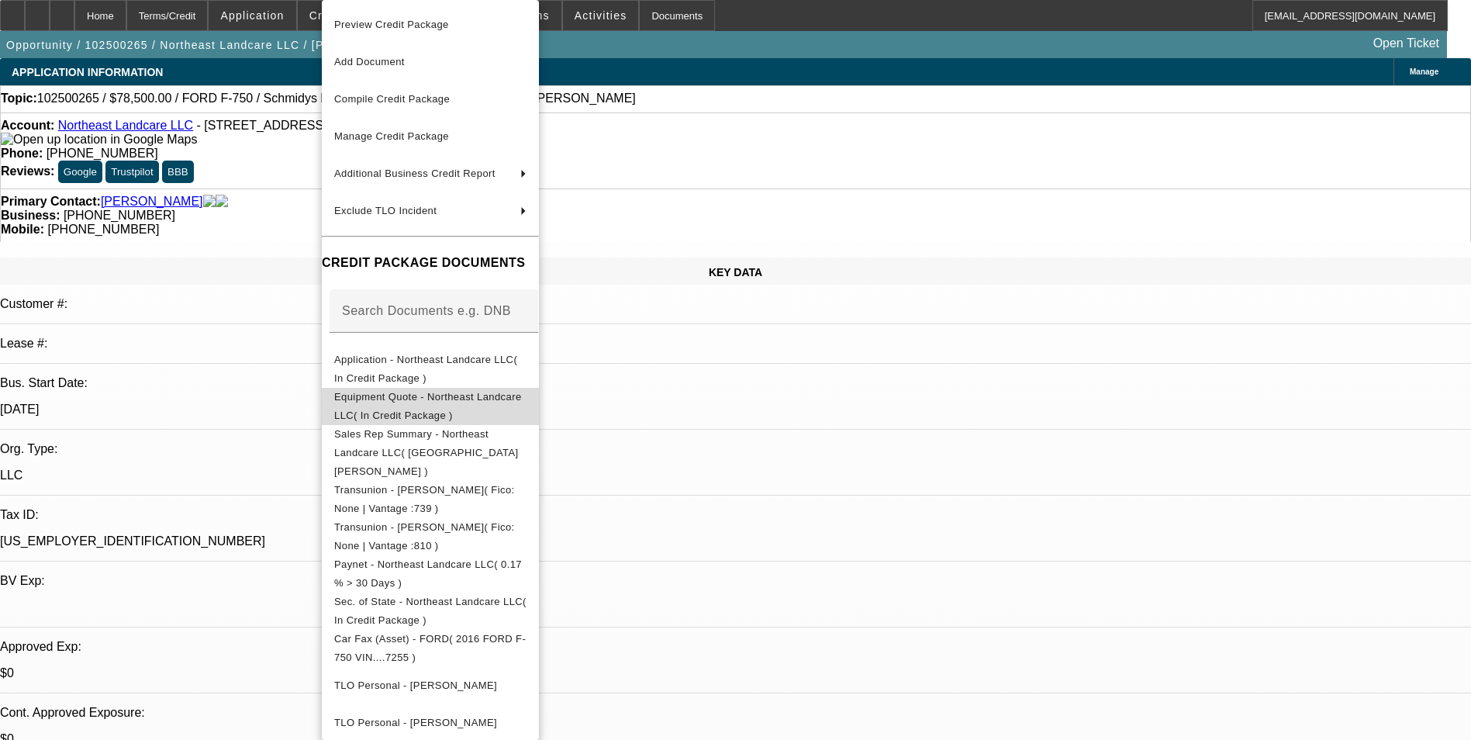
click at [450, 397] on span "Equipment Quote - Northeast Landcare LLC( In Credit Package )" at bounding box center [428, 406] width 188 height 30
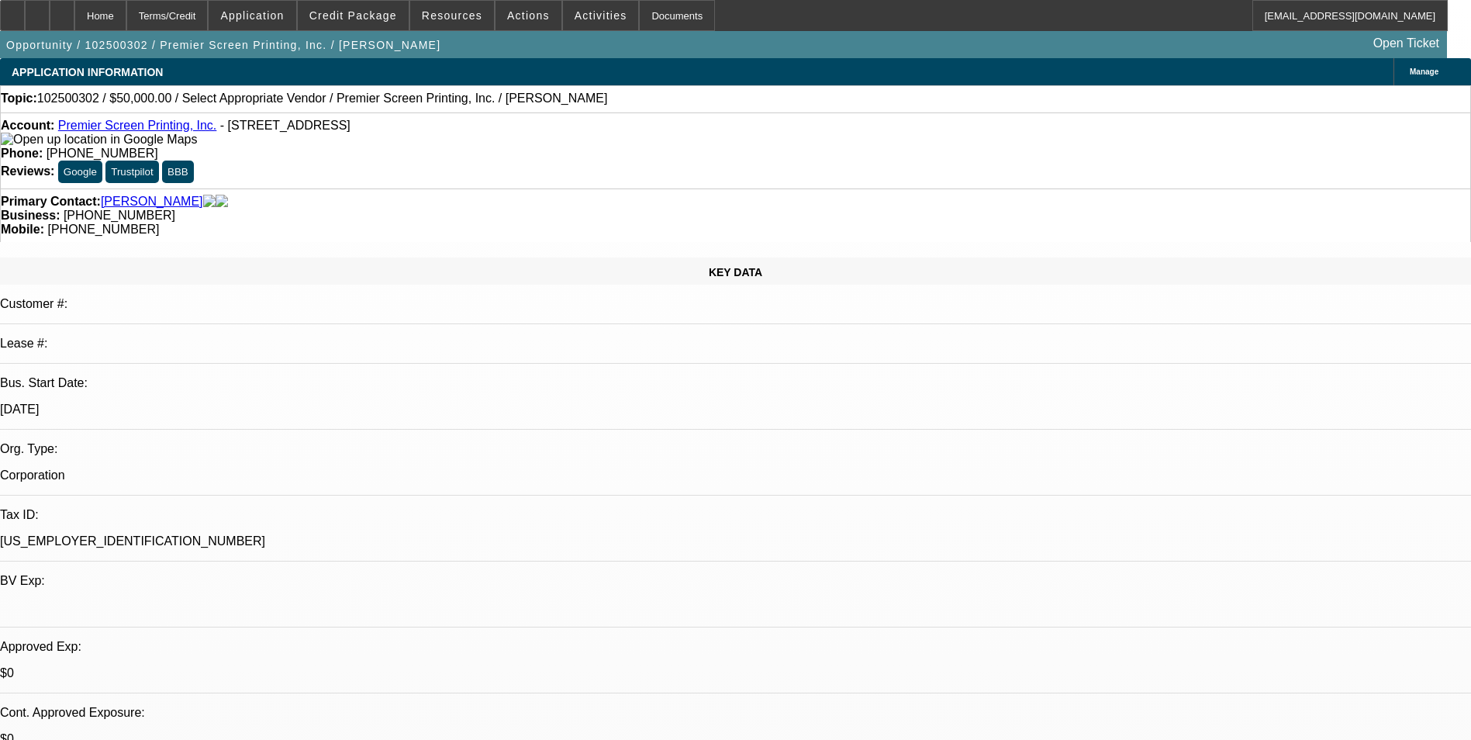
select select "0"
select select "2"
select select "0.1"
select select "4"
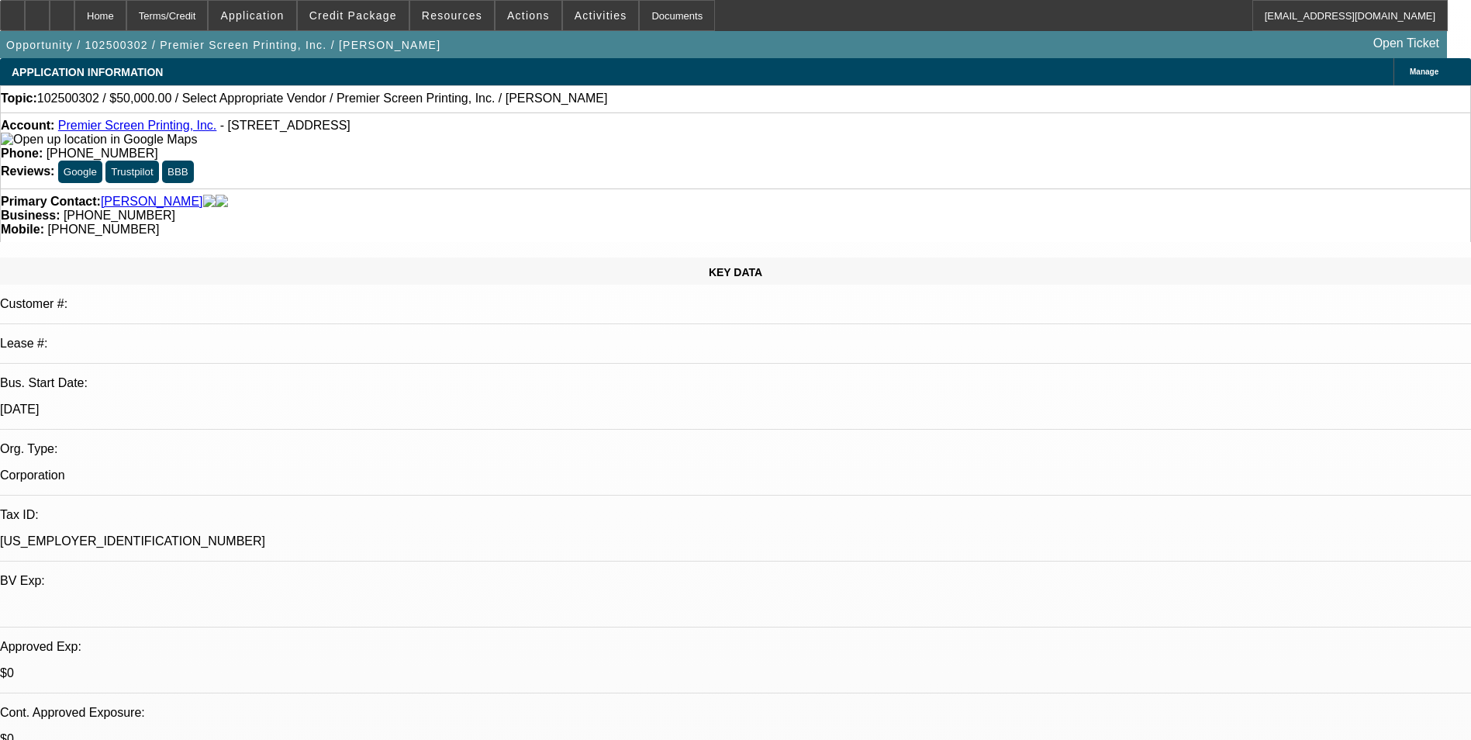
click at [394, 26] on span at bounding box center [353, 15] width 111 height 37
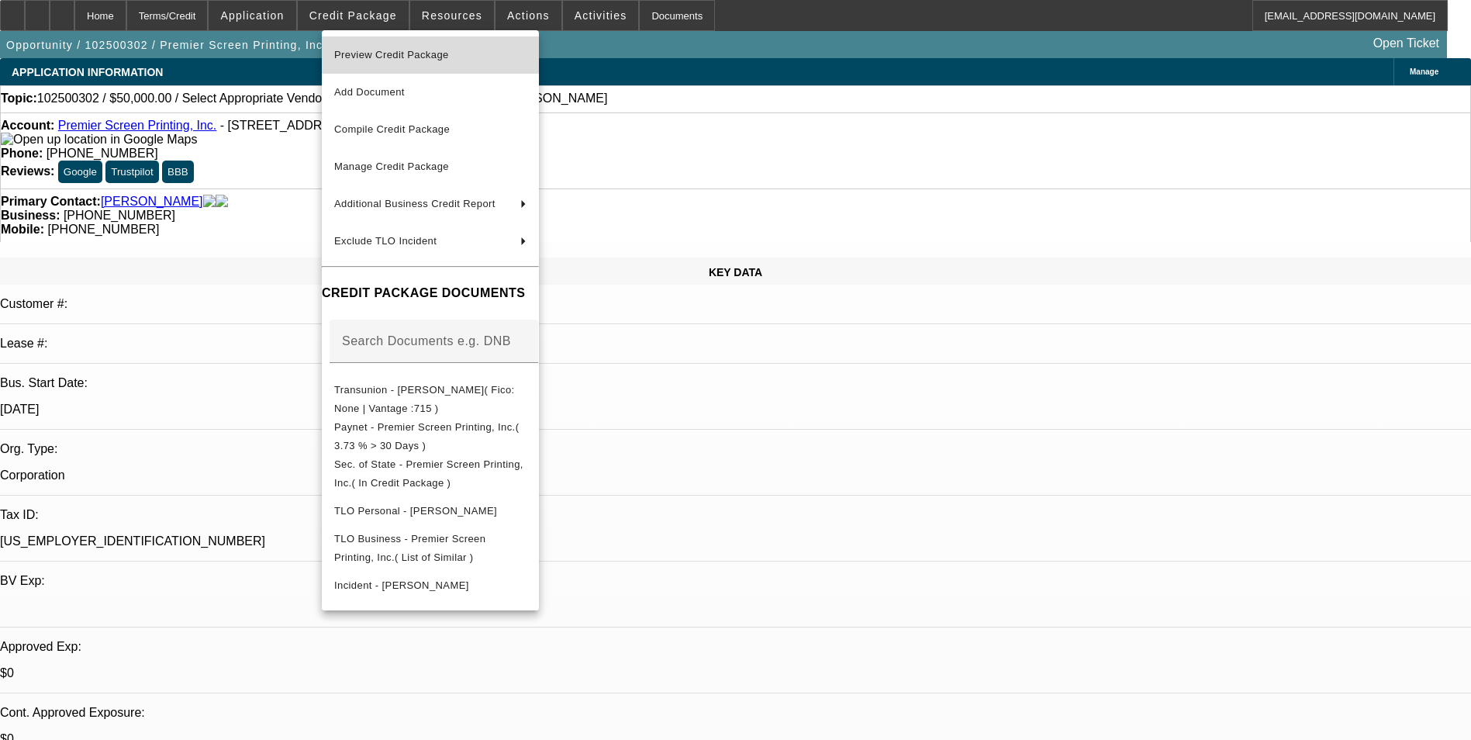
click at [407, 57] on span "Preview Credit Package" at bounding box center [391, 55] width 115 height 12
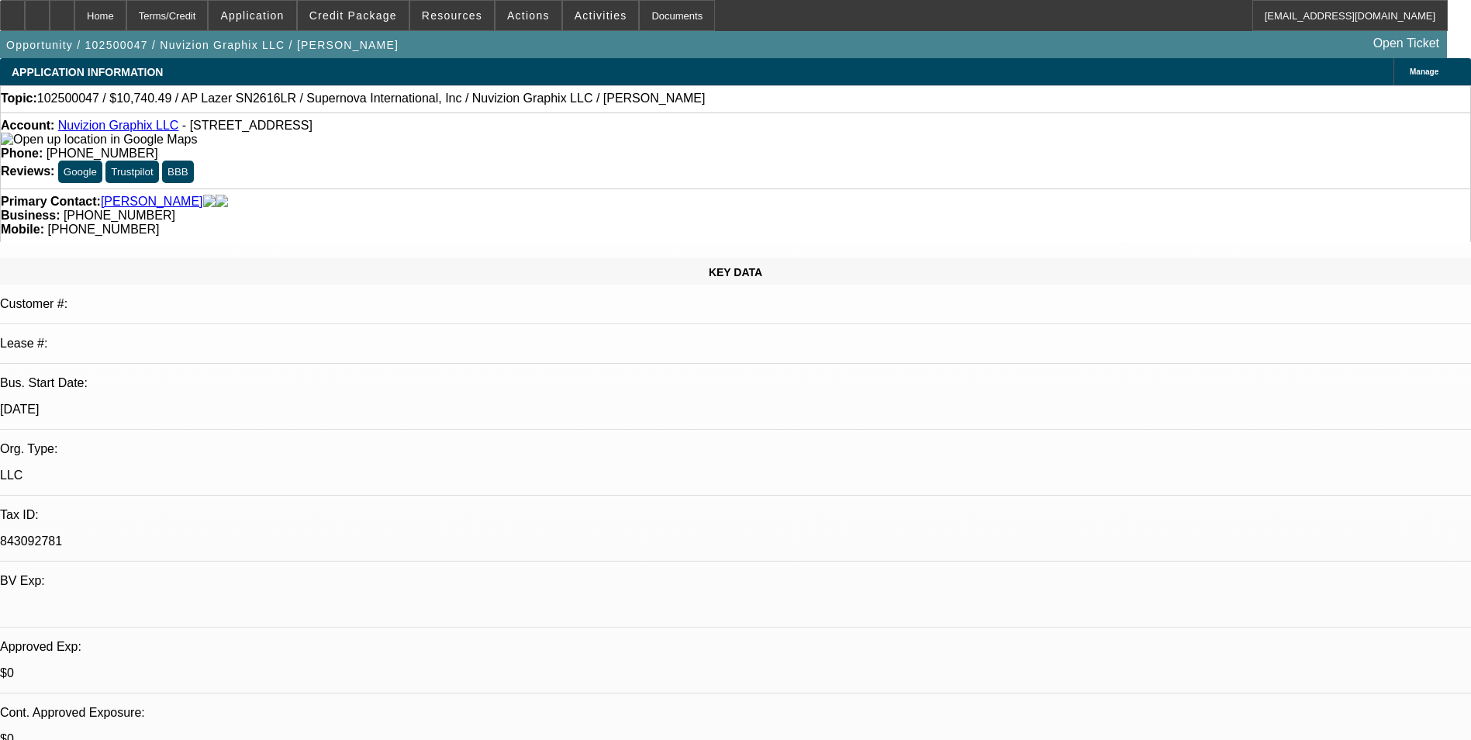
select select "0"
select select "0.1"
select select "0"
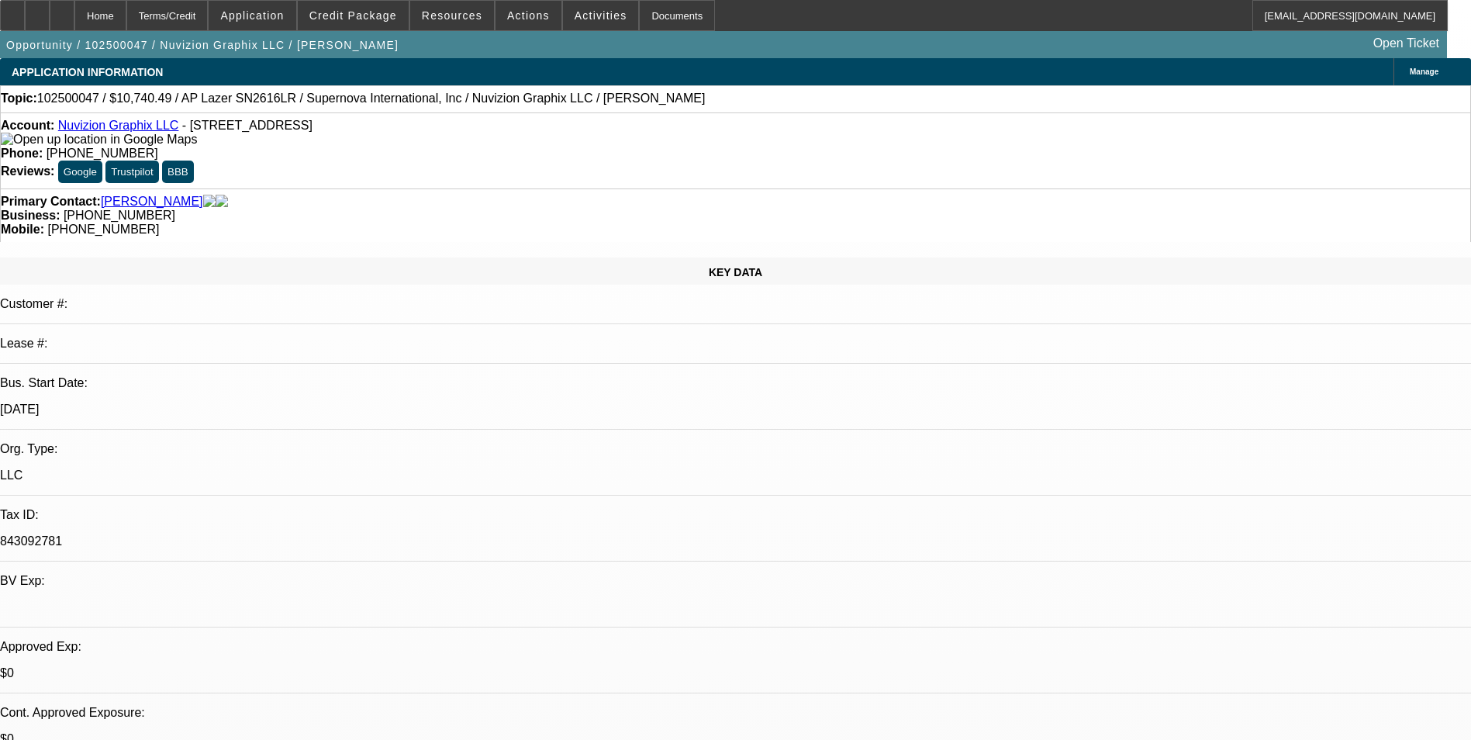
select select "0.1"
select select "0"
select select "0.1"
select select "0"
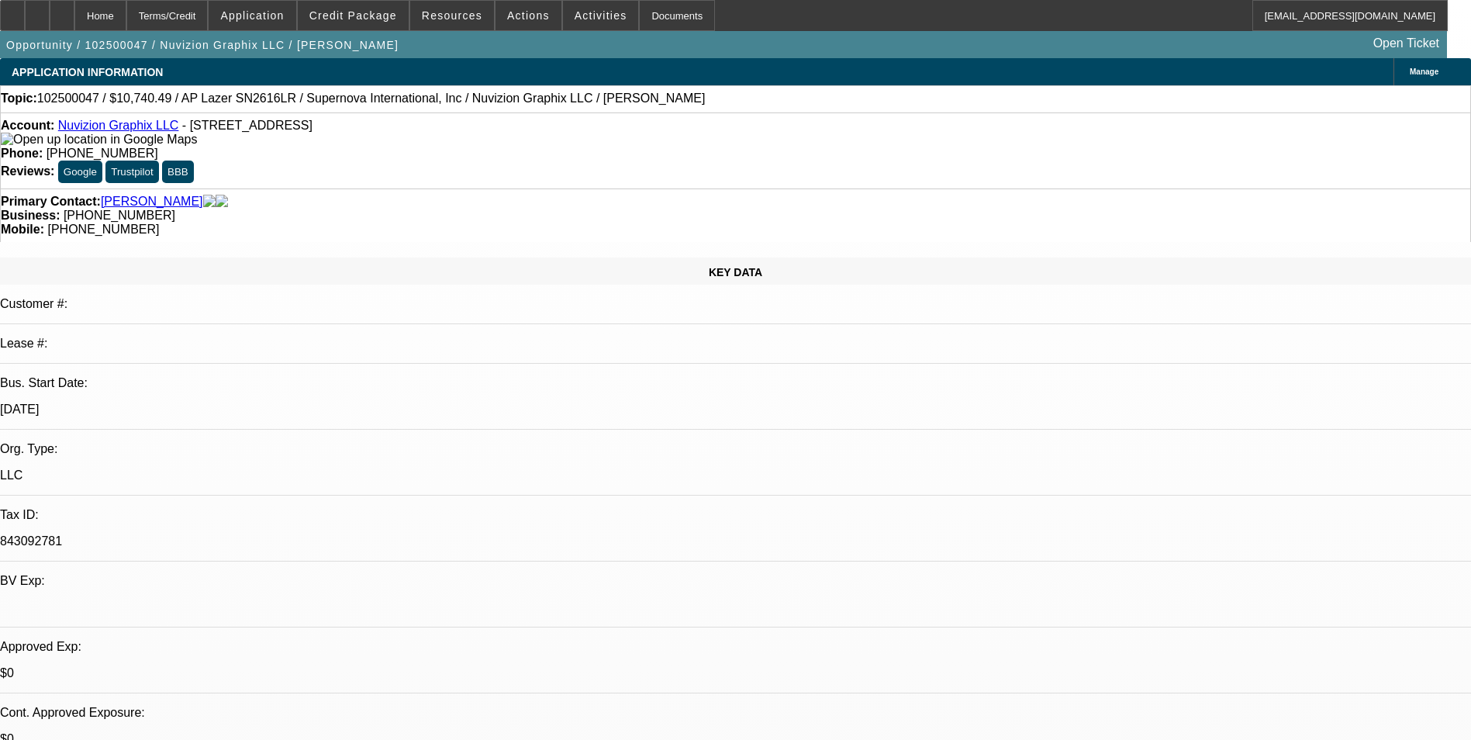
select select "0"
select select "0.1"
select select "1"
select select "5"
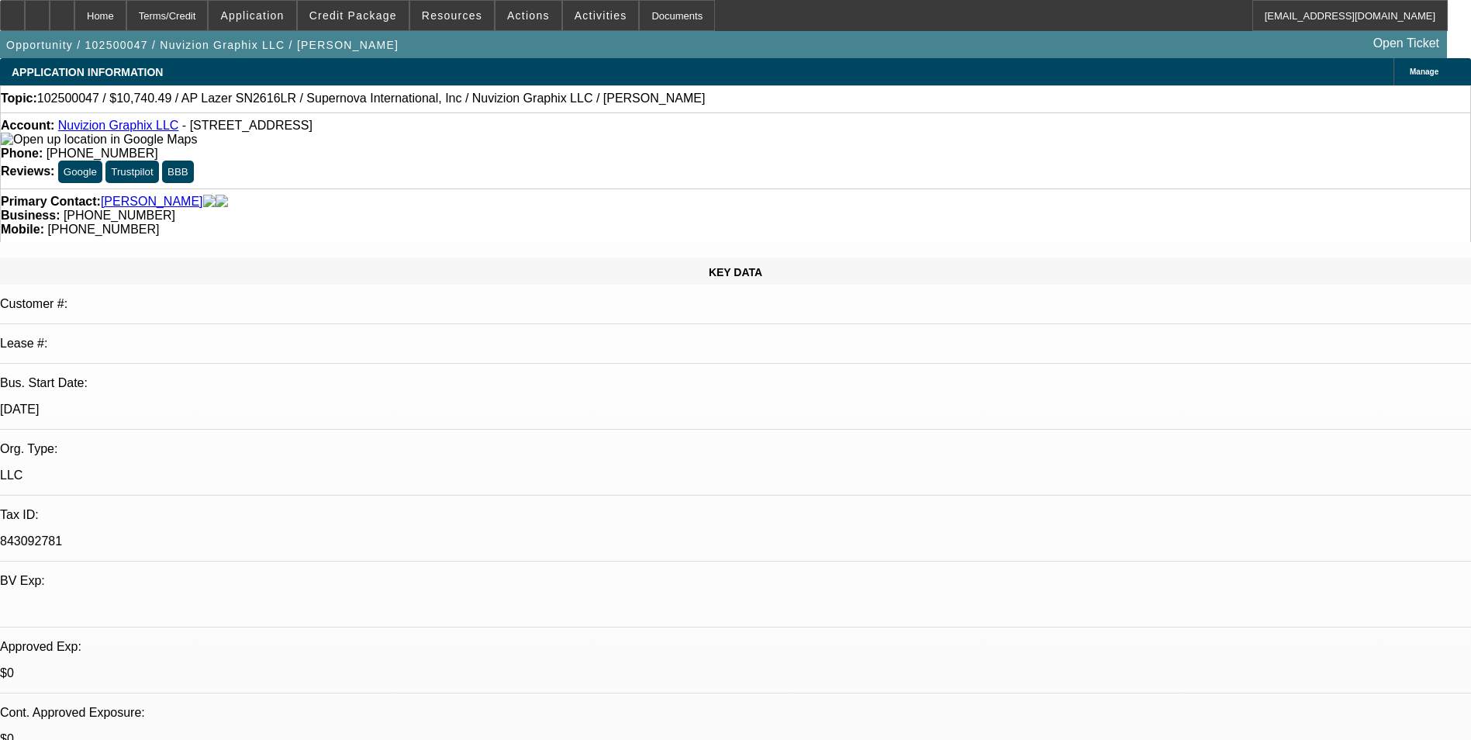
select select "1"
select select "5"
select select "1"
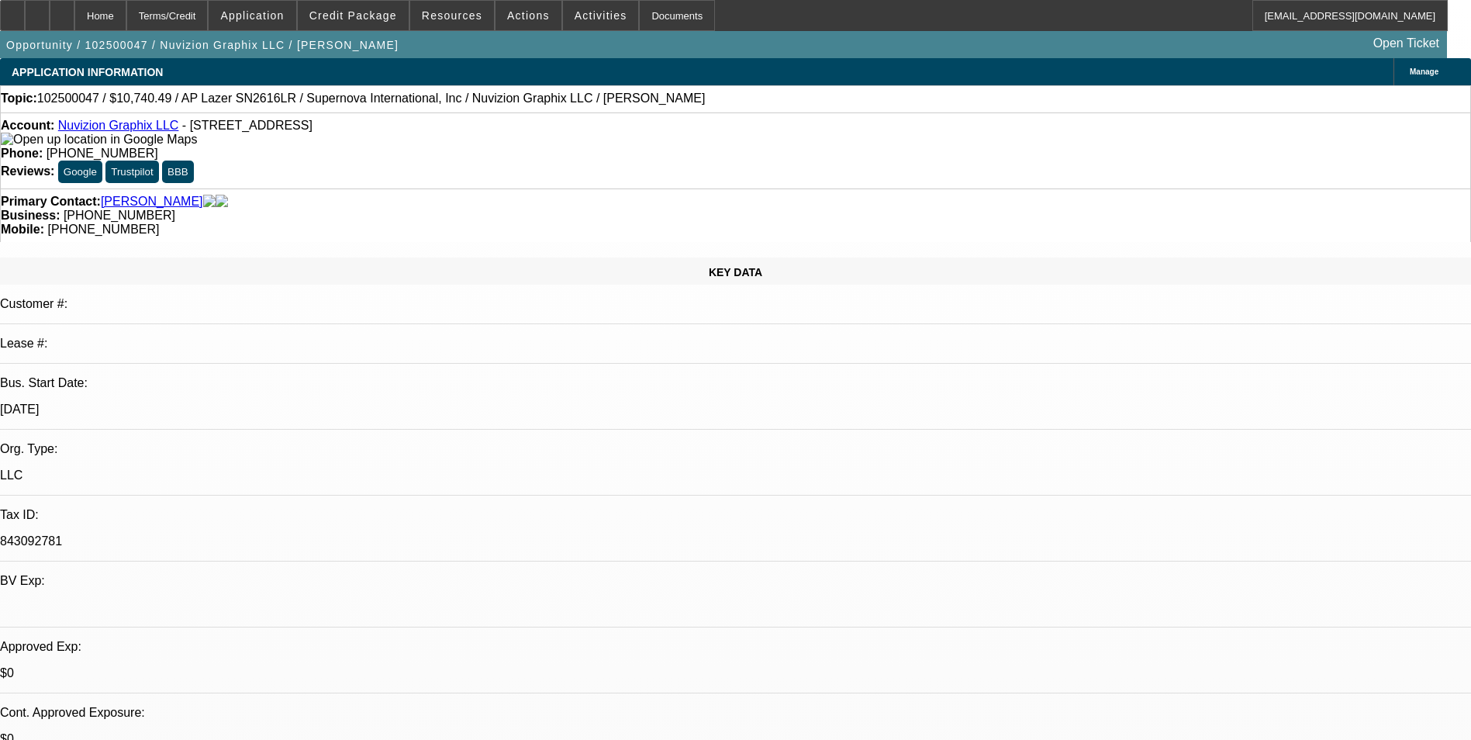
select select "5"
select select "1"
select select "5"
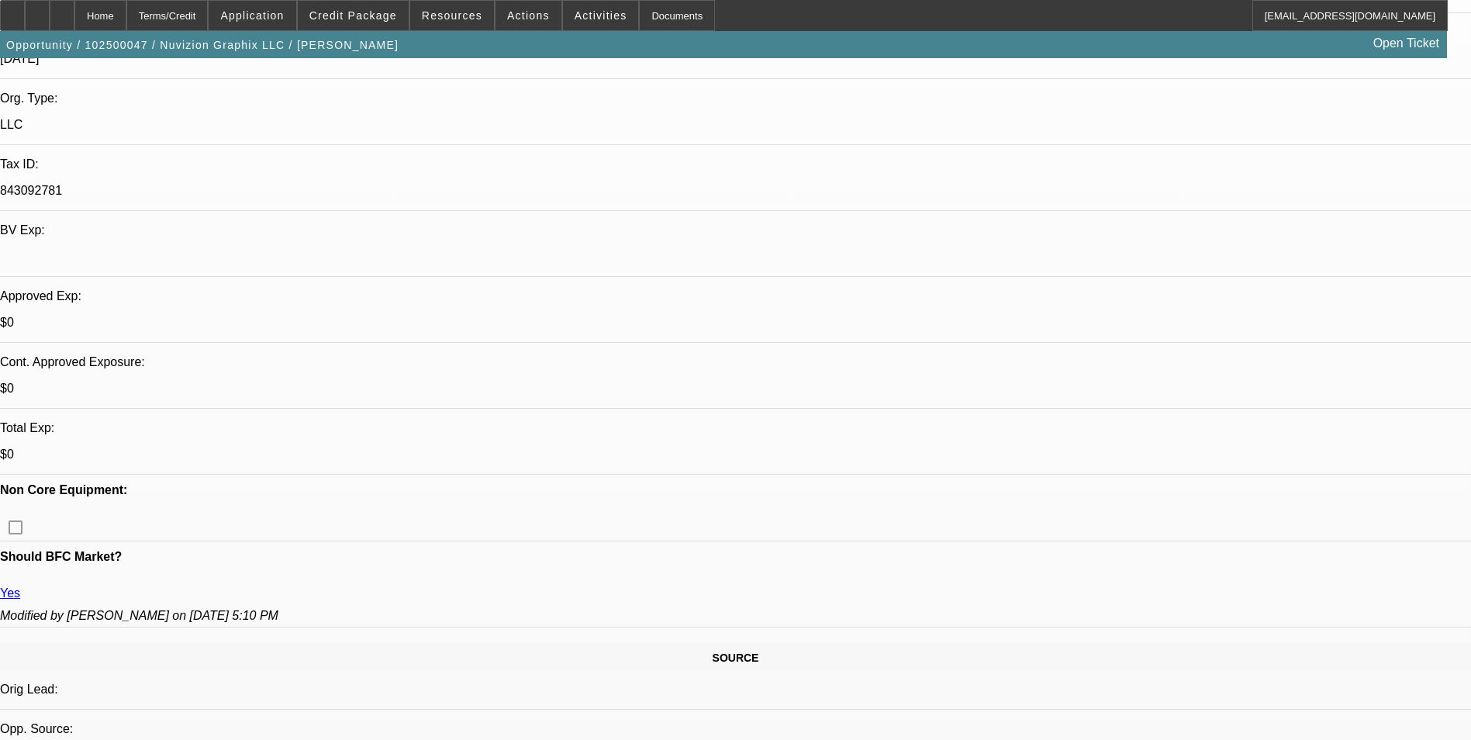
scroll to position [465, 0]
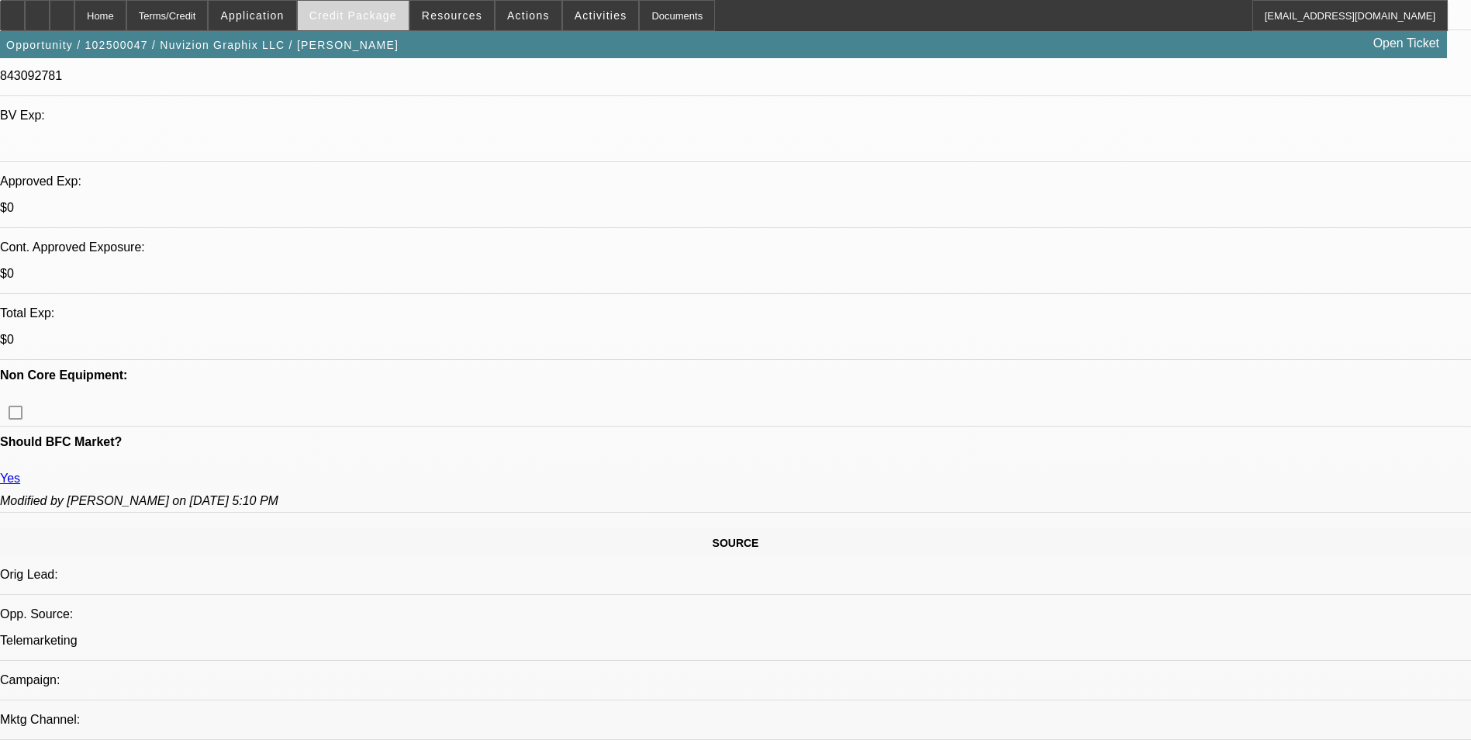
click at [380, 25] on span at bounding box center [353, 15] width 111 height 37
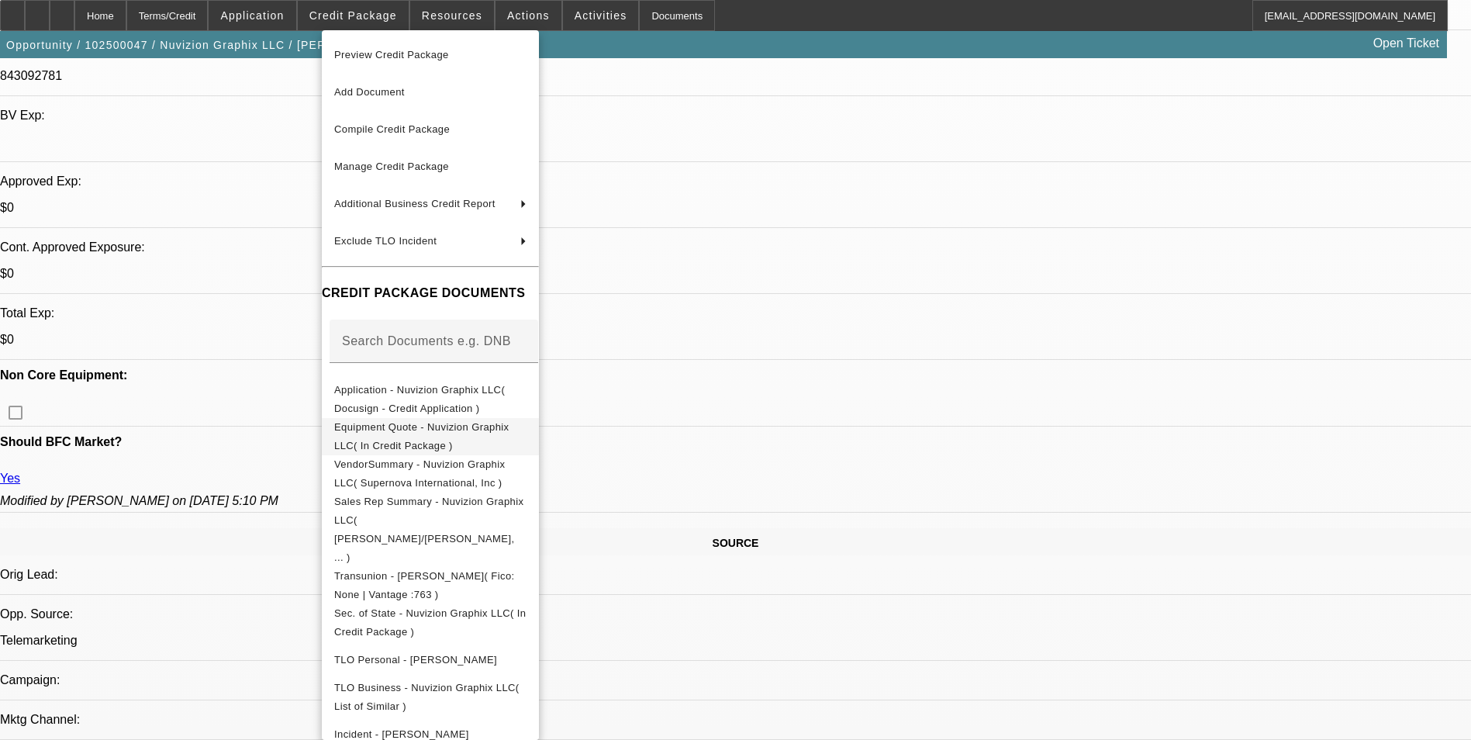
click at [461, 429] on span "Equipment Quote - Nuvizion Graphix LLC( In Credit Package )" at bounding box center [421, 436] width 175 height 30
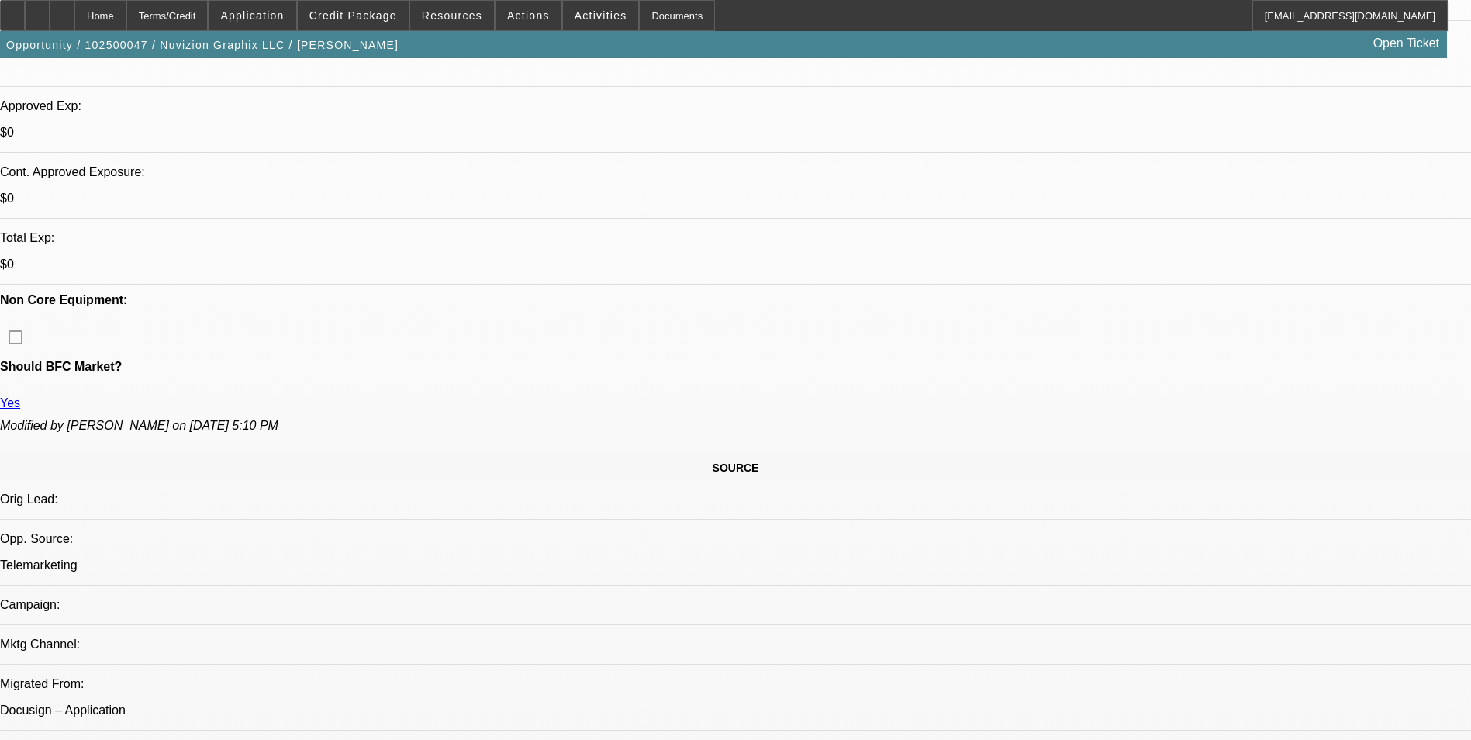
select select "0"
select select "0.1"
select select "0"
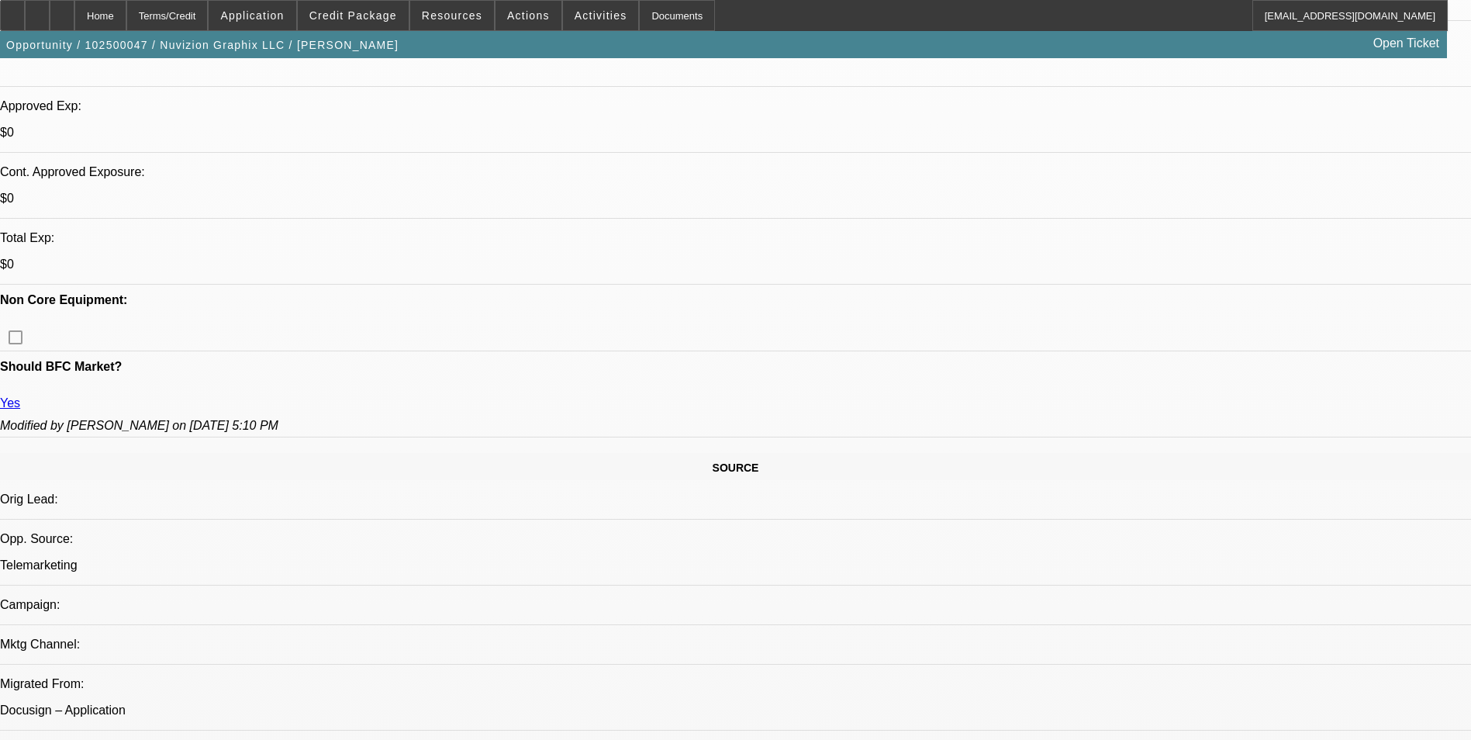
select select "0.1"
select select "0"
select select "0.1"
select select "0"
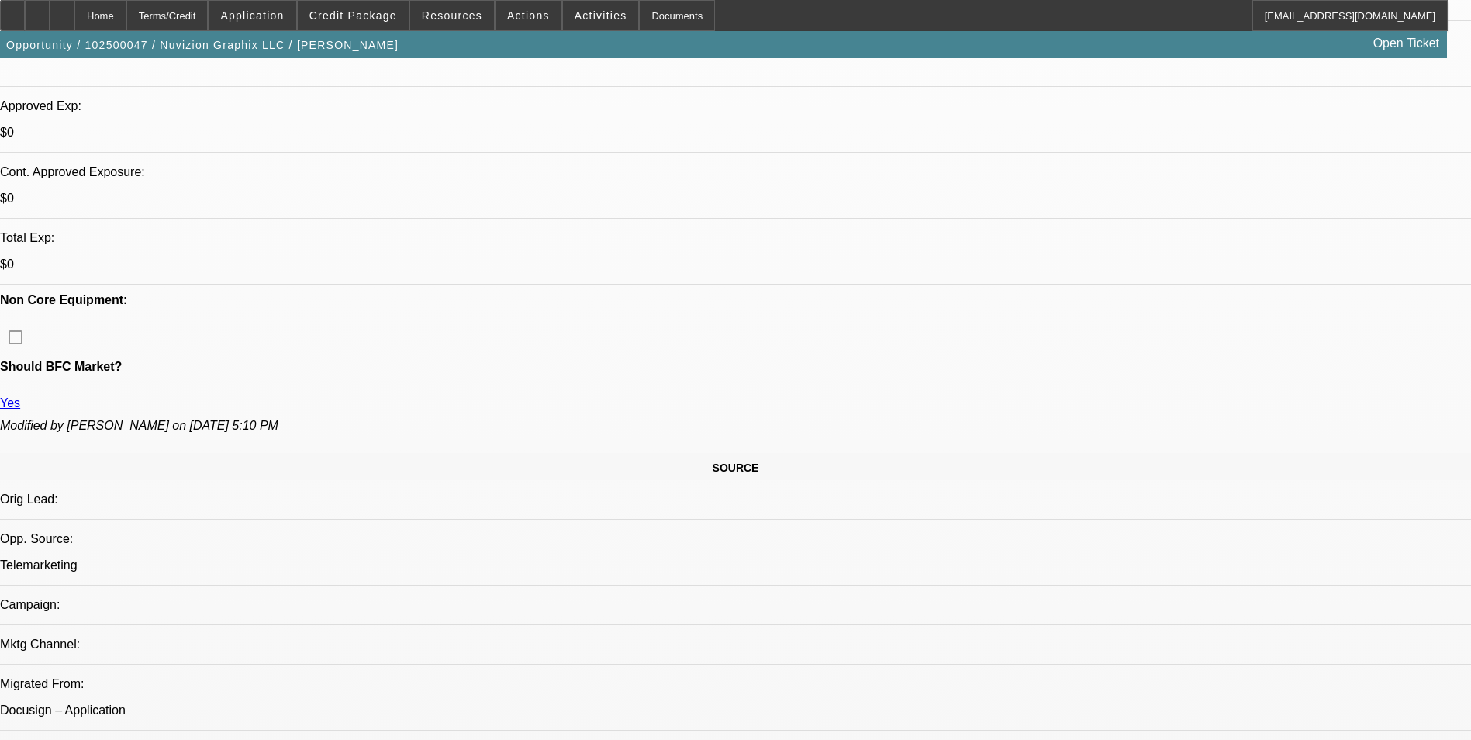
select select "0"
select select "0.1"
select select "1"
select select "5"
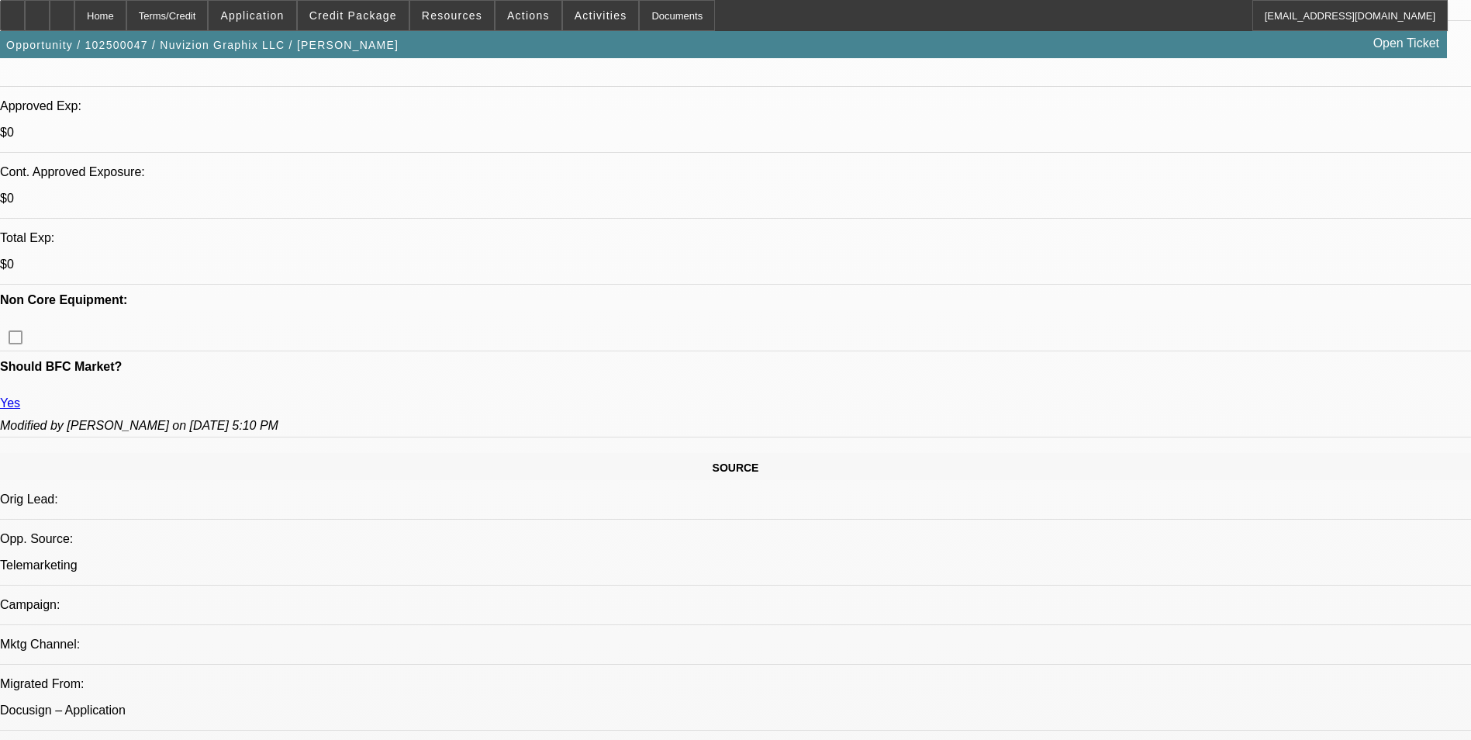
select select "1"
select select "5"
select select "1"
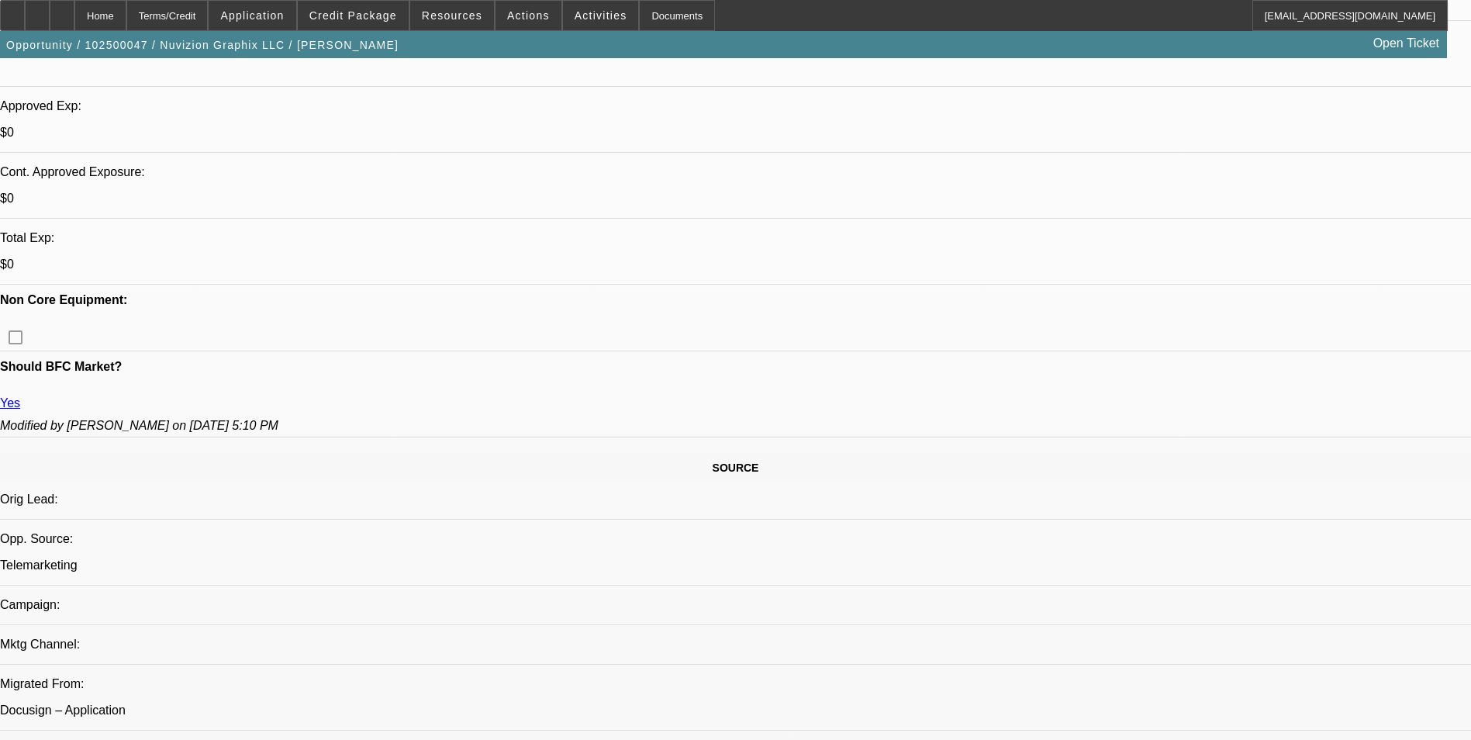
select select "5"
select select "1"
select select "5"
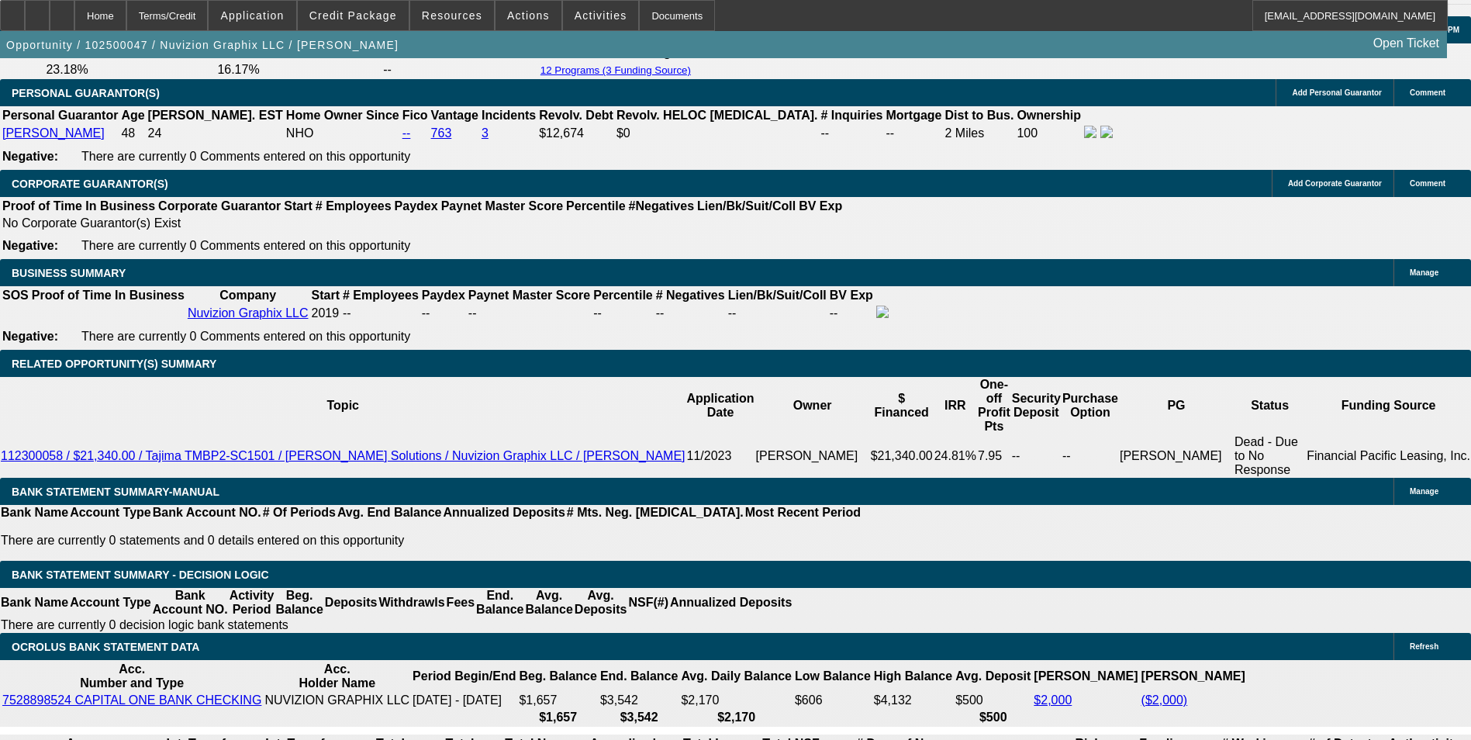
scroll to position [2260, 0]
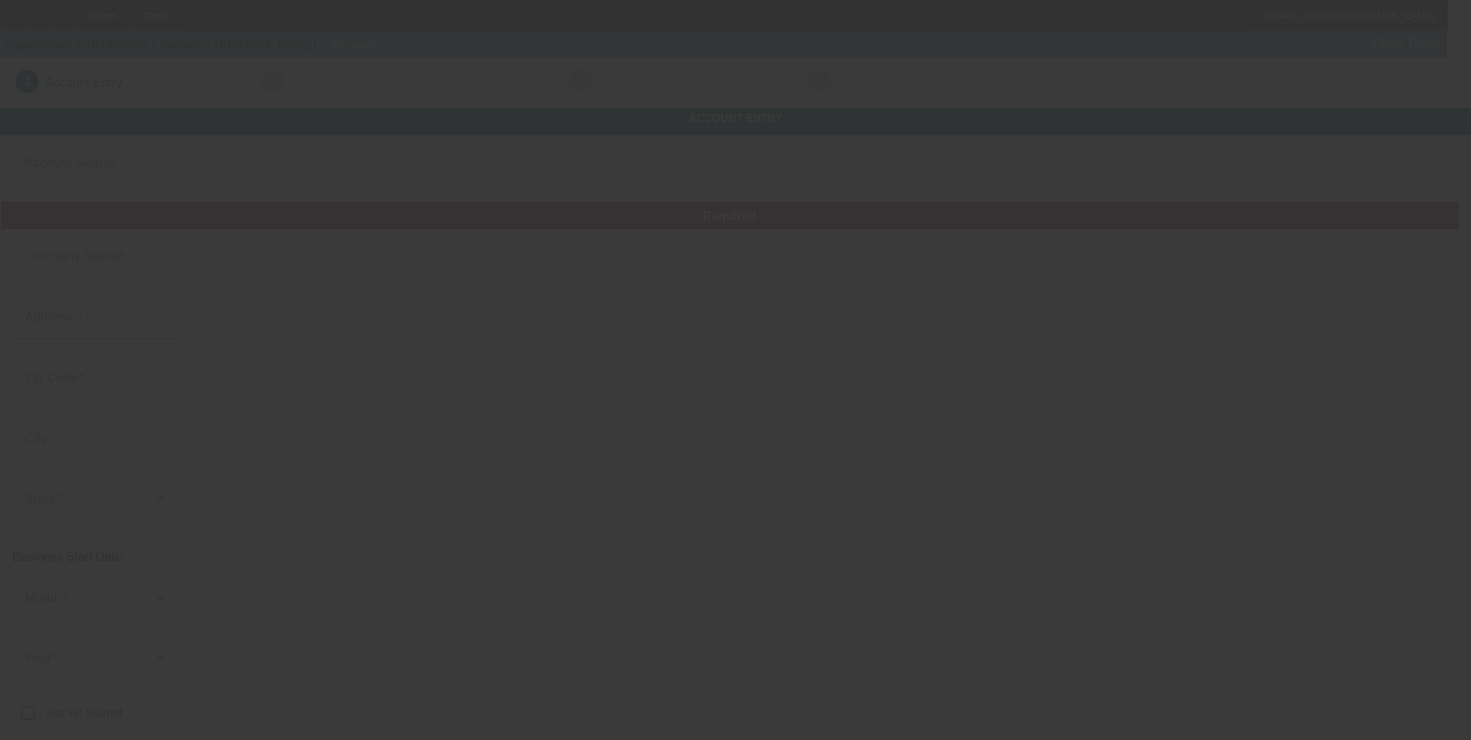
type input "Surmex"
type input "[STREET_ADDRESS]"
type input "92867"
type input "Orange"
type input "[PHONE_NUMBER]"
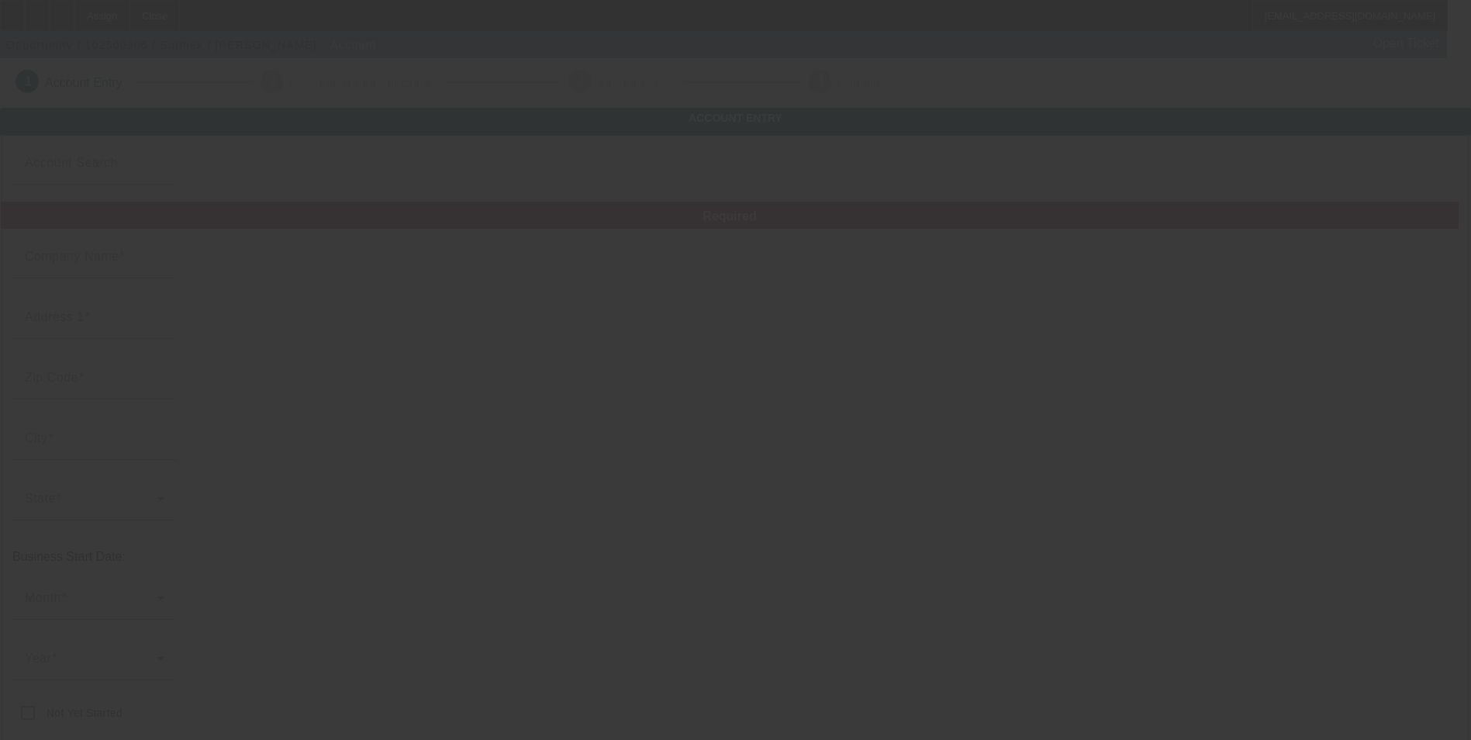
type input "#3"
type input "sebastianromero0012@gmail.com"
type input "[US_EMPLOYER_IDENTIFICATION_NUMBER]"
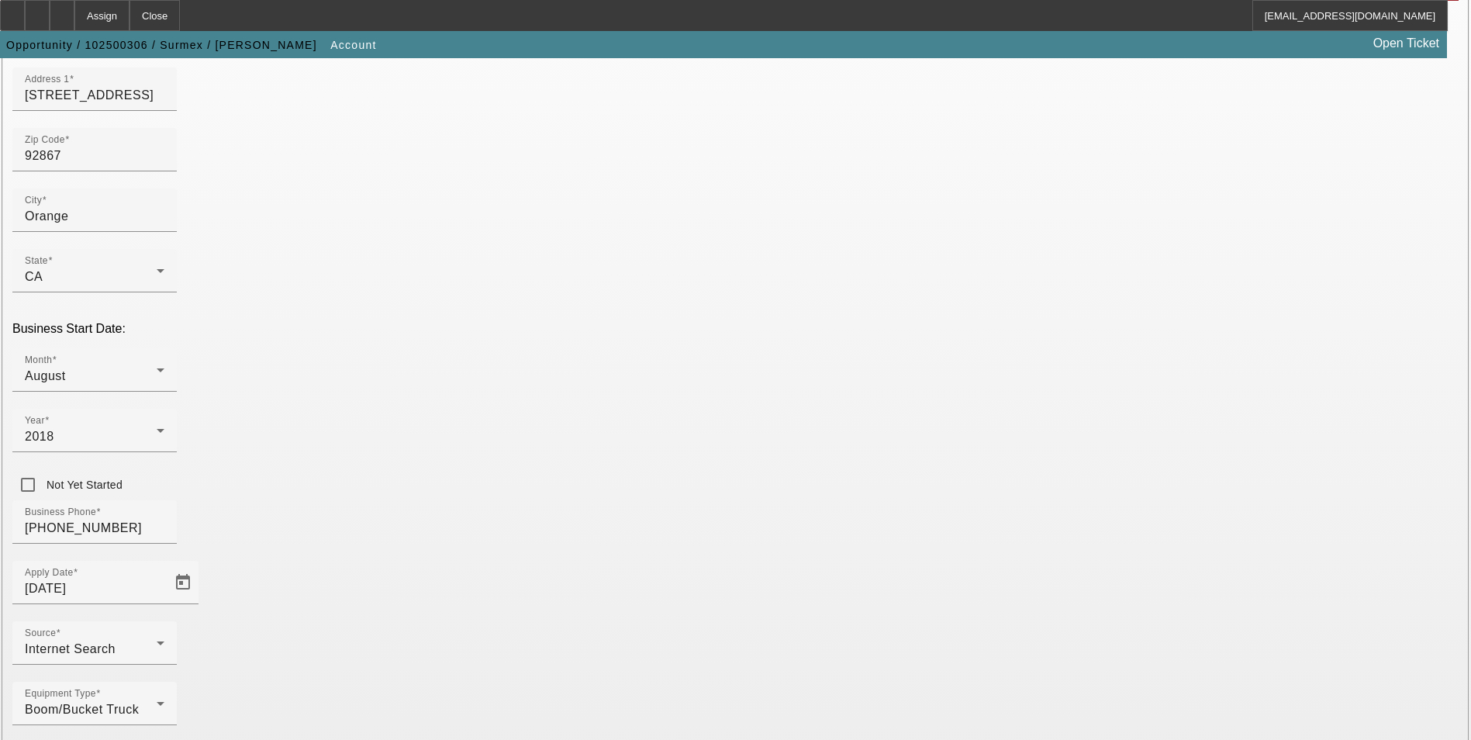
scroll to position [253, 0]
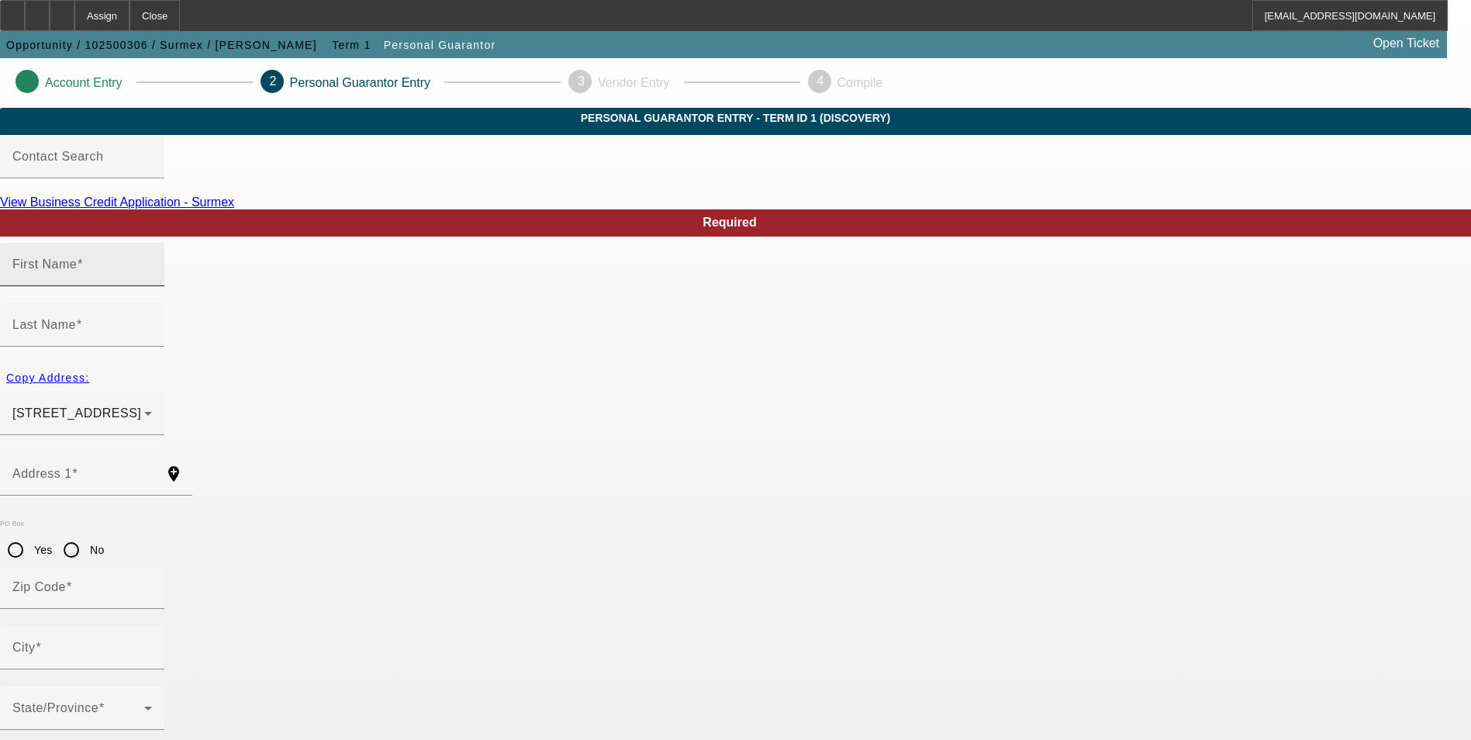
type input "Abraham"
type input "Romero"
type input "856 North Mallard Street"
radio input "true"
type input "92867"
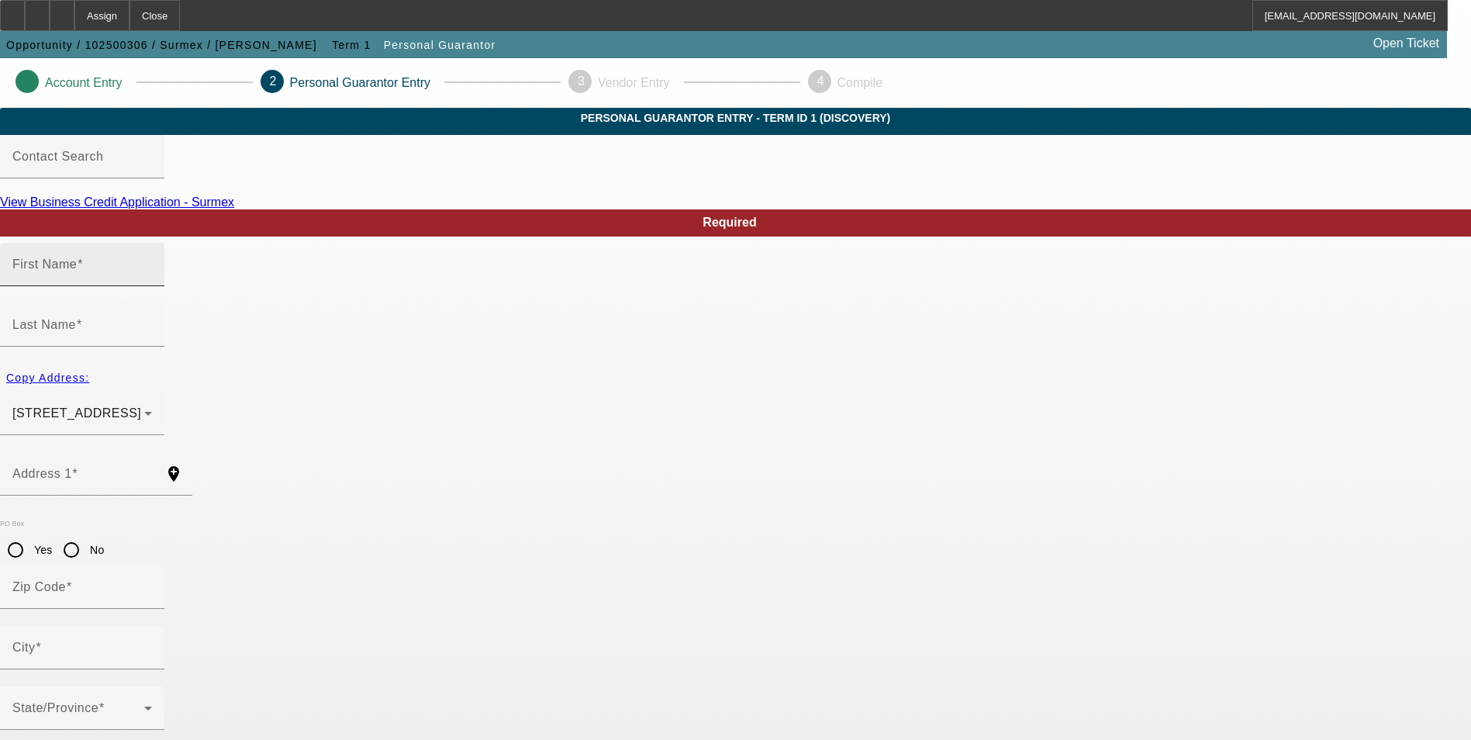
type input "Orange"
type input "[PHONE_NUMBER]"
type input "100"
type input "621-88-5993"
type input "sebastianromero0012@gmail.com"
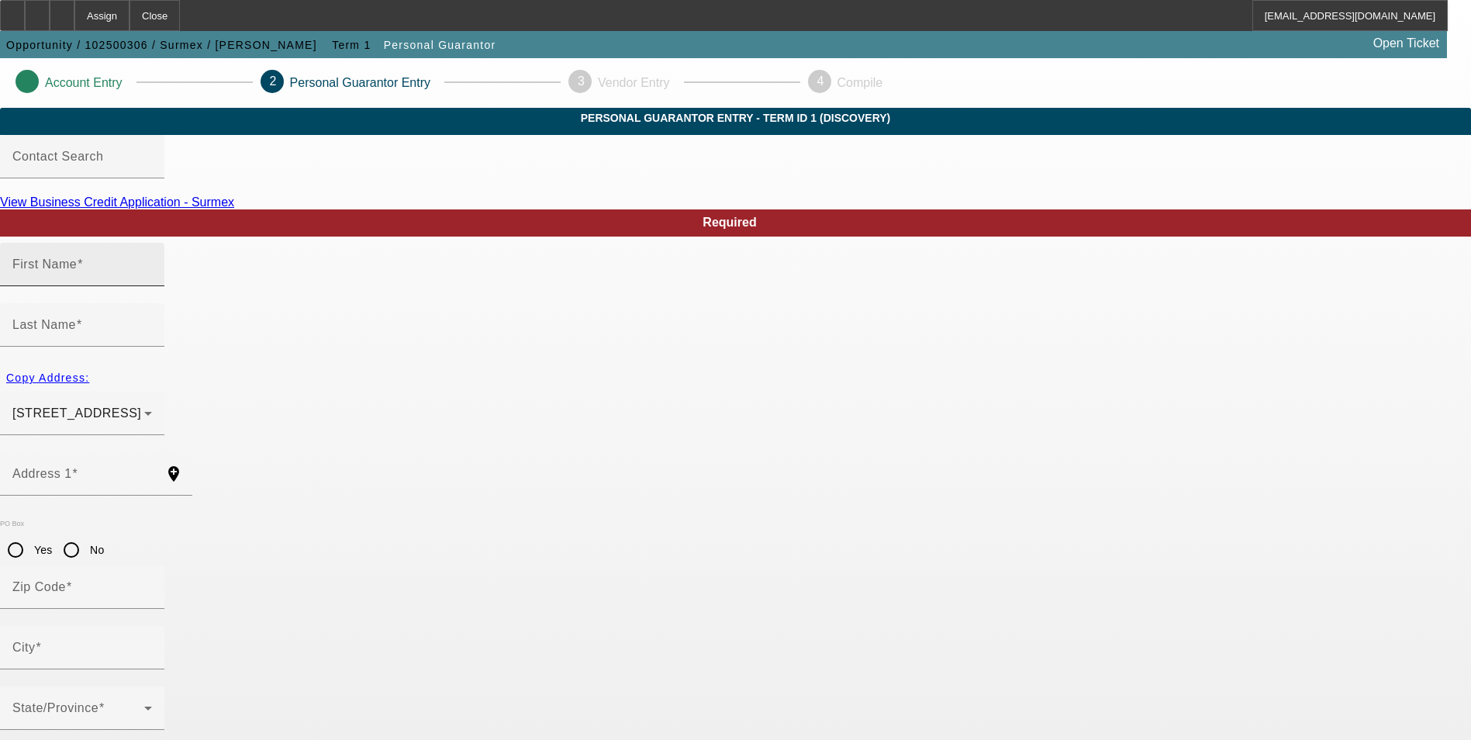
type input "[PHONE_NUMBER]"
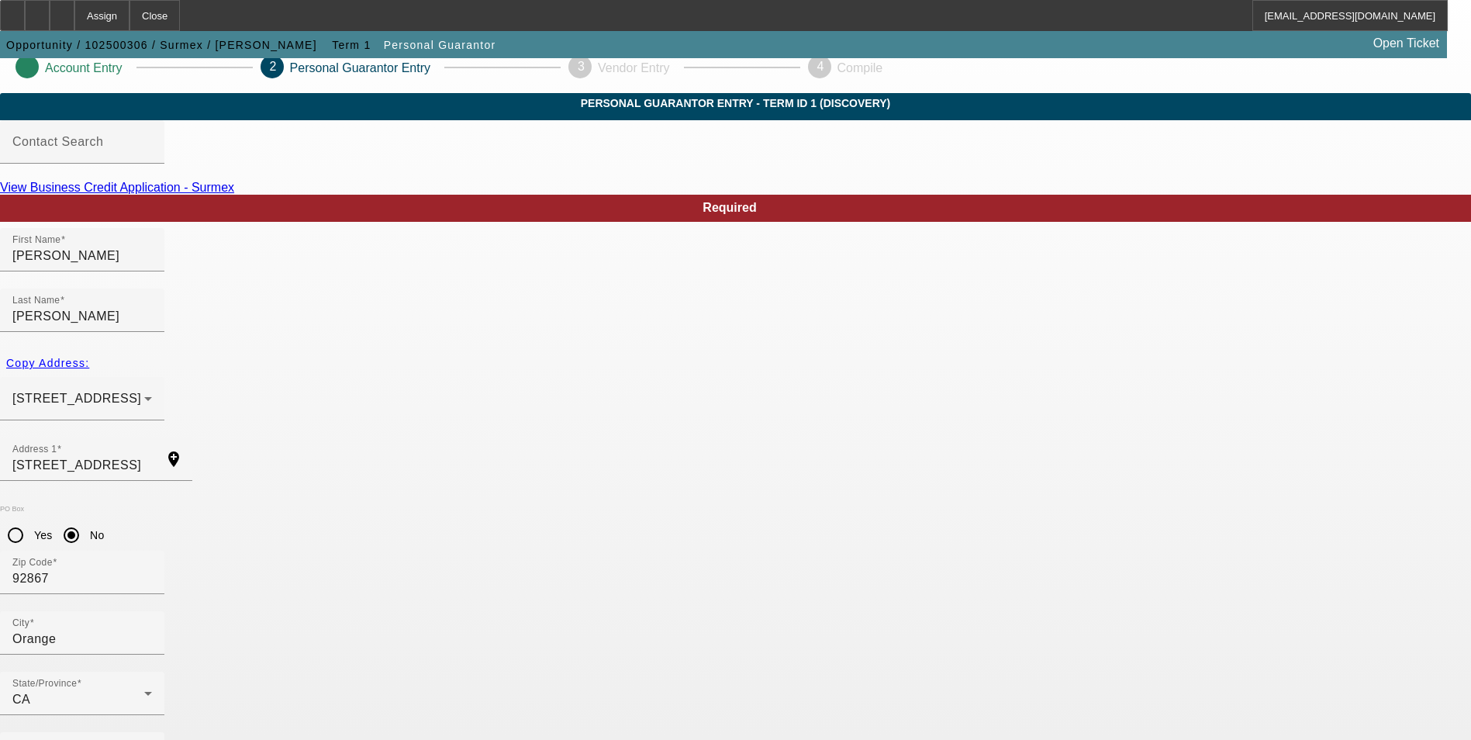
scroll to position [19, 0]
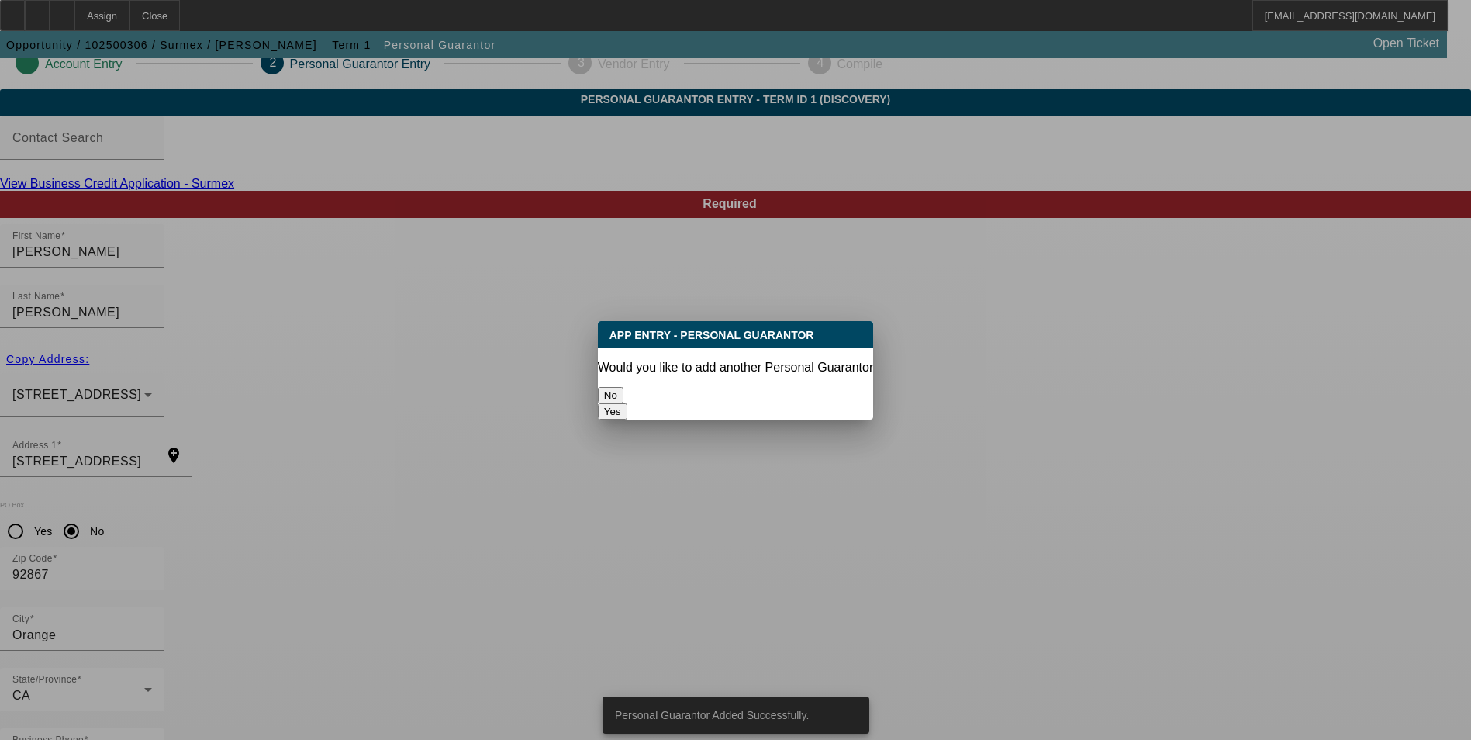
scroll to position [0, 0]
click at [627, 403] on button "Yes" at bounding box center [612, 411] width 29 height 16
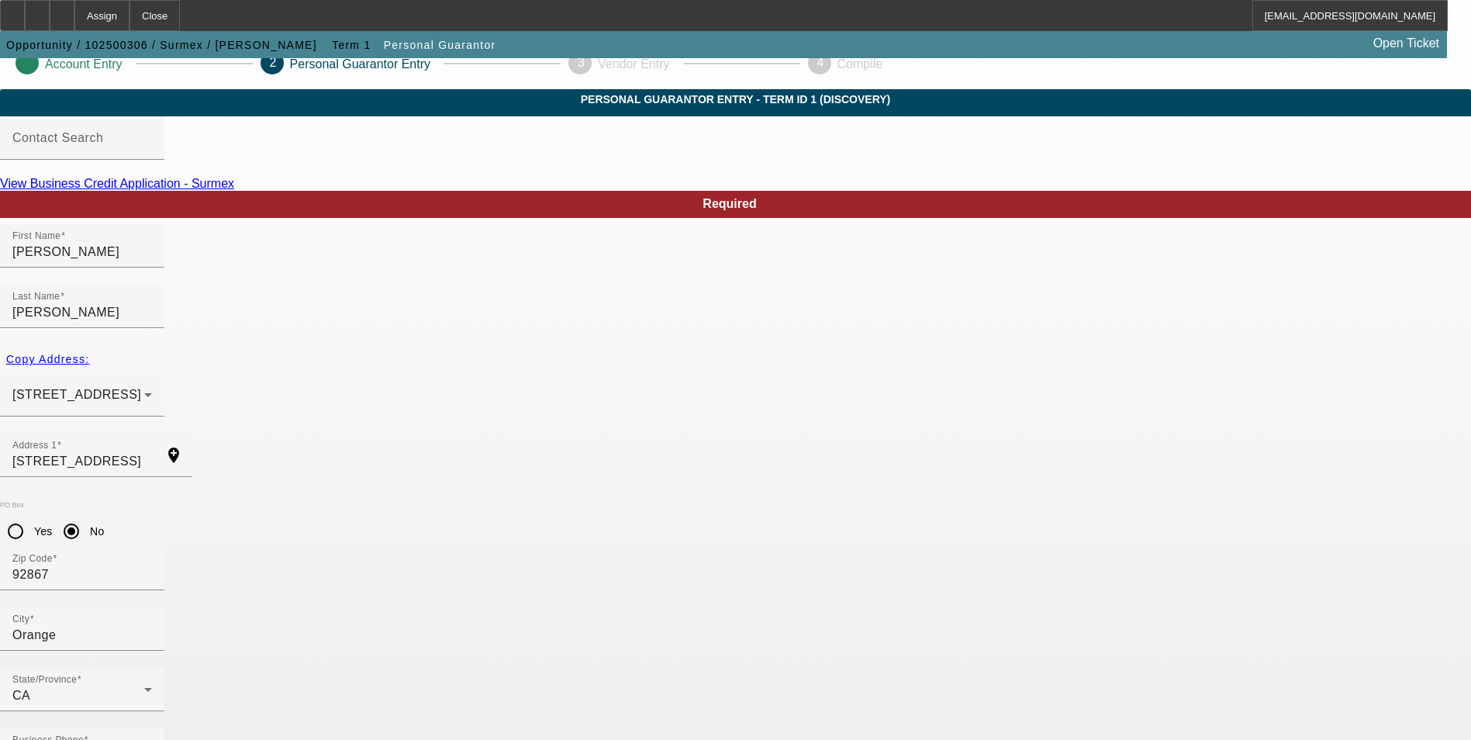
radio input "false"
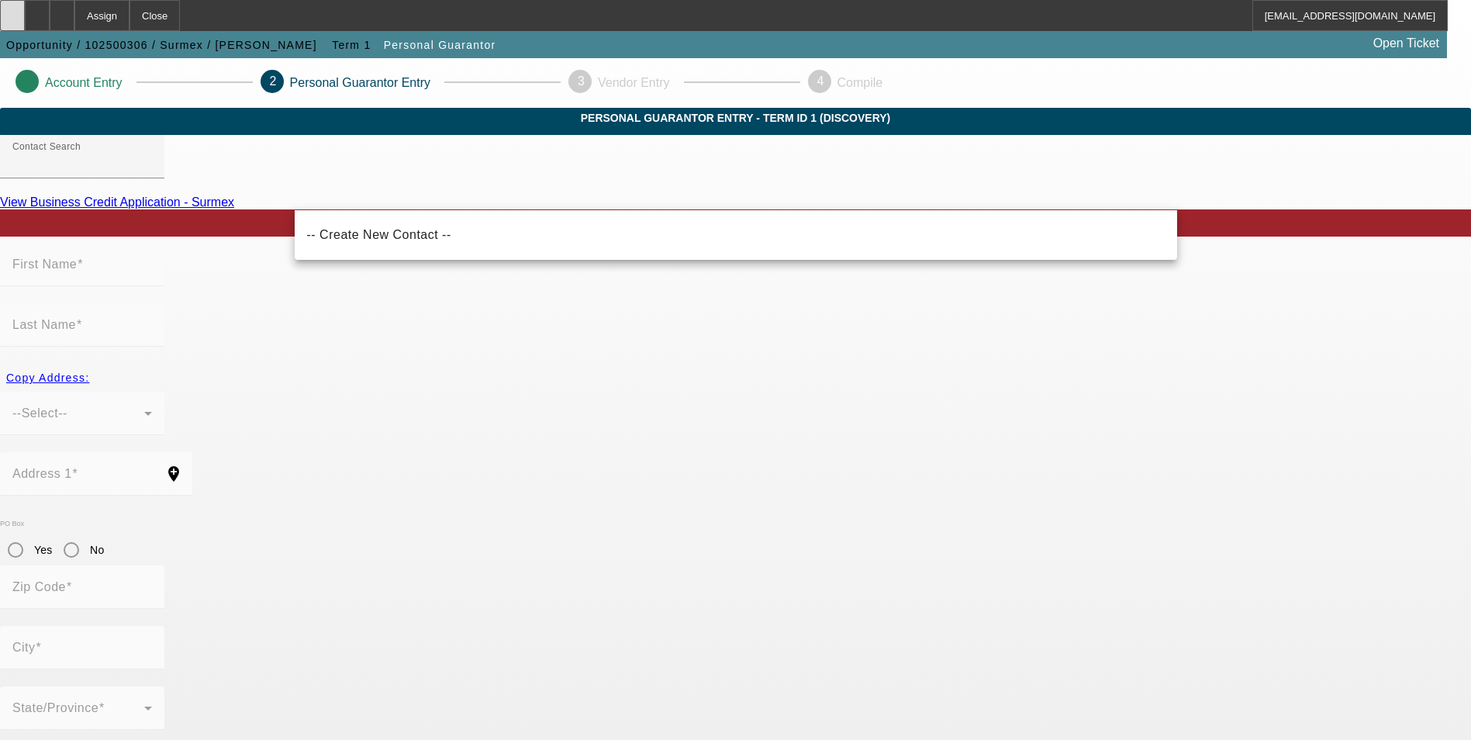
scroll to position [19, 0]
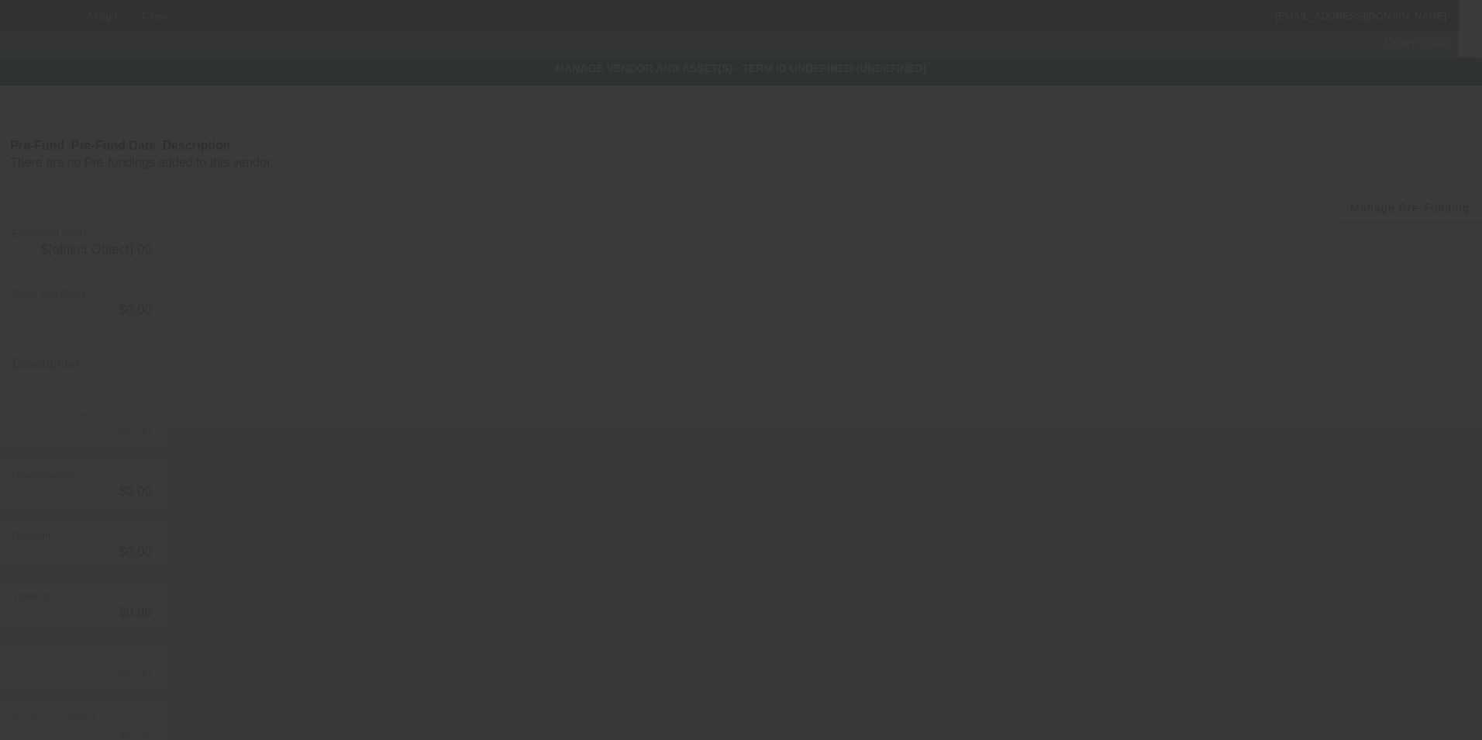
type input "$109,500.00"
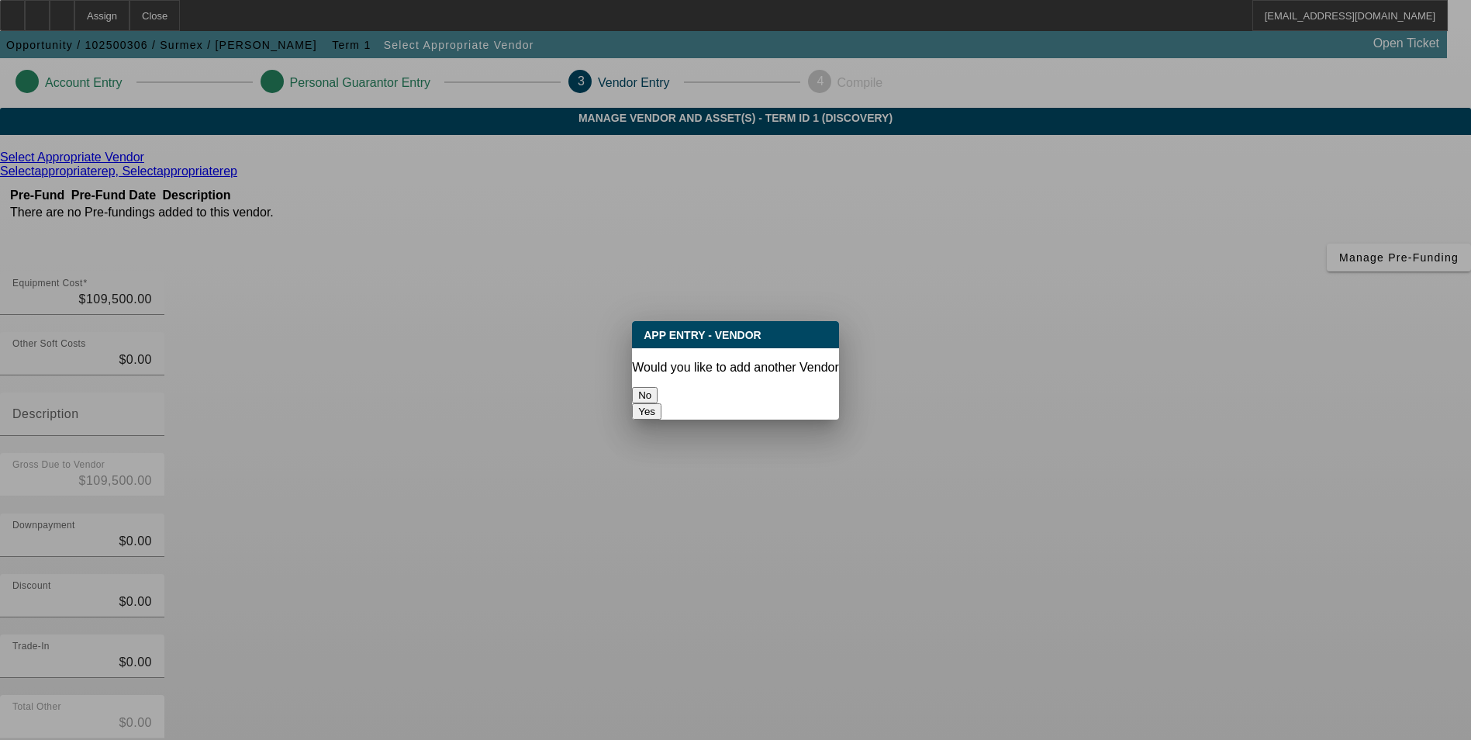
click at [657, 391] on button "No" at bounding box center [645, 395] width 26 height 16
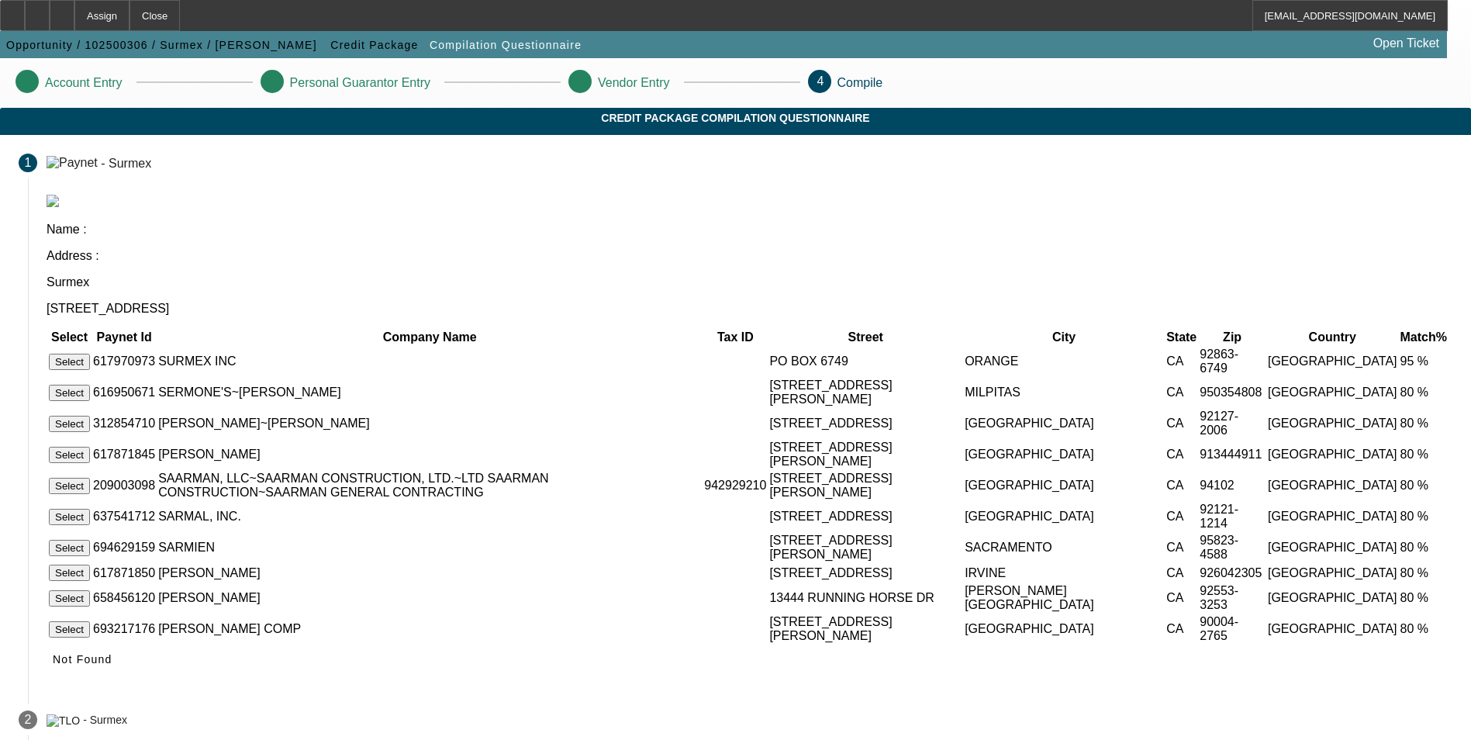
click at [90, 353] on button "Select" at bounding box center [69, 361] width 41 height 16
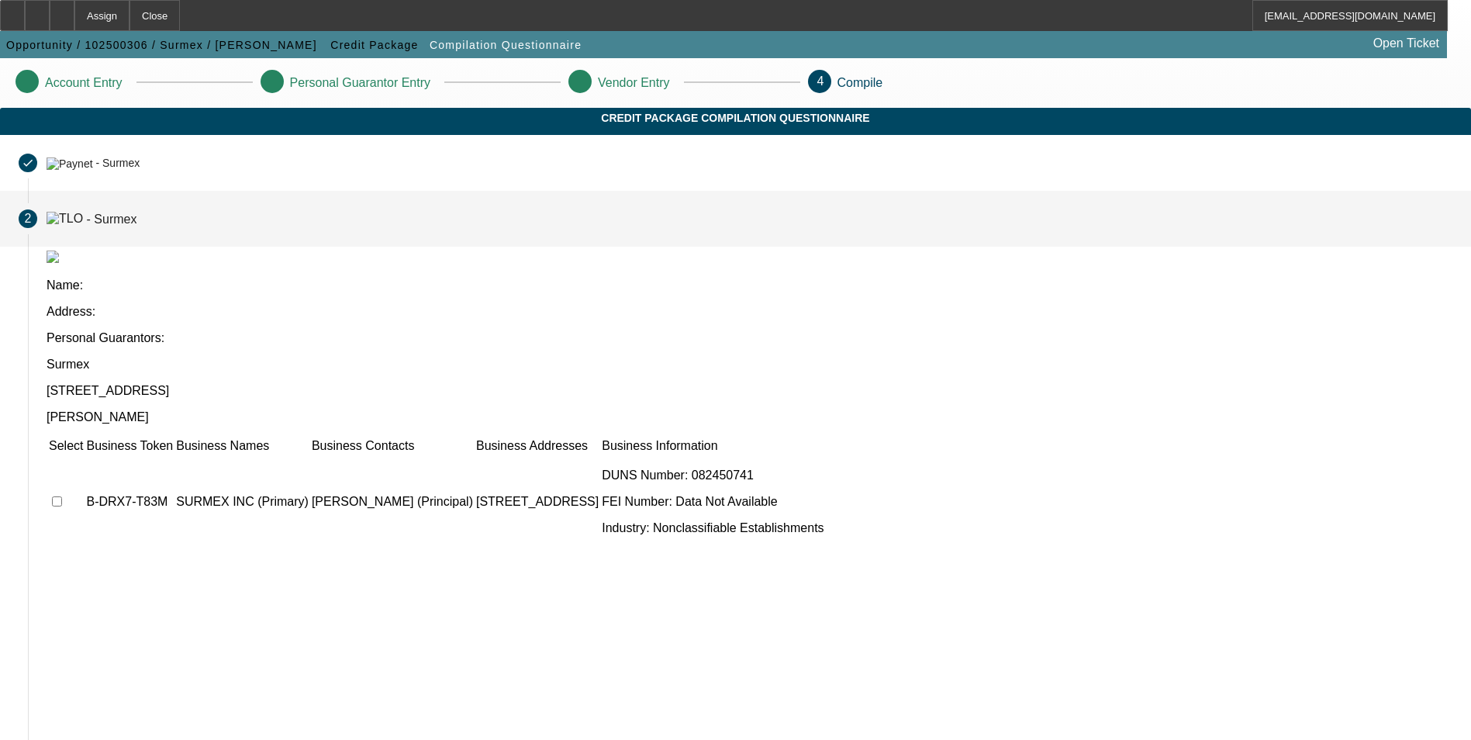
click at [62, 496] on input "checkbox" at bounding box center [57, 501] width 10 height 10
checkbox input "true"
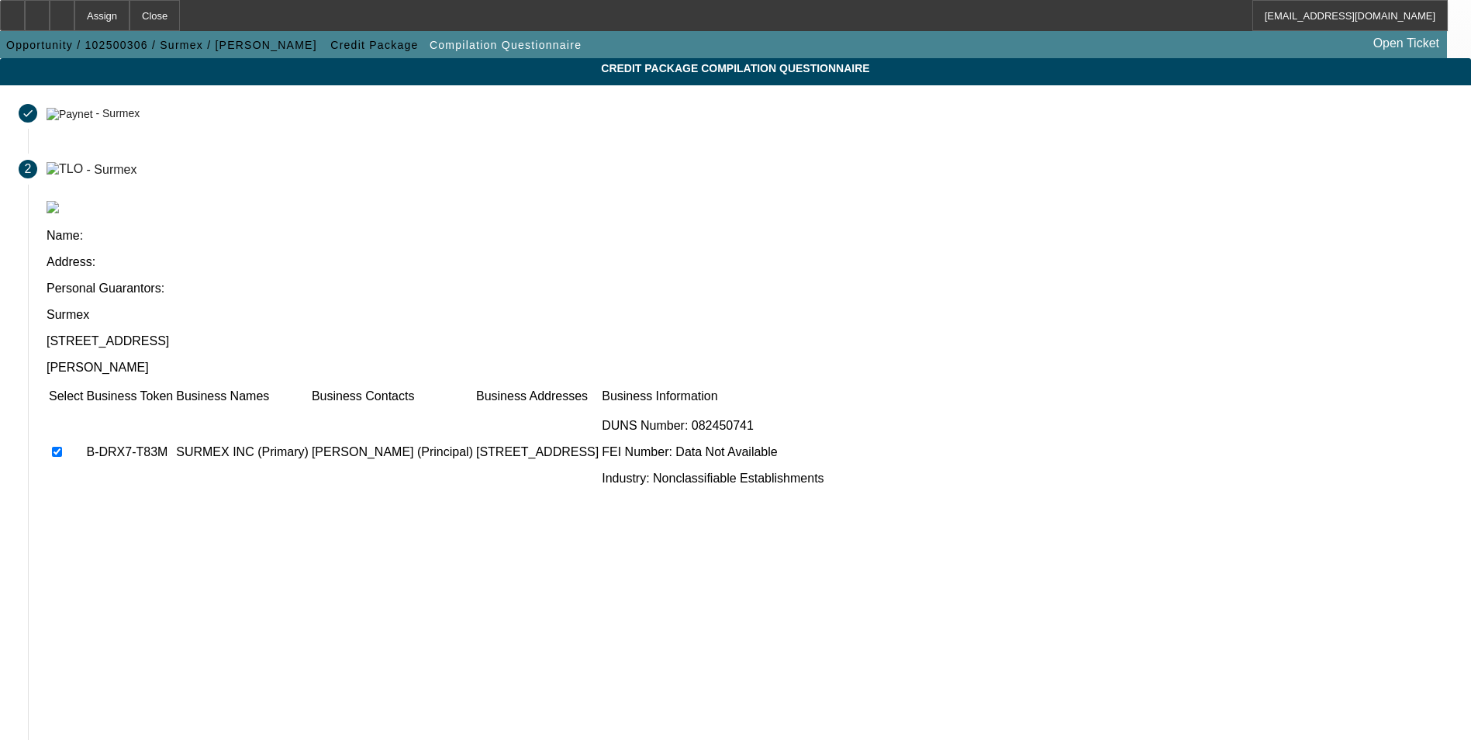
scroll to position [118, 0]
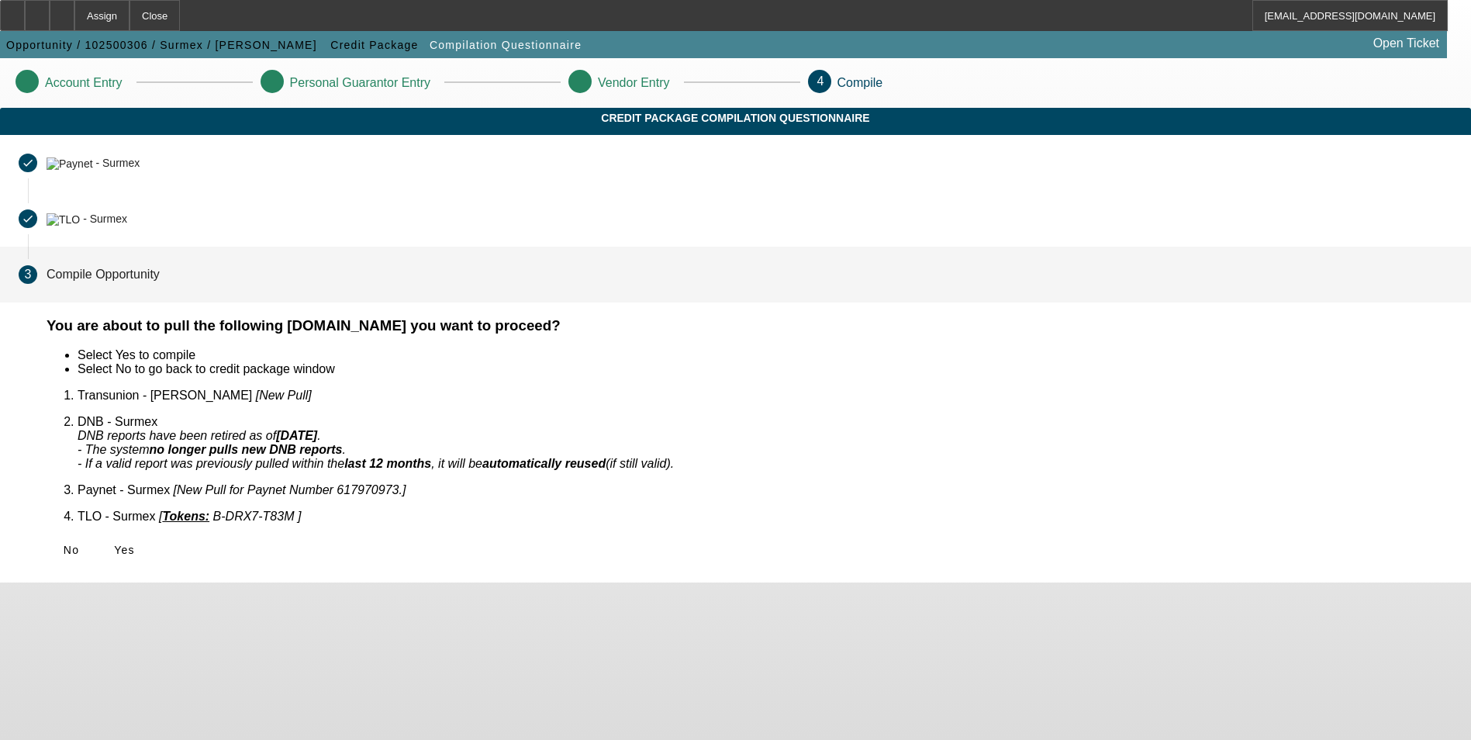
scroll to position [0, 0]
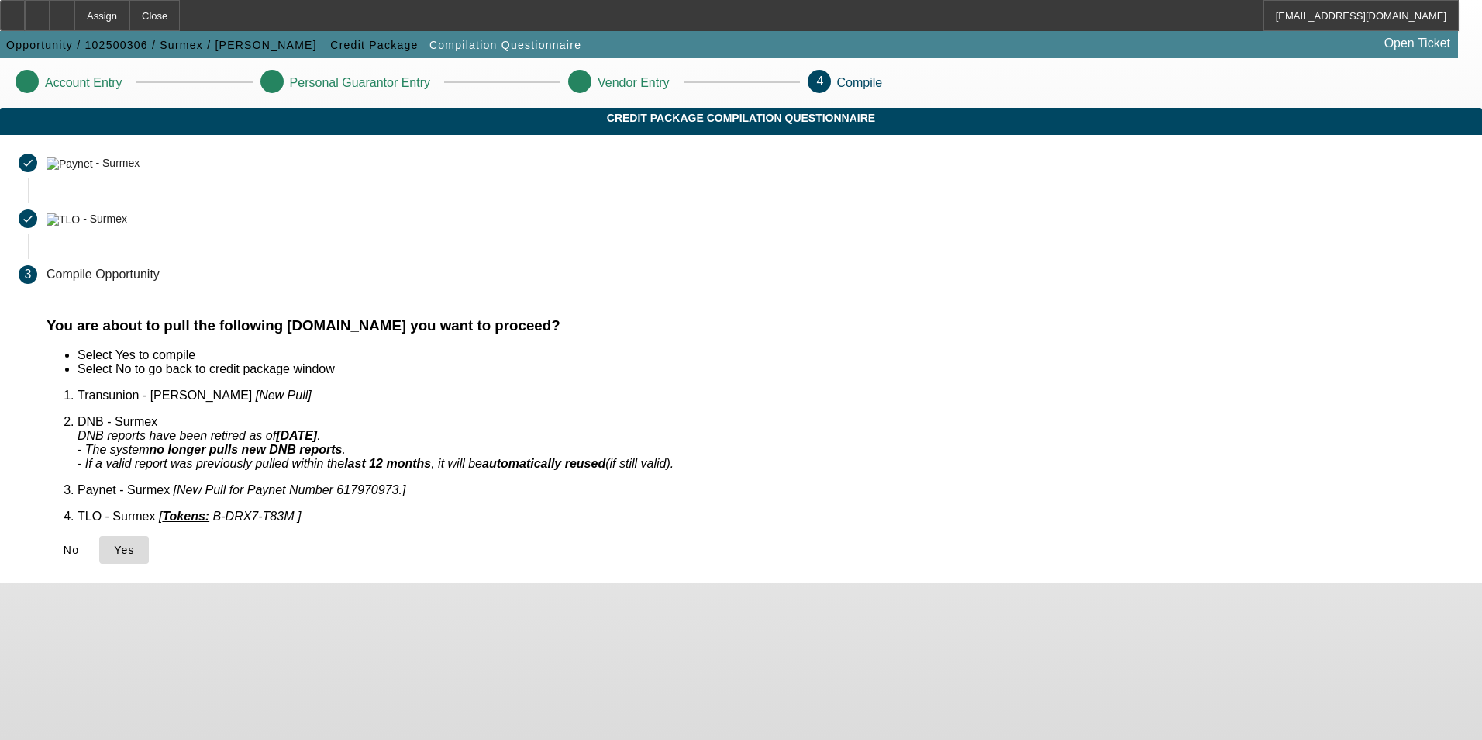
click at [135, 543] on span "Yes" at bounding box center [124, 549] width 21 height 12
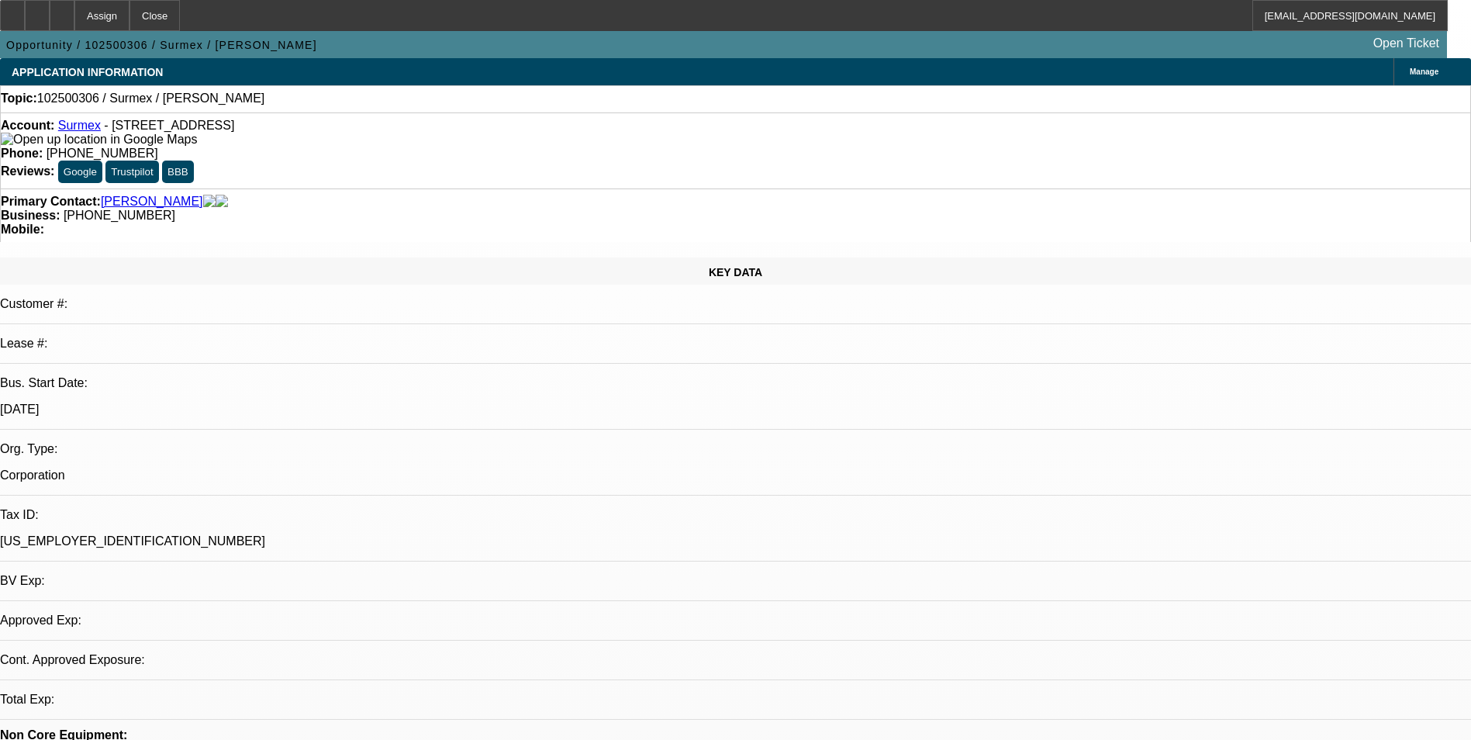
select select "0"
select select "2"
select select "0.1"
select select "4"
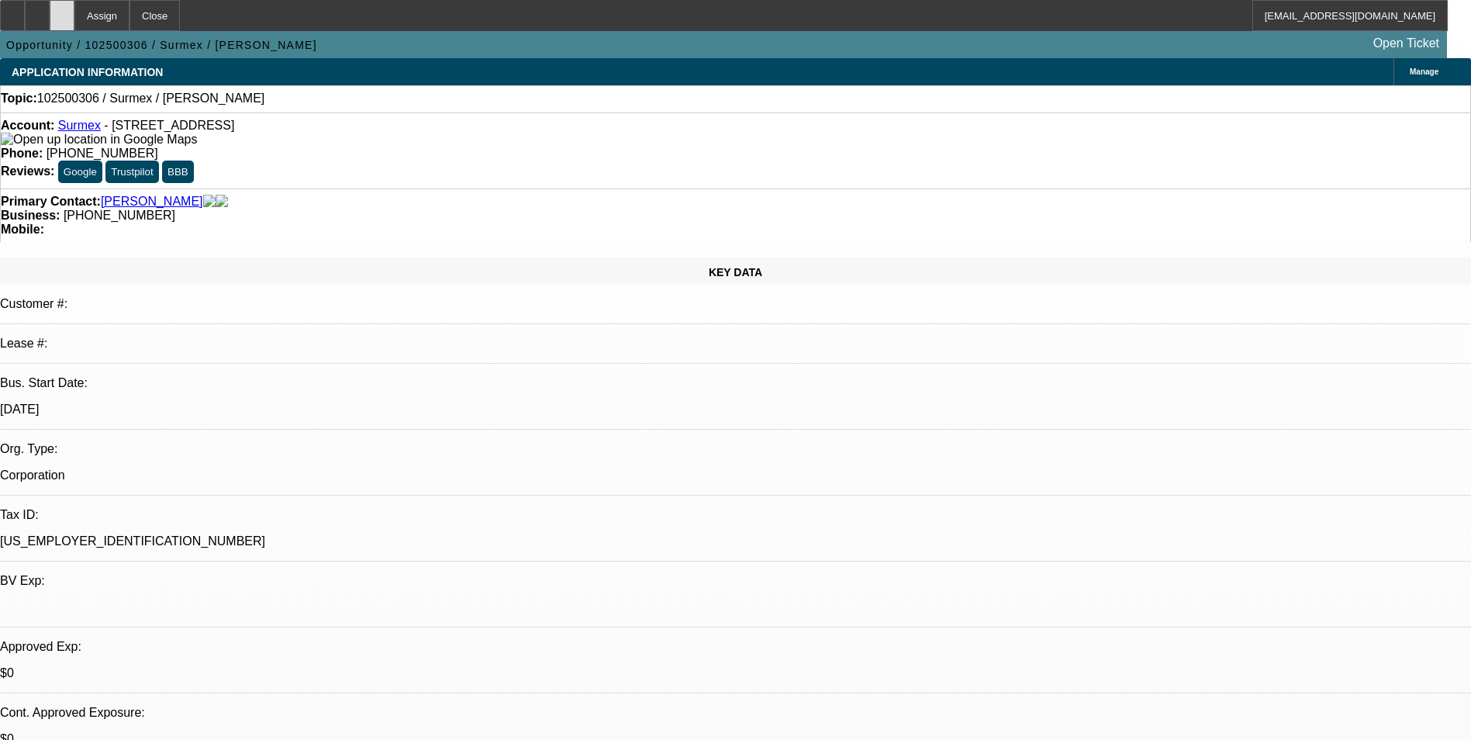
click at [74, 20] on div at bounding box center [62, 15] width 25 height 31
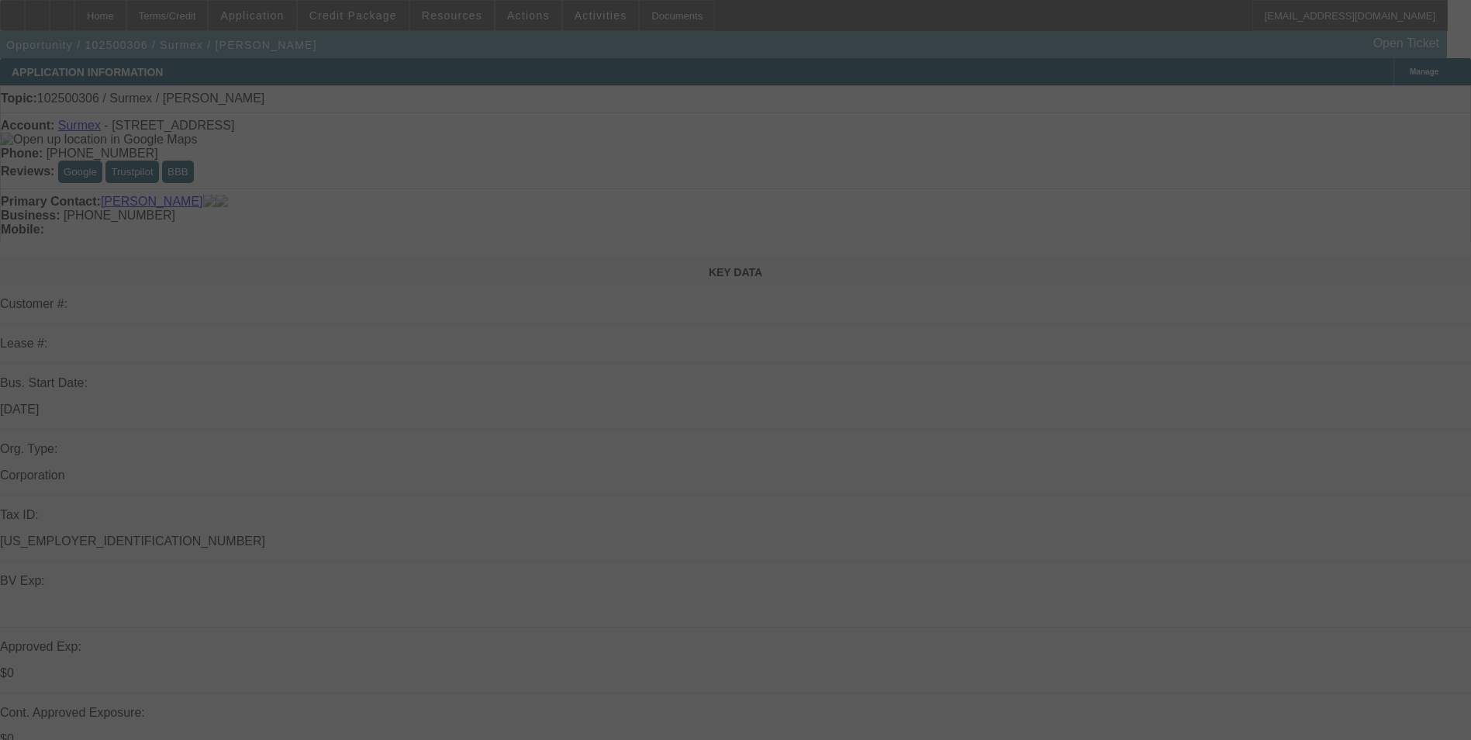
select select "0"
select select "2"
select select "0.1"
select select "4"
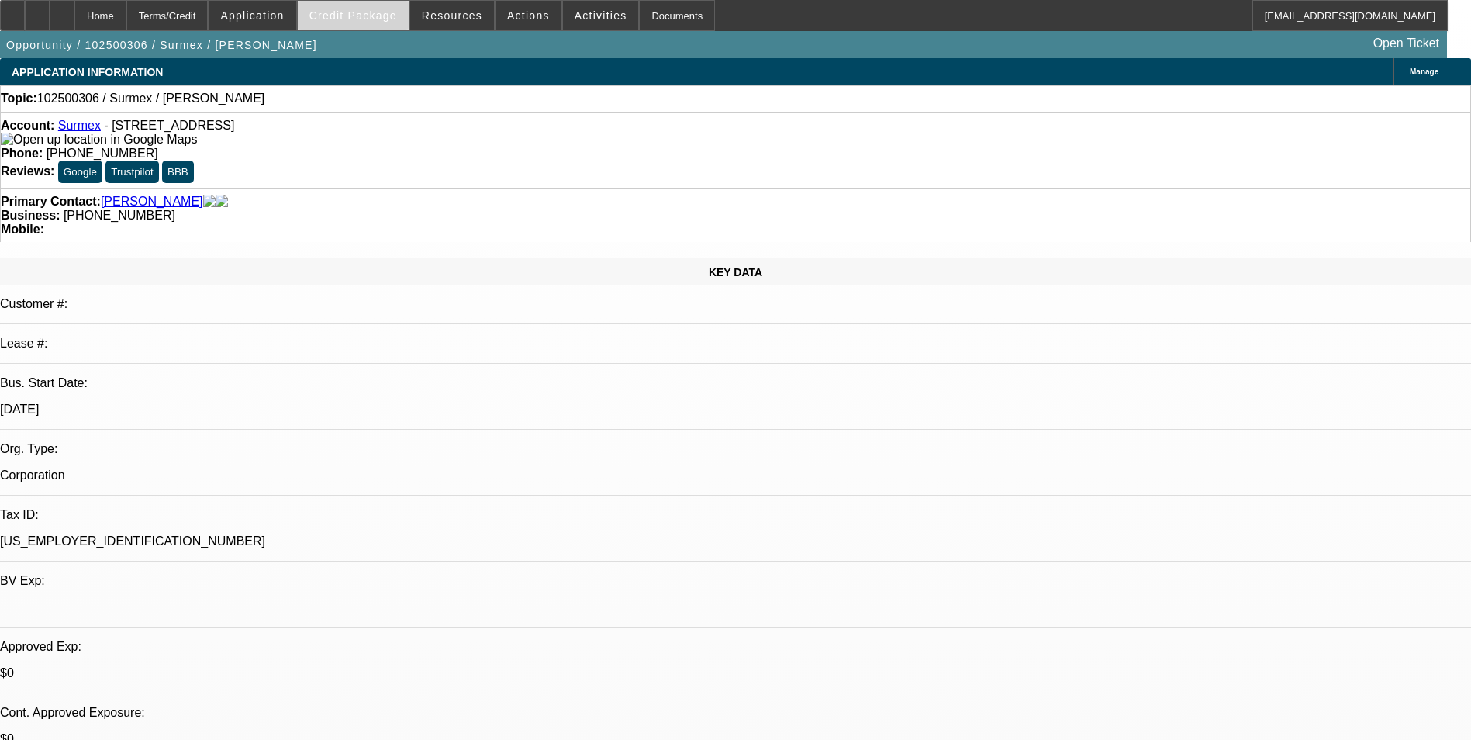
click at [384, 19] on span "Credit Package" at bounding box center [353, 15] width 88 height 12
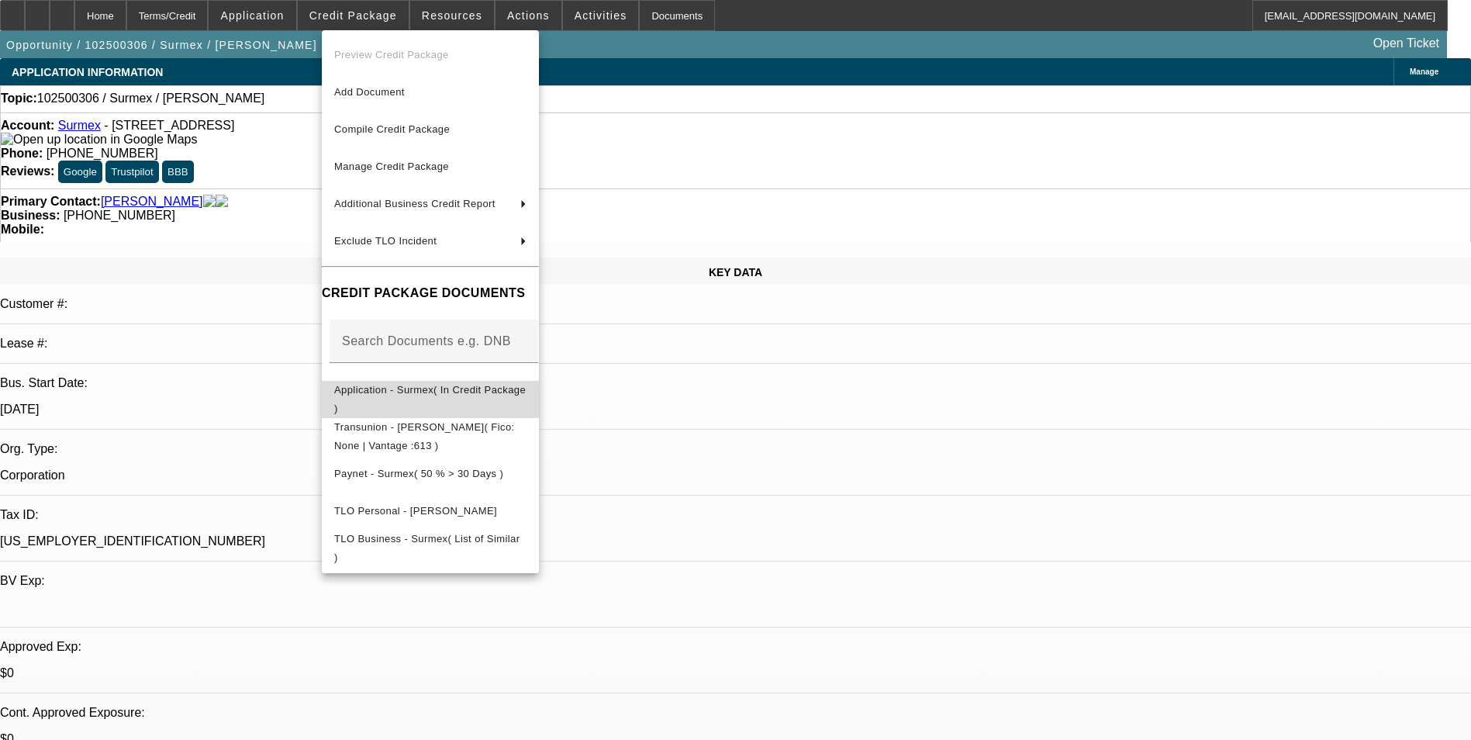
click at [484, 388] on span "Application - Surmex( In Credit Package )" at bounding box center [429, 399] width 191 height 30
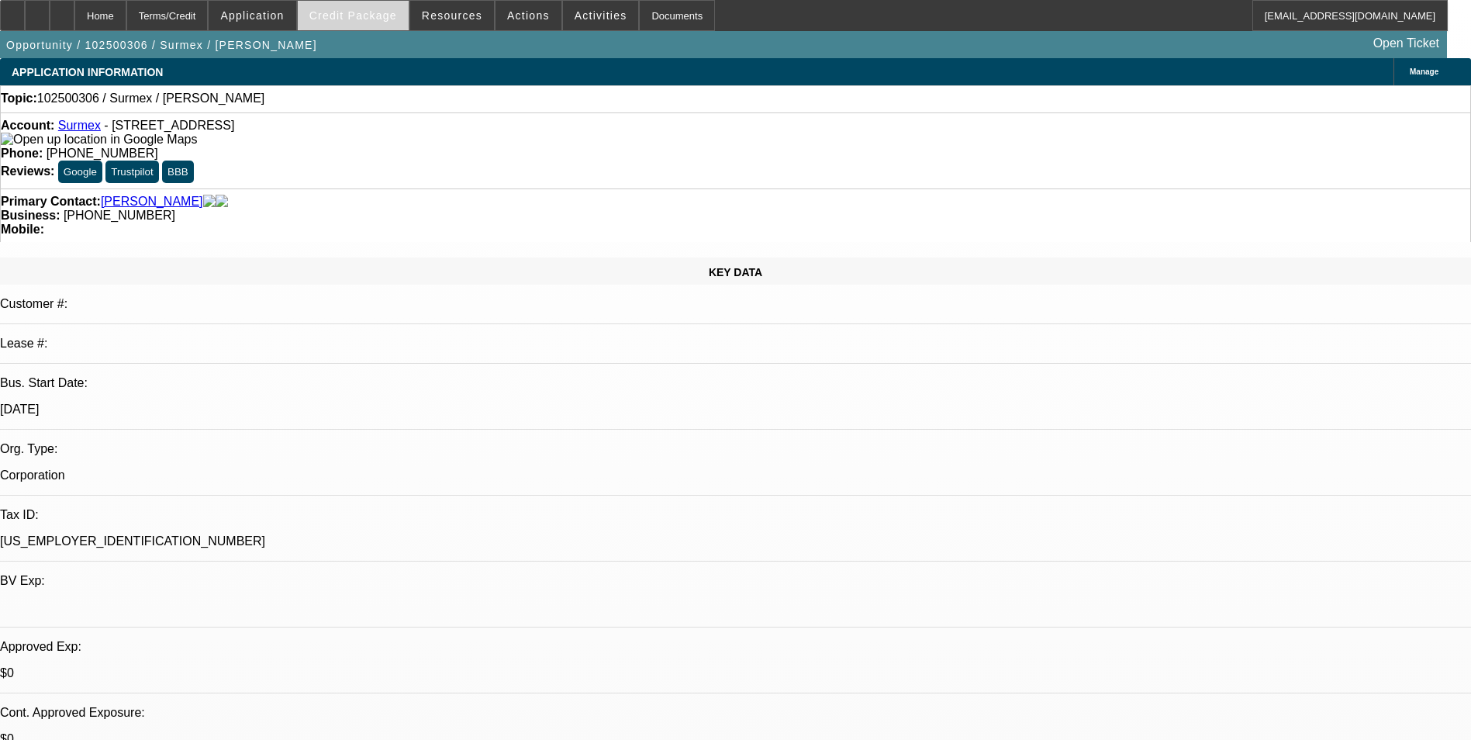
click at [377, 26] on span at bounding box center [353, 15] width 111 height 37
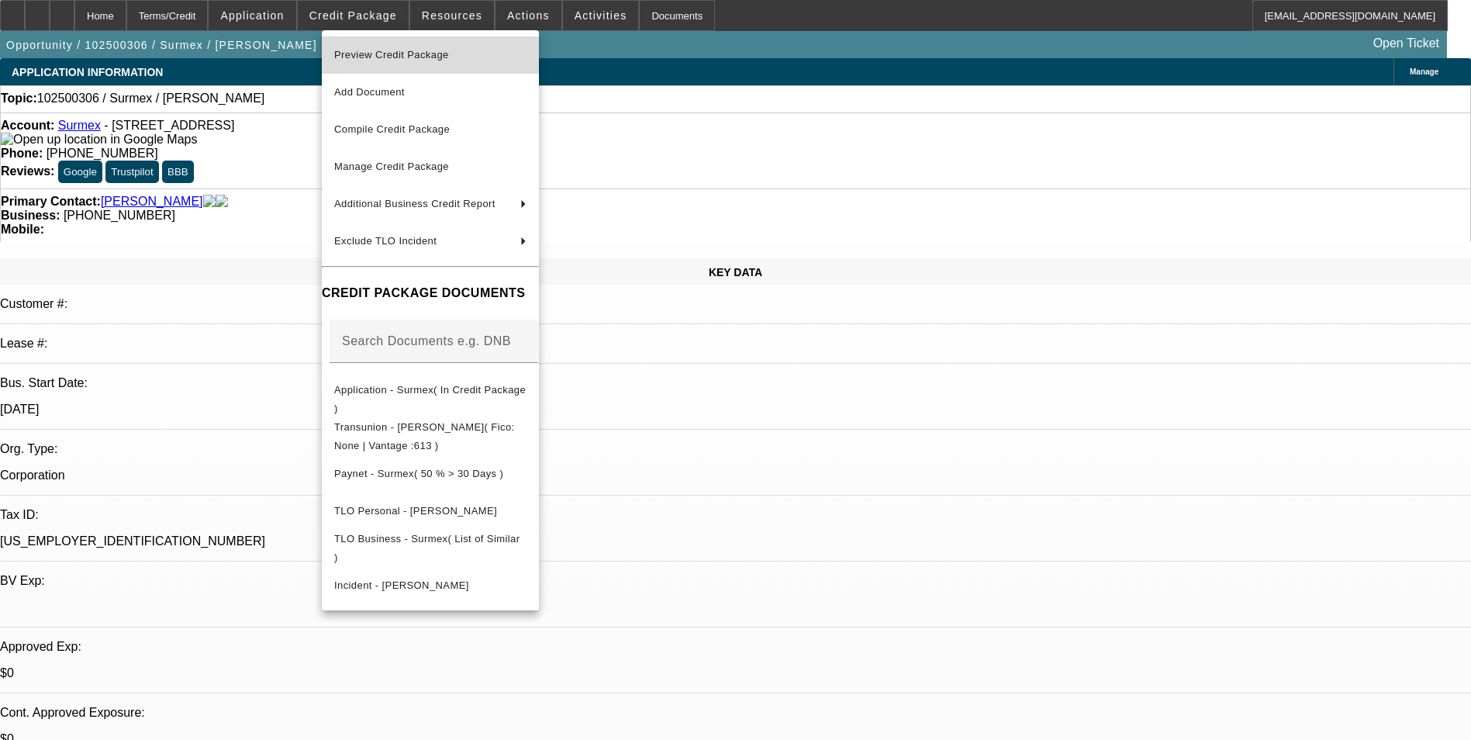
click at [396, 56] on span "Preview Credit Package" at bounding box center [391, 55] width 115 height 12
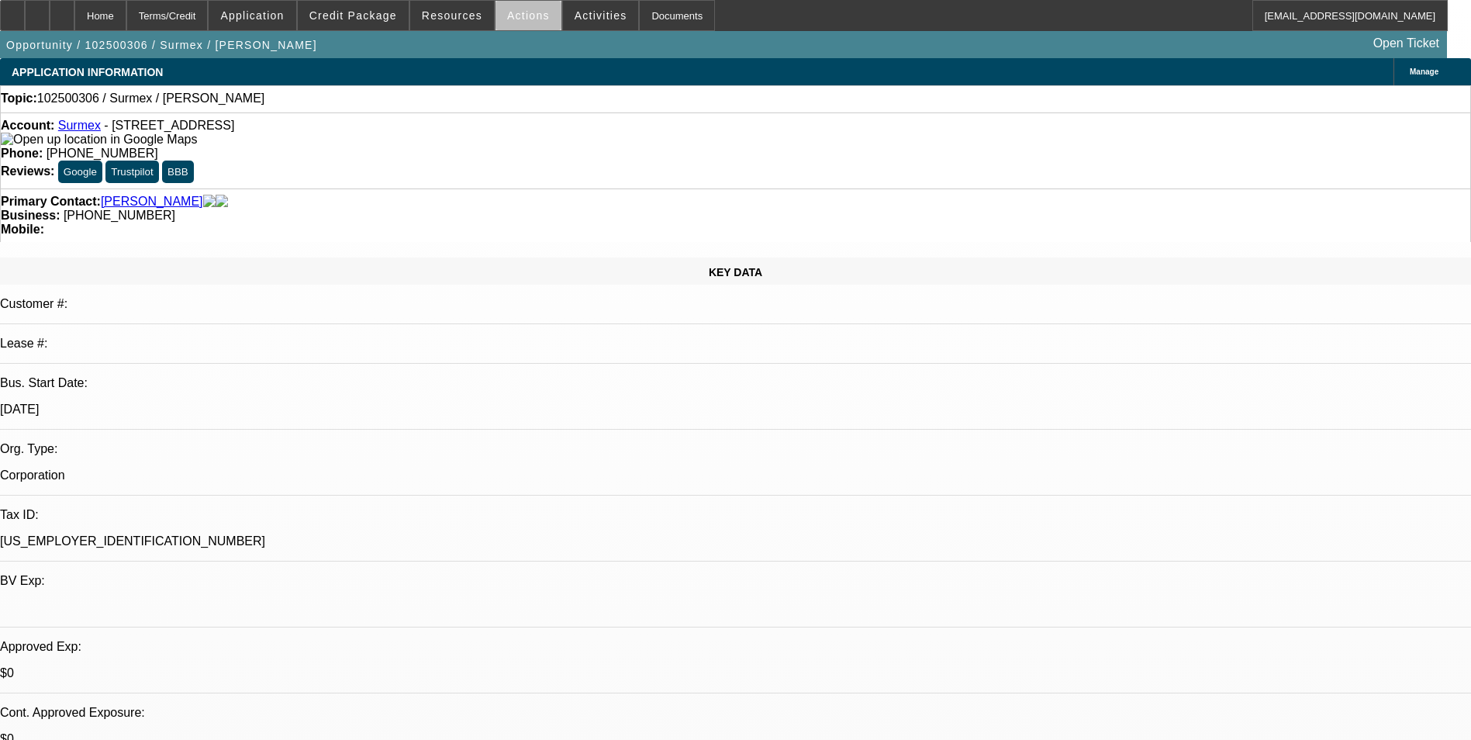
click at [522, 23] on span at bounding box center [528, 15] width 66 height 37
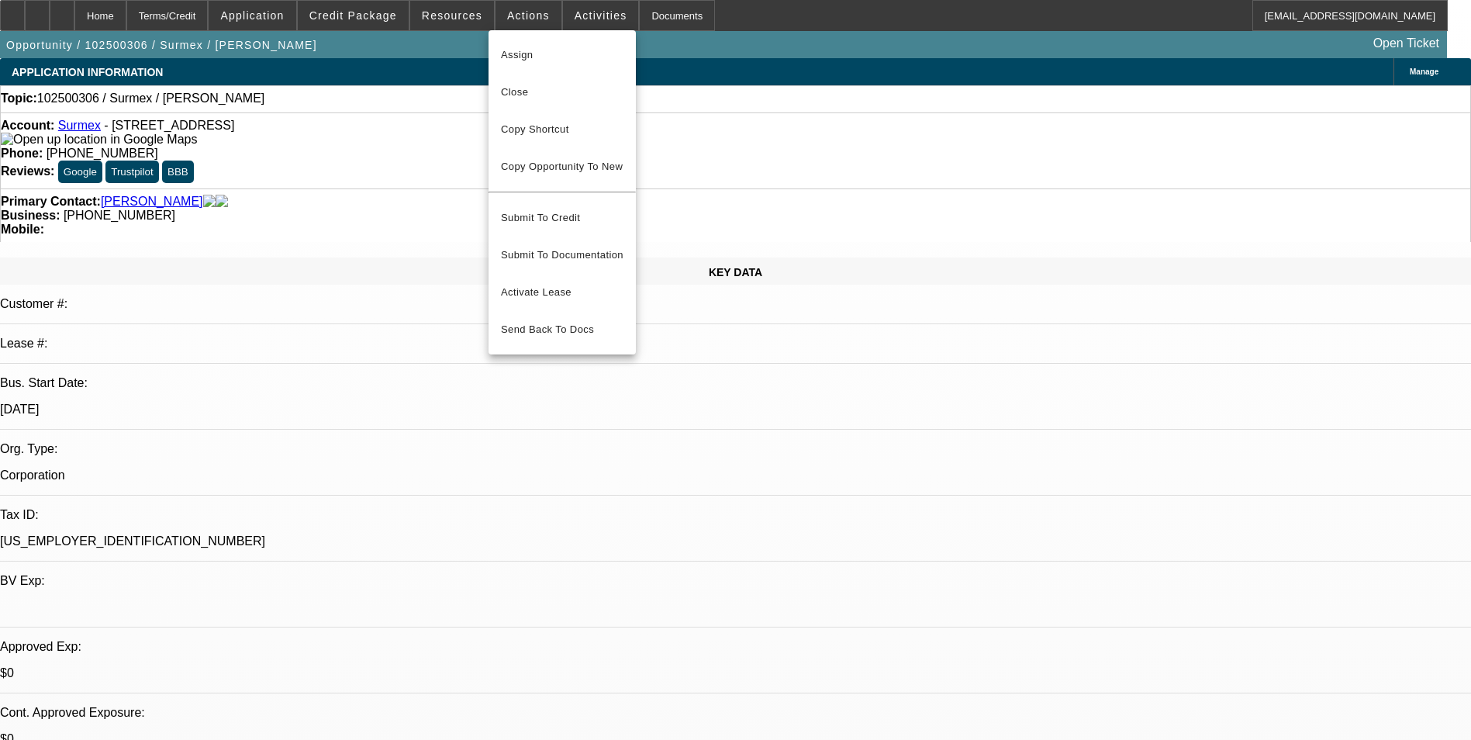
click at [456, 19] on div at bounding box center [735, 370] width 1471 height 740
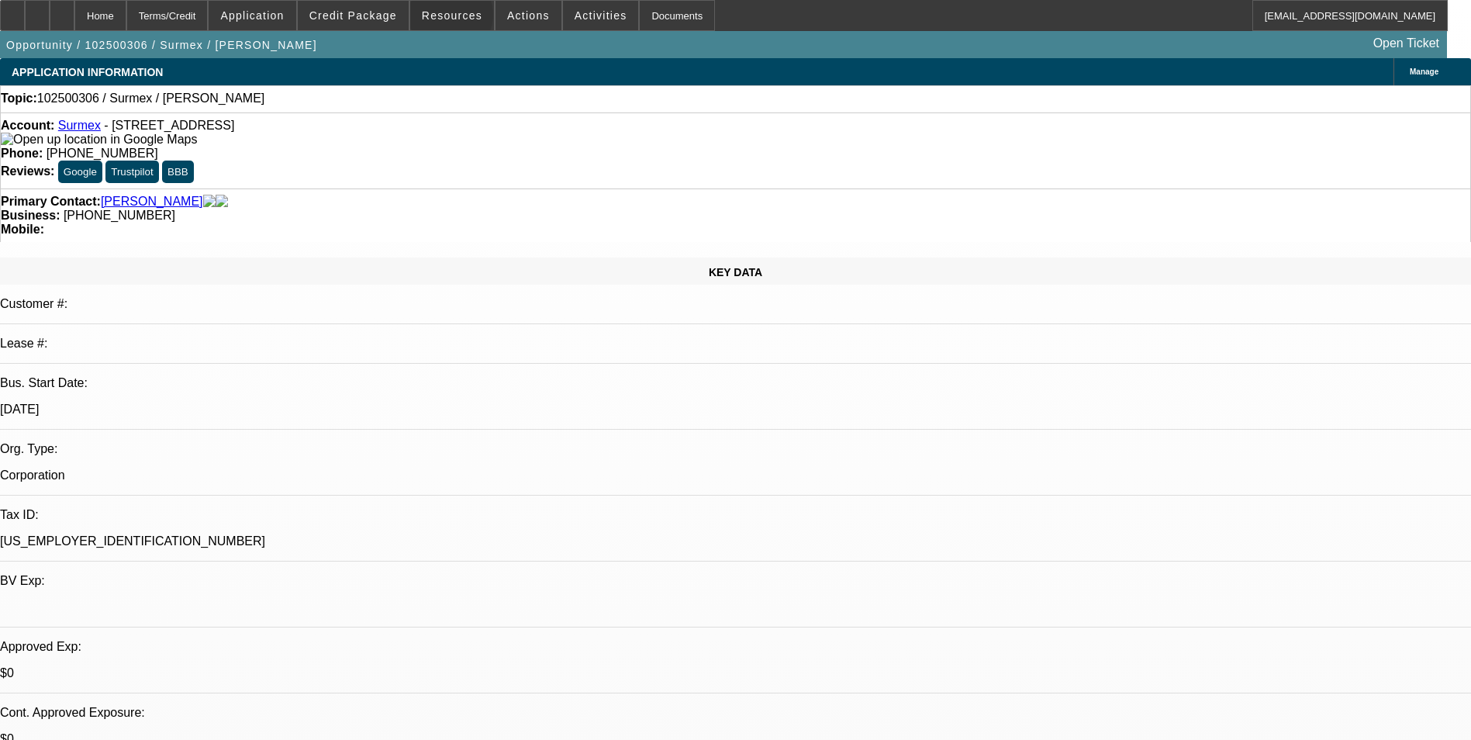
click at [456, 19] on span "Resources" at bounding box center [452, 15] width 60 height 12
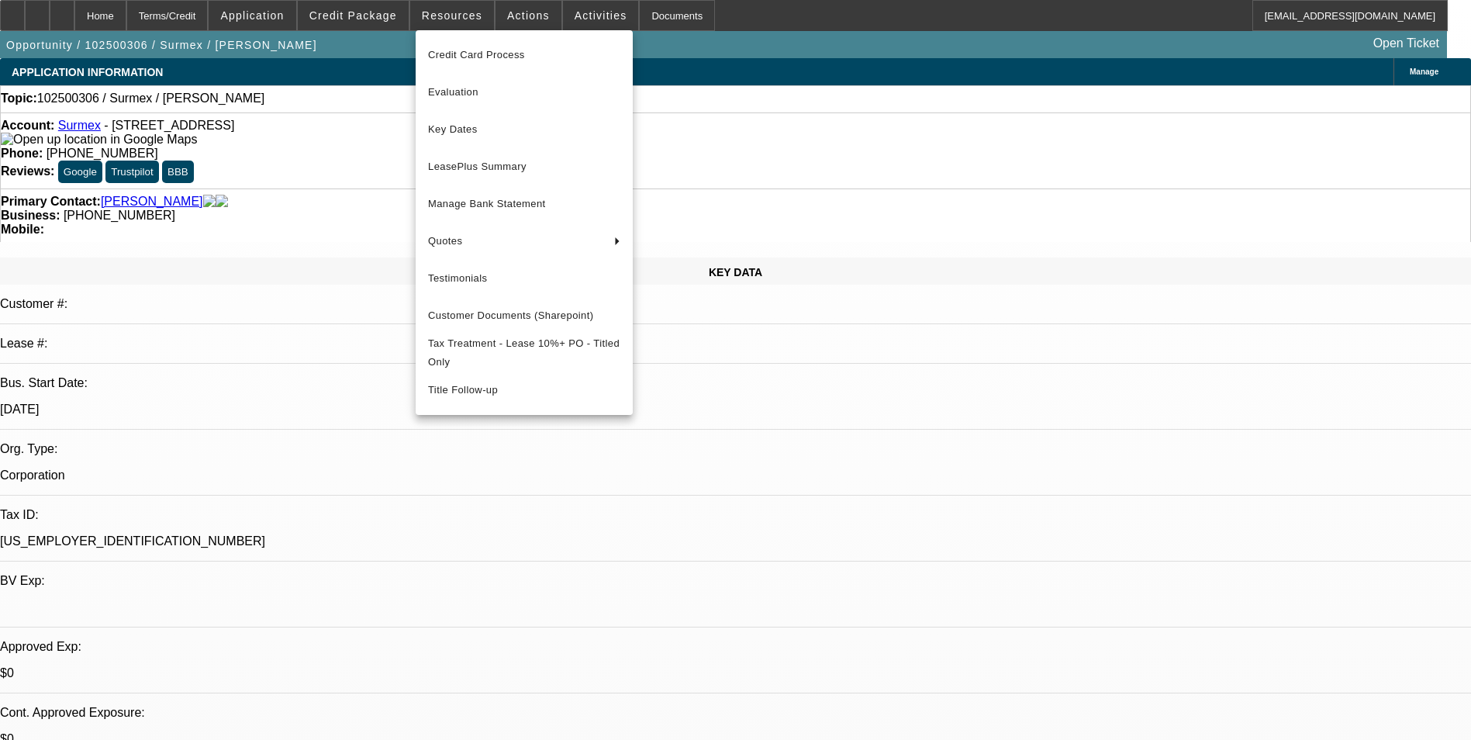
click at [557, 17] on div at bounding box center [735, 370] width 1471 height 740
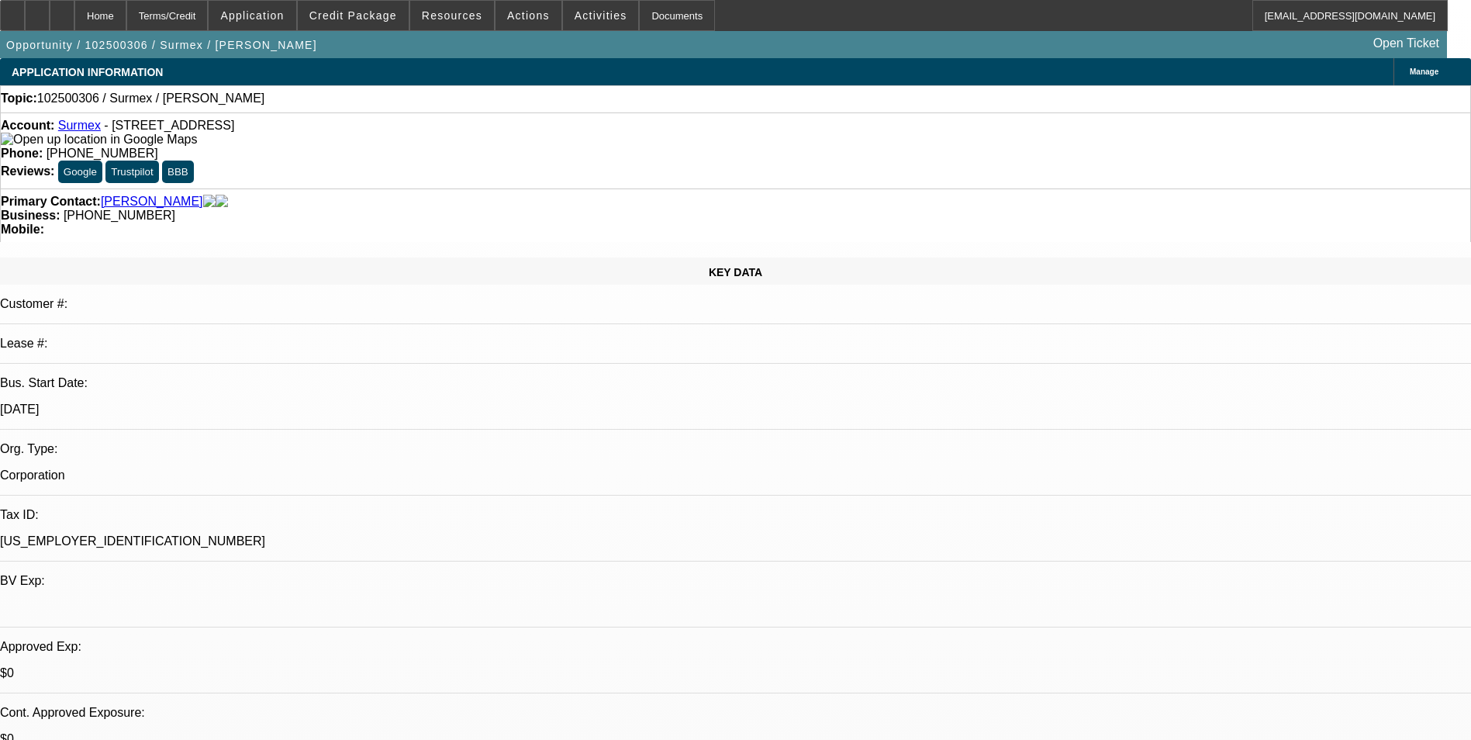
click at [563, 17] on span at bounding box center [601, 15] width 76 height 37
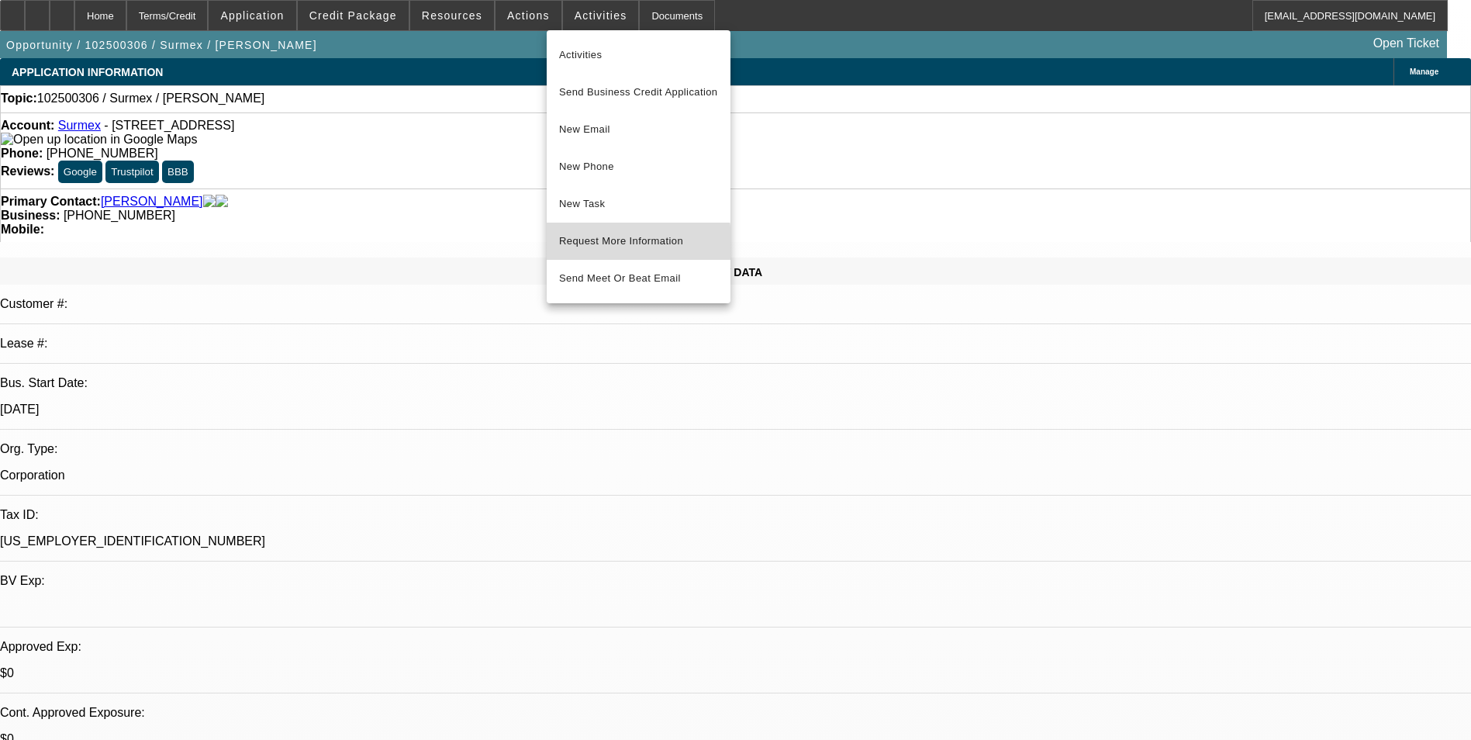
click at [622, 243] on span "Request More Information" at bounding box center [638, 241] width 159 height 19
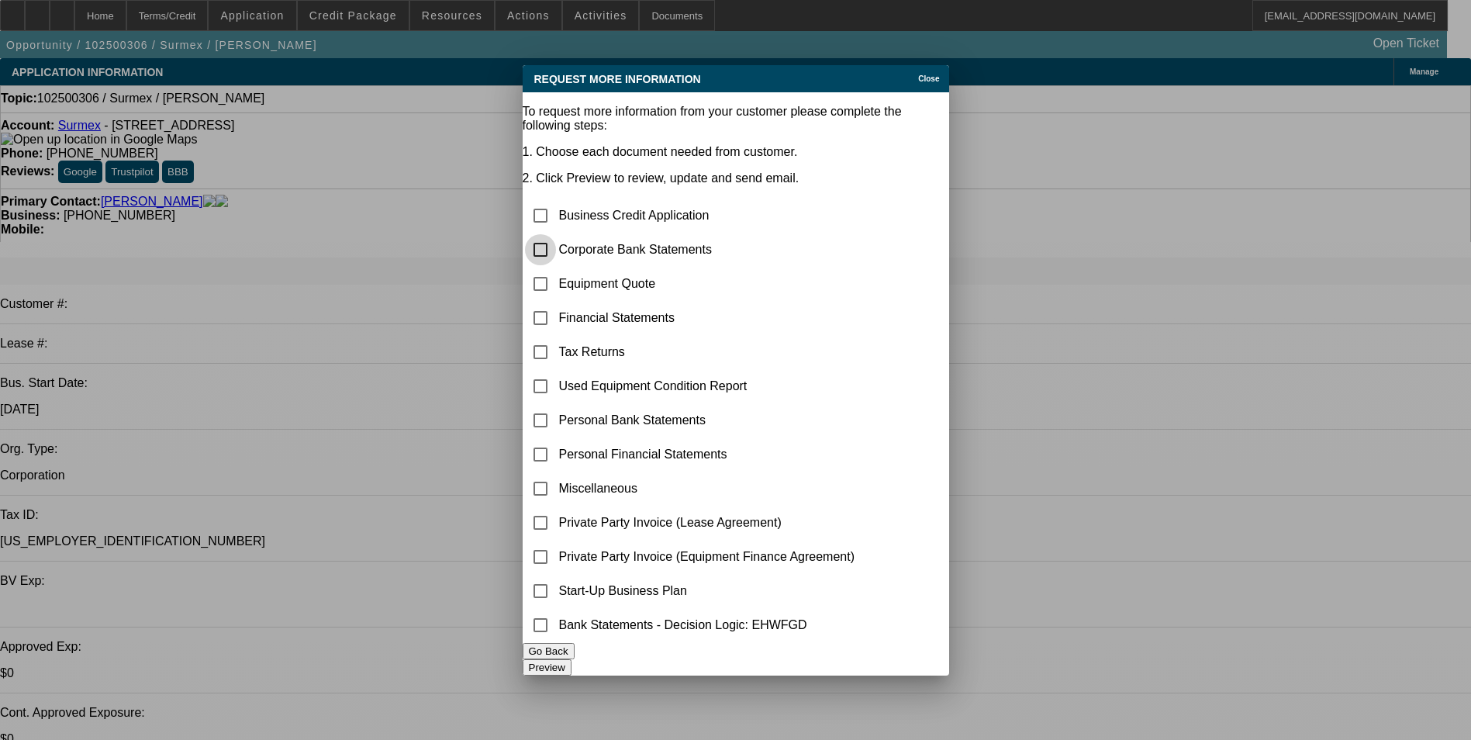
click at [556, 234] on input "checkbox" at bounding box center [540, 249] width 31 height 31
checkbox input "true"
click at [571, 667] on button "Preview" at bounding box center [546, 667] width 49 height 16
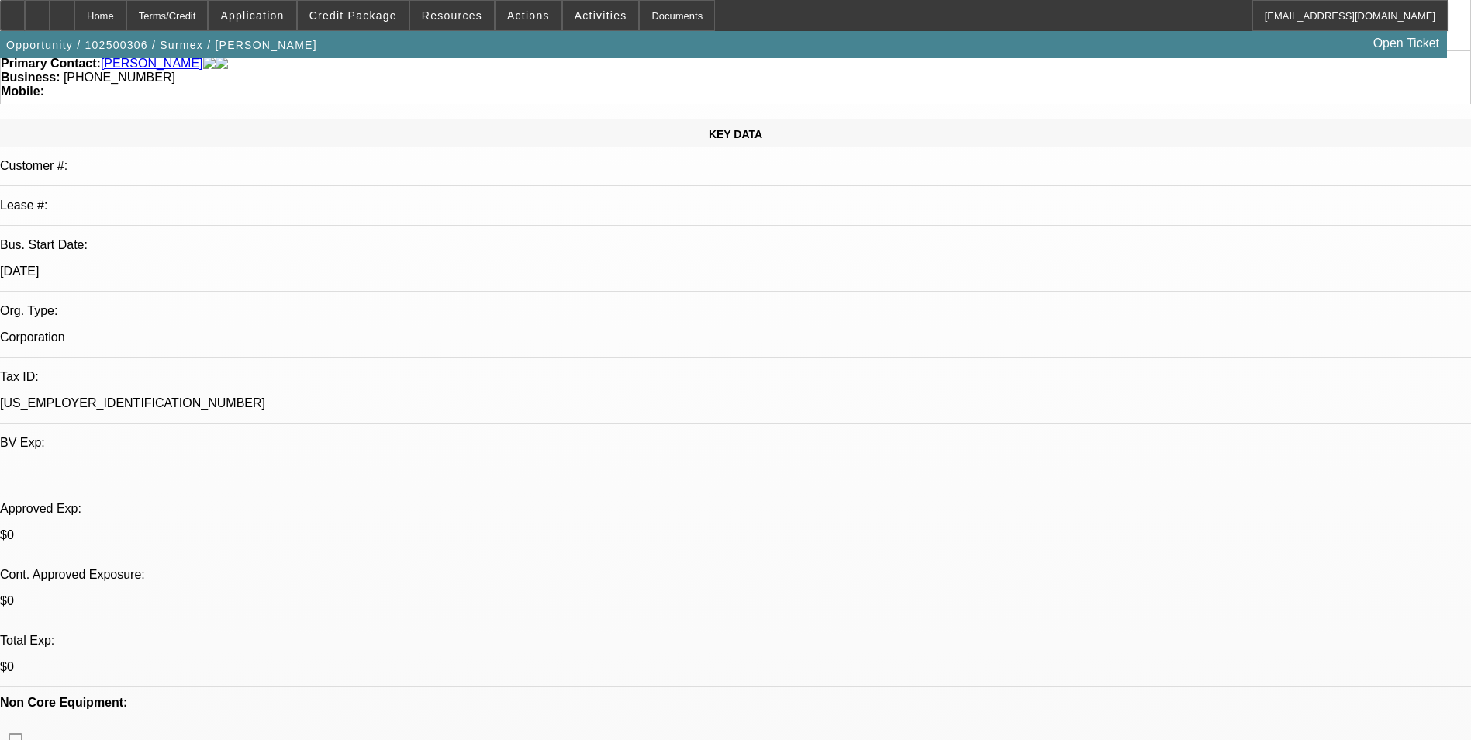
scroll to position [155, 0]
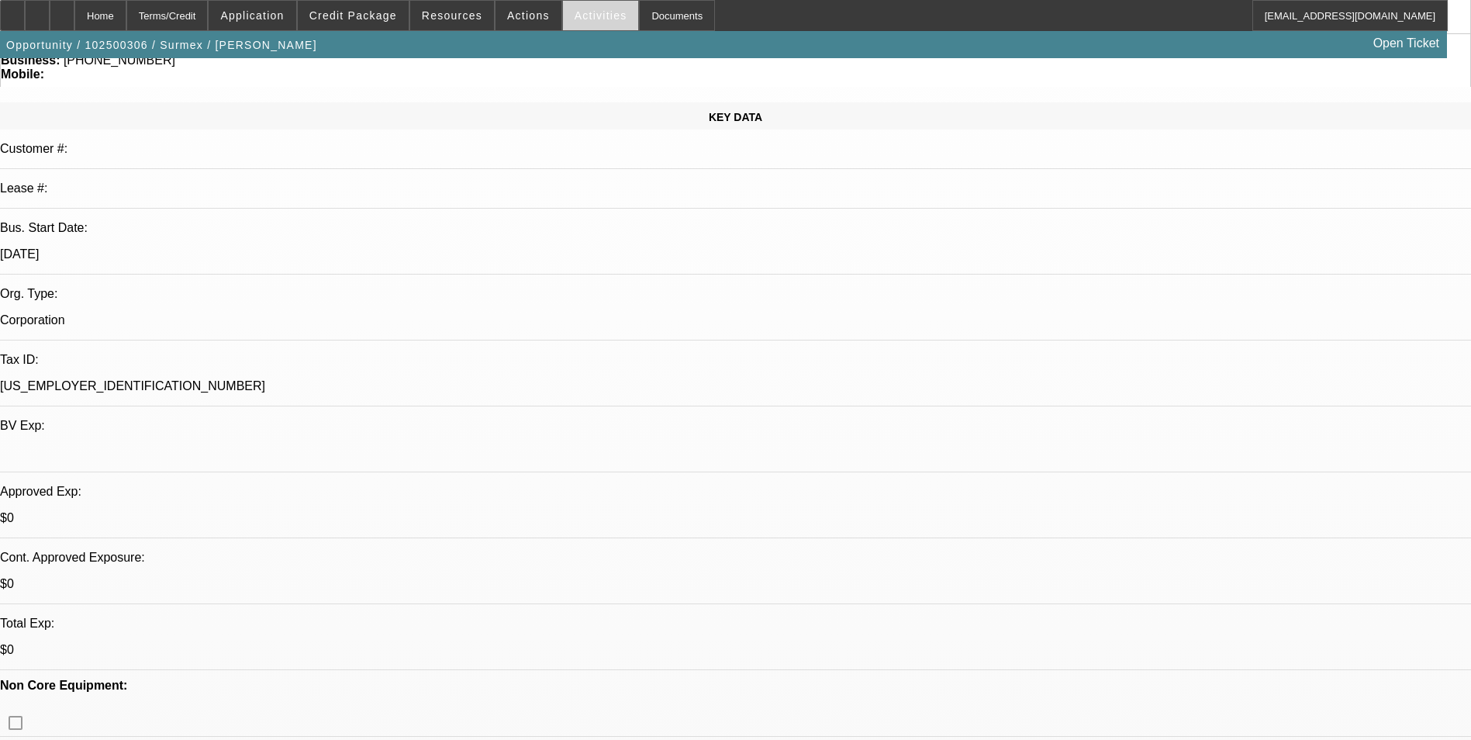
click at [595, 17] on span "Activities" at bounding box center [600, 15] width 53 height 12
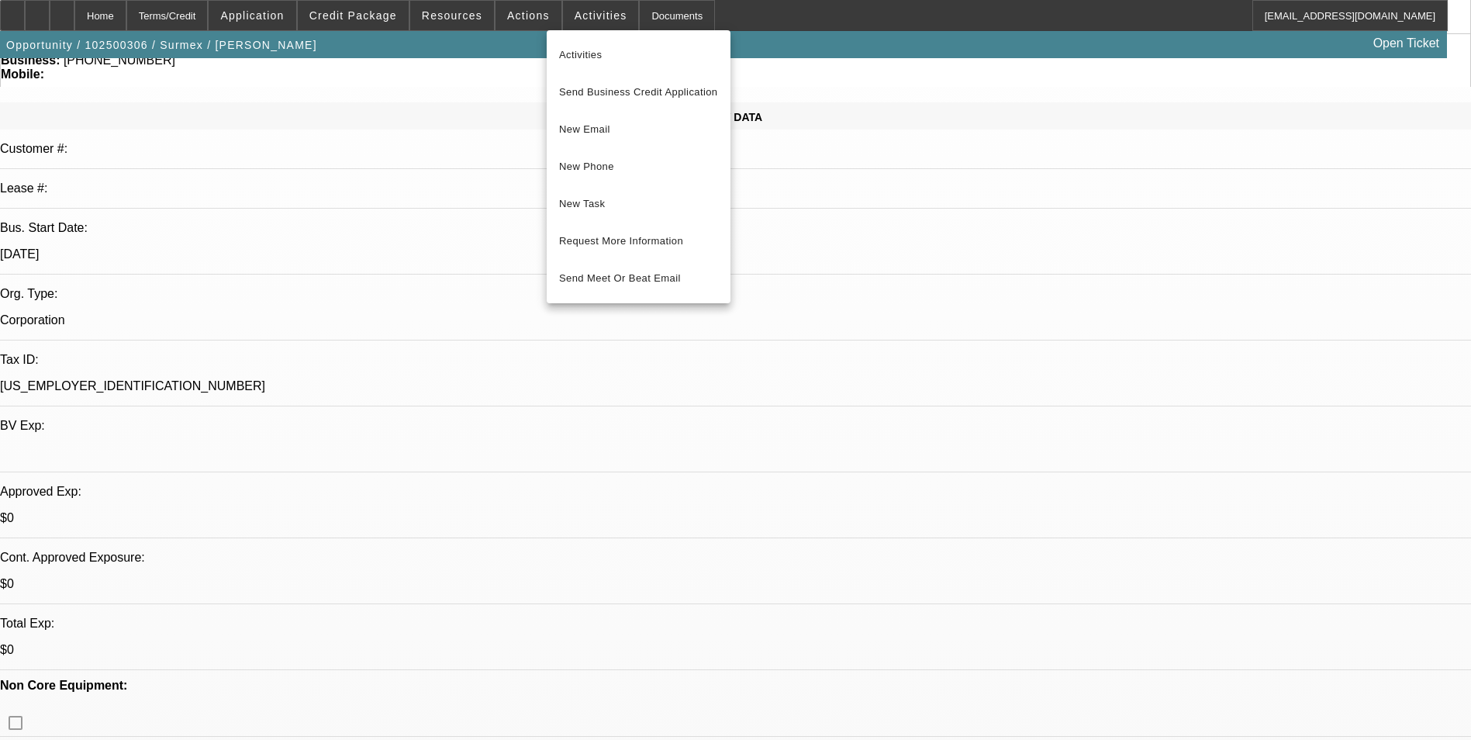
click at [510, 19] on div at bounding box center [735, 370] width 1471 height 740
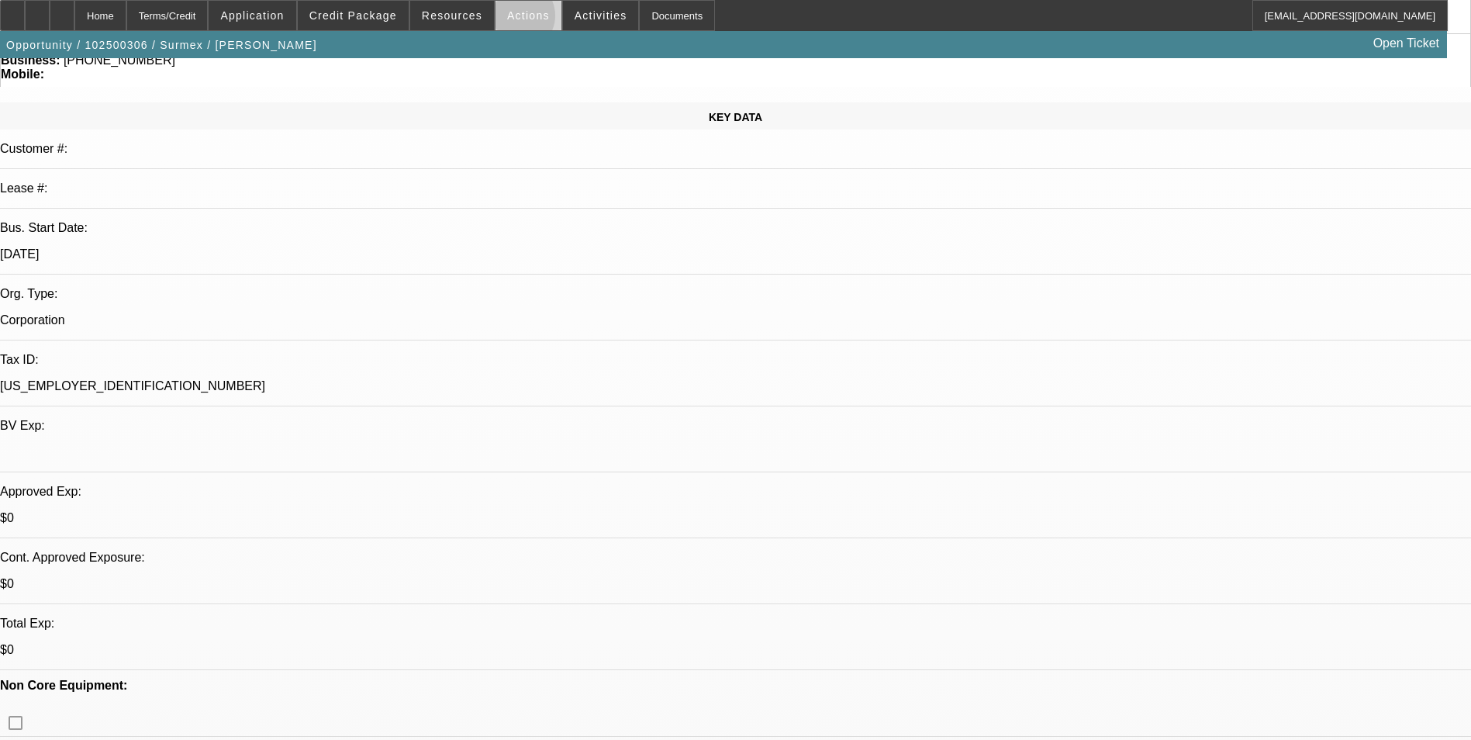
click at [510, 20] on span "Actions" at bounding box center [528, 15] width 43 height 12
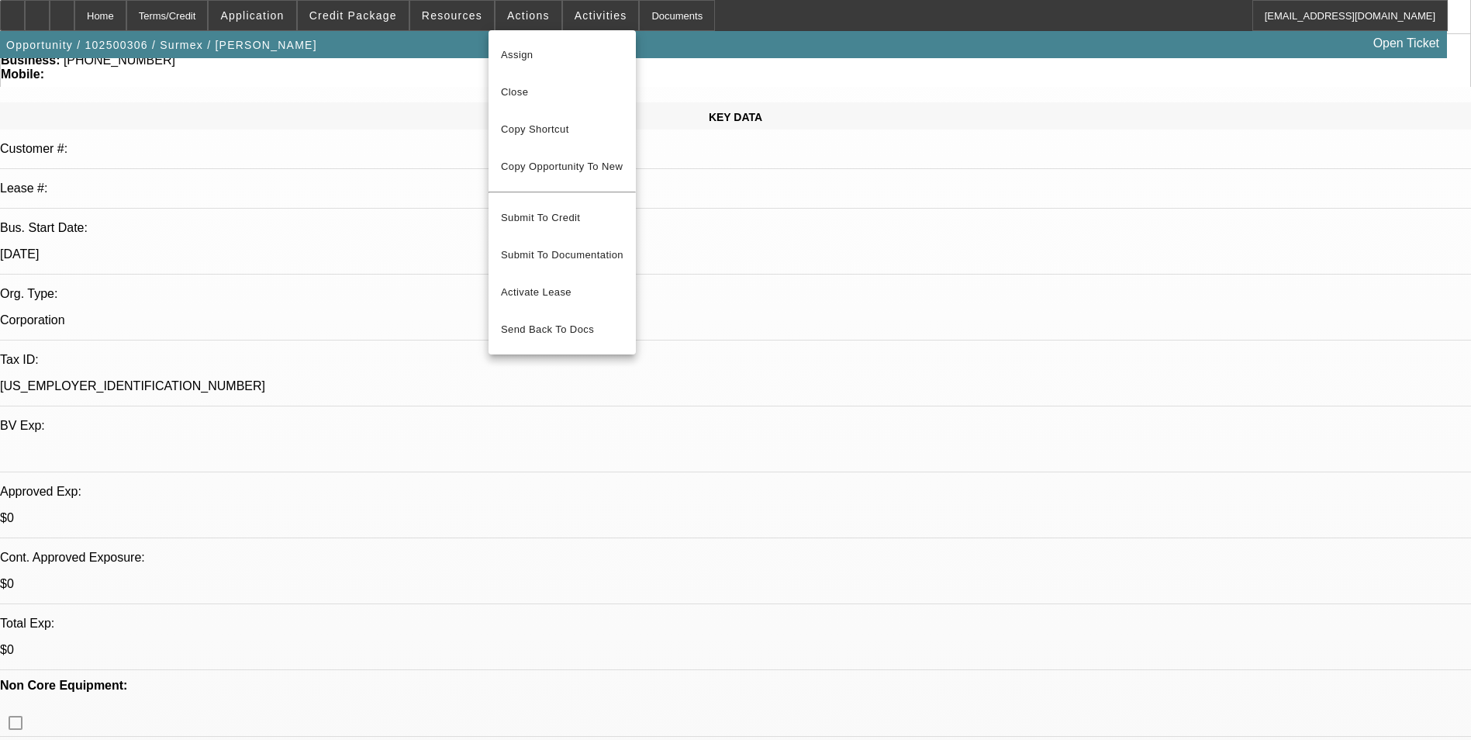
click at [587, 20] on div at bounding box center [735, 370] width 1471 height 740
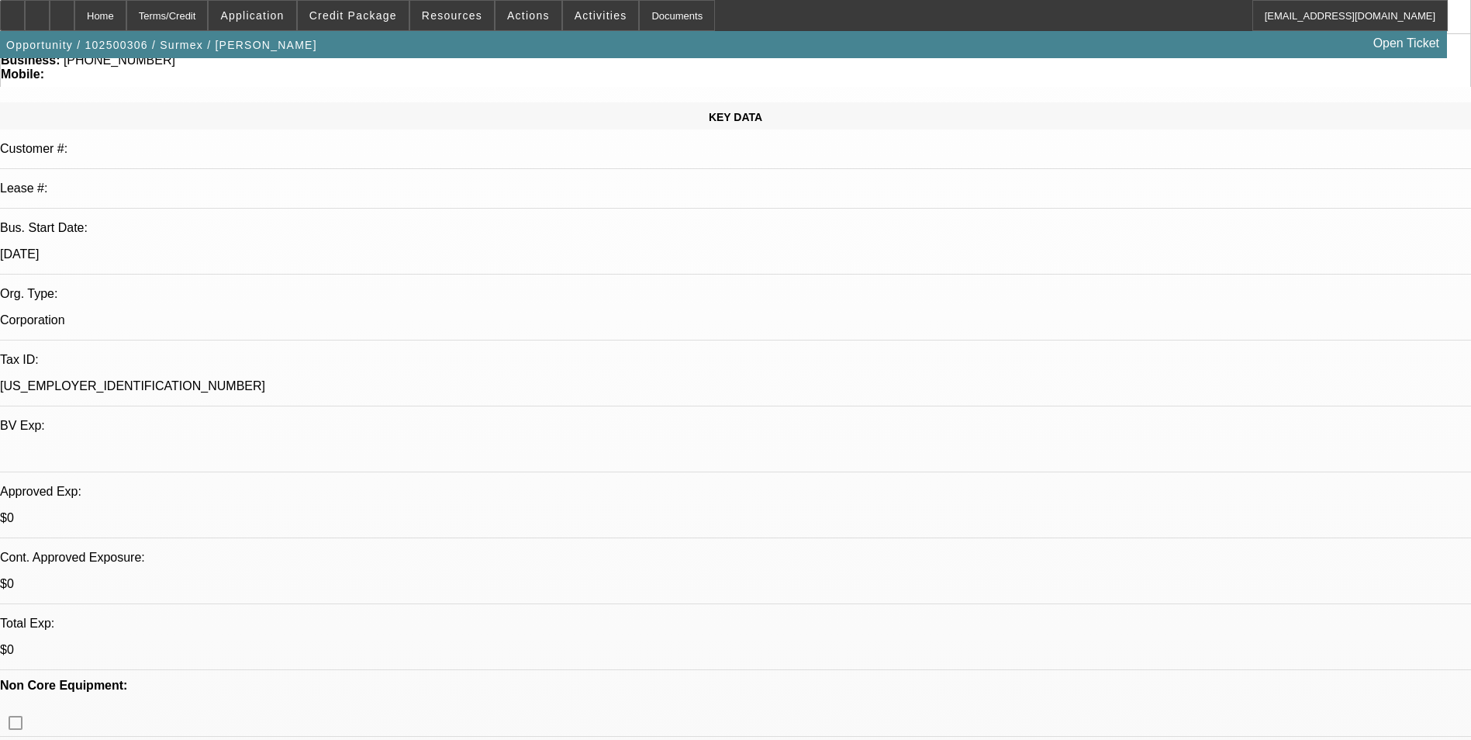
click at [587, 20] on span "Activities" at bounding box center [600, 15] width 53 height 12
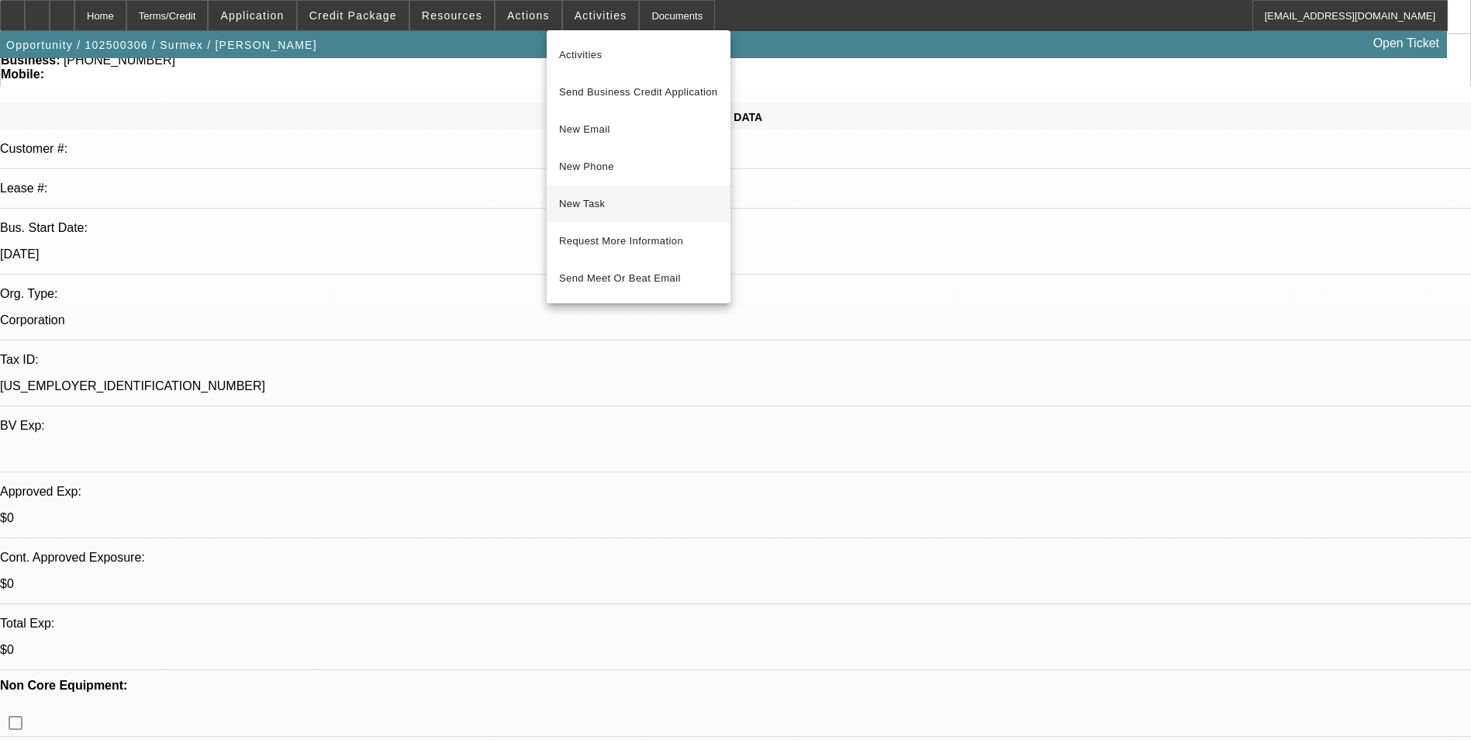
click at [602, 204] on span "New Task" at bounding box center [638, 204] width 159 height 19
